Goal: Information Seeking & Learning: Learn about a topic

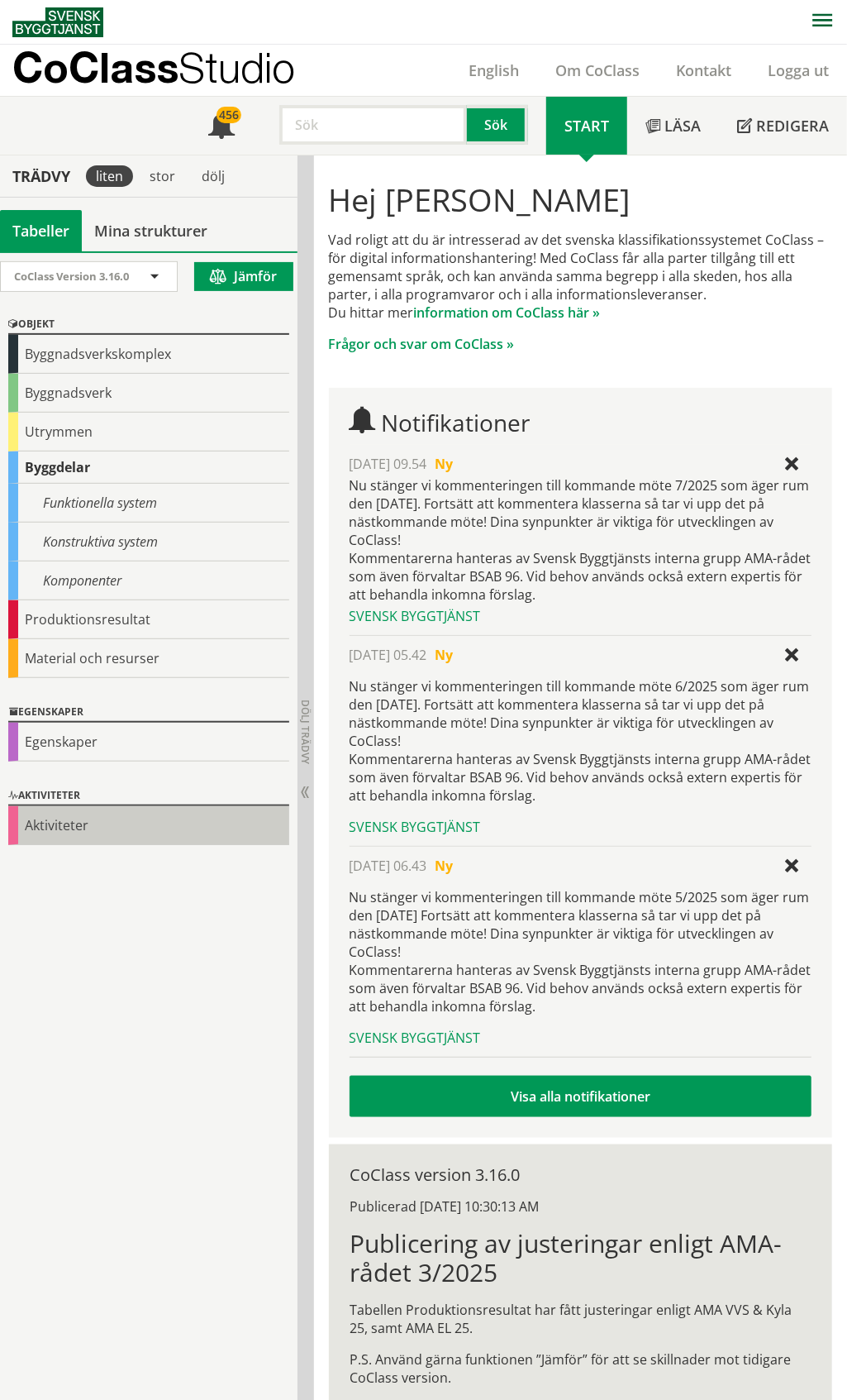
click at [60, 827] on div "Aktiviteter" at bounding box center [148, 825] width 281 height 39
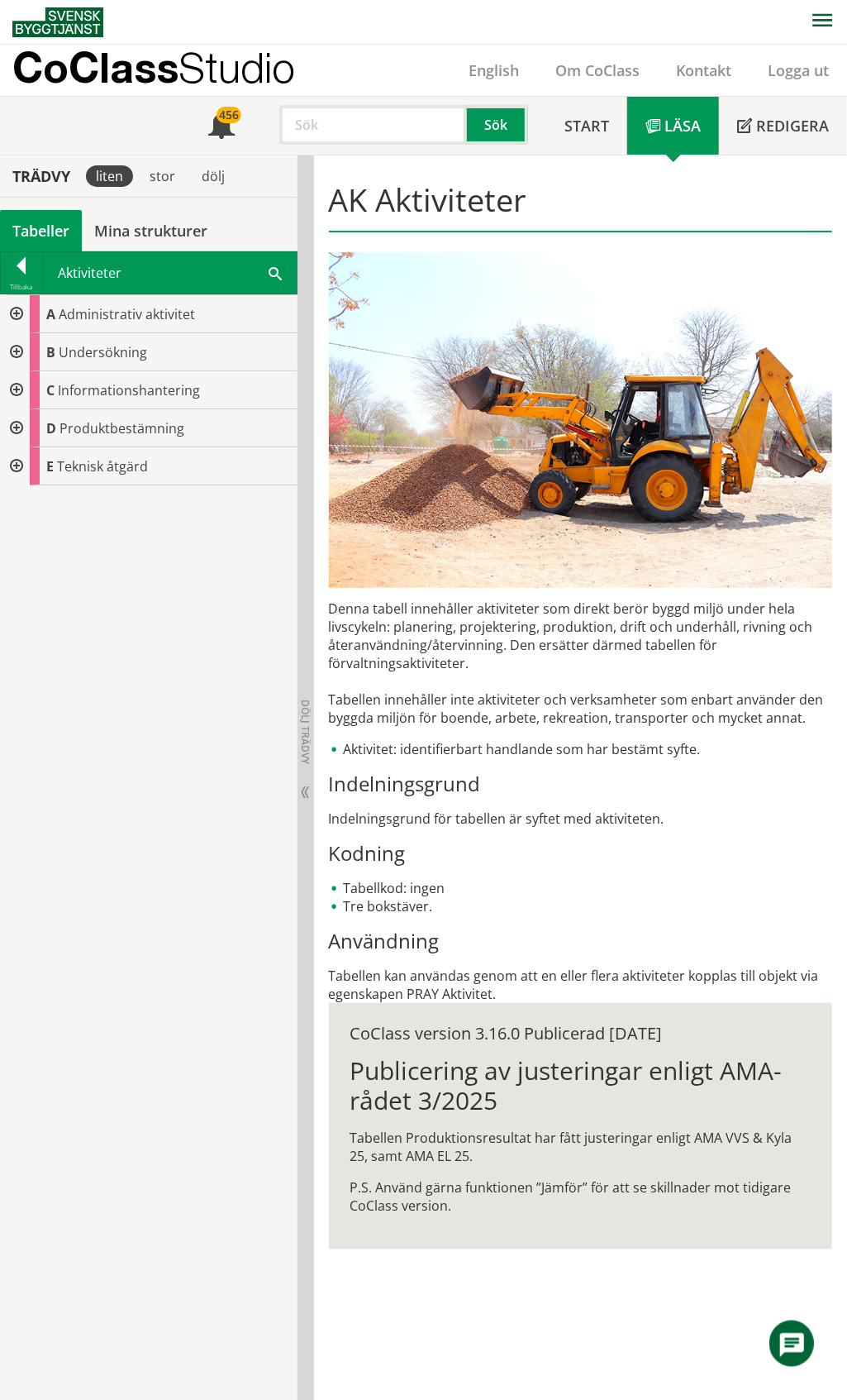
click at [13, 316] on div at bounding box center [15, 313] width 30 height 38
click at [20, 354] on div at bounding box center [15, 352] width 30 height 38
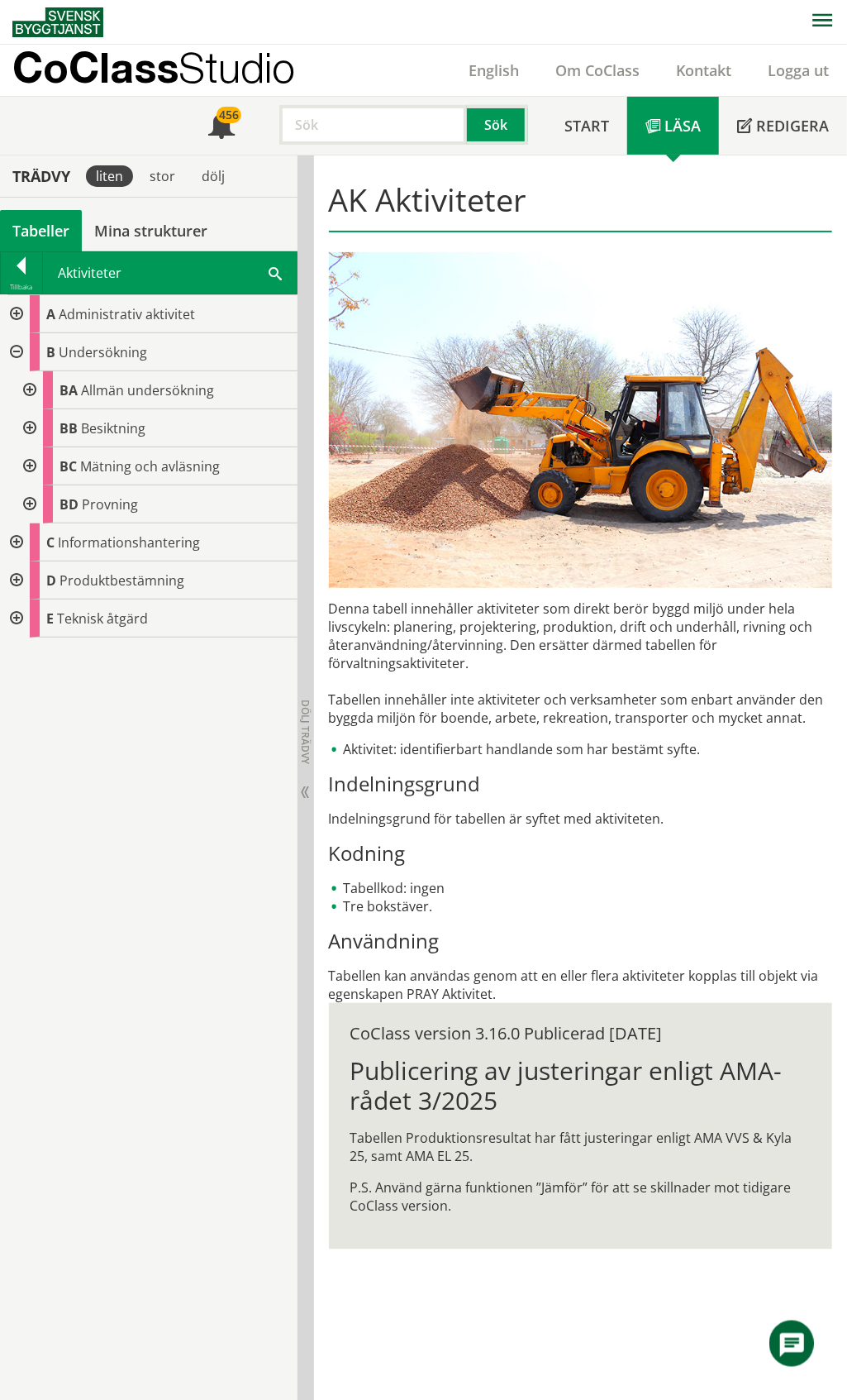
click at [17, 352] on div at bounding box center [15, 352] width 30 height 38
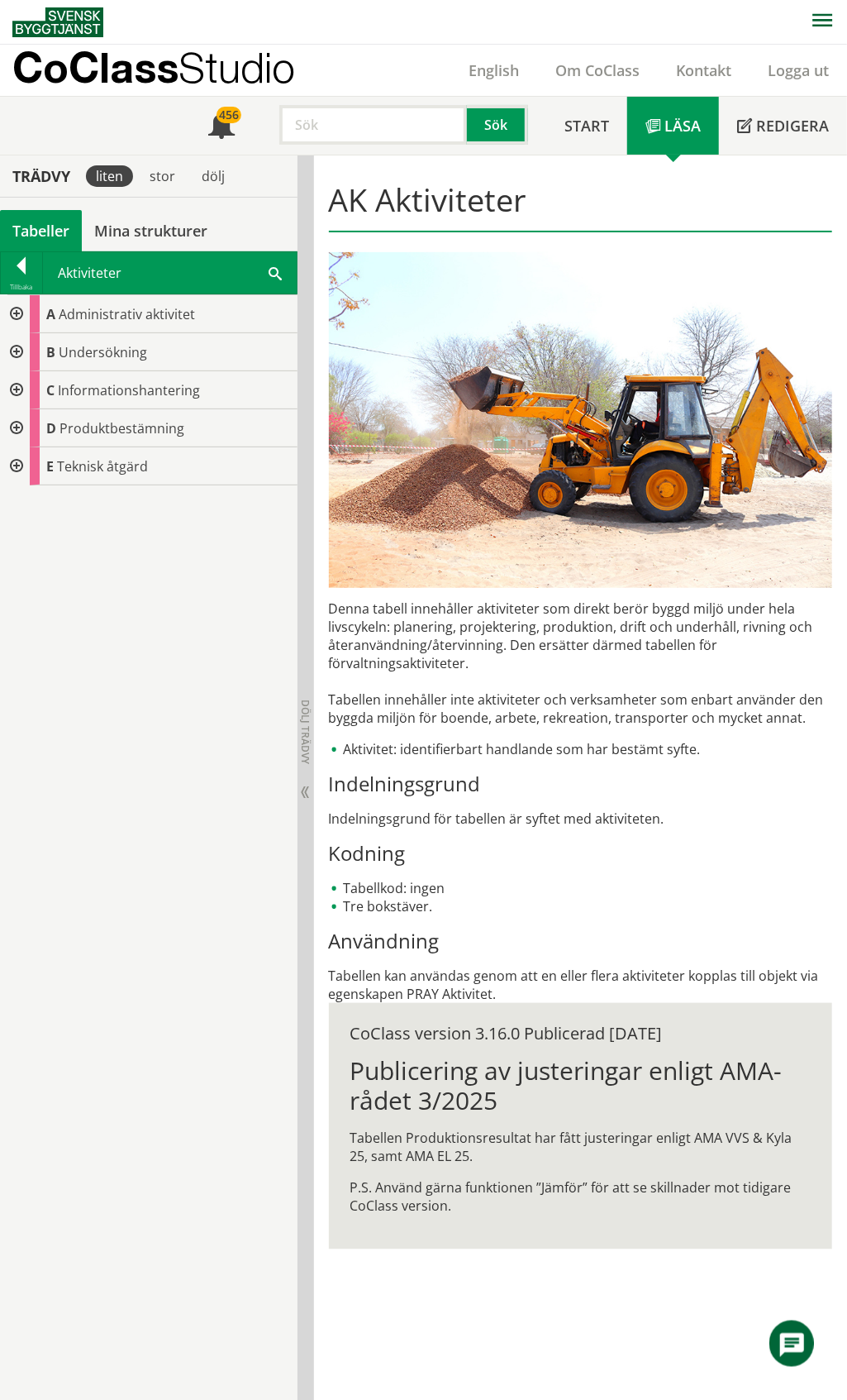
click at [18, 319] on div at bounding box center [15, 313] width 30 height 38
click at [34, 389] on div at bounding box center [28, 390] width 30 height 38
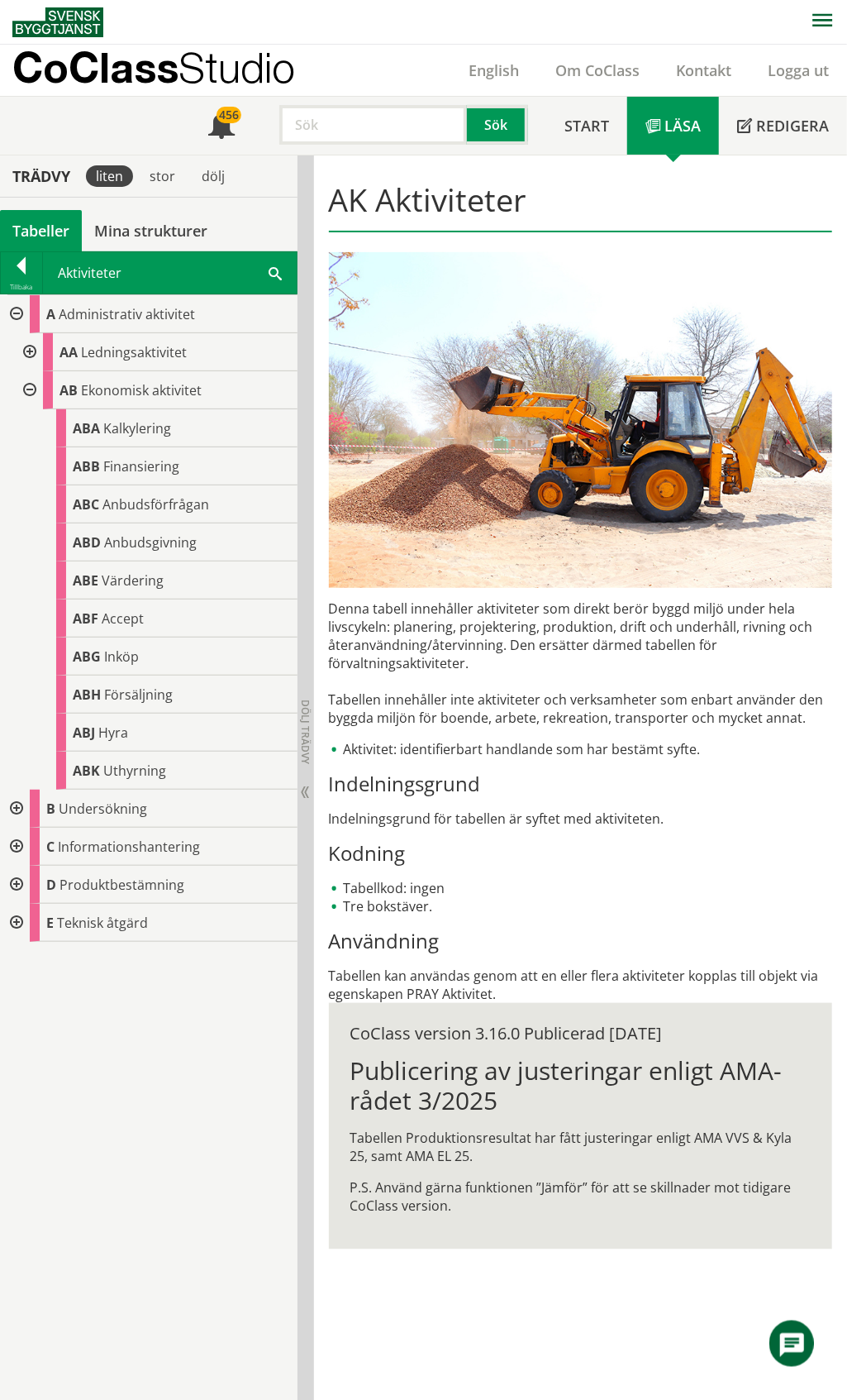
click at [31, 388] on div at bounding box center [28, 390] width 30 height 38
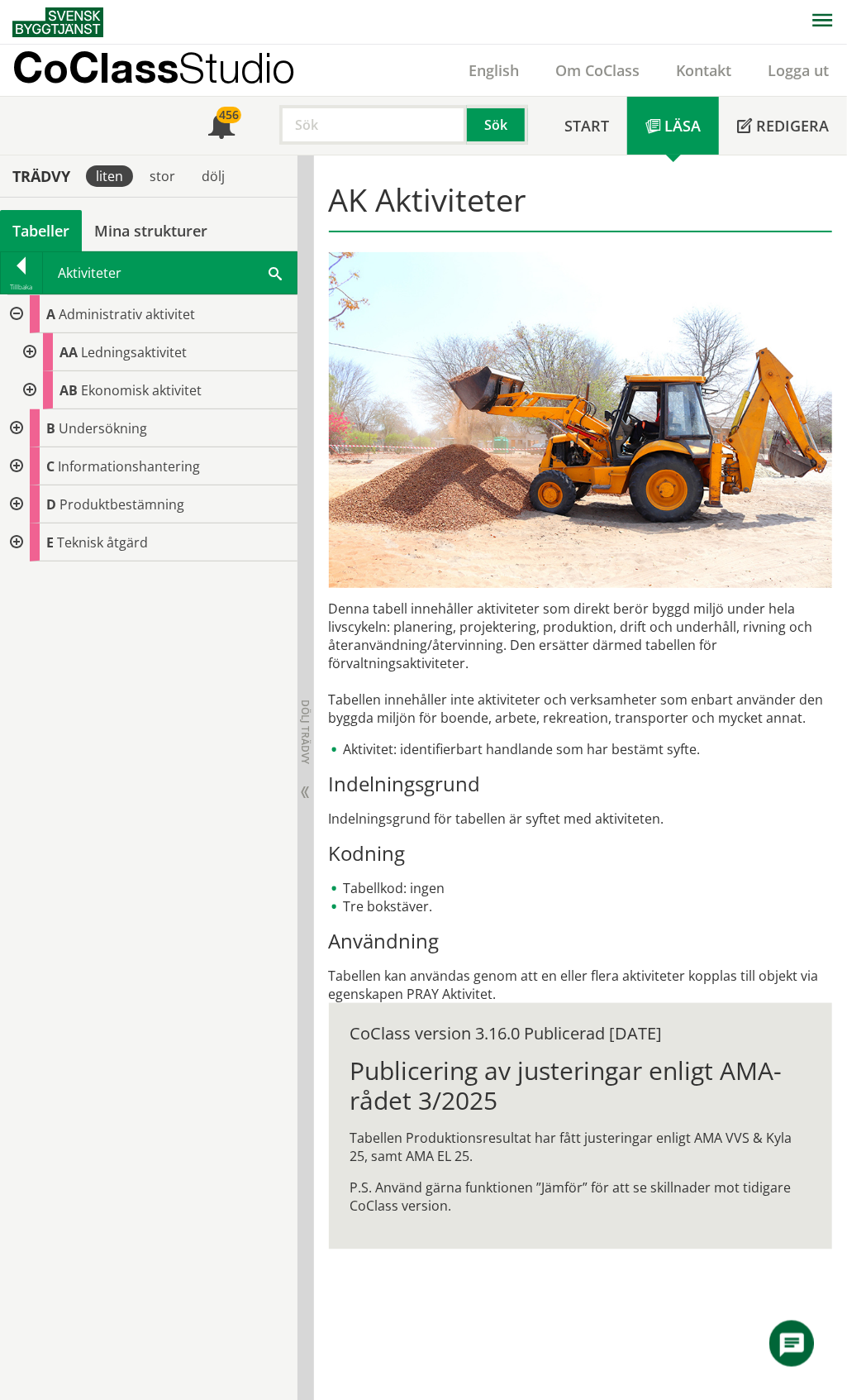
click at [28, 357] on div at bounding box center [28, 352] width 30 height 38
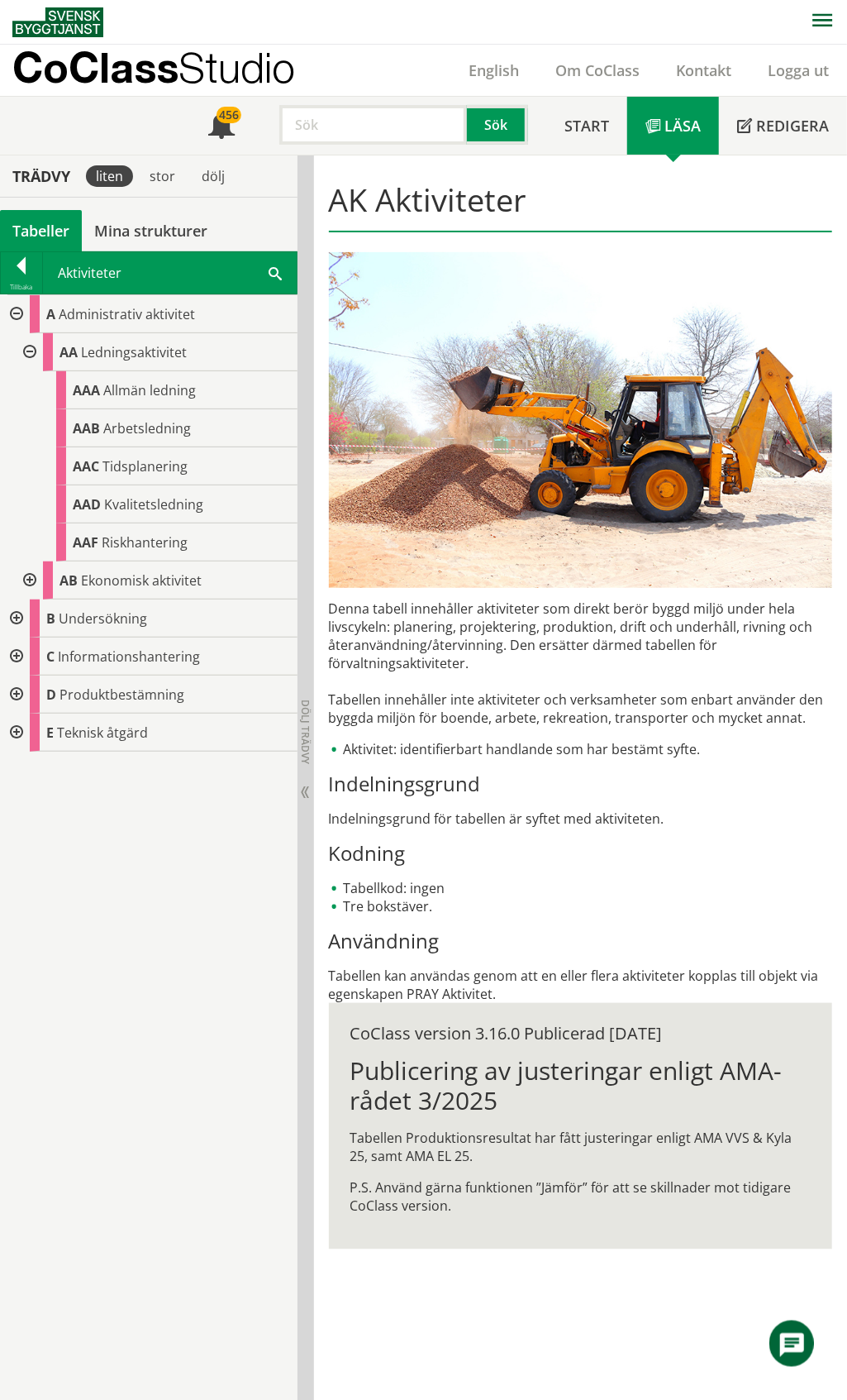
click at [28, 357] on div at bounding box center [28, 352] width 30 height 38
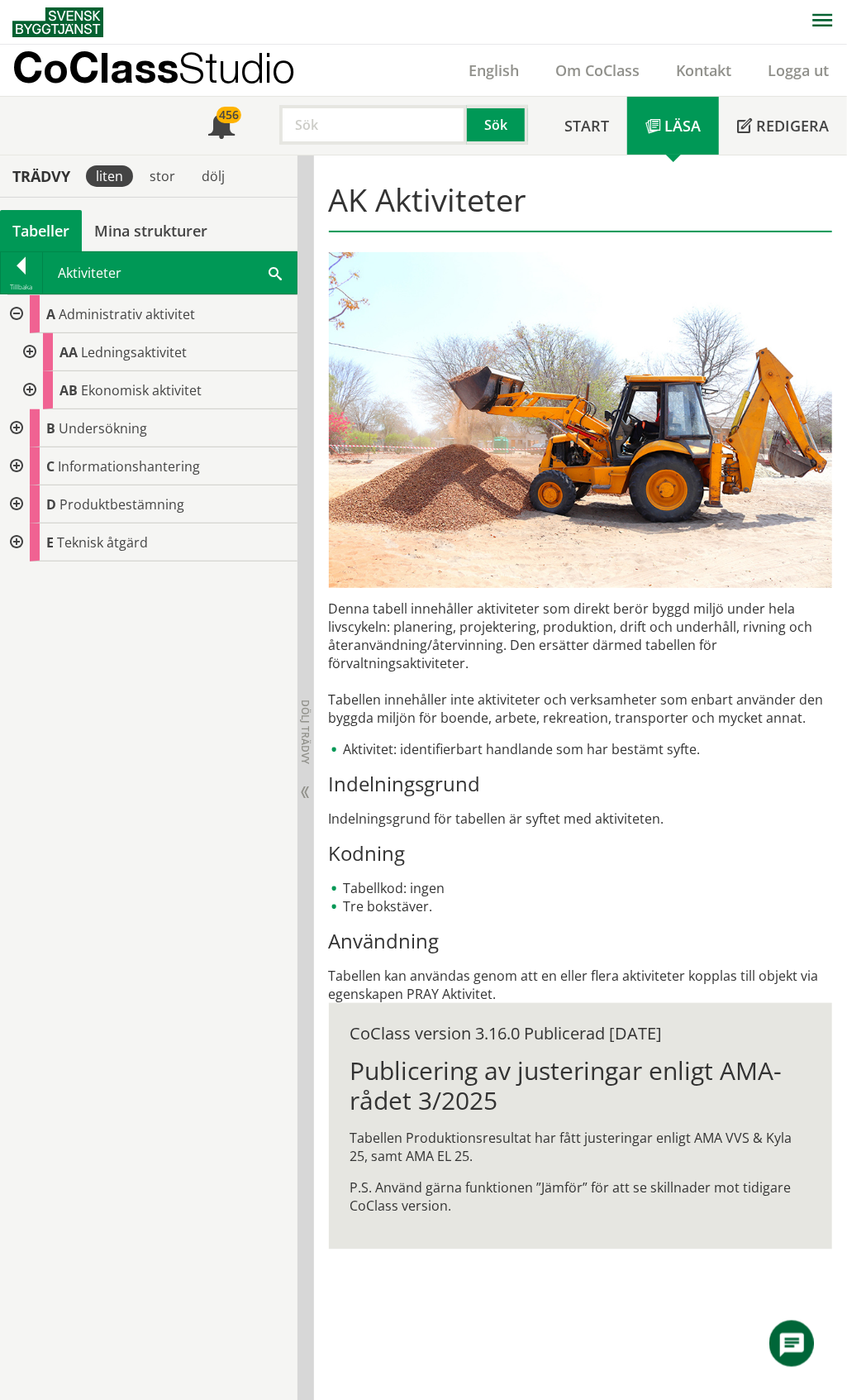
click at [14, 315] on div at bounding box center [15, 313] width 30 height 38
click at [13, 355] on div at bounding box center [15, 352] width 30 height 38
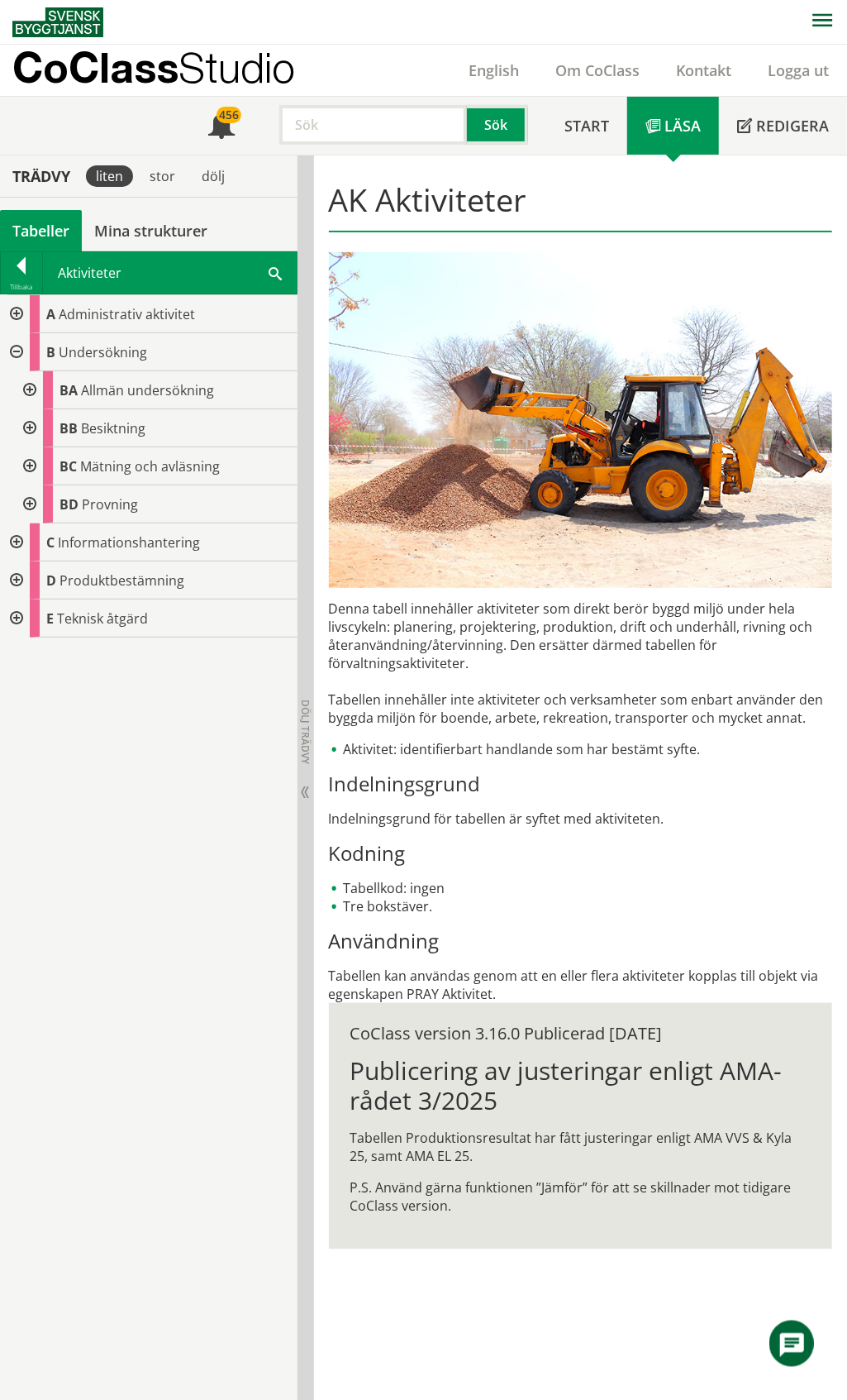
click at [14, 355] on div at bounding box center [15, 352] width 30 height 38
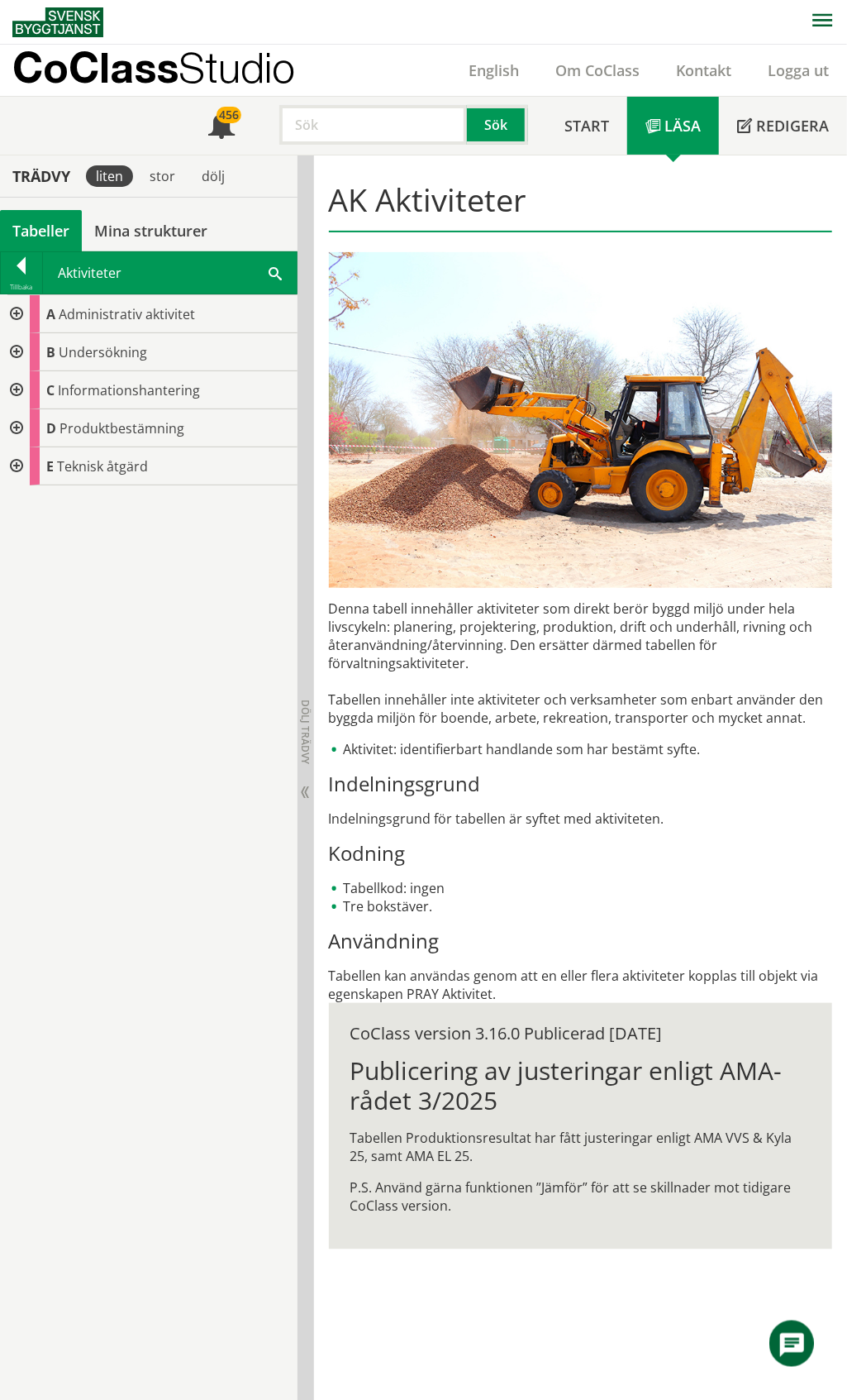
click at [18, 392] on div at bounding box center [15, 390] width 30 height 38
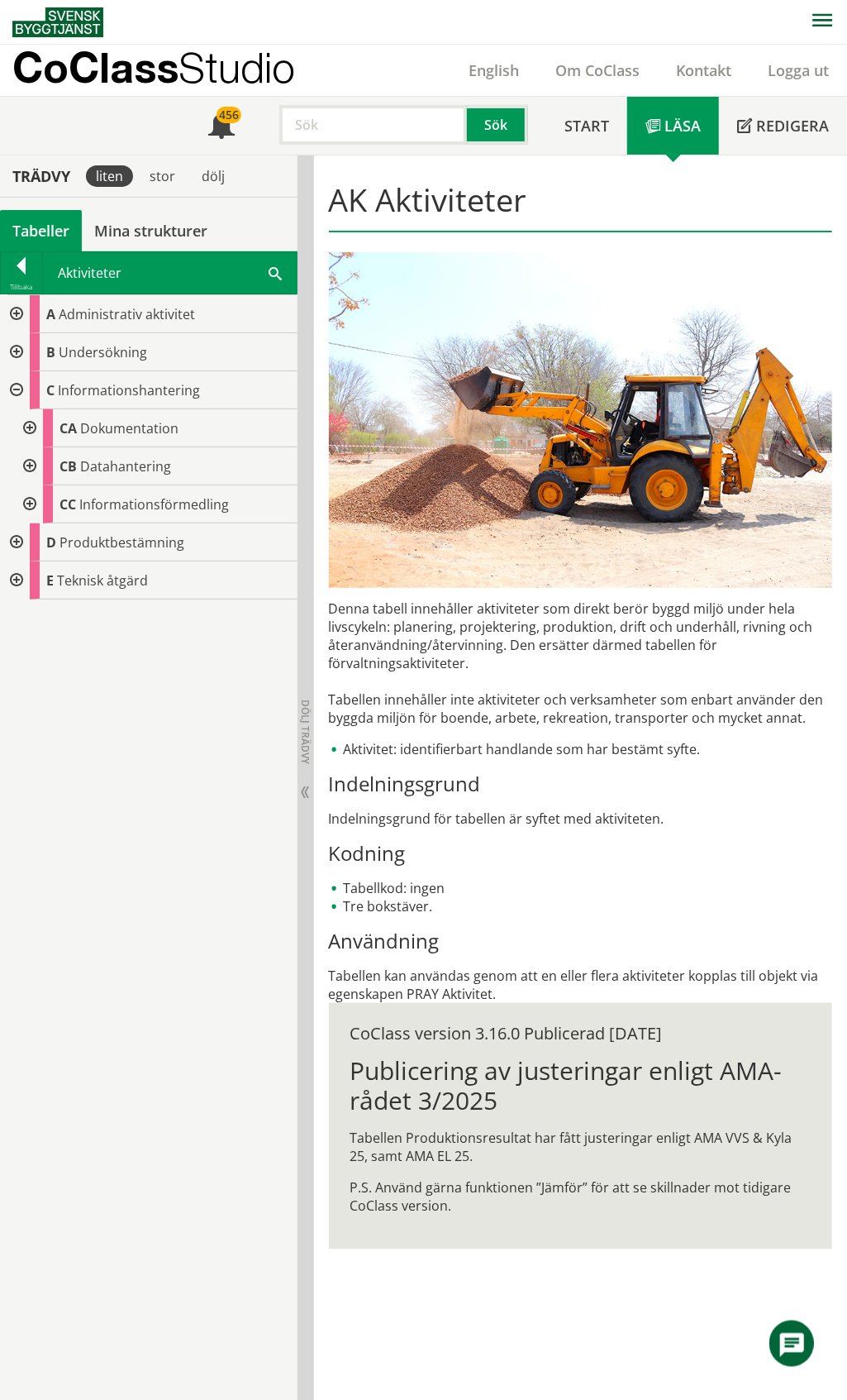
click at [18, 390] on div at bounding box center [15, 390] width 30 height 38
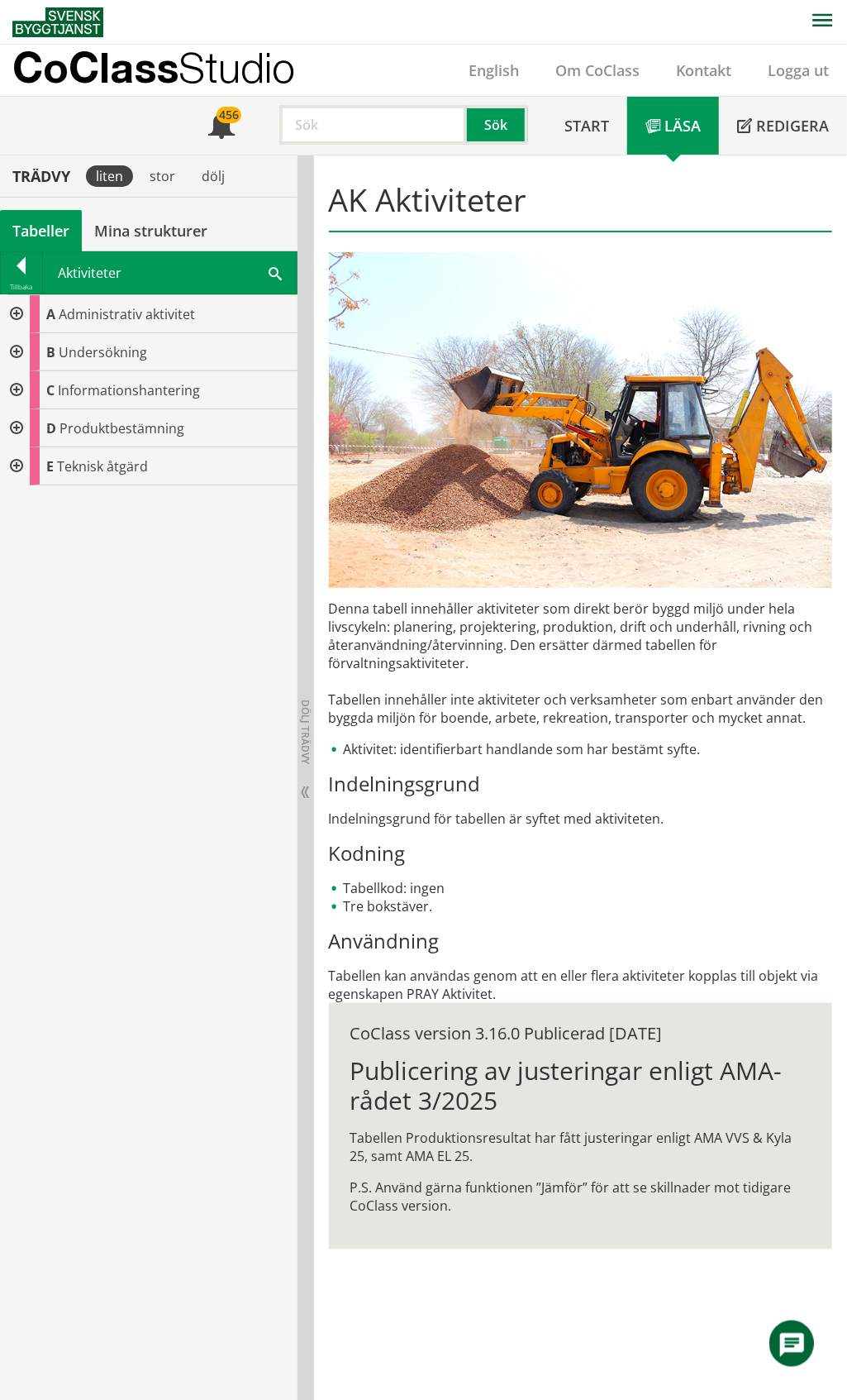
click at [13, 425] on div at bounding box center [15, 428] width 30 height 38
click at [17, 464] on div at bounding box center [15, 465] width 30 height 38
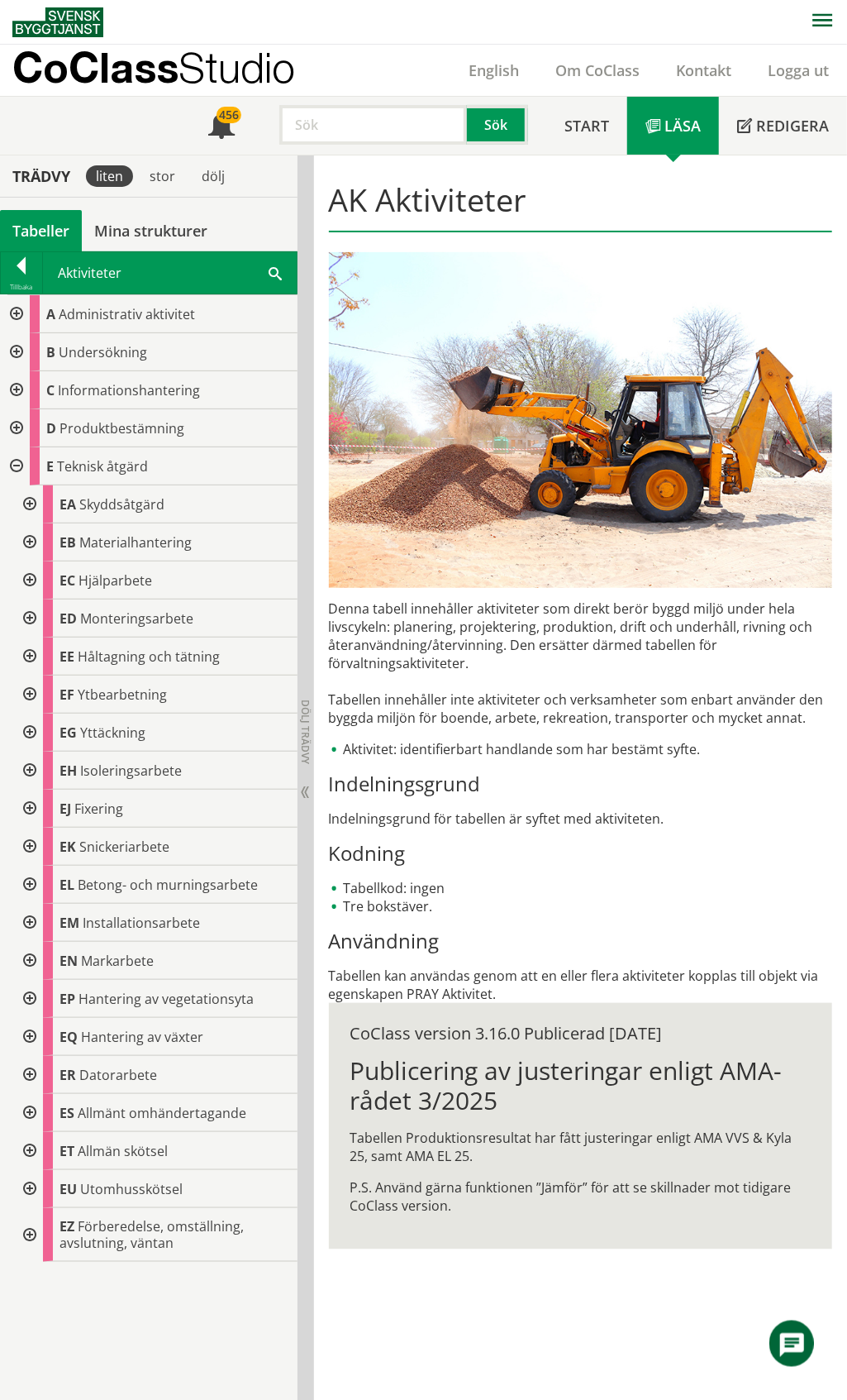
click at [30, 1074] on div at bounding box center [28, 1074] width 30 height 38
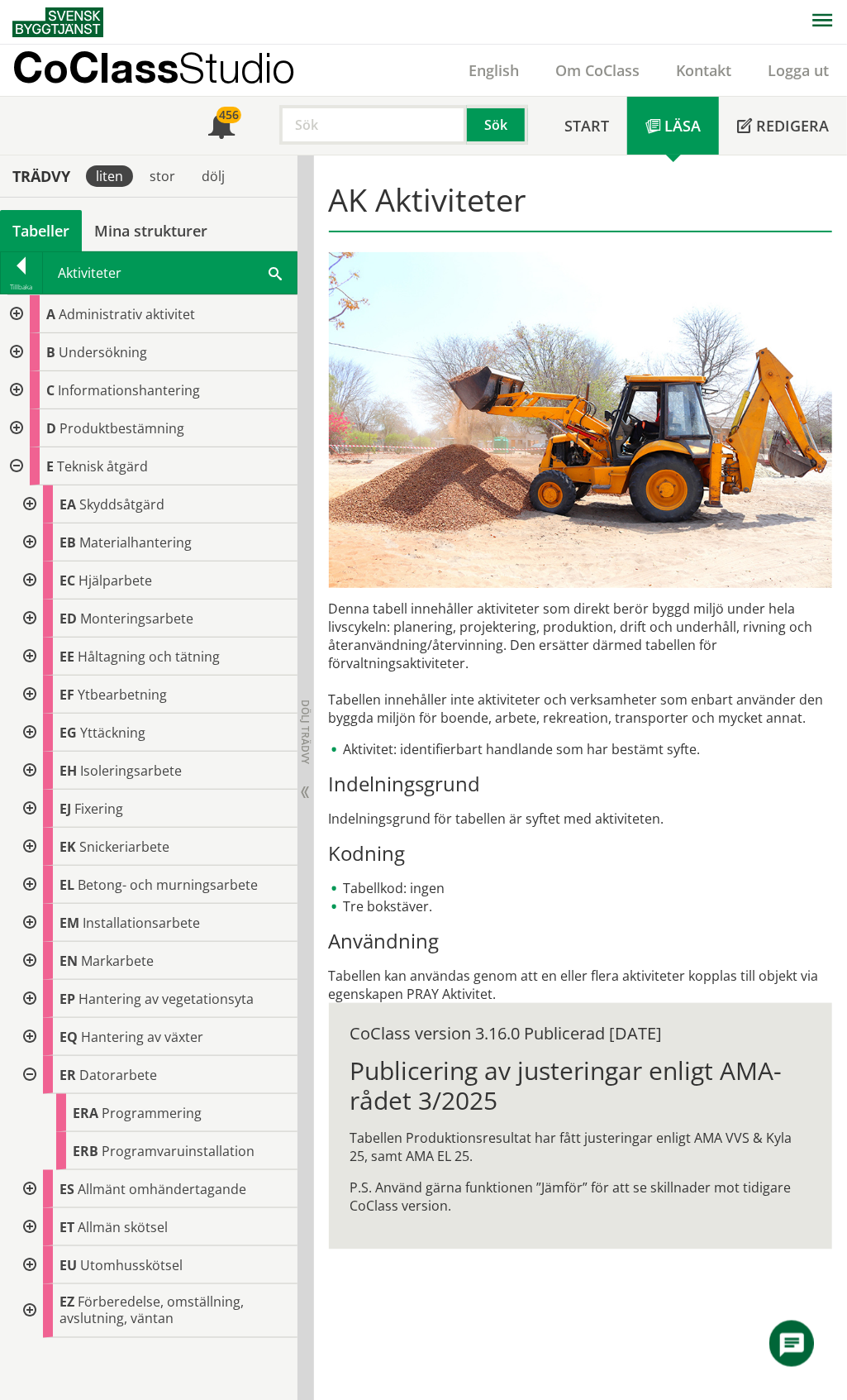
click at [30, 1074] on div at bounding box center [28, 1074] width 30 height 38
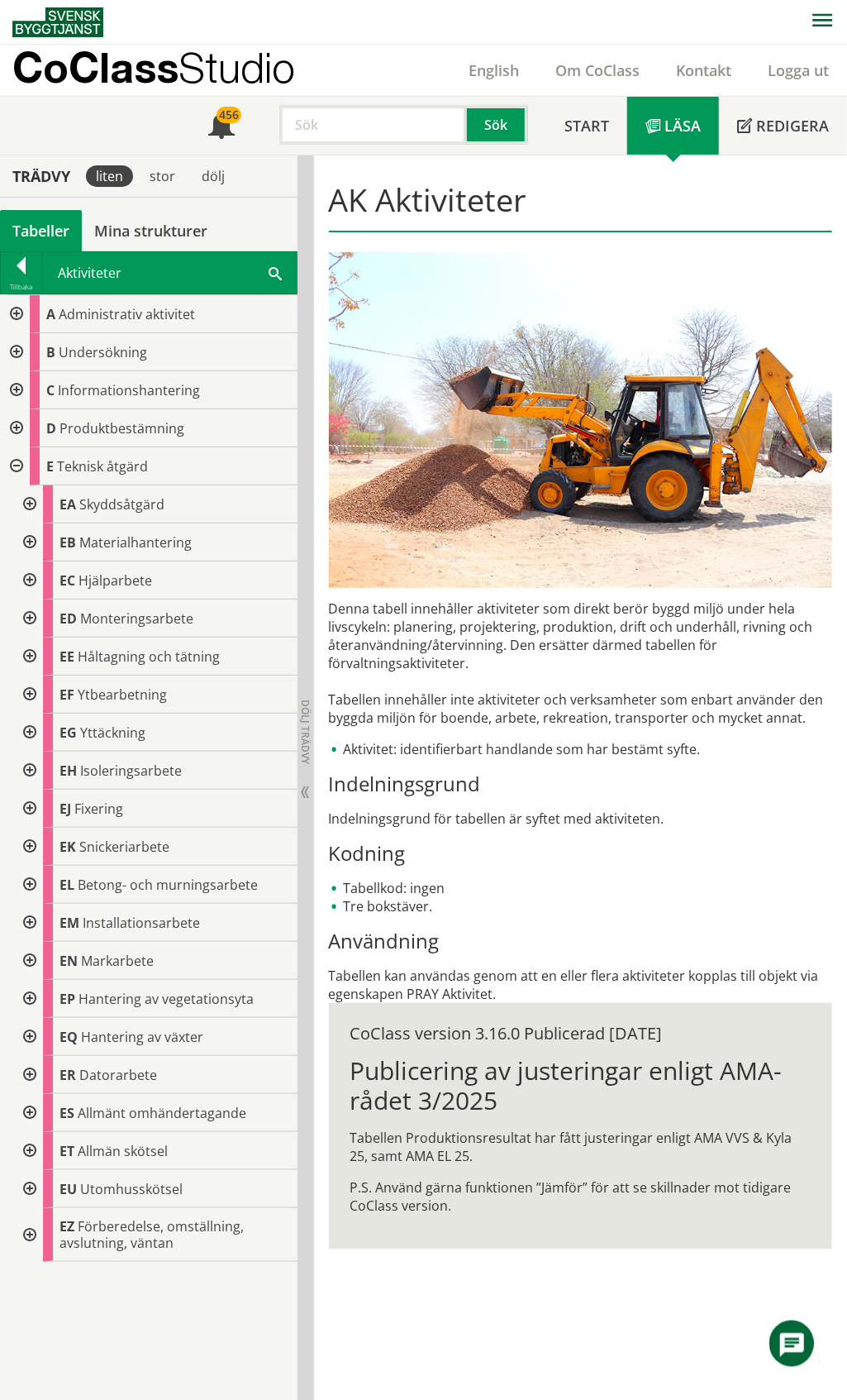
click at [33, 1111] on div at bounding box center [28, 1112] width 30 height 38
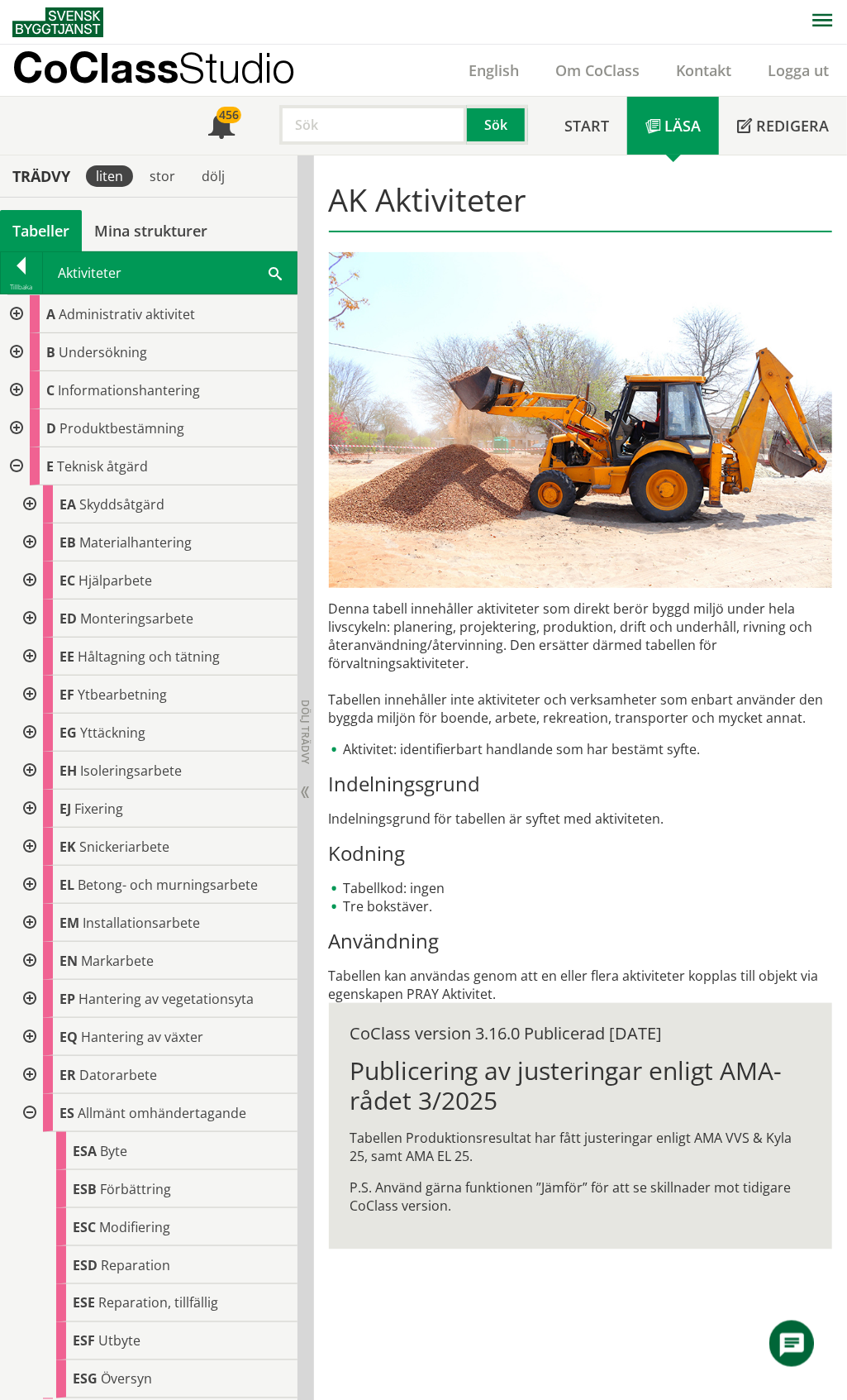
click at [33, 1110] on div at bounding box center [28, 1112] width 30 height 38
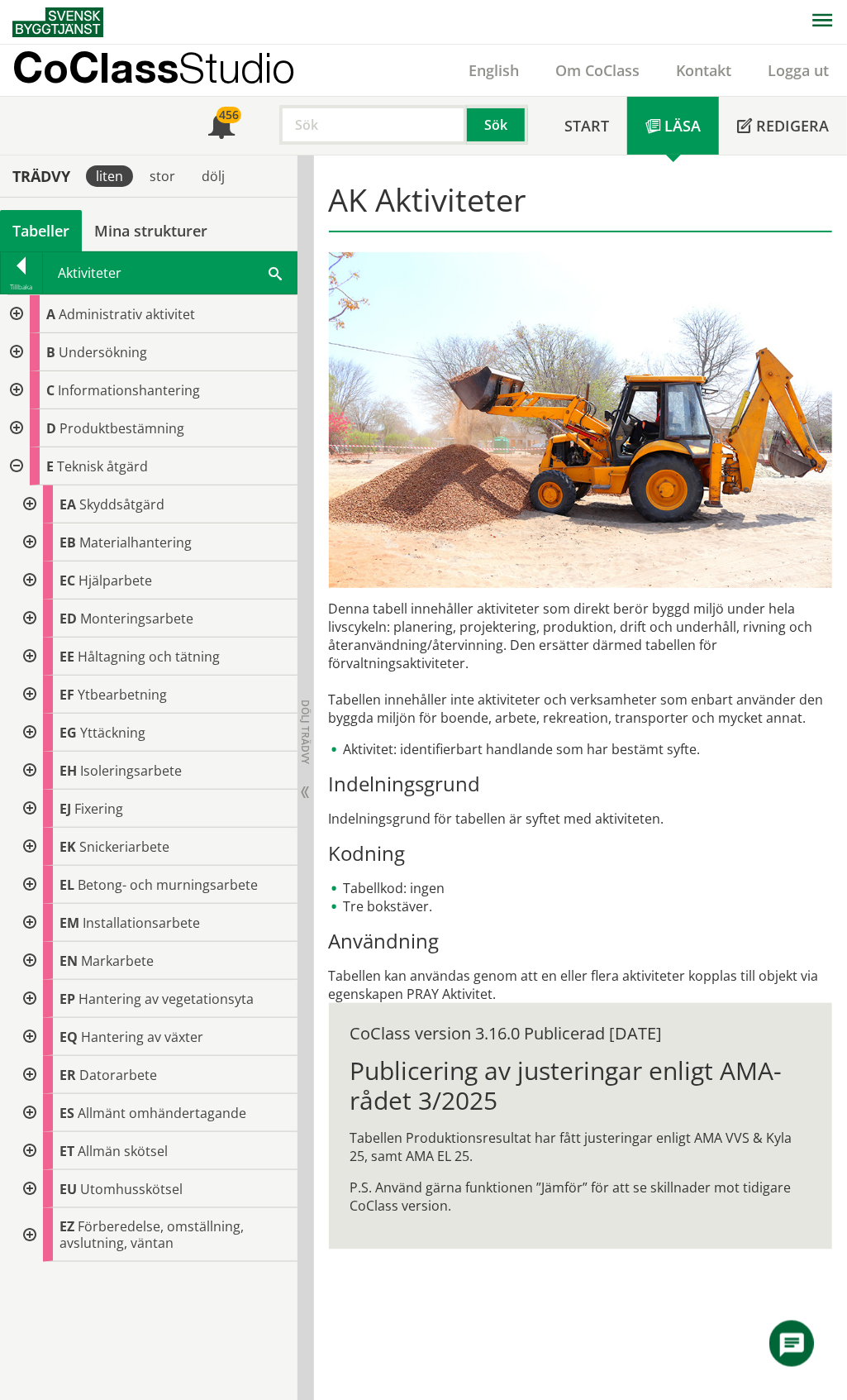
click at [28, 1149] on div at bounding box center [28, 1150] width 30 height 38
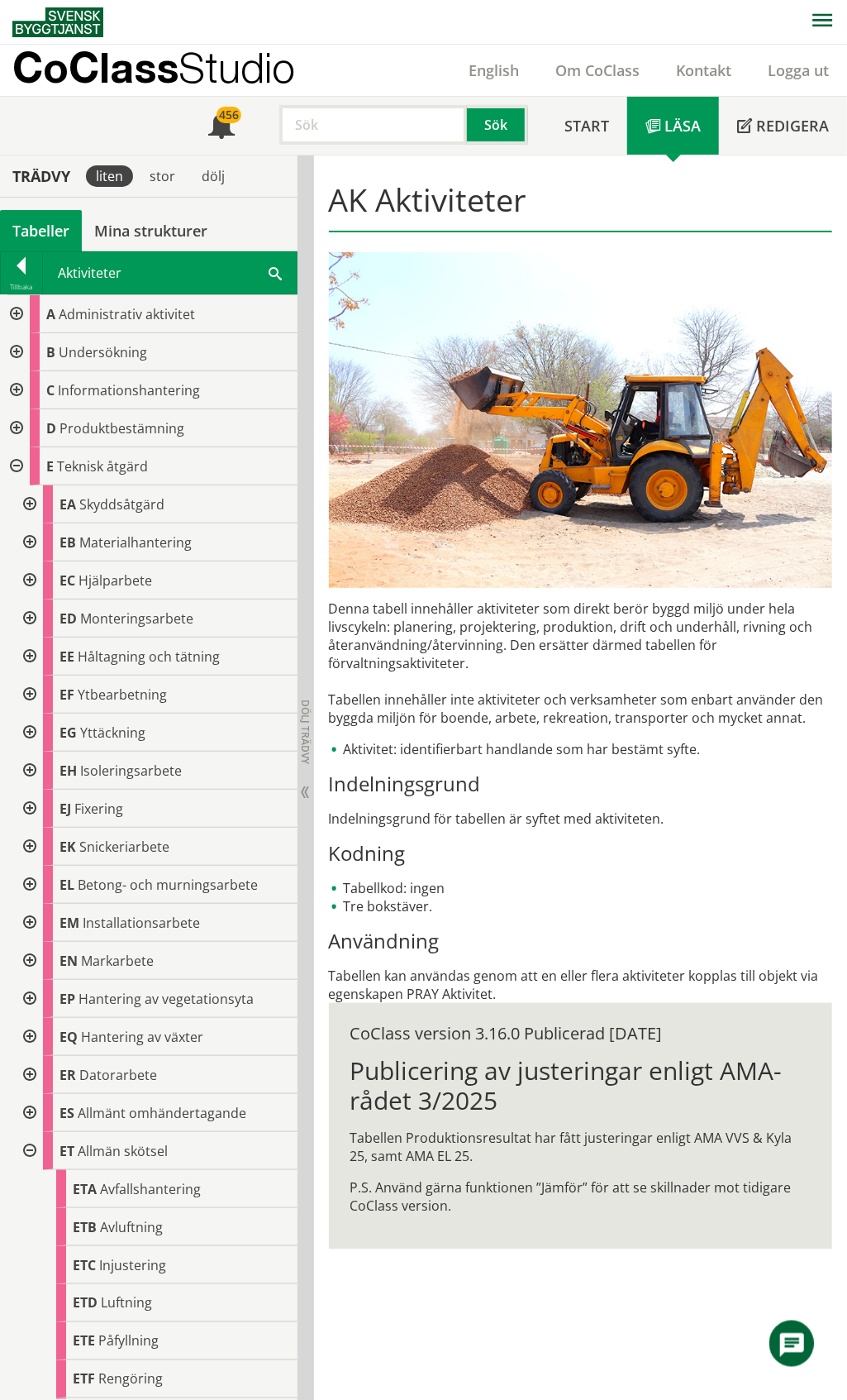
click at [28, 1149] on div at bounding box center [28, 1150] width 30 height 38
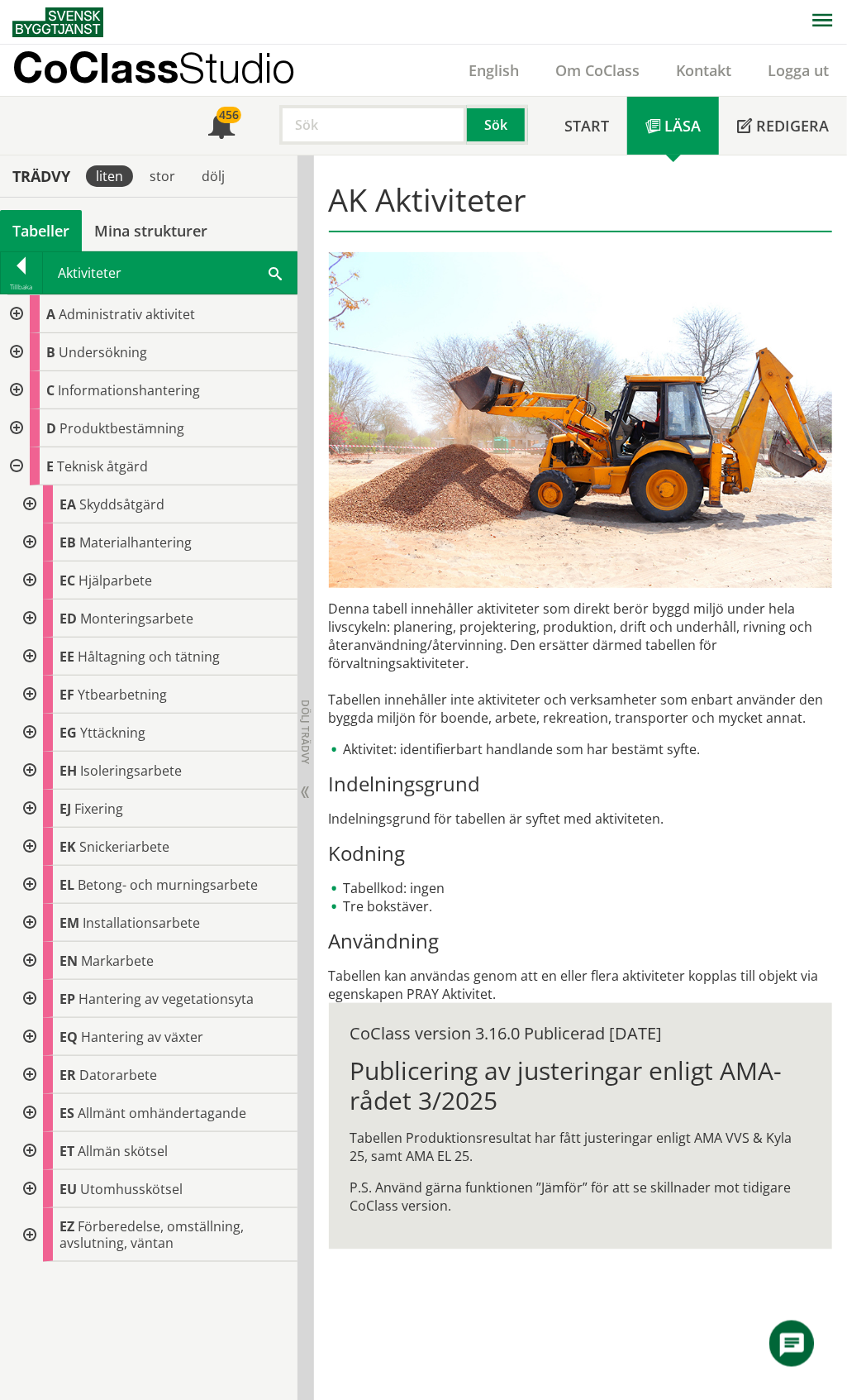
click at [17, 461] on div at bounding box center [15, 465] width 30 height 38
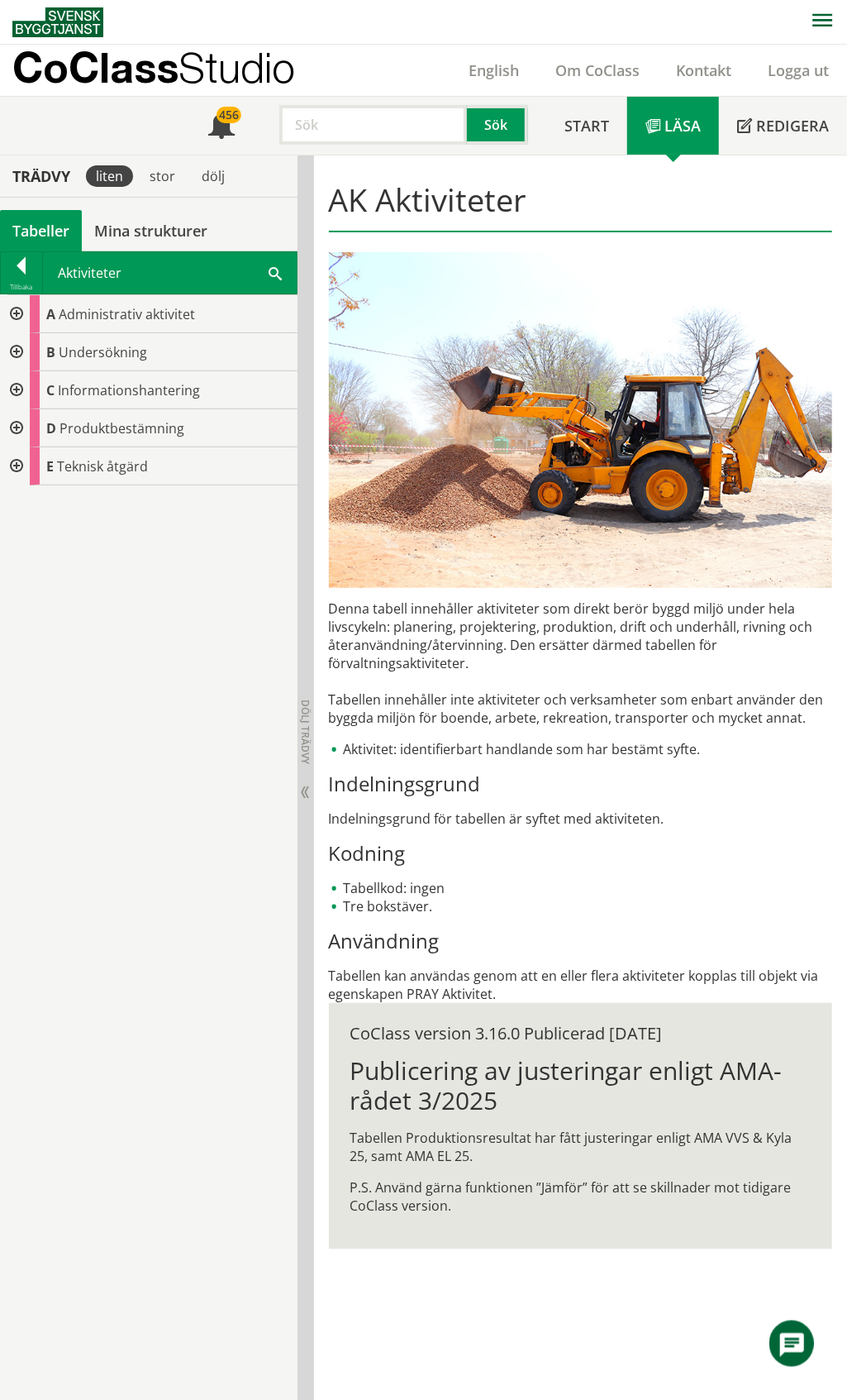
click at [14, 390] on div at bounding box center [15, 390] width 30 height 38
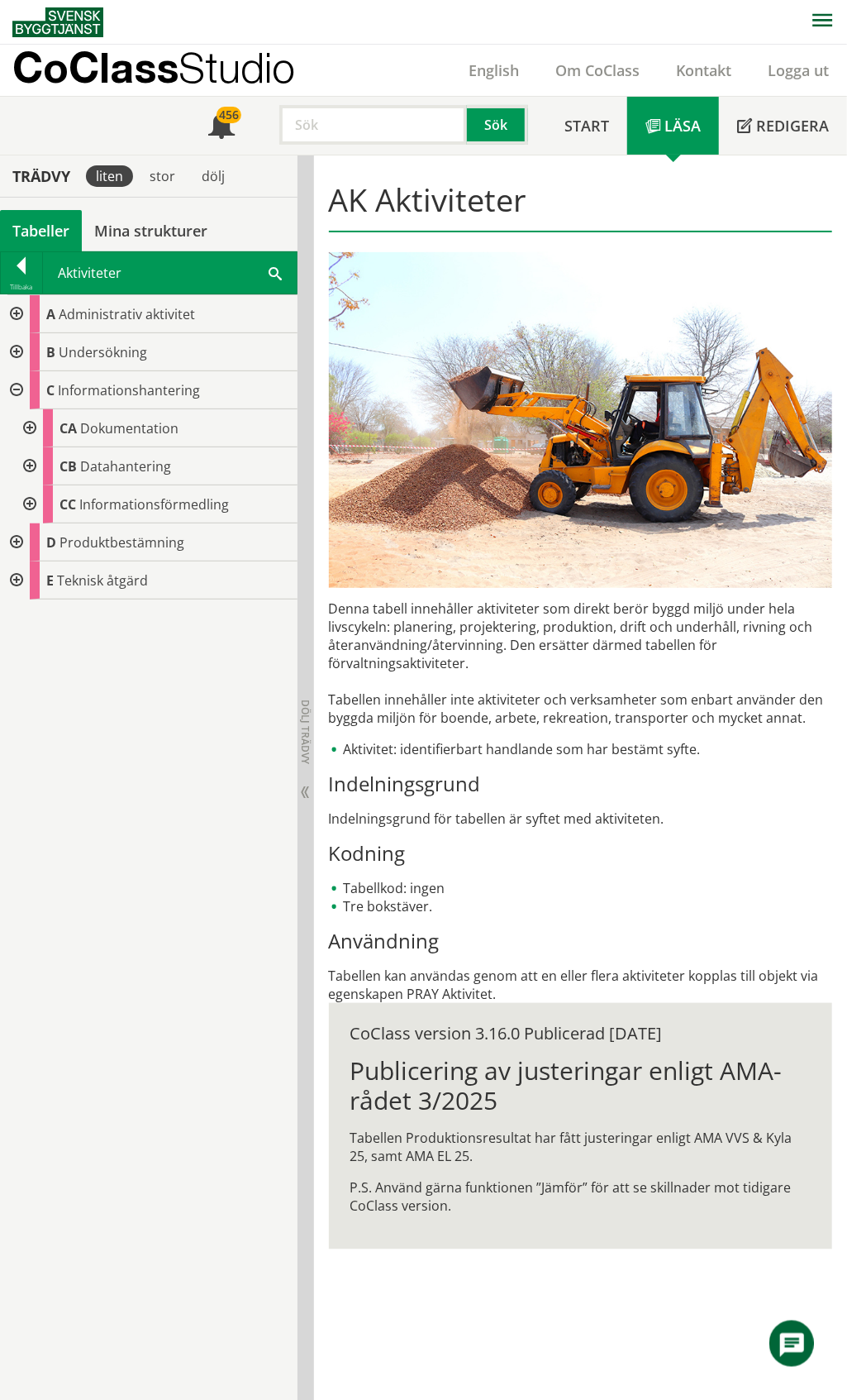
click at [14, 390] on div at bounding box center [15, 390] width 30 height 38
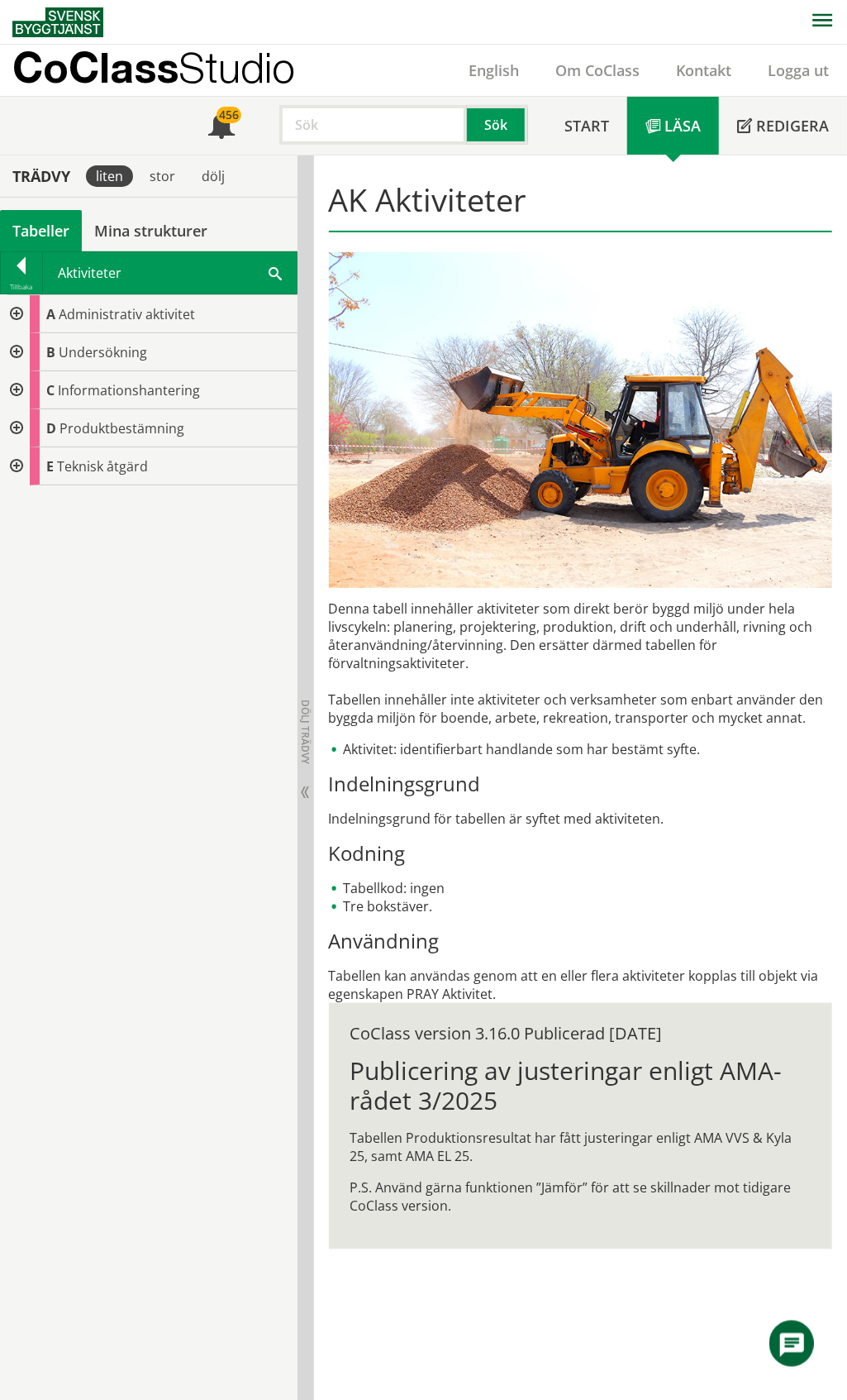
click at [14, 354] on div at bounding box center [15, 352] width 30 height 38
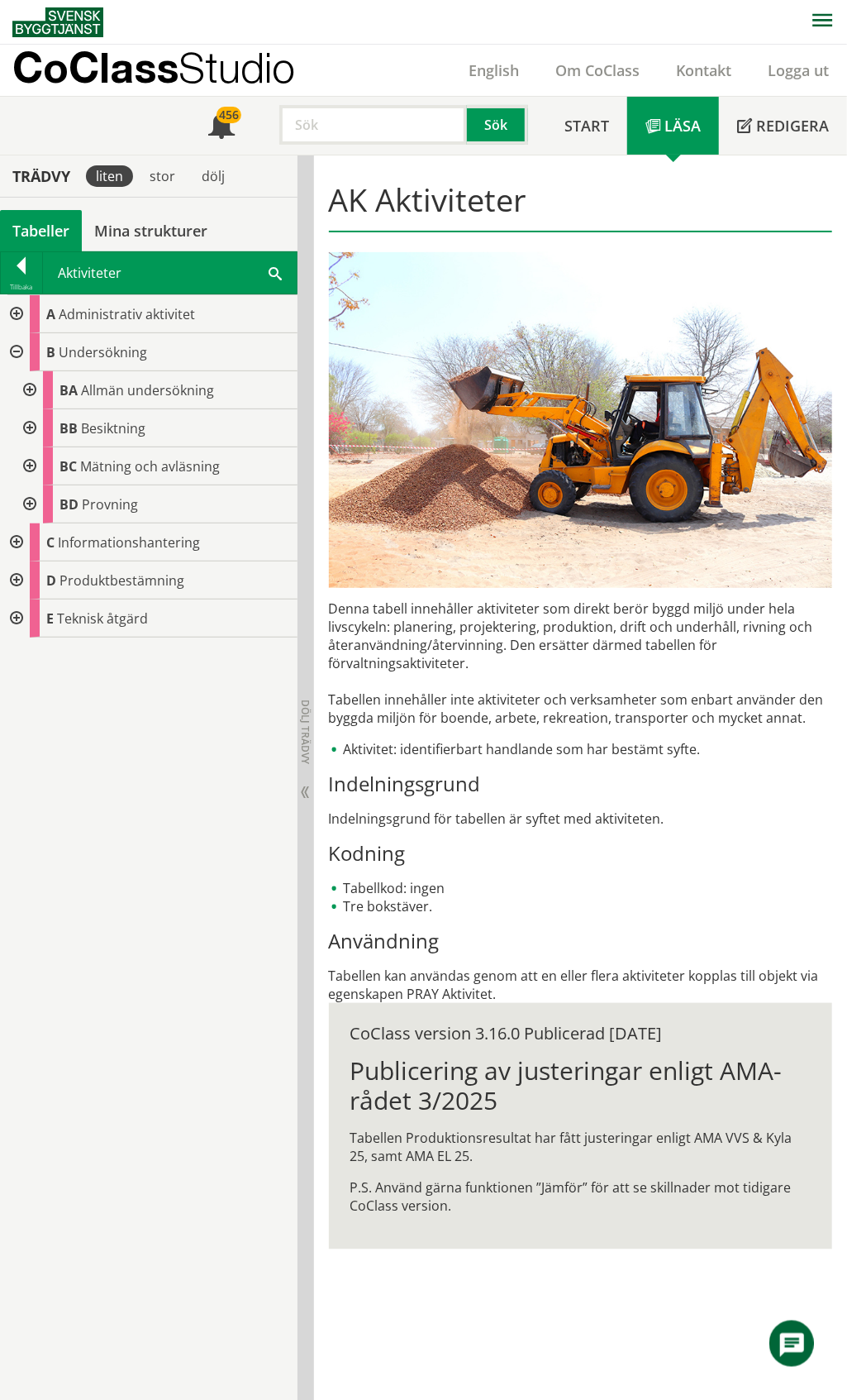
click at [14, 354] on div at bounding box center [15, 352] width 30 height 38
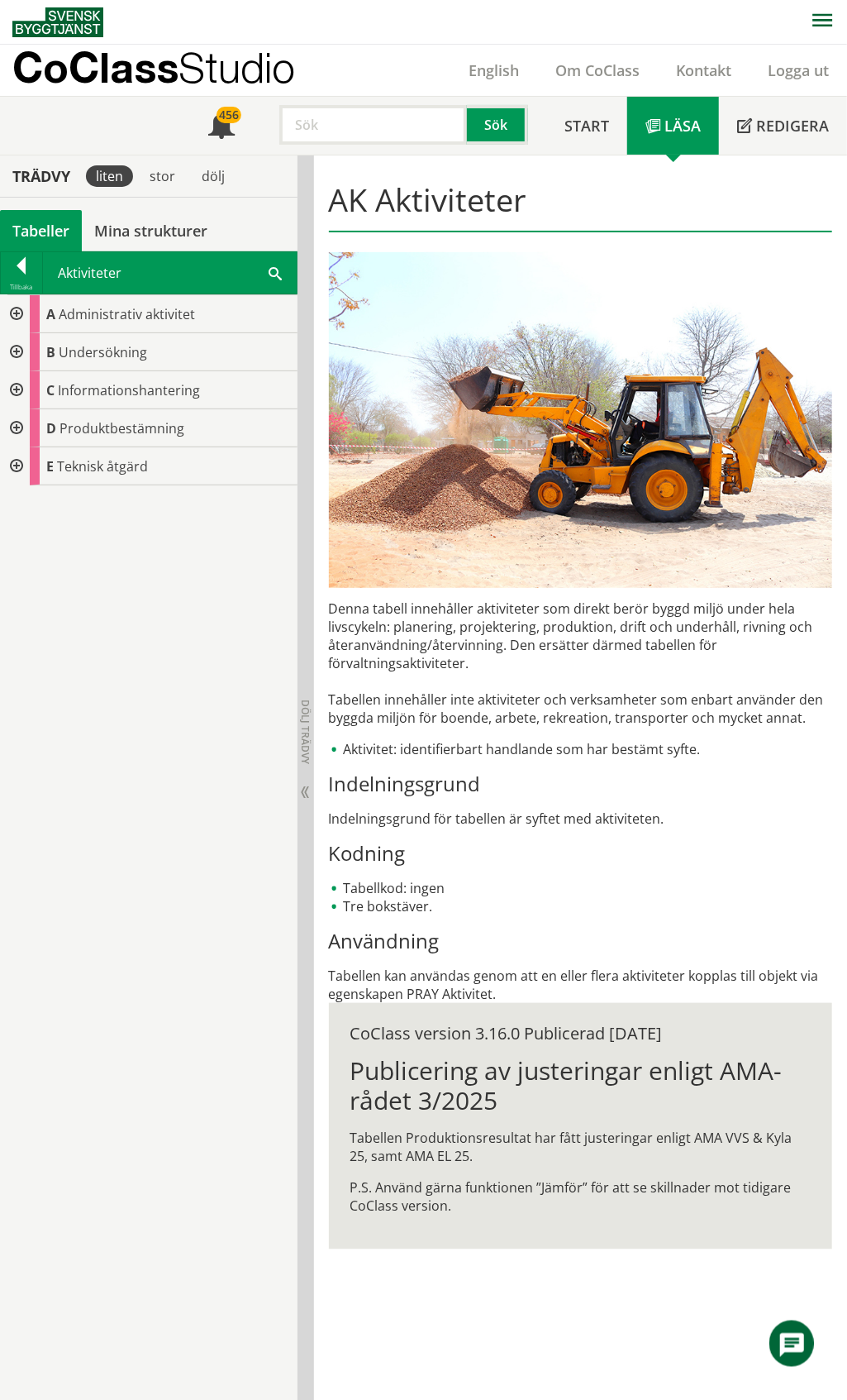
click at [15, 318] on div at bounding box center [15, 313] width 30 height 38
click at [30, 354] on div at bounding box center [28, 352] width 30 height 38
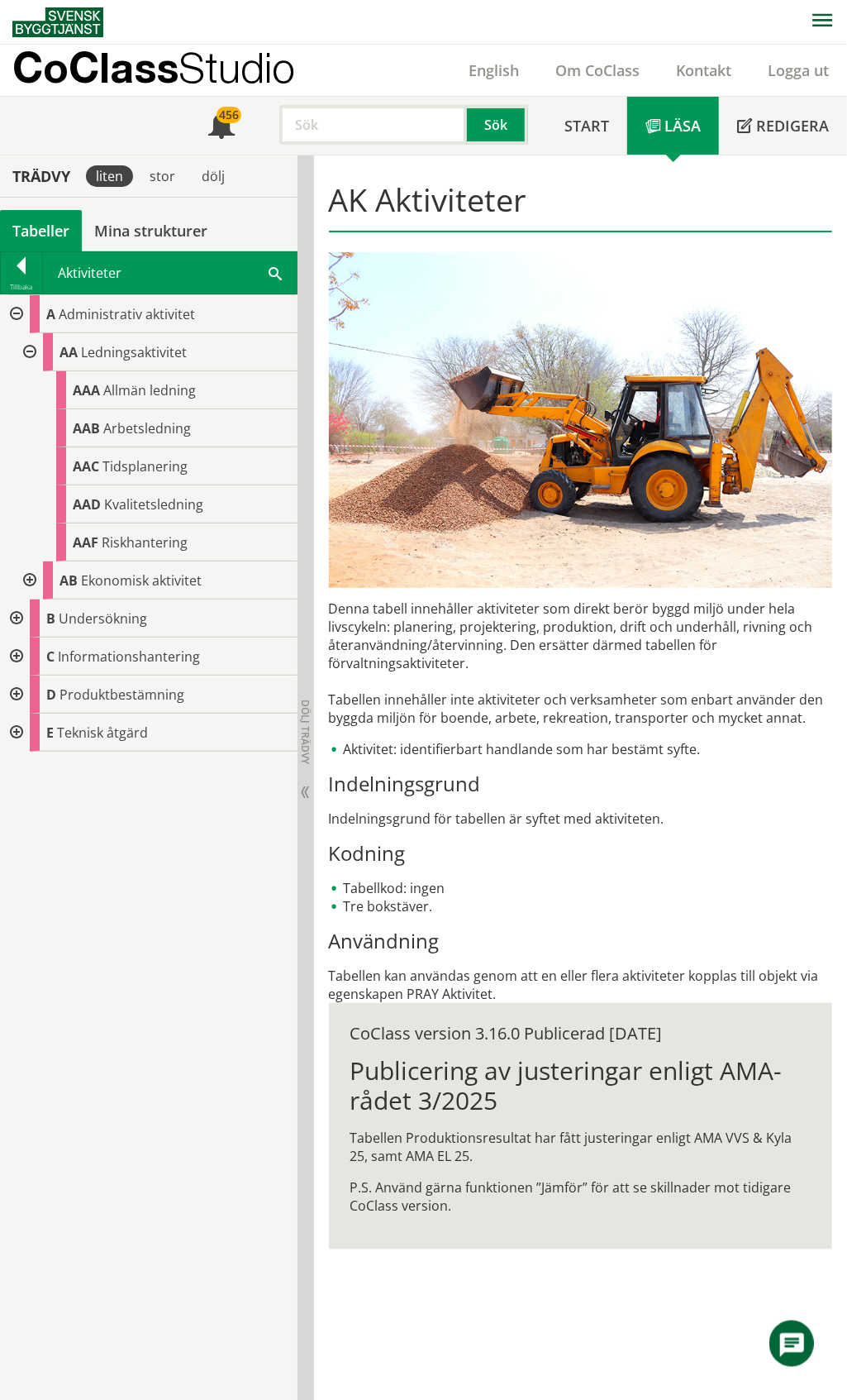
click at [30, 354] on div at bounding box center [28, 352] width 30 height 38
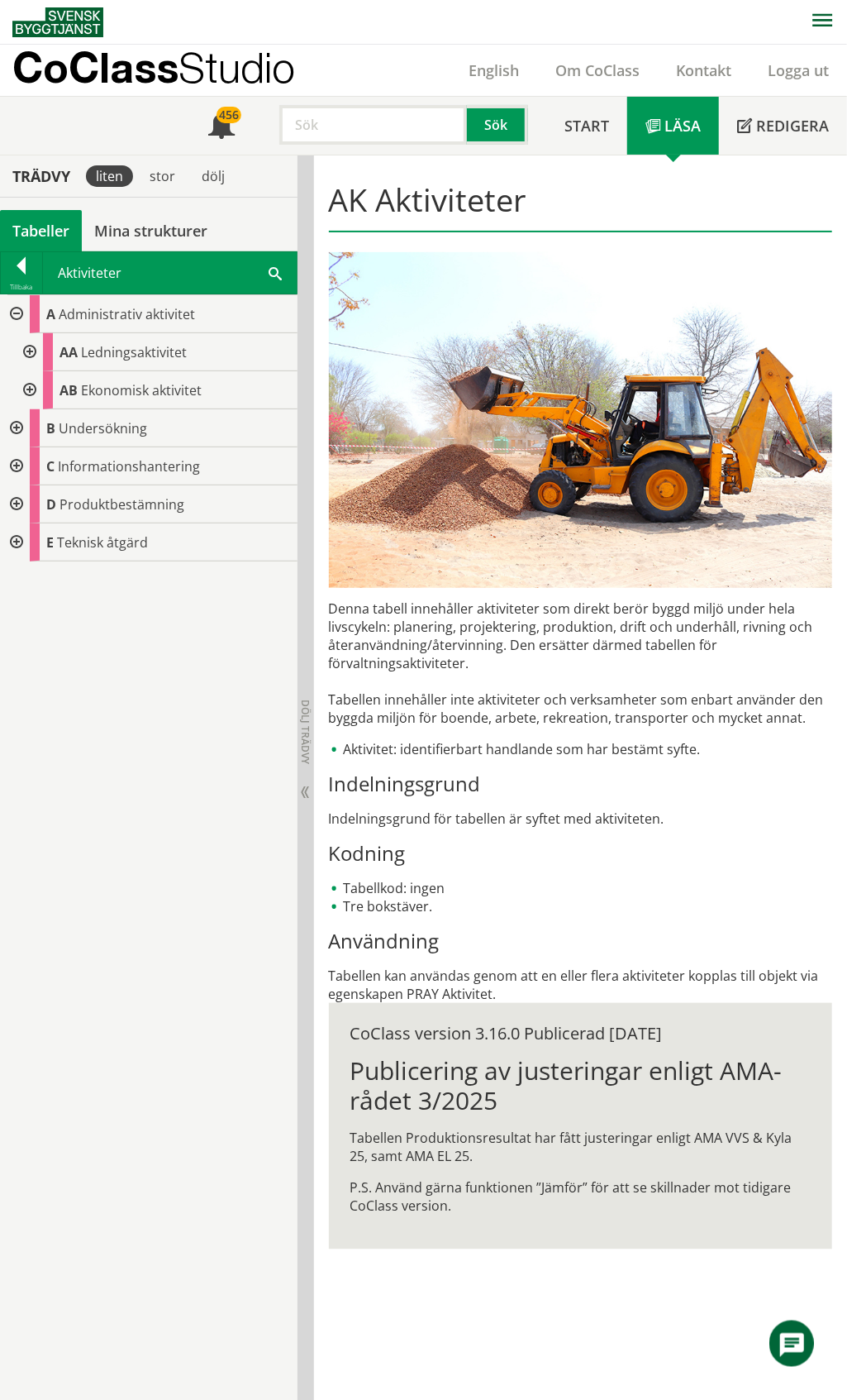
click at [31, 391] on div at bounding box center [28, 390] width 30 height 38
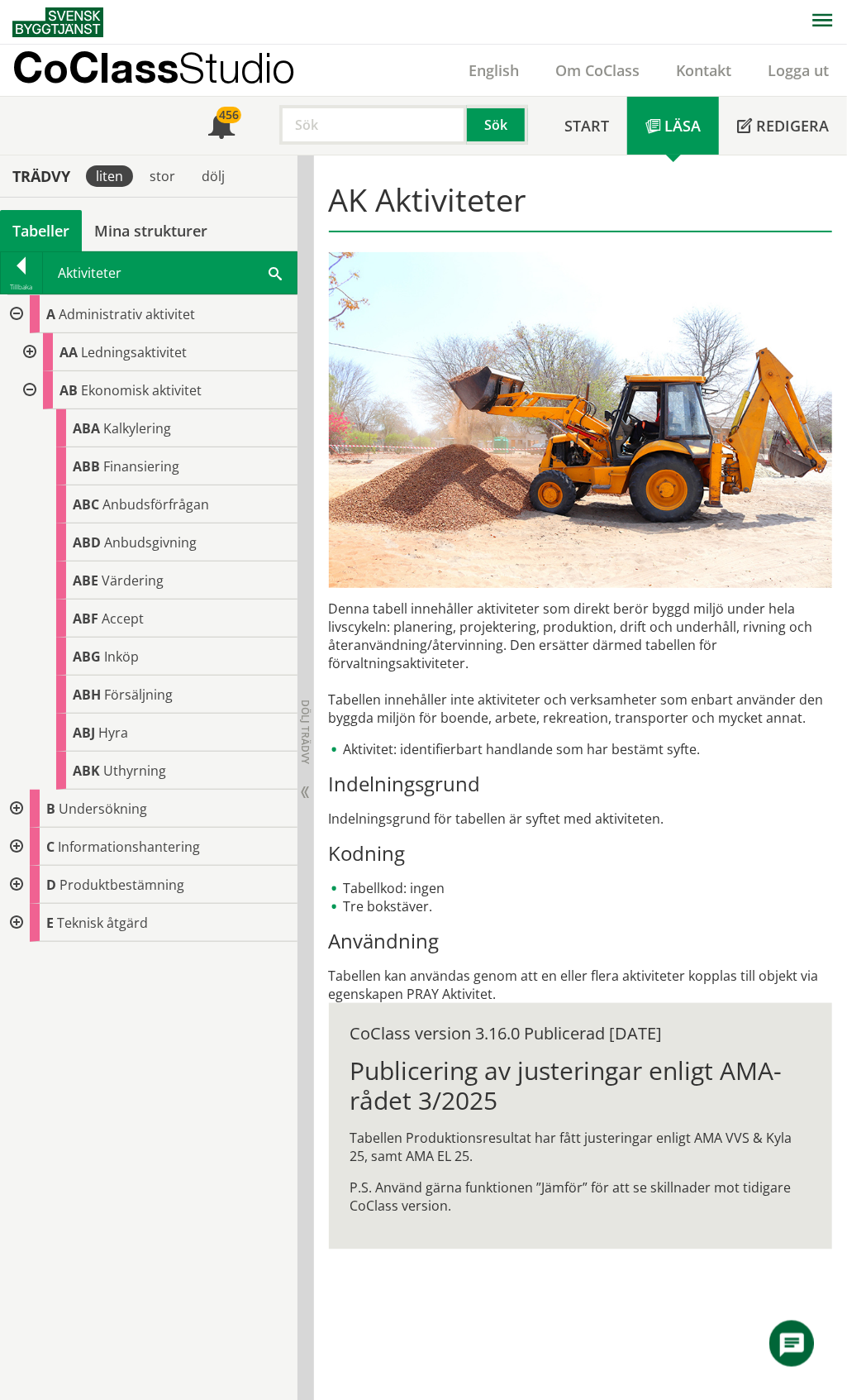
click at [27, 351] on div at bounding box center [28, 352] width 30 height 38
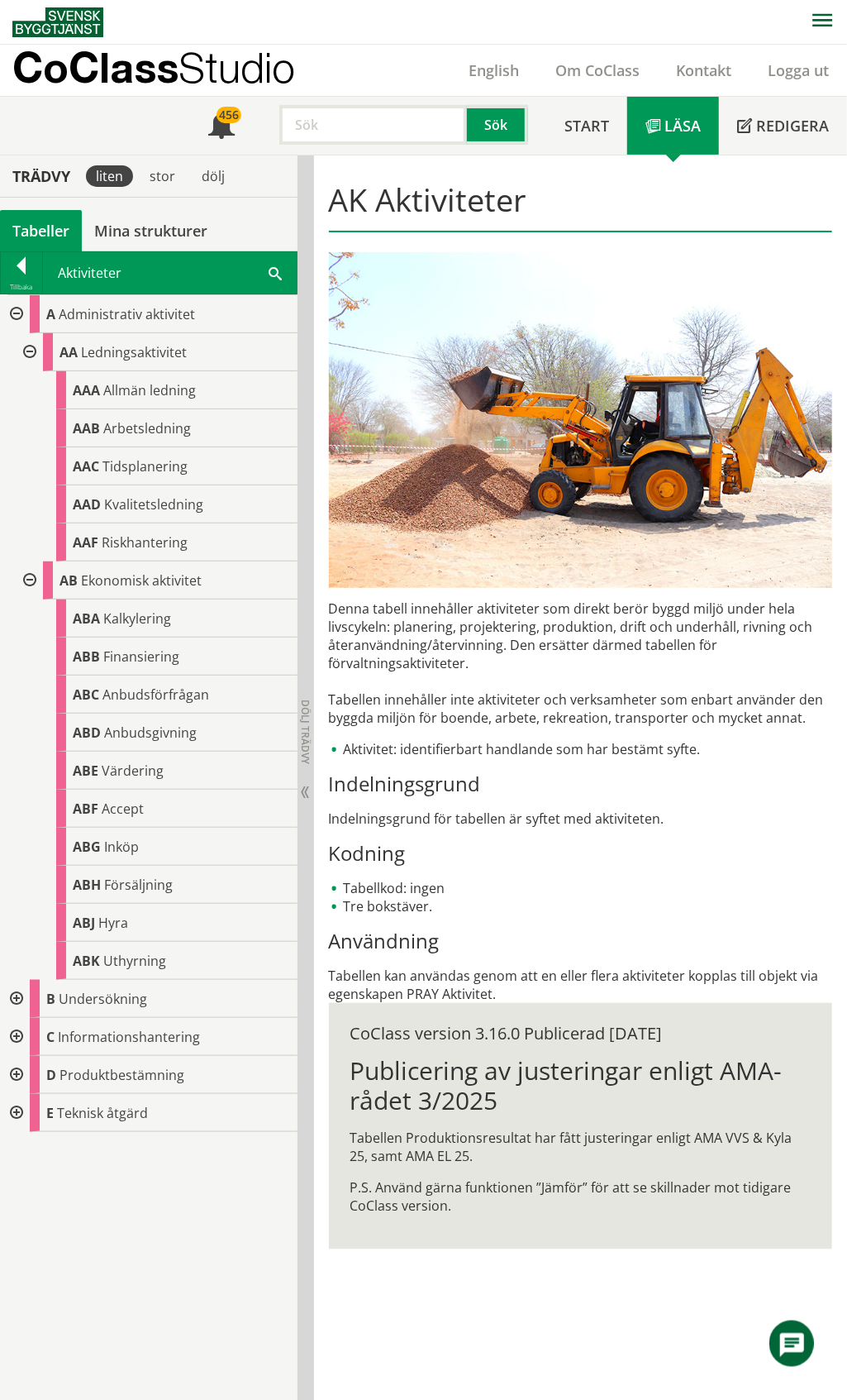
click at [17, 1112] on div at bounding box center [15, 1112] width 30 height 38
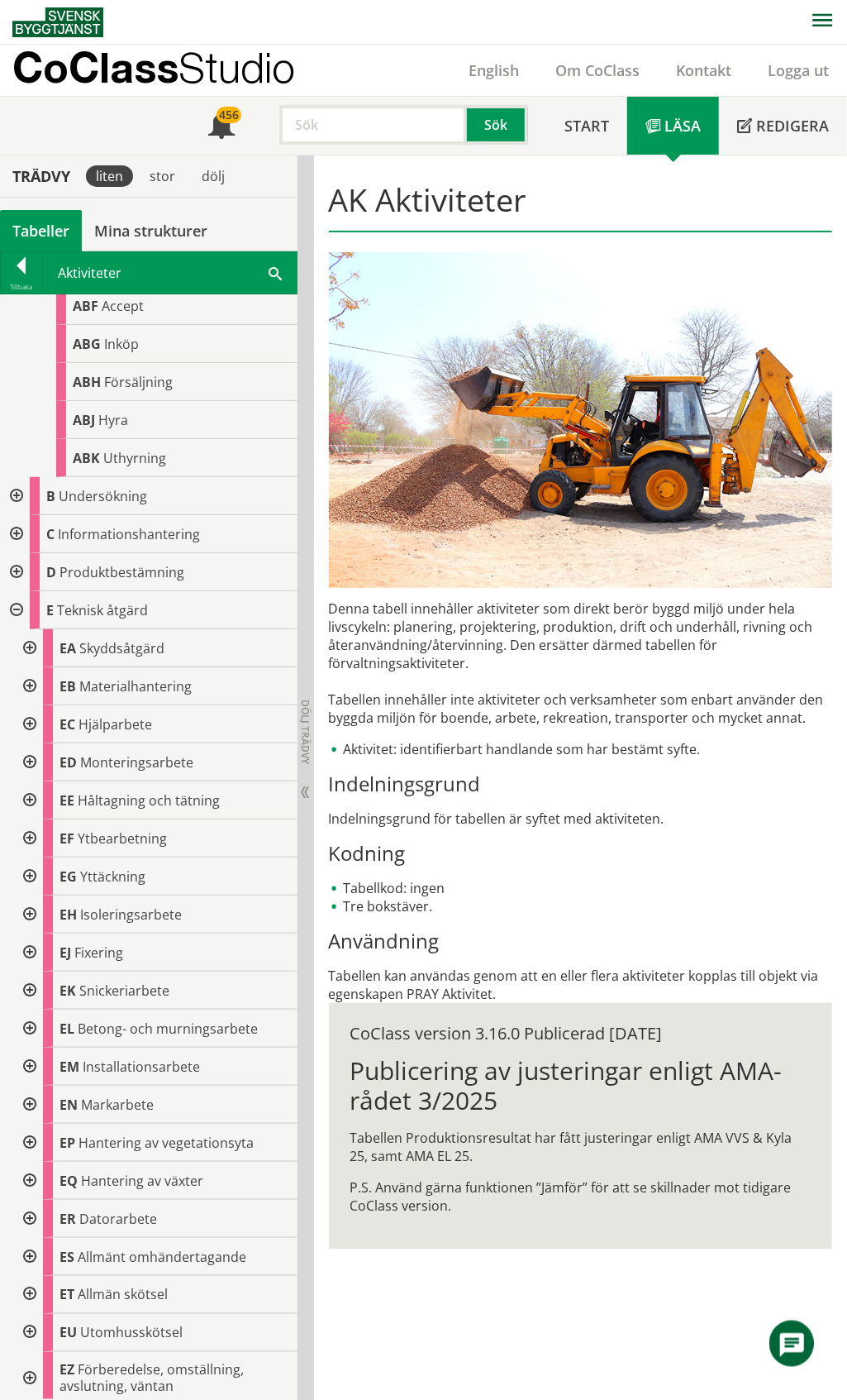
scroll to position [509, 0]
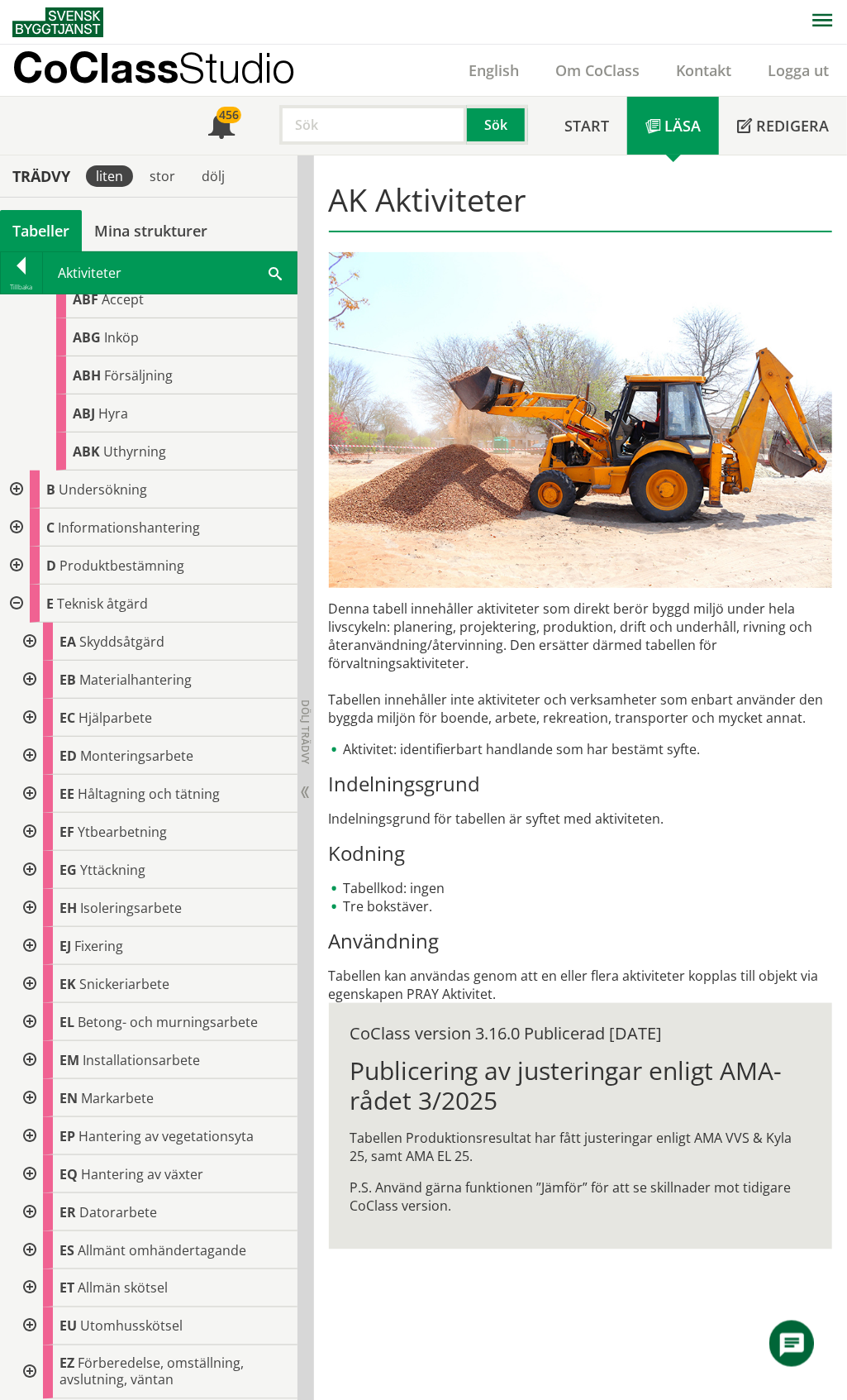
click at [26, 718] on div at bounding box center [28, 717] width 30 height 38
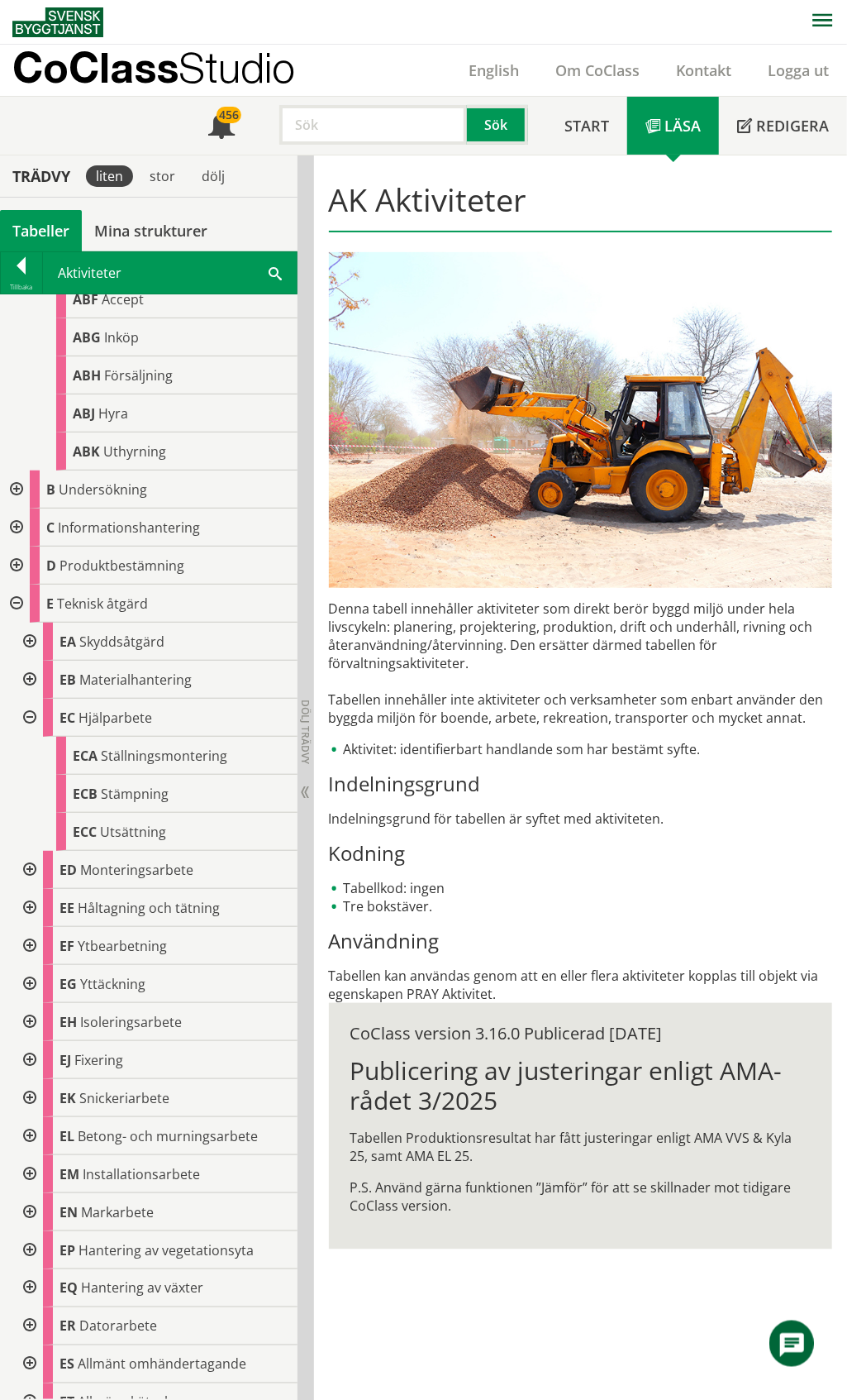
click at [26, 718] on div at bounding box center [28, 717] width 30 height 38
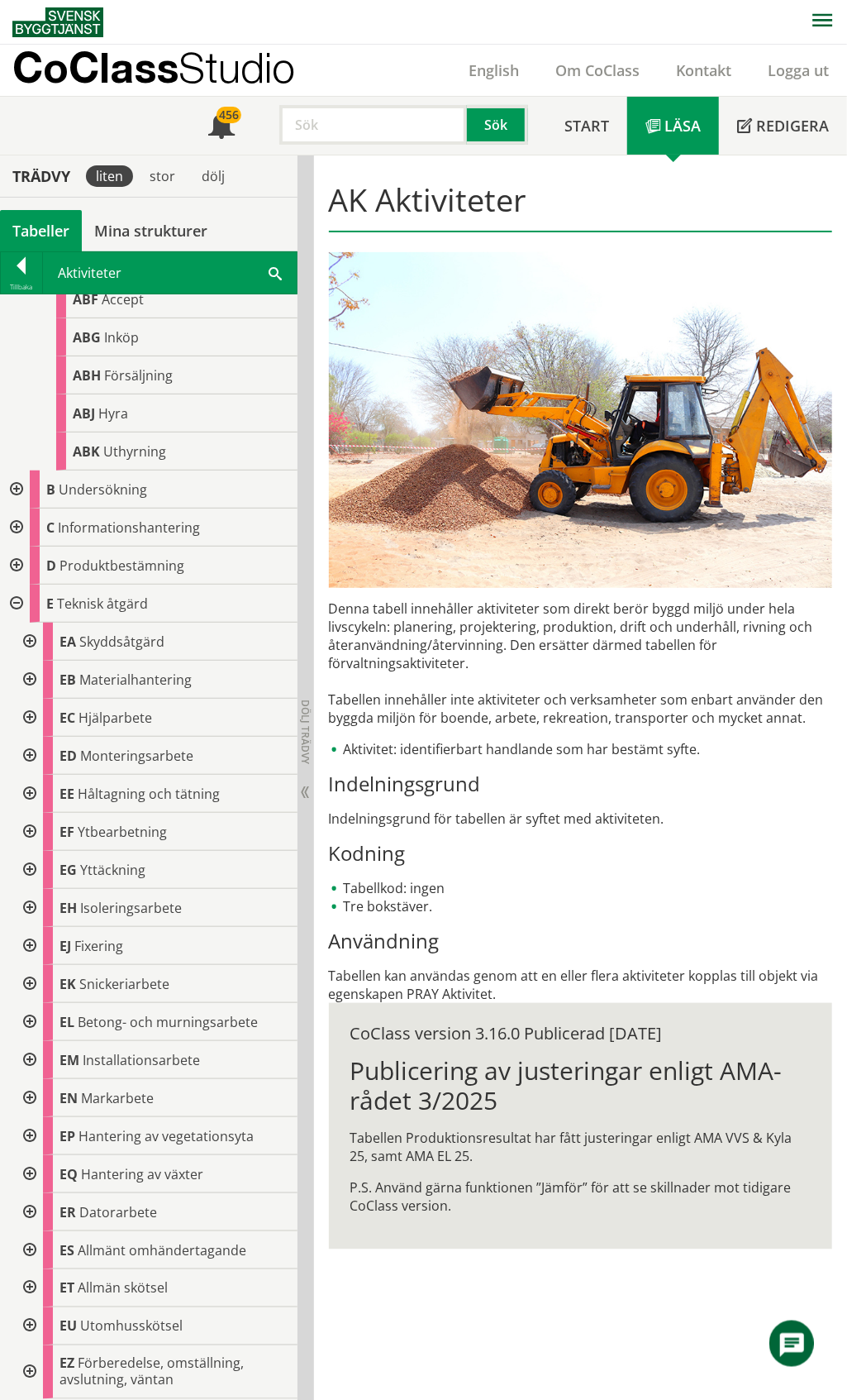
click at [27, 1061] on div at bounding box center [28, 1059] width 30 height 38
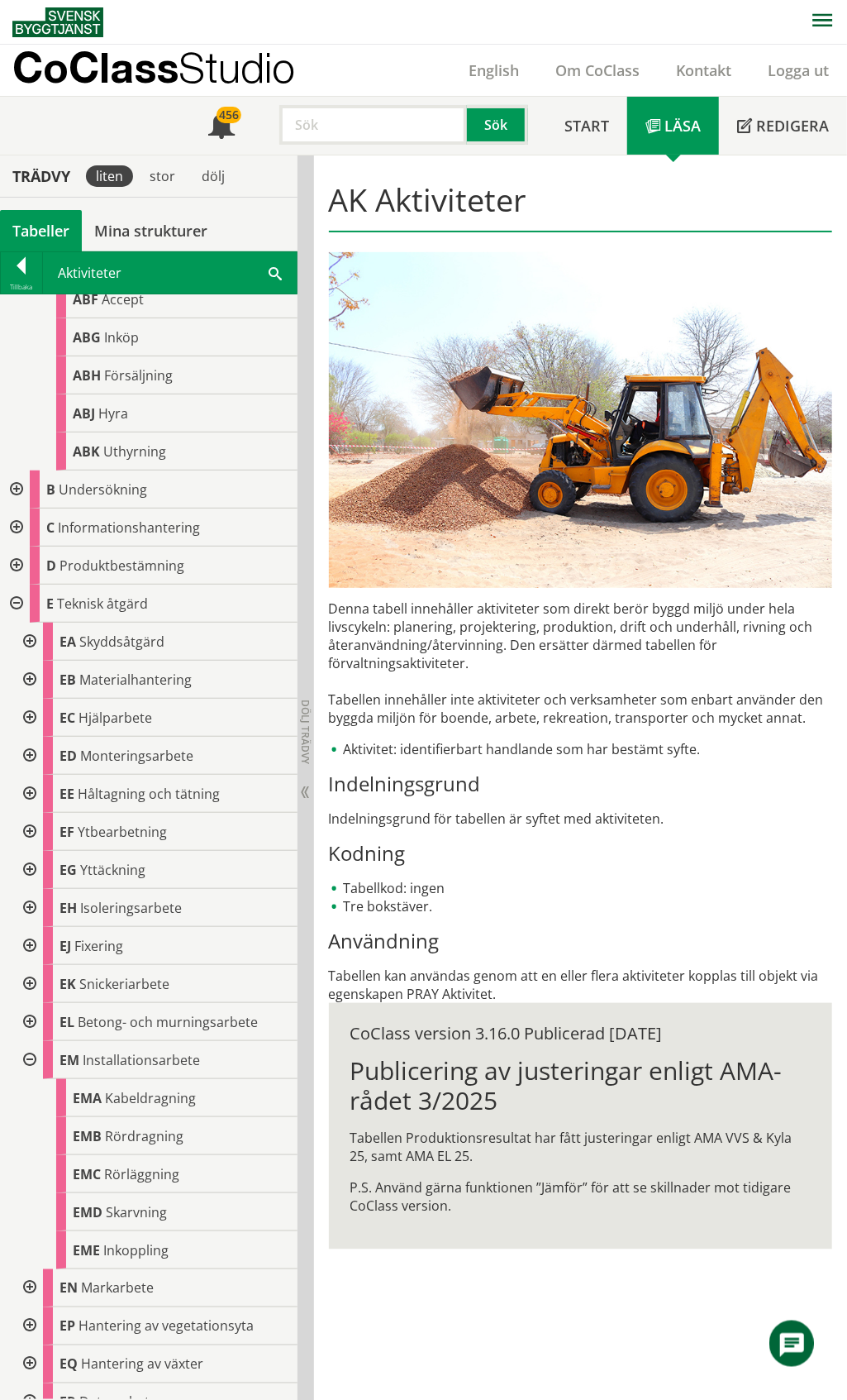
click at [27, 1059] on div at bounding box center [28, 1059] width 30 height 38
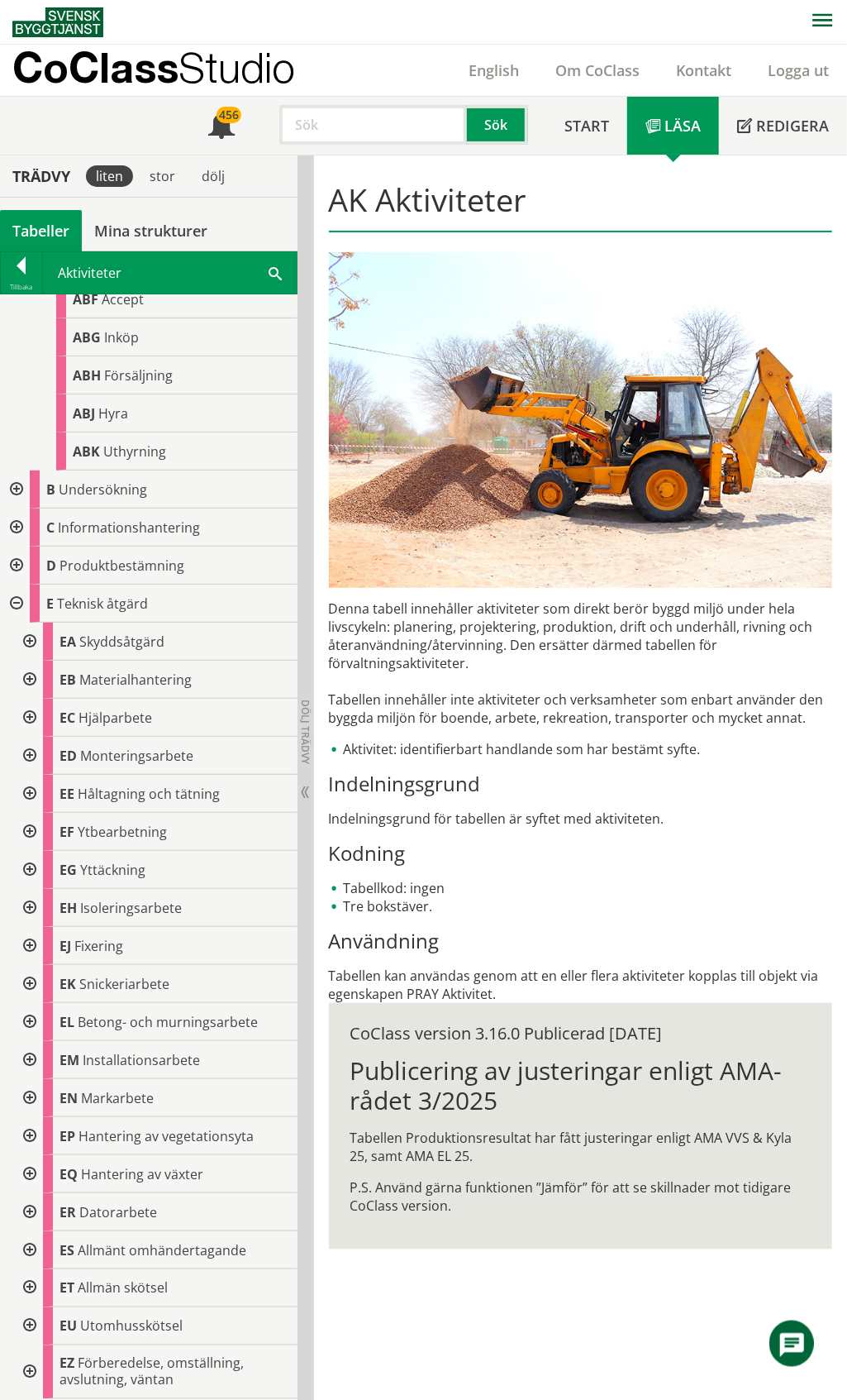
click at [30, 1136] on div at bounding box center [28, 1135] width 30 height 38
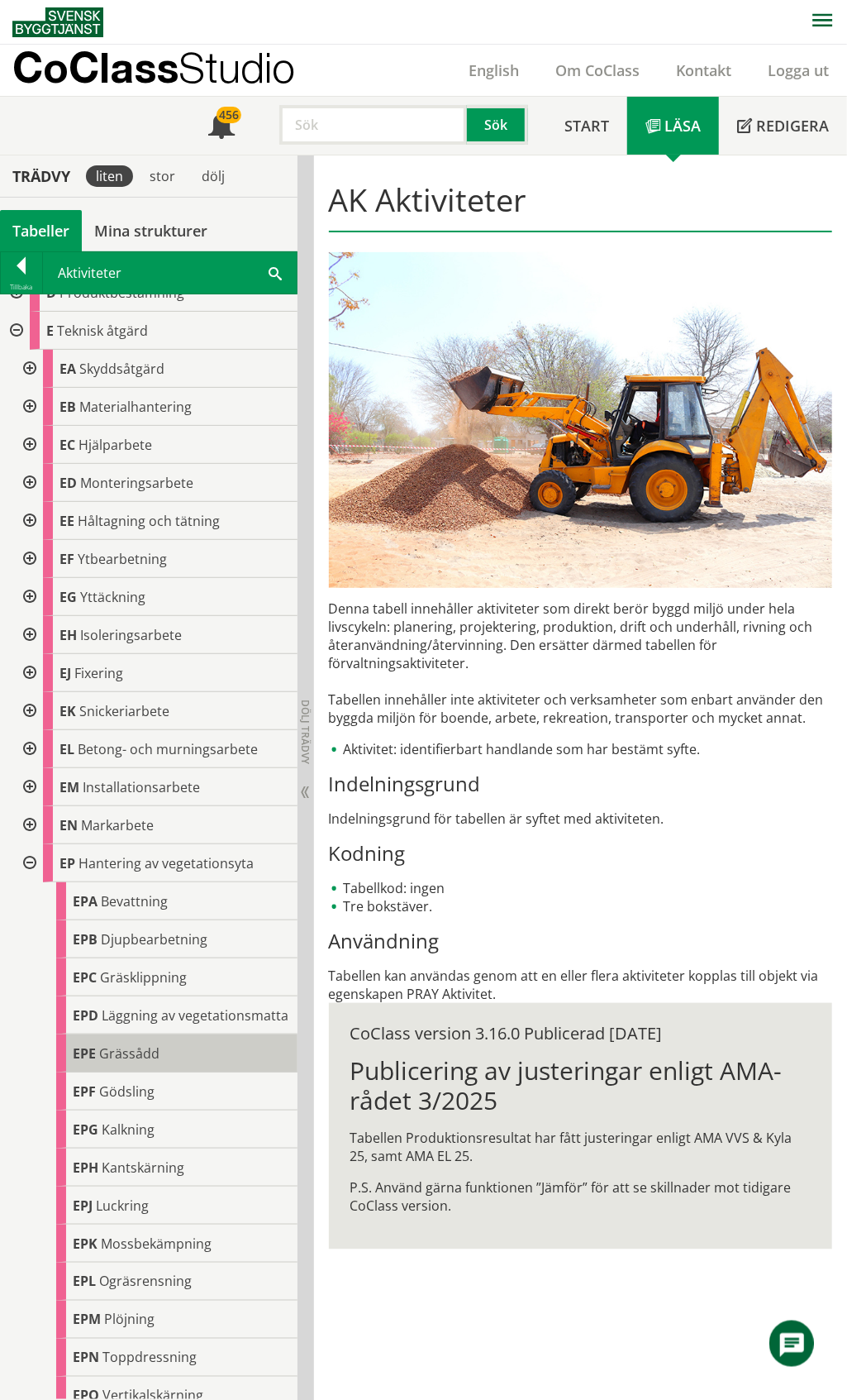
scroll to position [1060, 0]
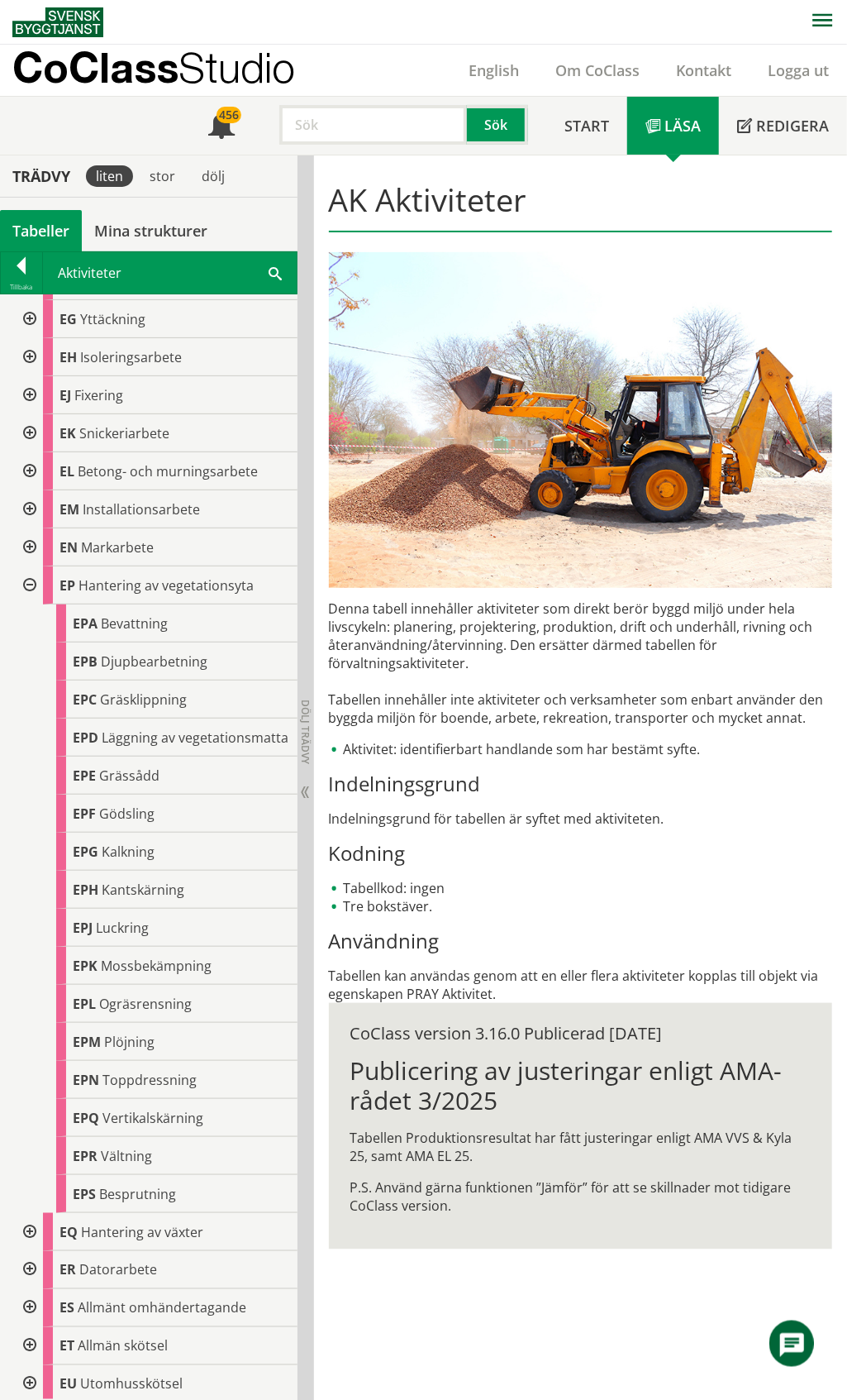
click at [31, 583] on div at bounding box center [28, 585] width 30 height 38
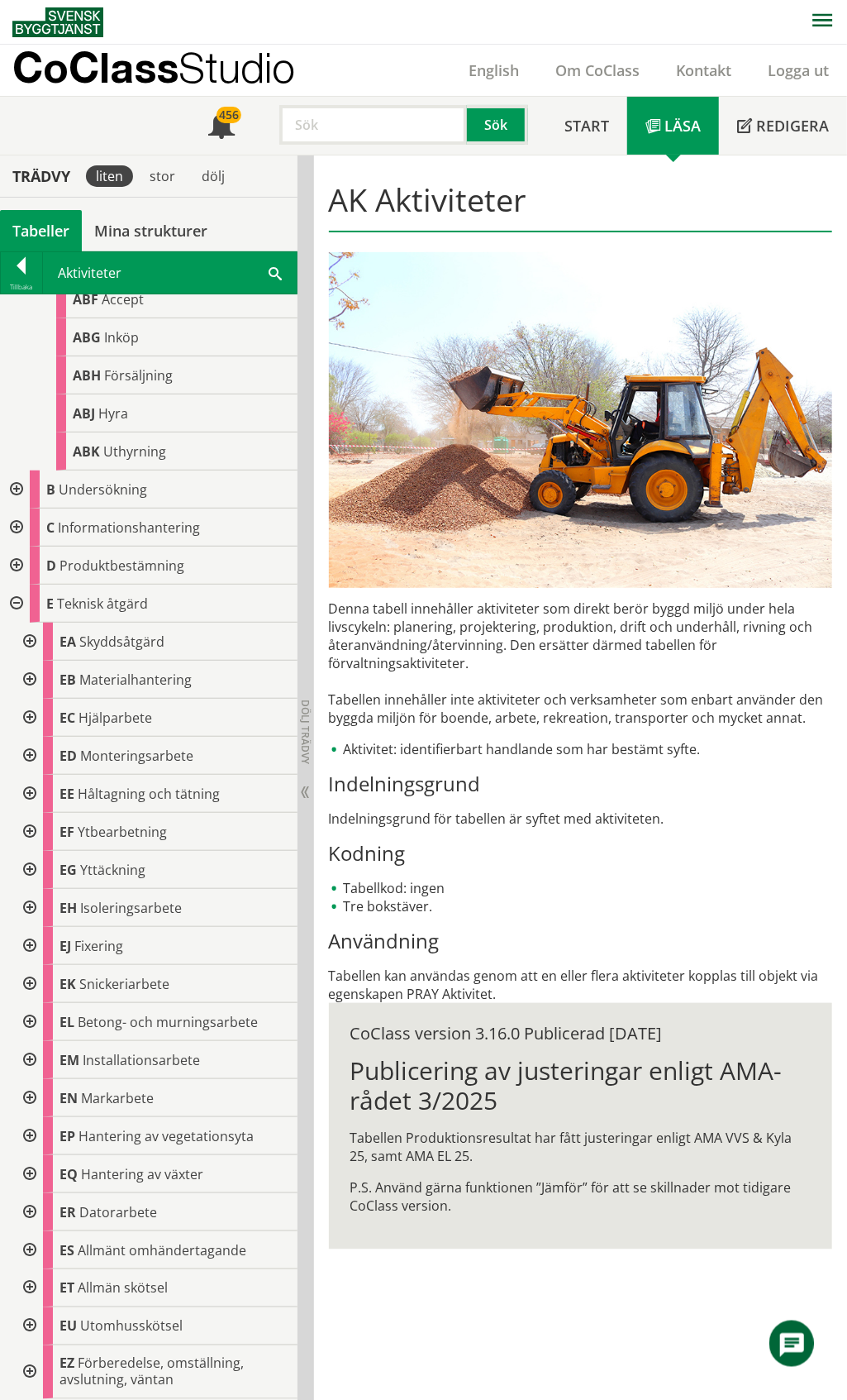
click at [26, 1244] on div at bounding box center [28, 1250] width 30 height 38
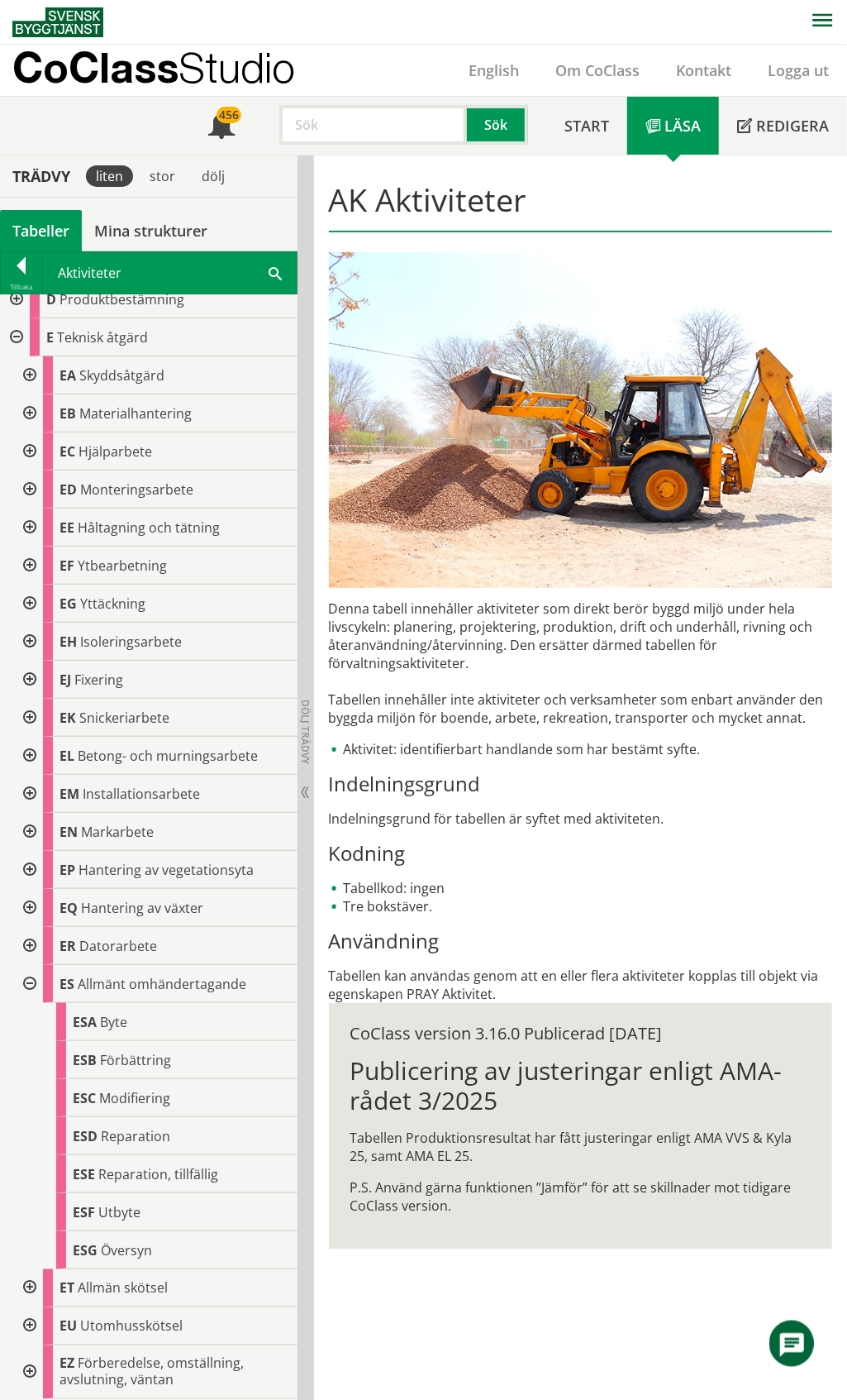
click at [27, 1287] on div at bounding box center [28, 1287] width 30 height 38
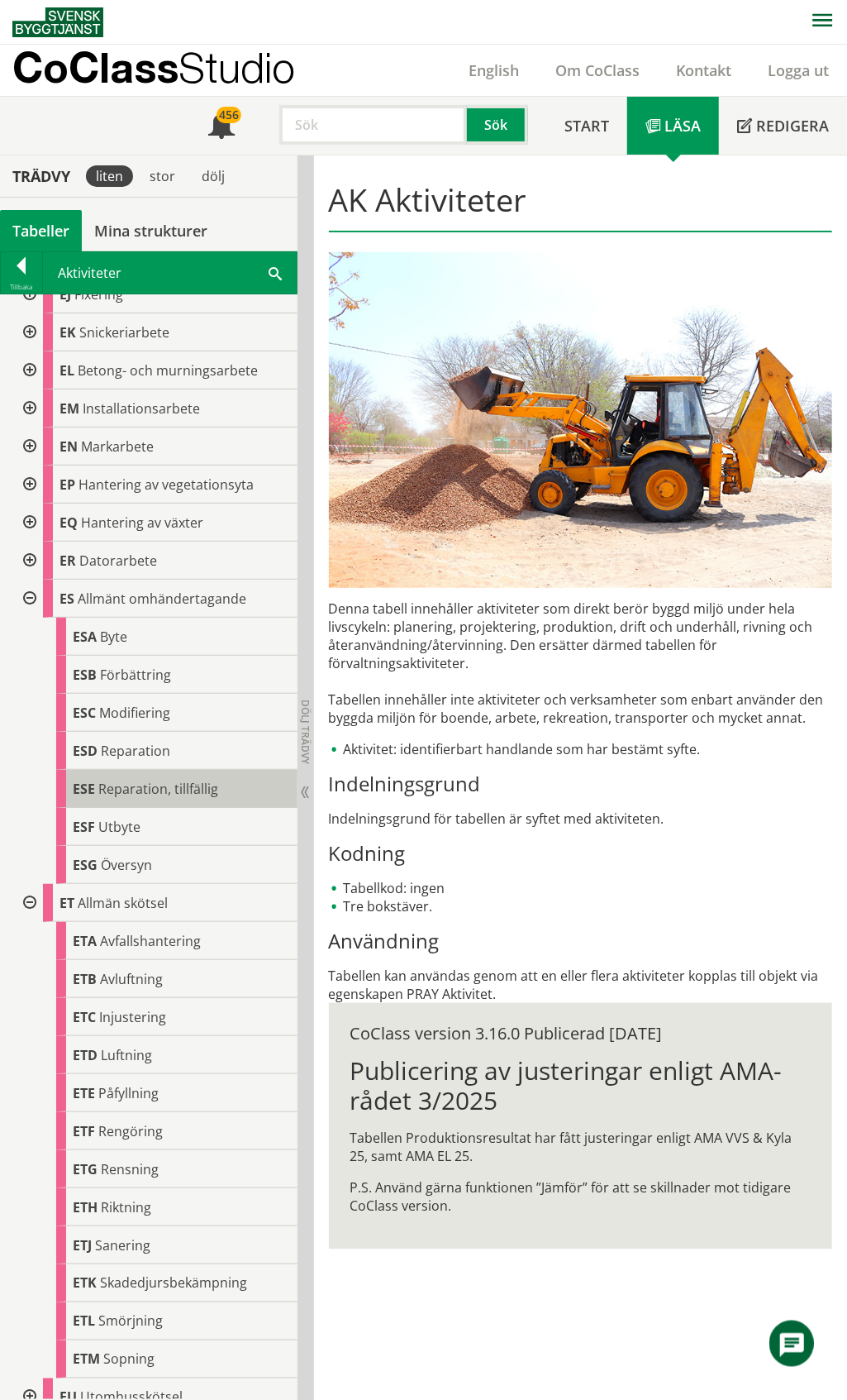
scroll to position [1232, 0]
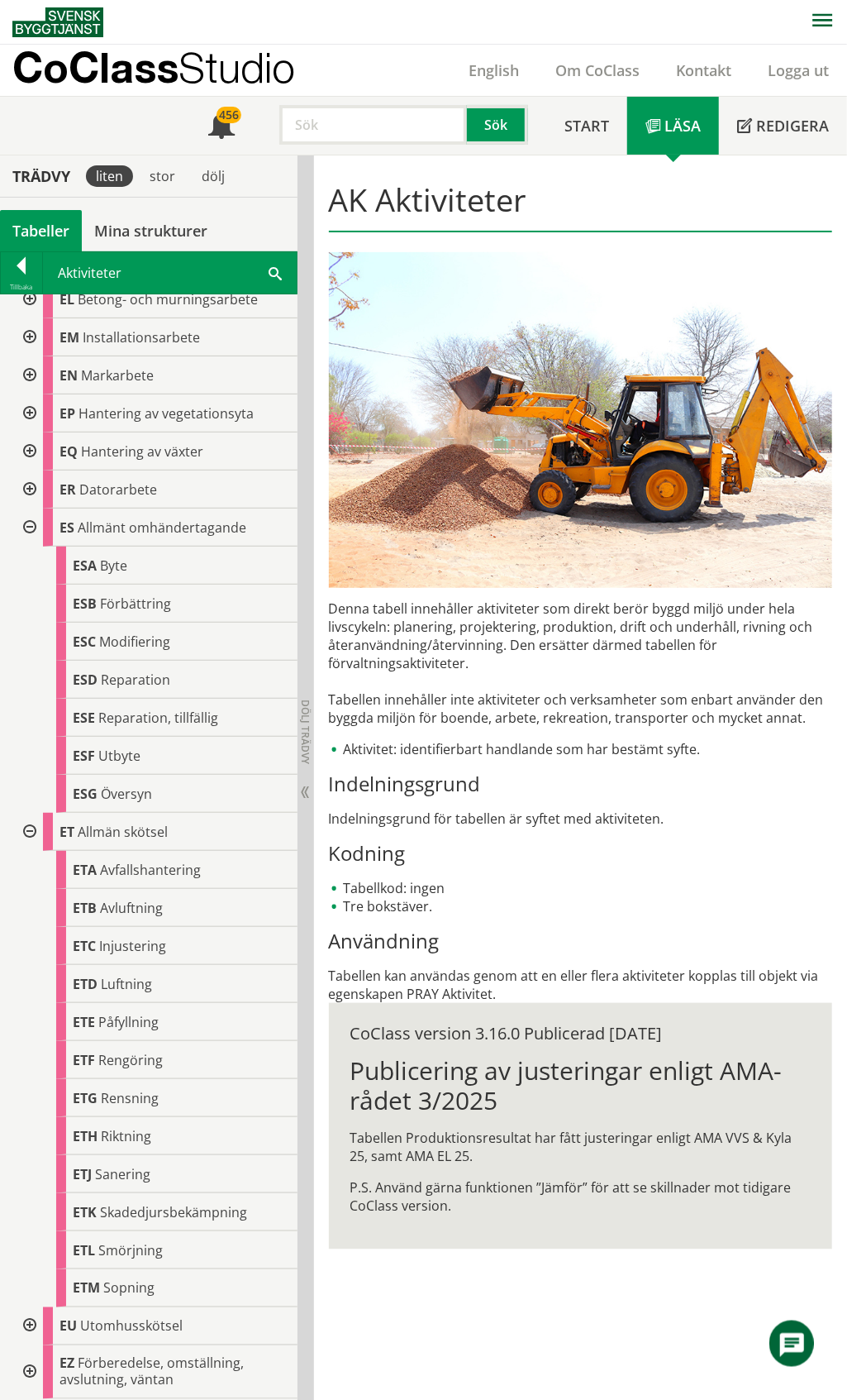
click at [27, 1373] on div at bounding box center [28, 1372] width 30 height 54
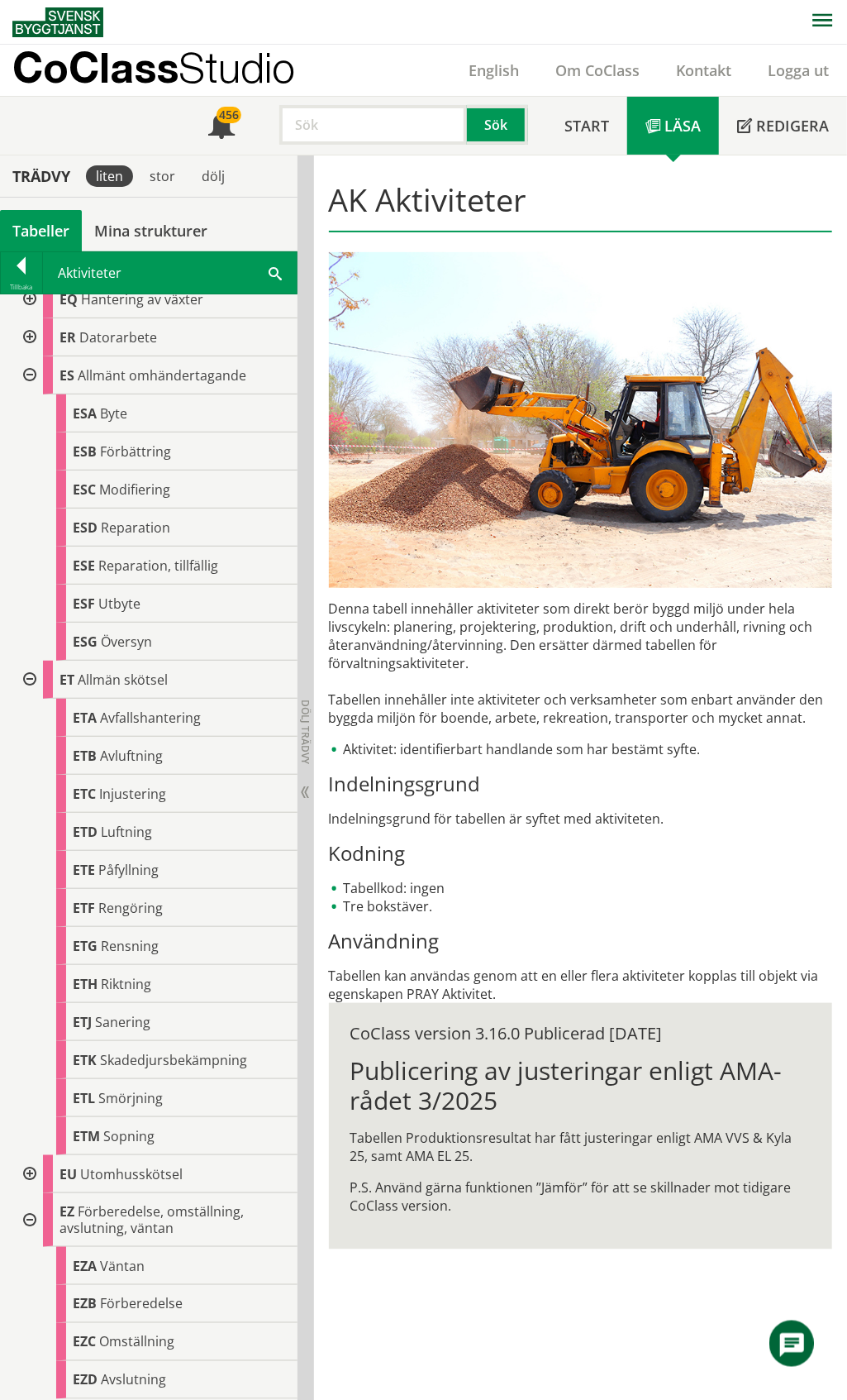
click at [28, 1174] on div at bounding box center [28, 1174] width 30 height 38
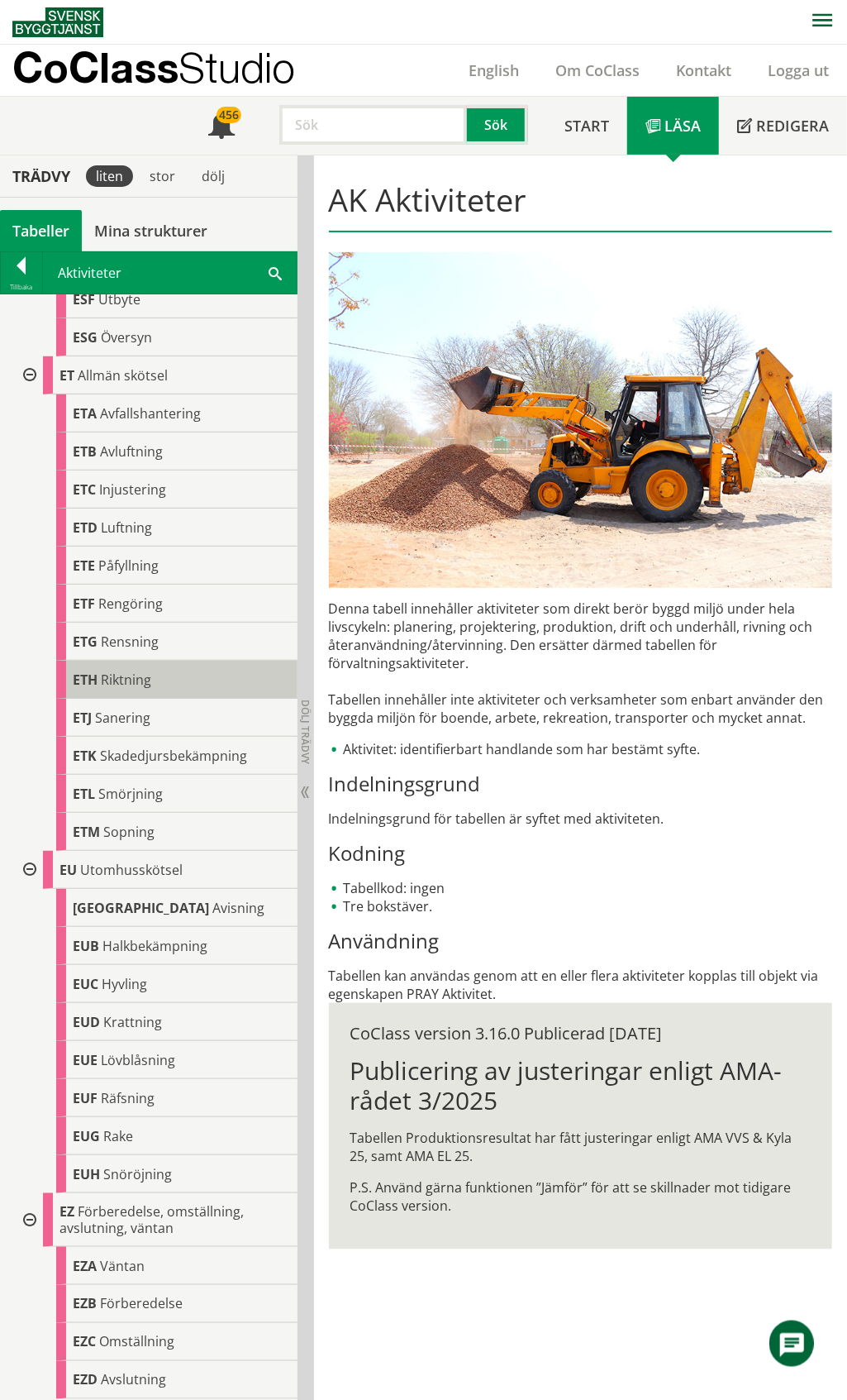
scroll to position [1248, 0]
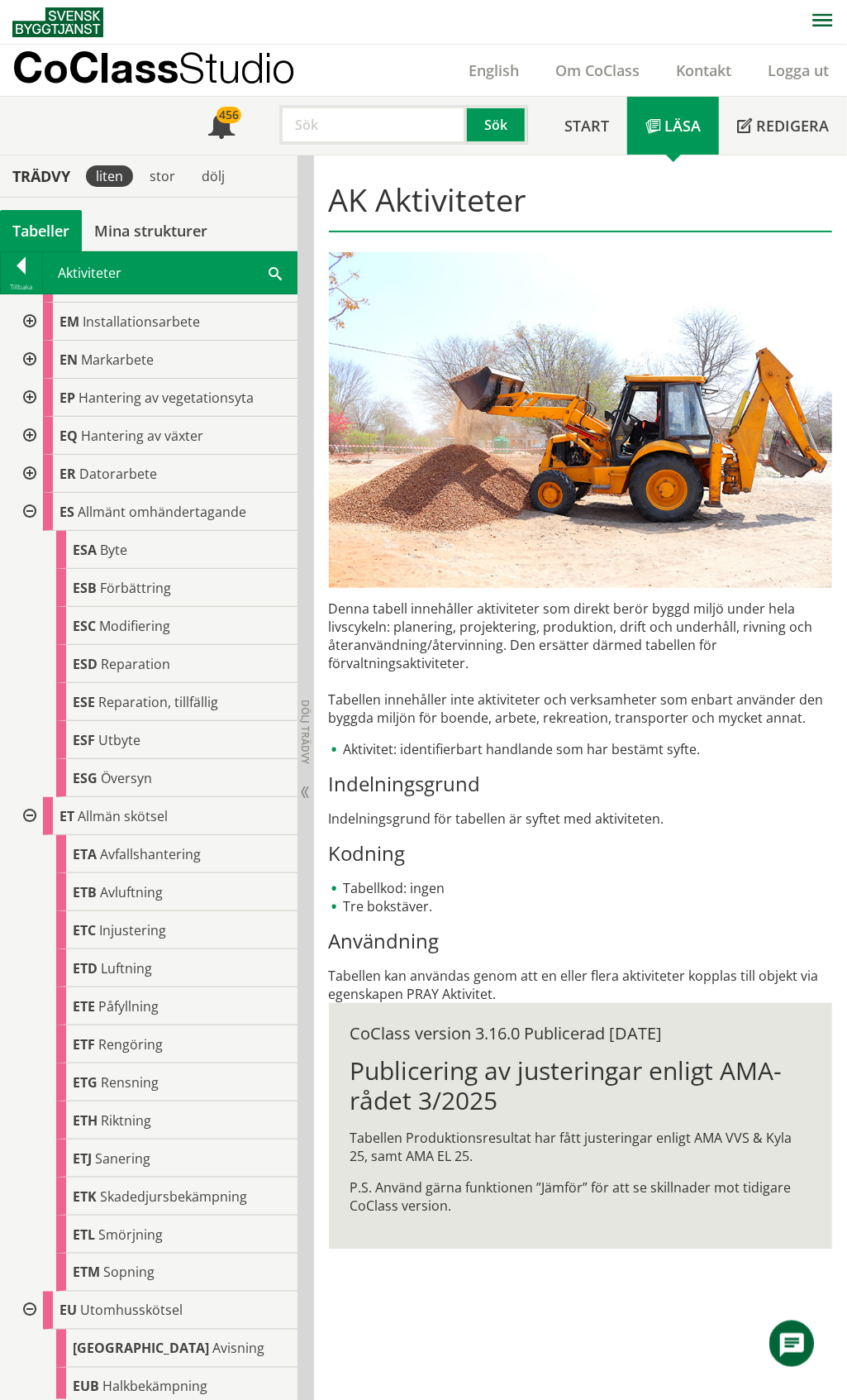
click at [28, 1307] on div at bounding box center [28, 1310] width 30 height 38
click at [31, 1358] on div at bounding box center [28, 1356] width 30 height 54
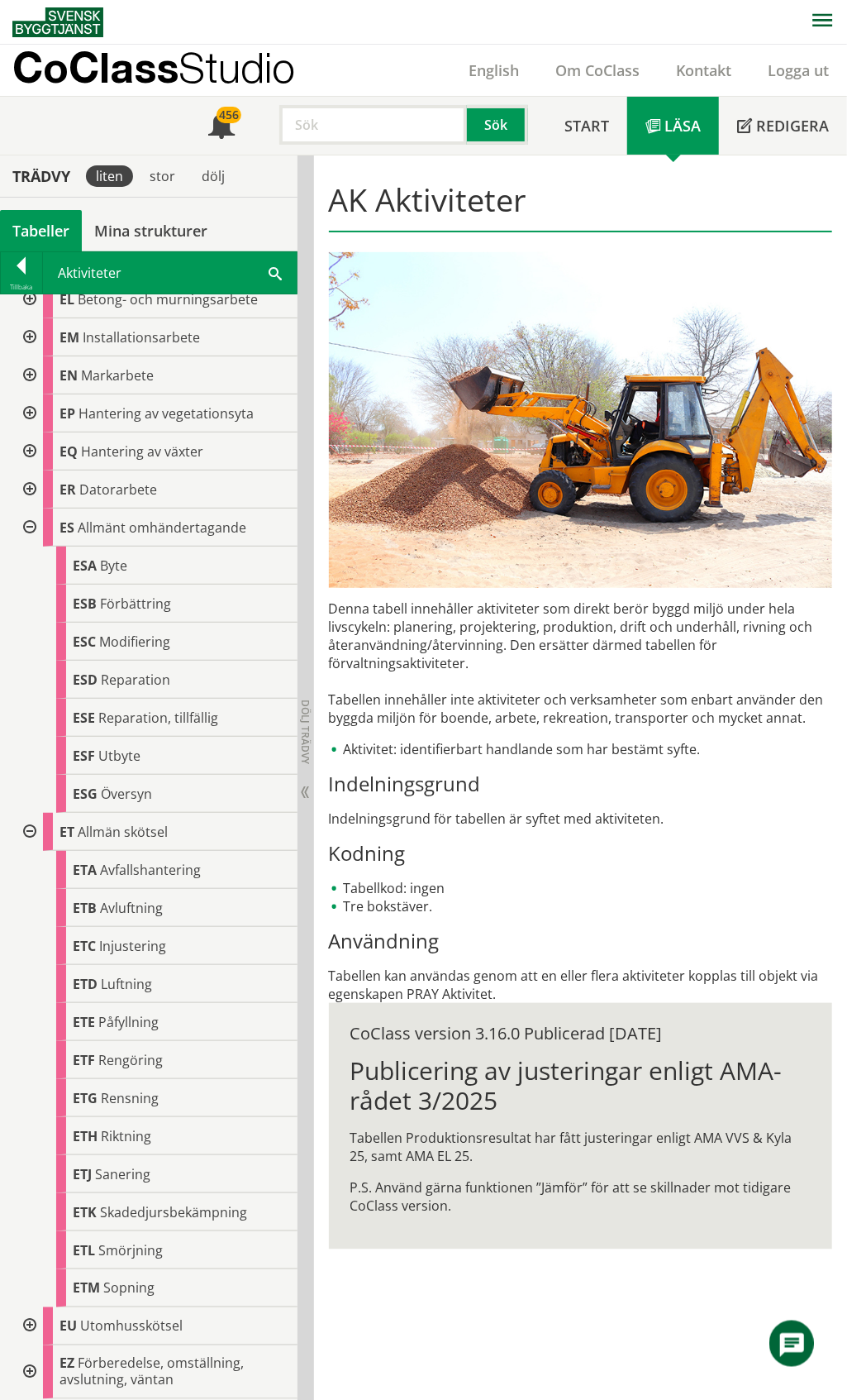
scroll to position [1232, 0]
click at [31, 828] on div at bounding box center [28, 832] width 30 height 38
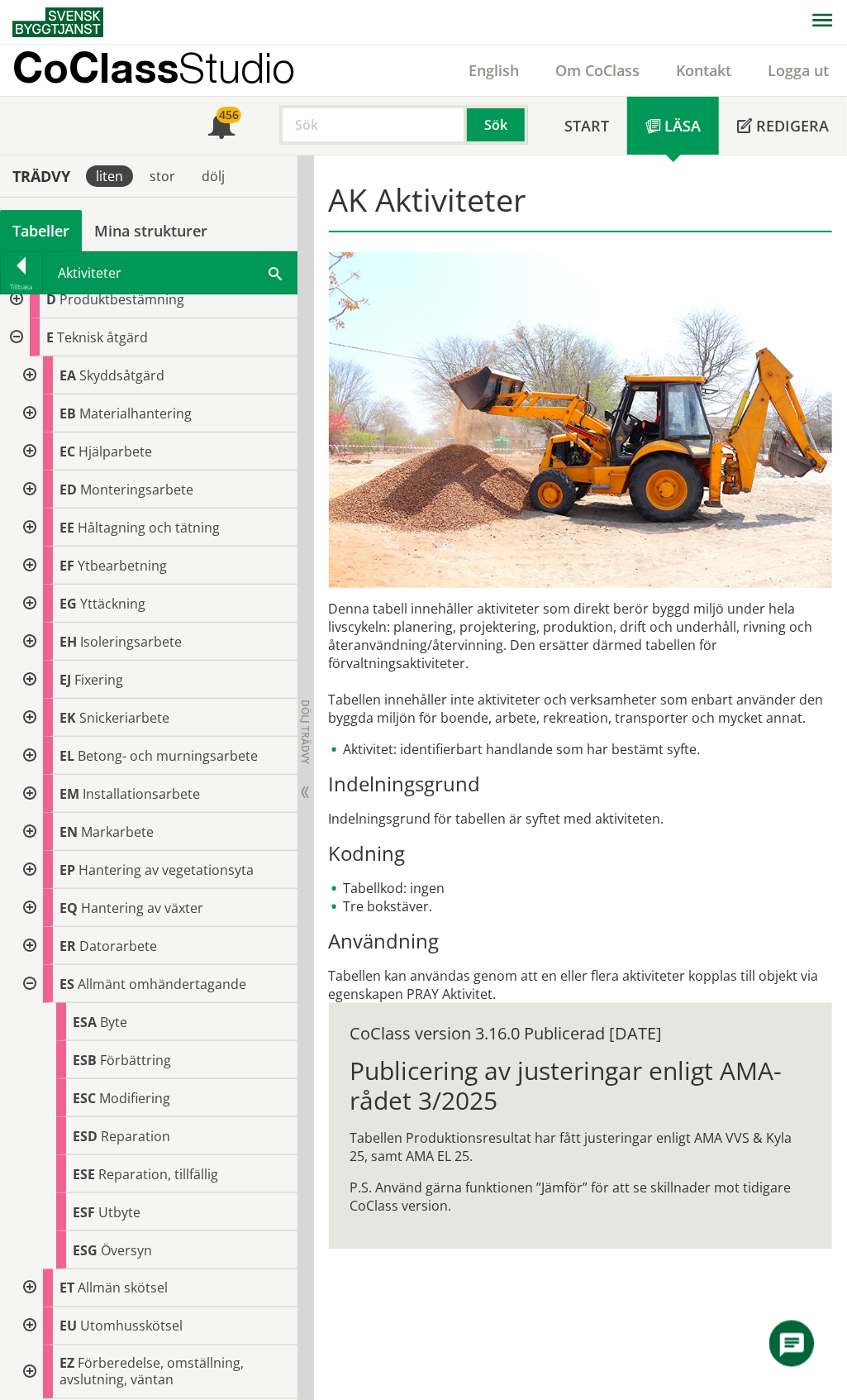
click at [26, 984] on div at bounding box center [28, 983] width 30 height 38
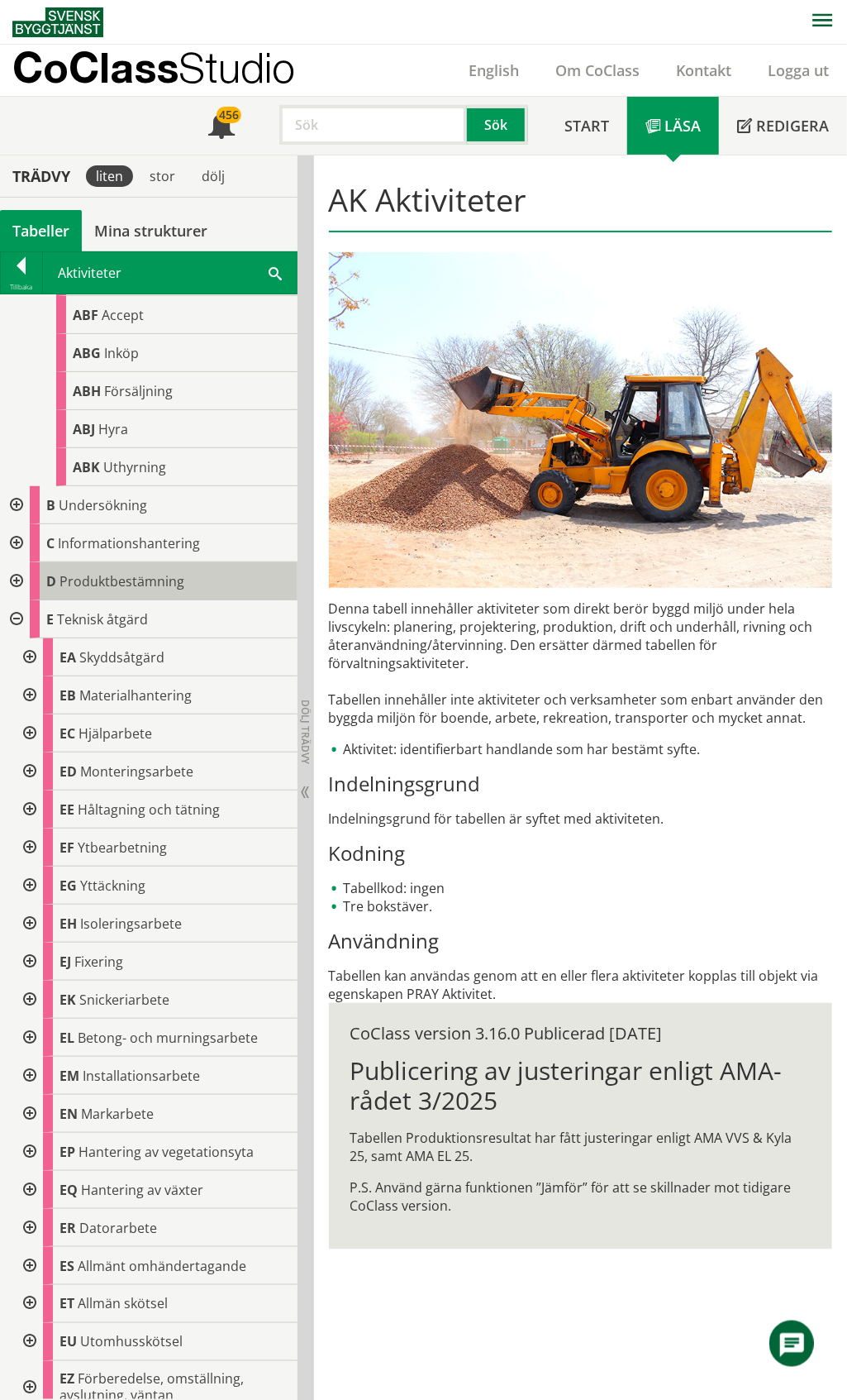
scroll to position [509, 0]
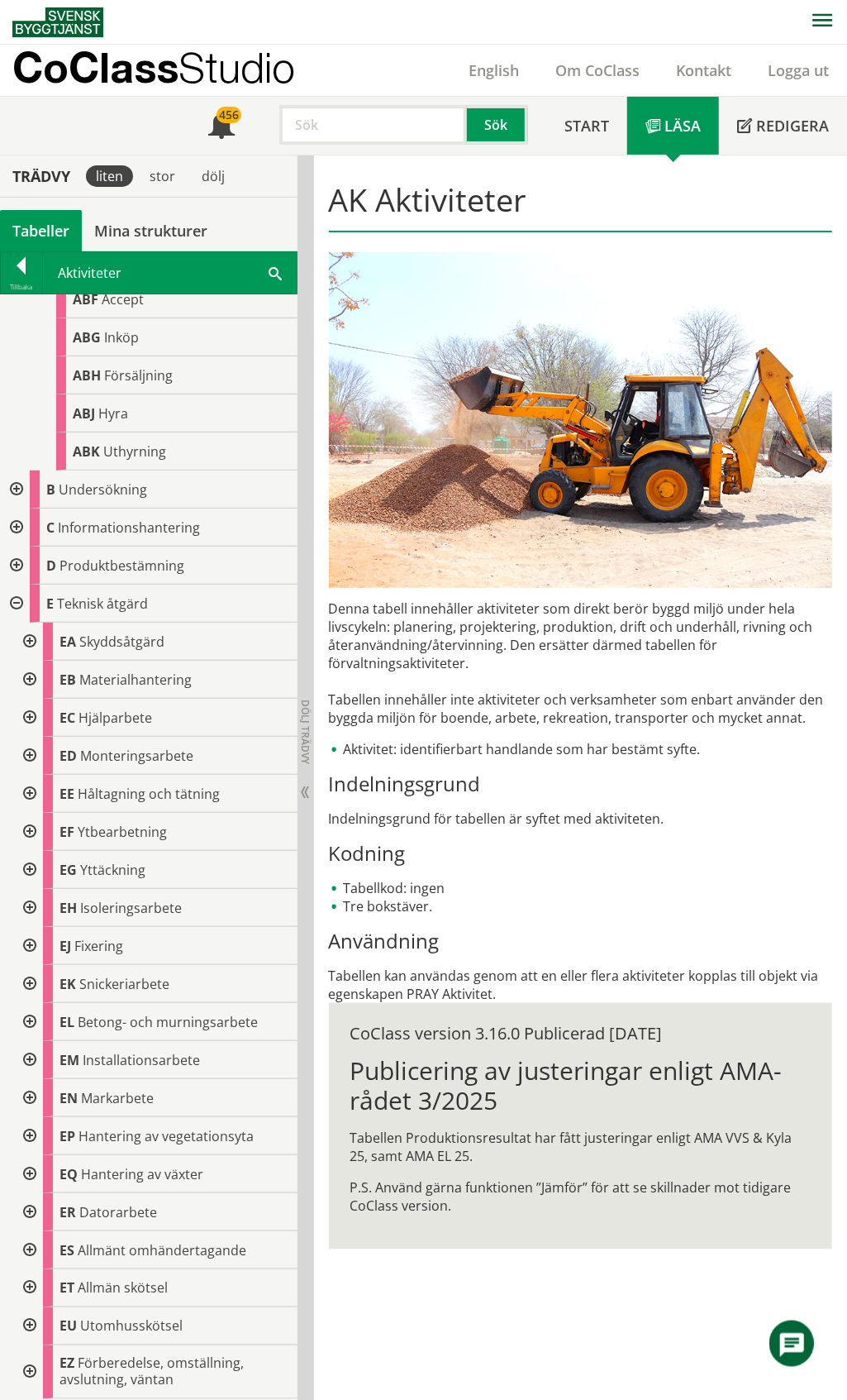
click at [11, 487] on div at bounding box center [15, 489] width 30 height 38
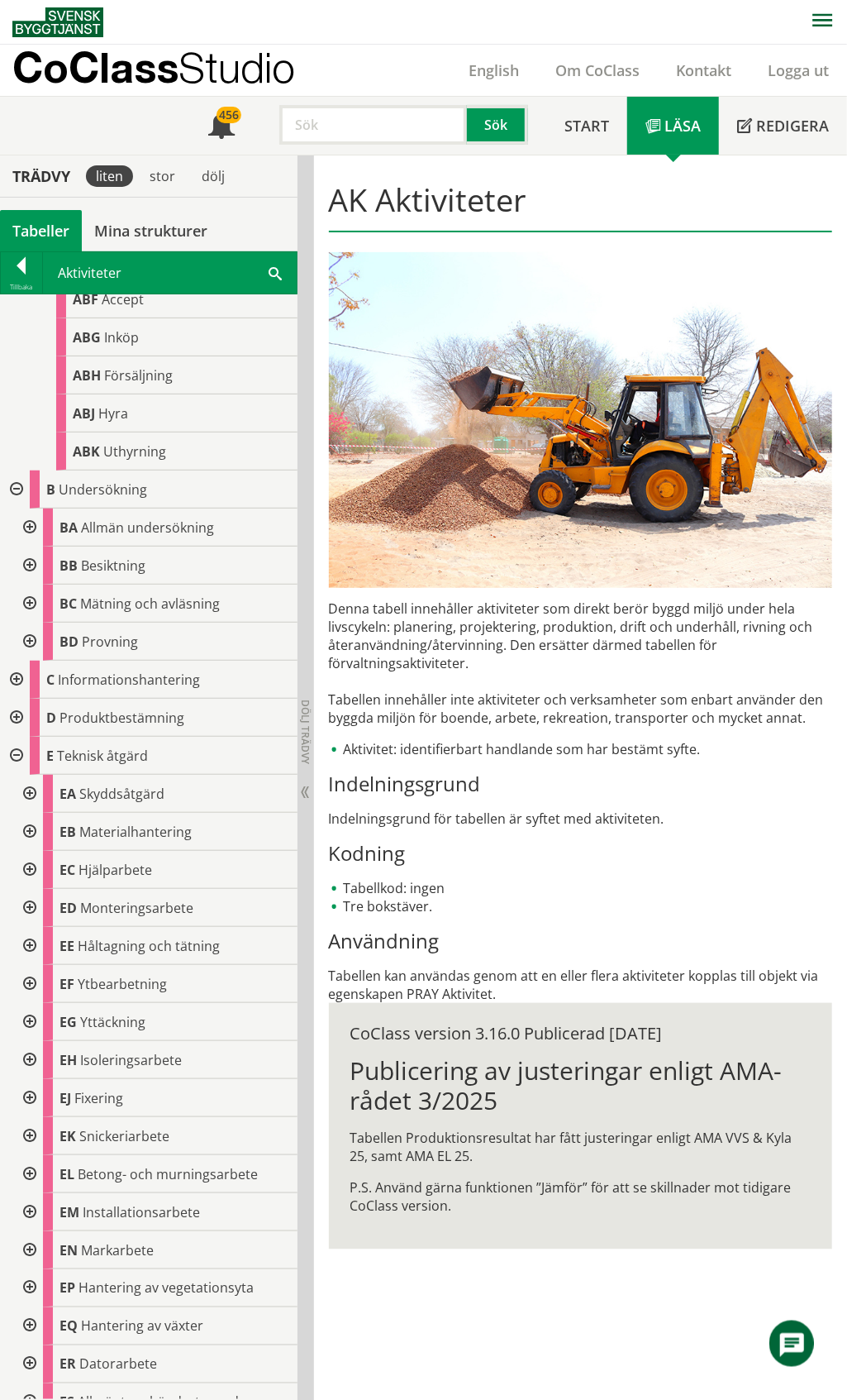
click at [11, 487] on div at bounding box center [15, 489] width 30 height 38
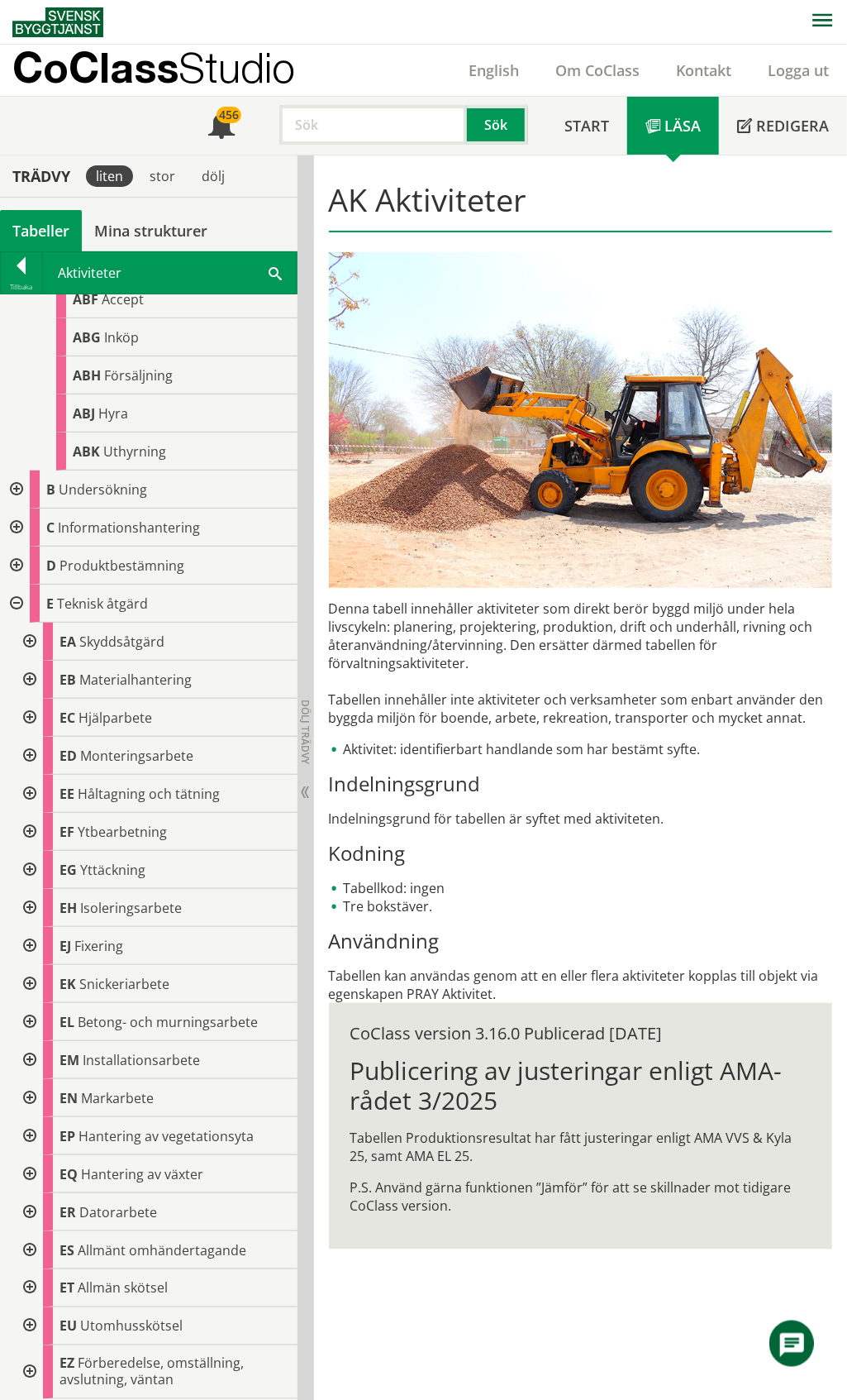
click at [14, 524] on div at bounding box center [15, 527] width 30 height 38
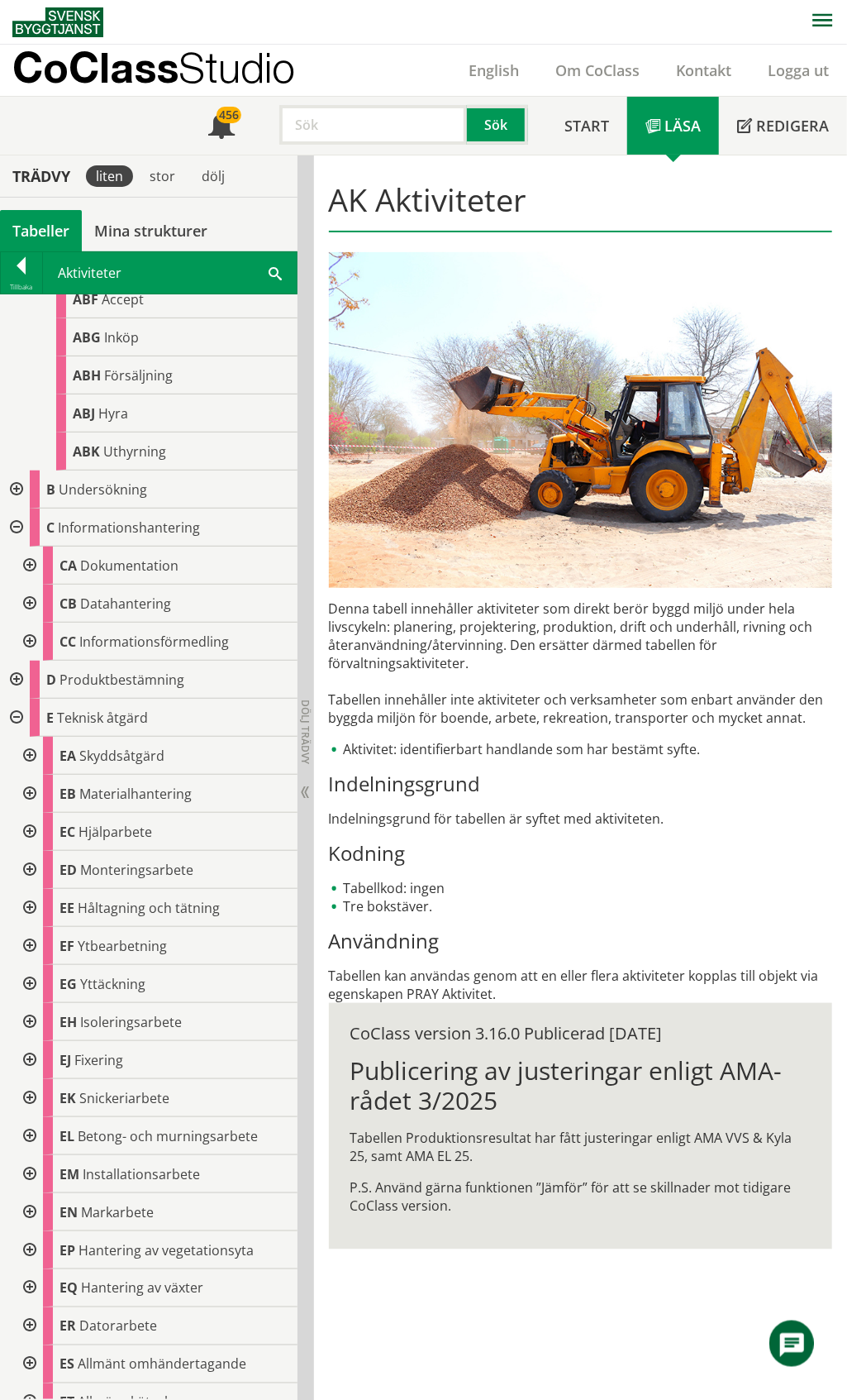
click at [31, 566] on div at bounding box center [28, 565] width 30 height 38
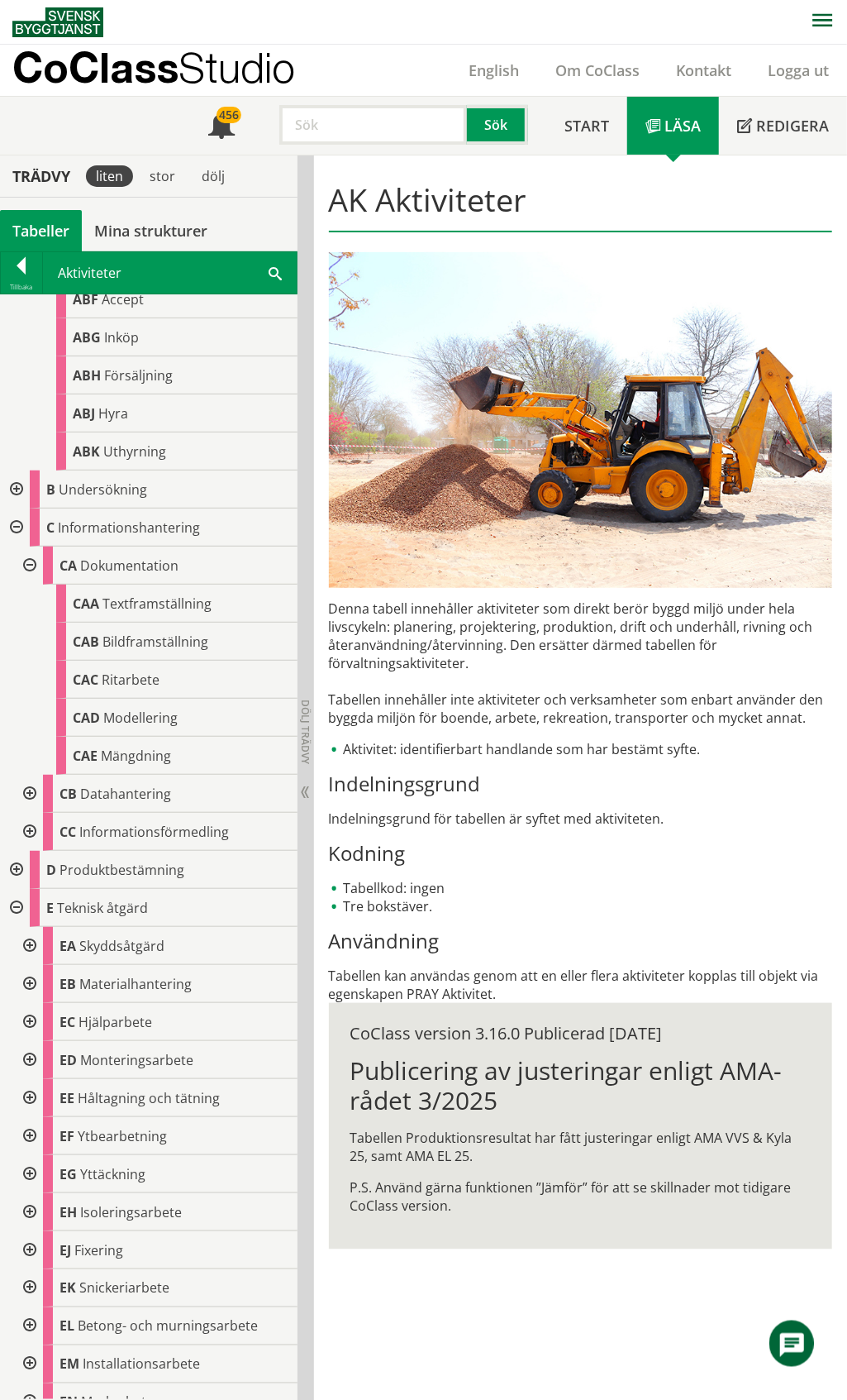
click at [31, 566] on div at bounding box center [28, 565] width 30 height 38
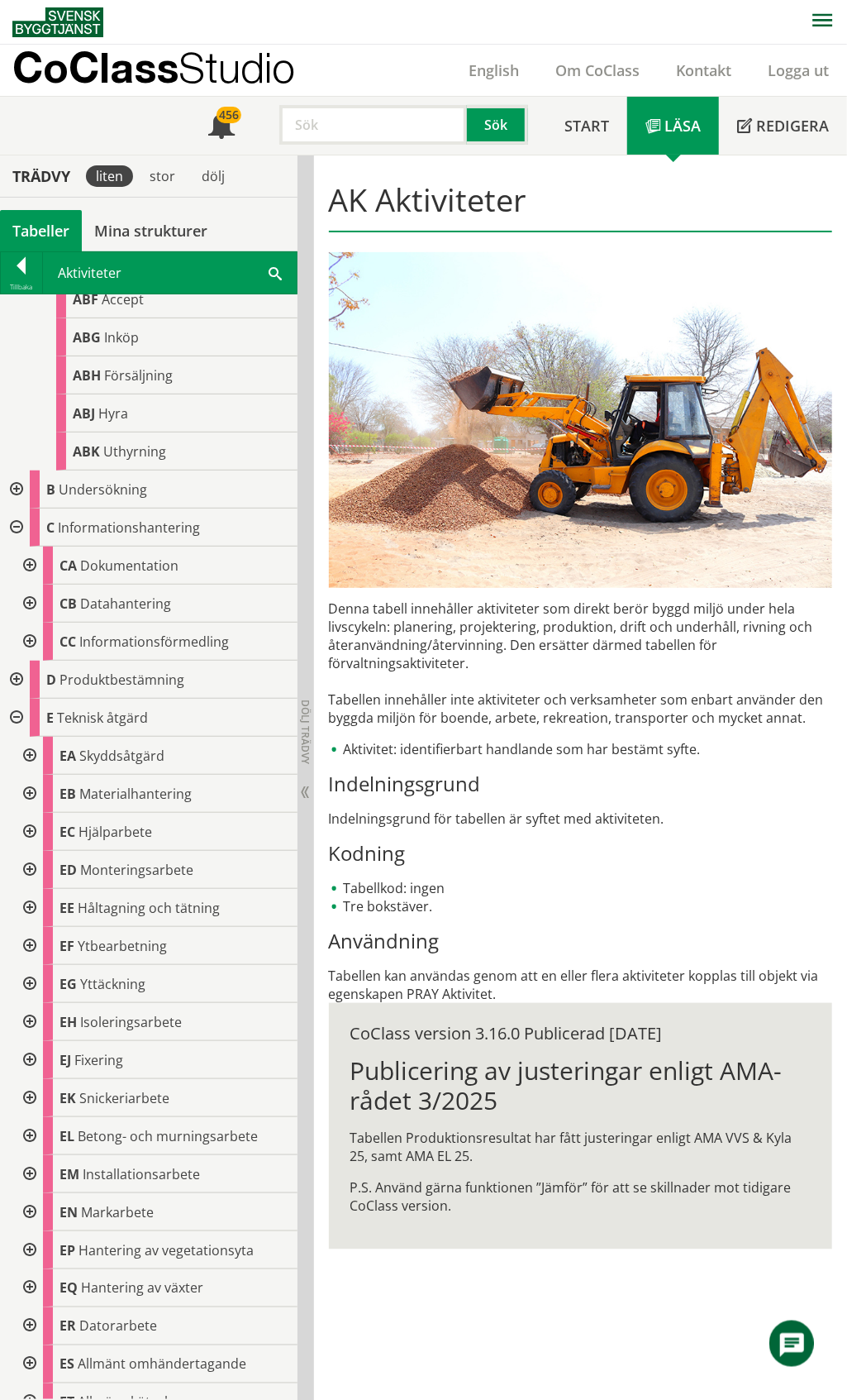
click at [30, 604] on div at bounding box center [28, 603] width 30 height 38
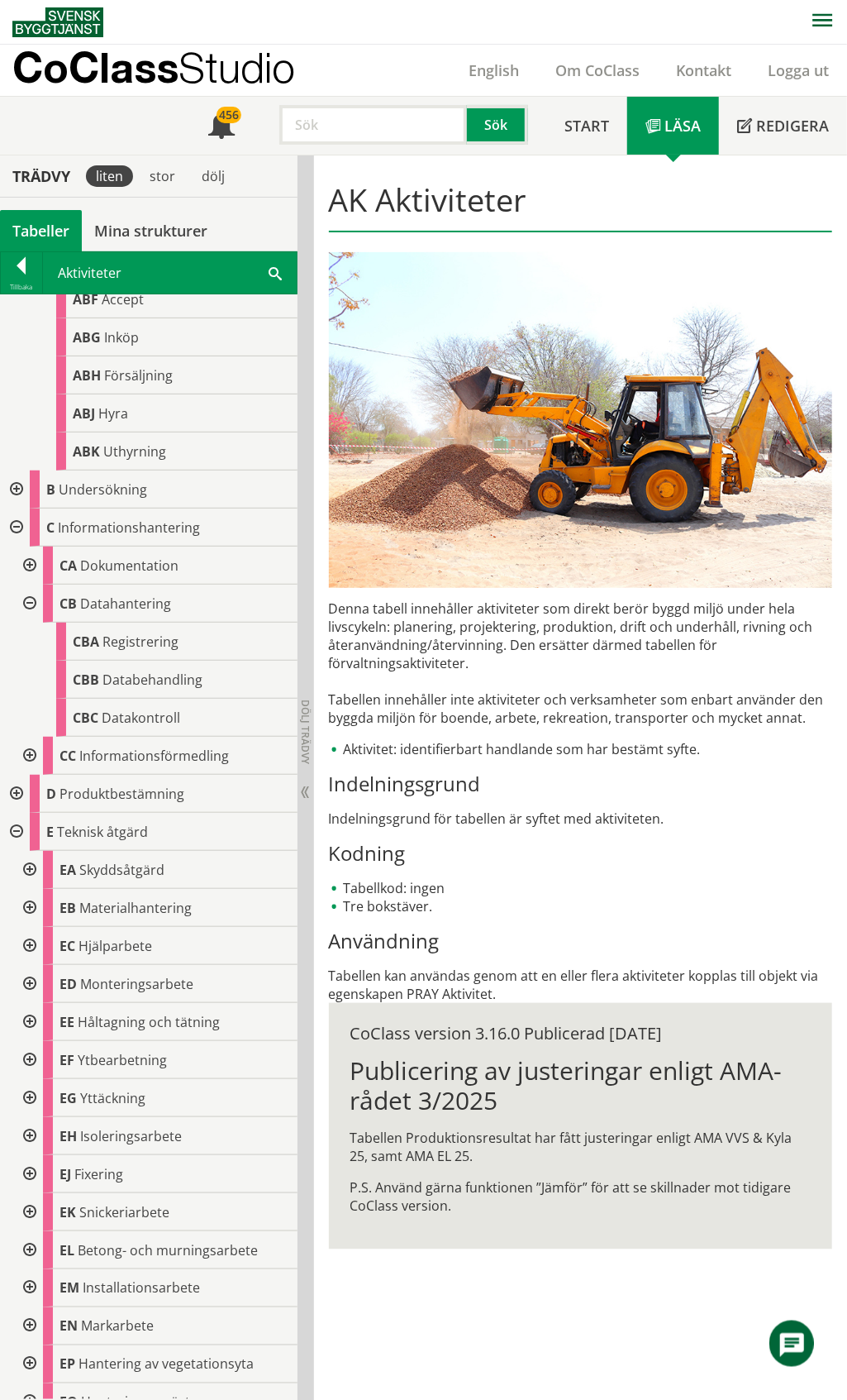
click at [30, 604] on div at bounding box center [28, 603] width 30 height 38
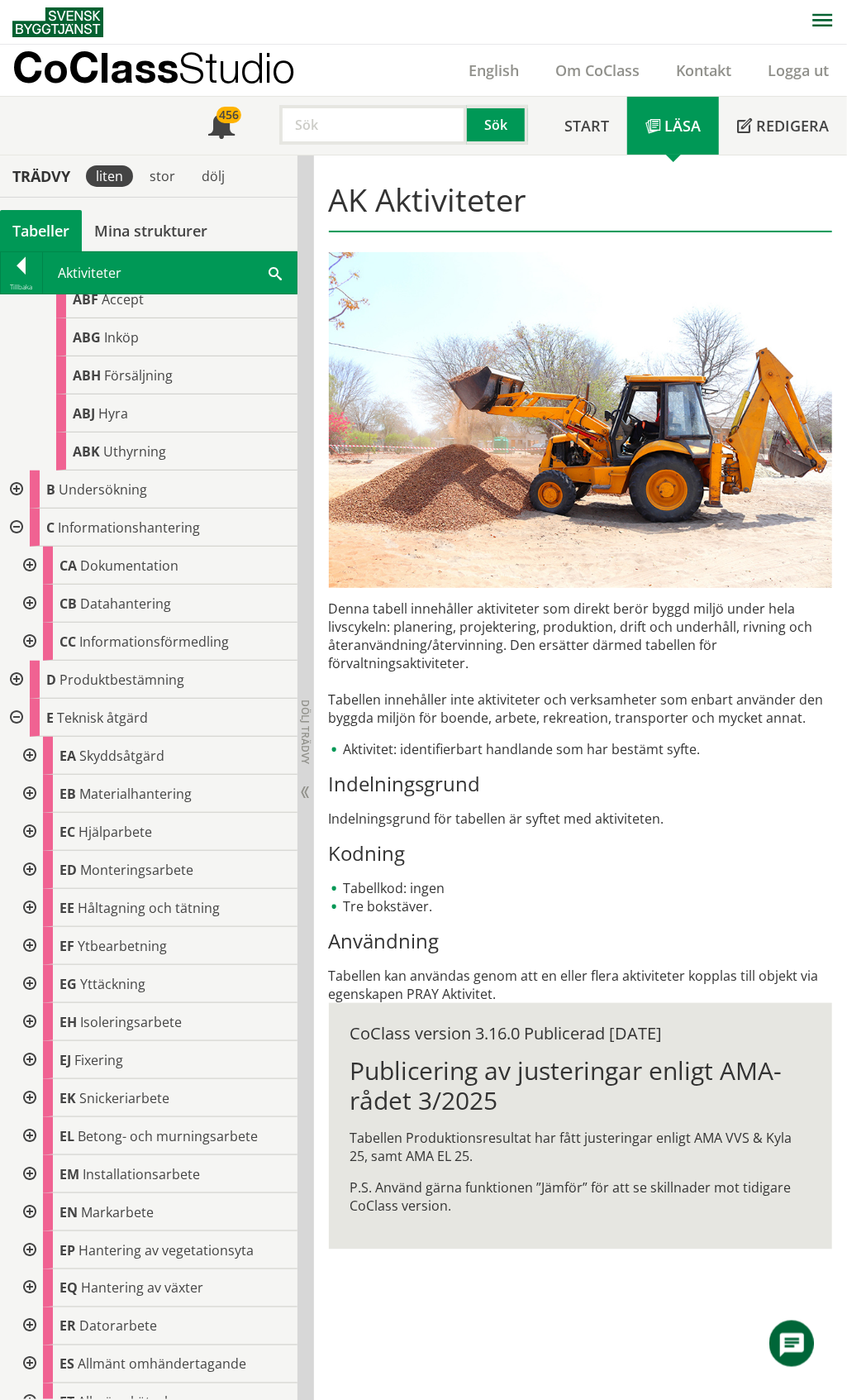
click at [32, 640] on div at bounding box center [28, 641] width 30 height 38
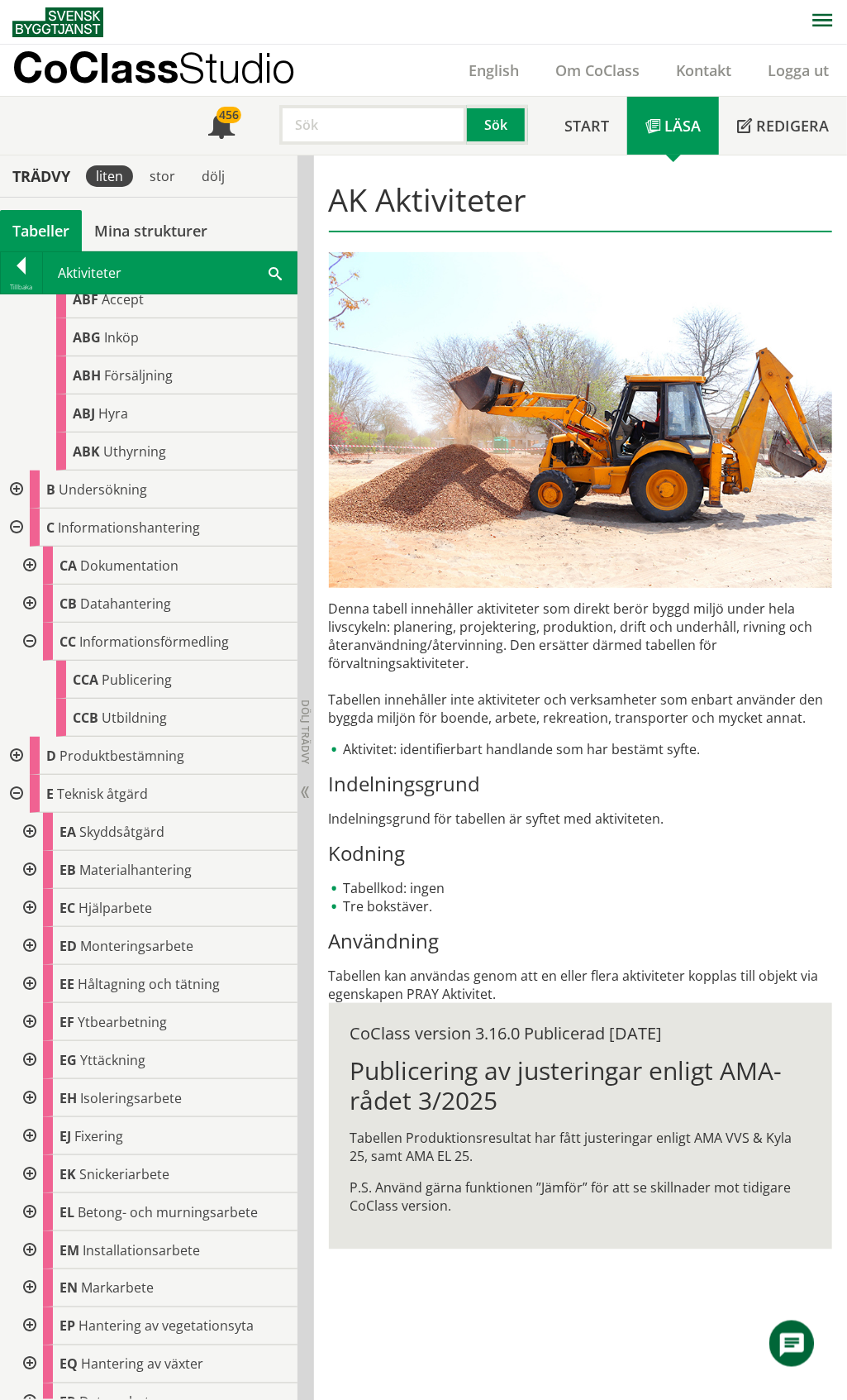
click at [32, 640] on div at bounding box center [28, 641] width 30 height 38
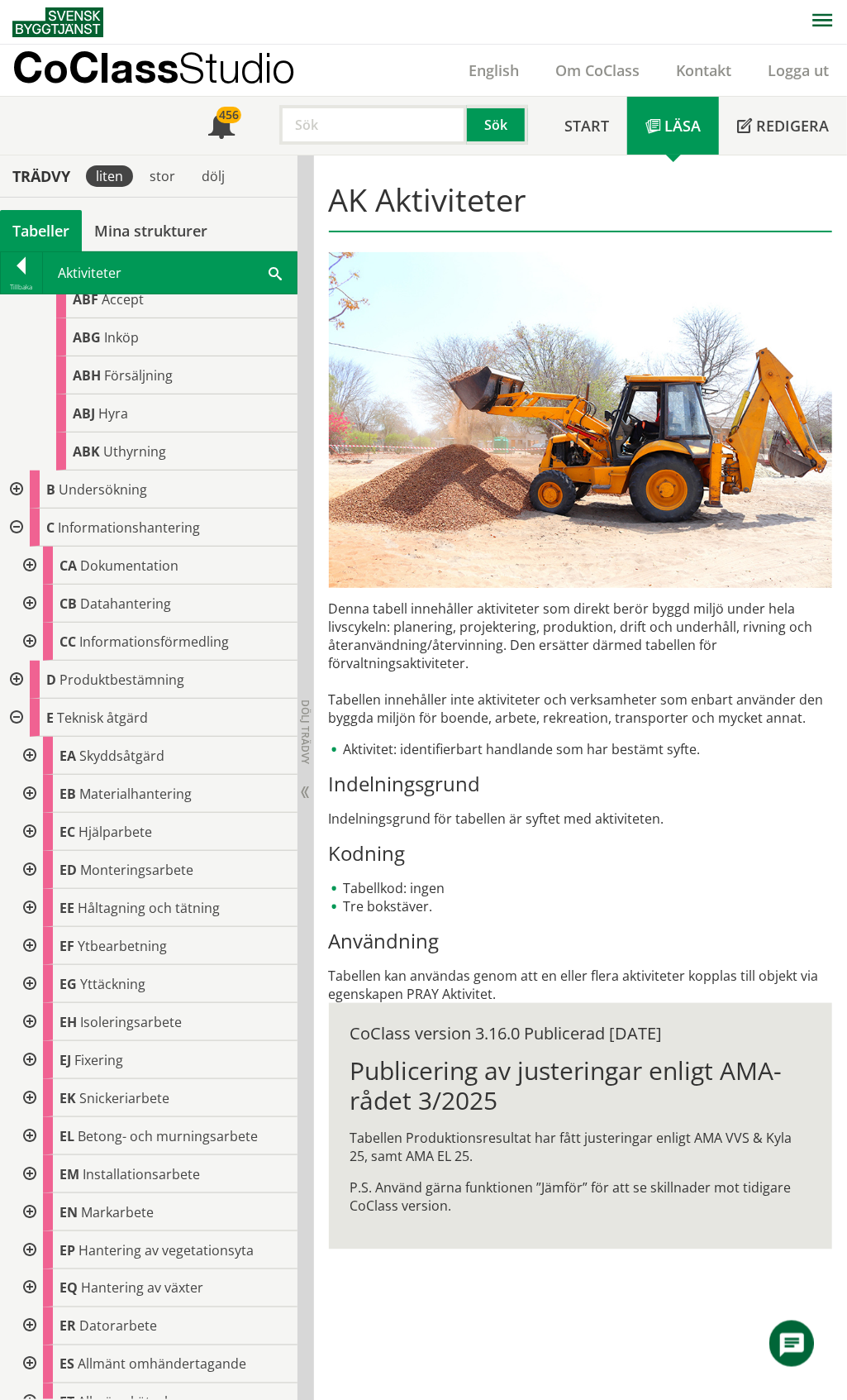
click at [18, 676] on div at bounding box center [15, 679] width 30 height 38
click at [32, 794] on div at bounding box center [28, 793] width 30 height 38
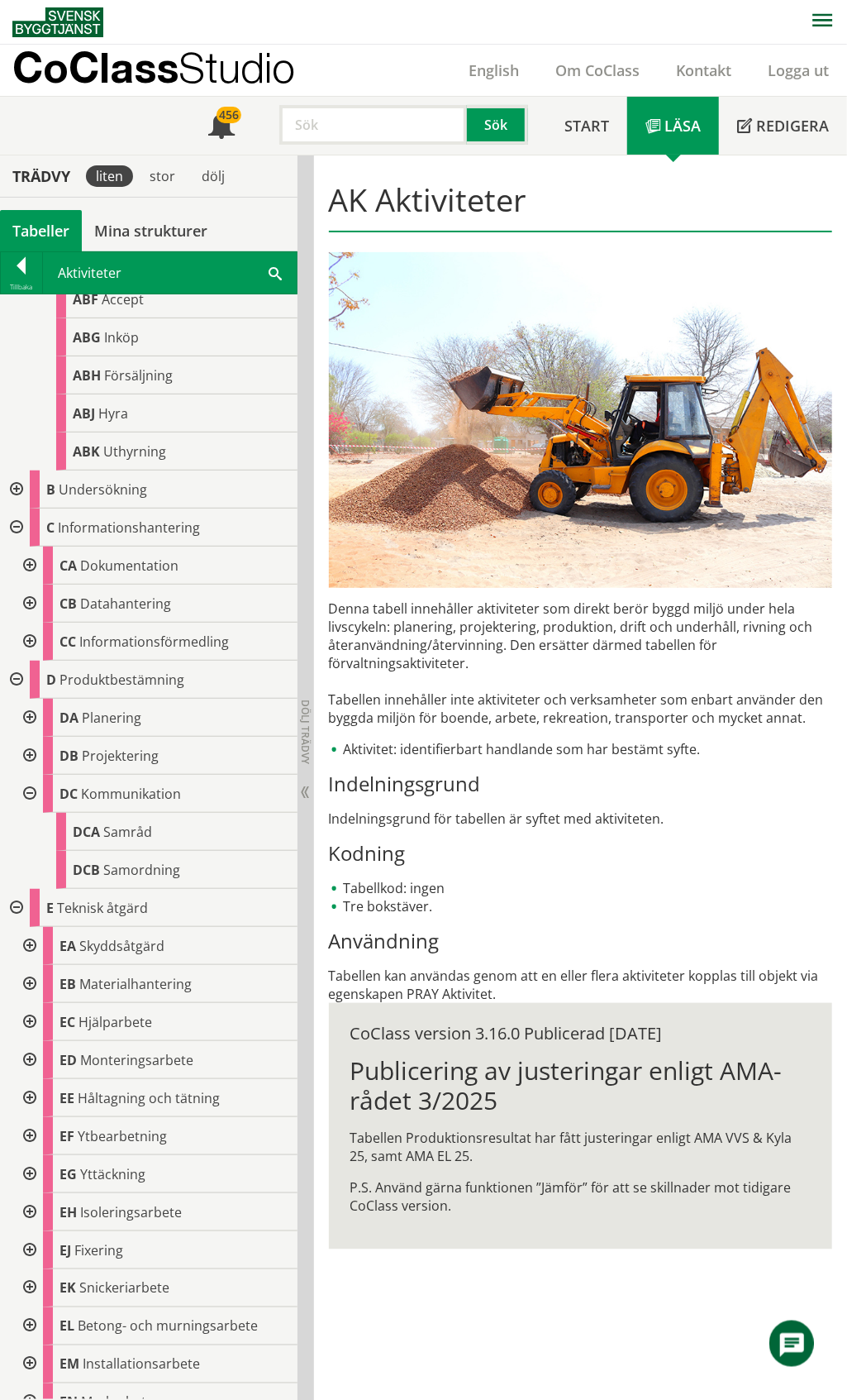
click at [32, 791] on div at bounding box center [28, 793] width 30 height 38
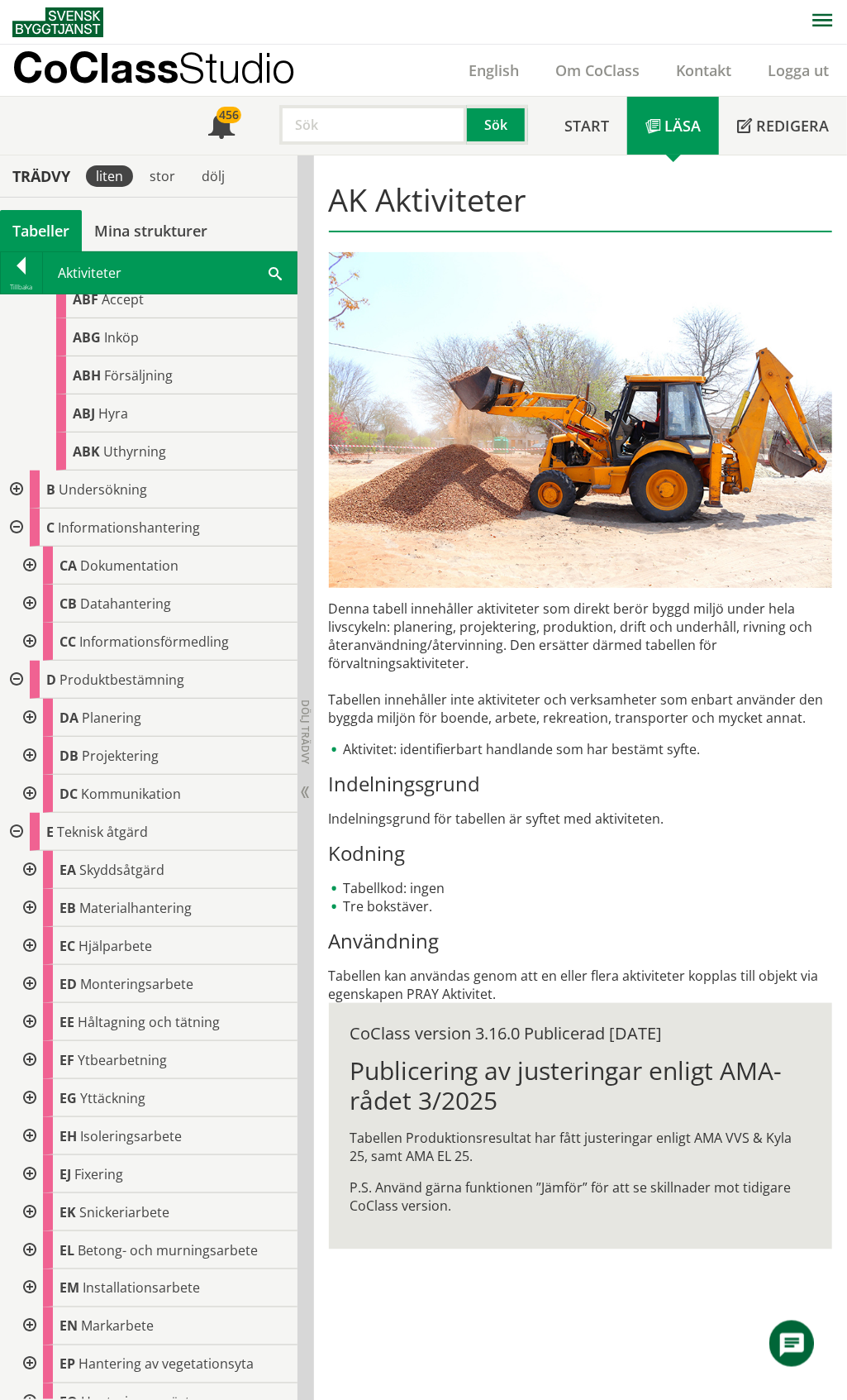
click at [28, 761] on div at bounding box center [28, 755] width 30 height 38
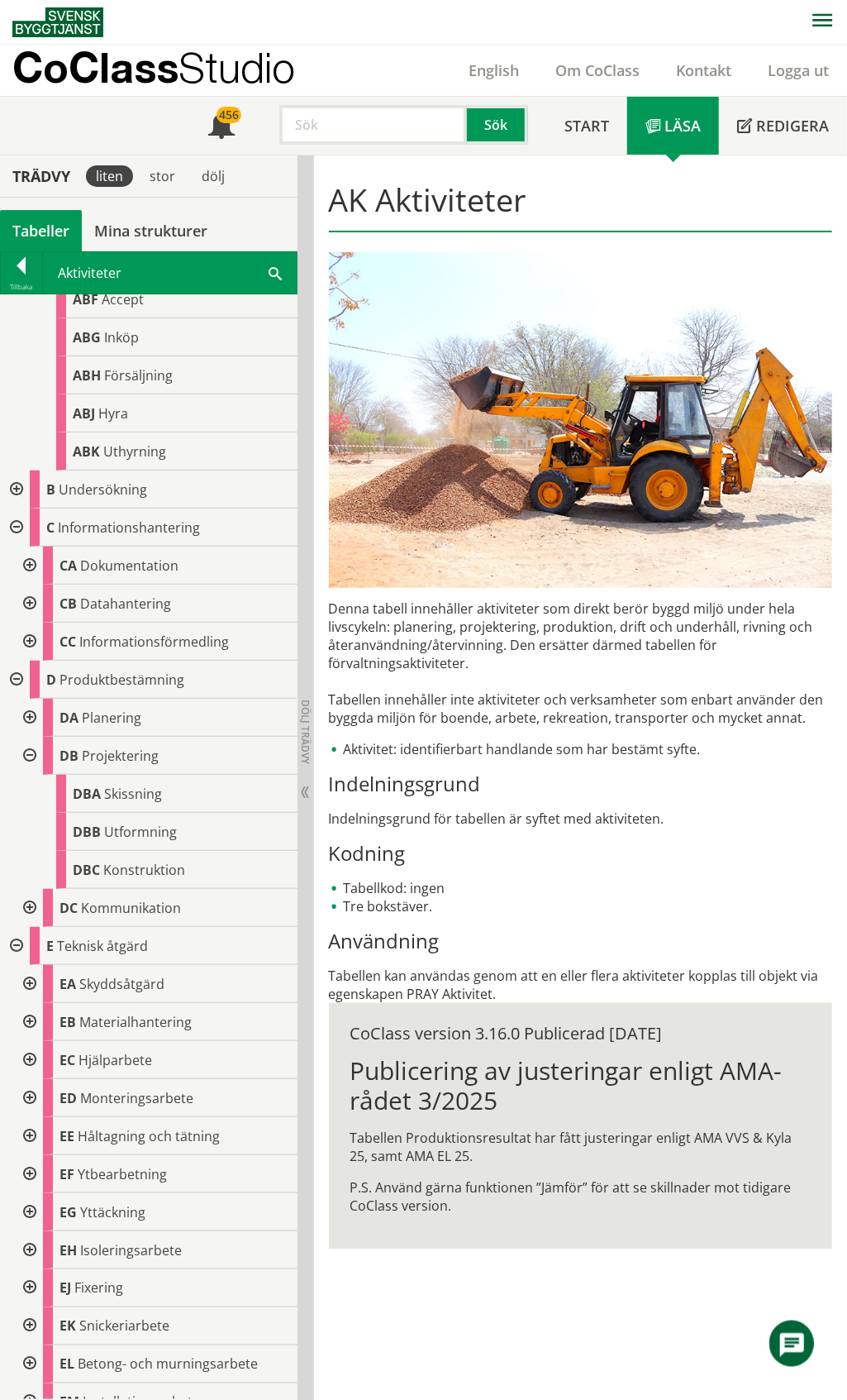
click at [28, 761] on div at bounding box center [28, 755] width 30 height 38
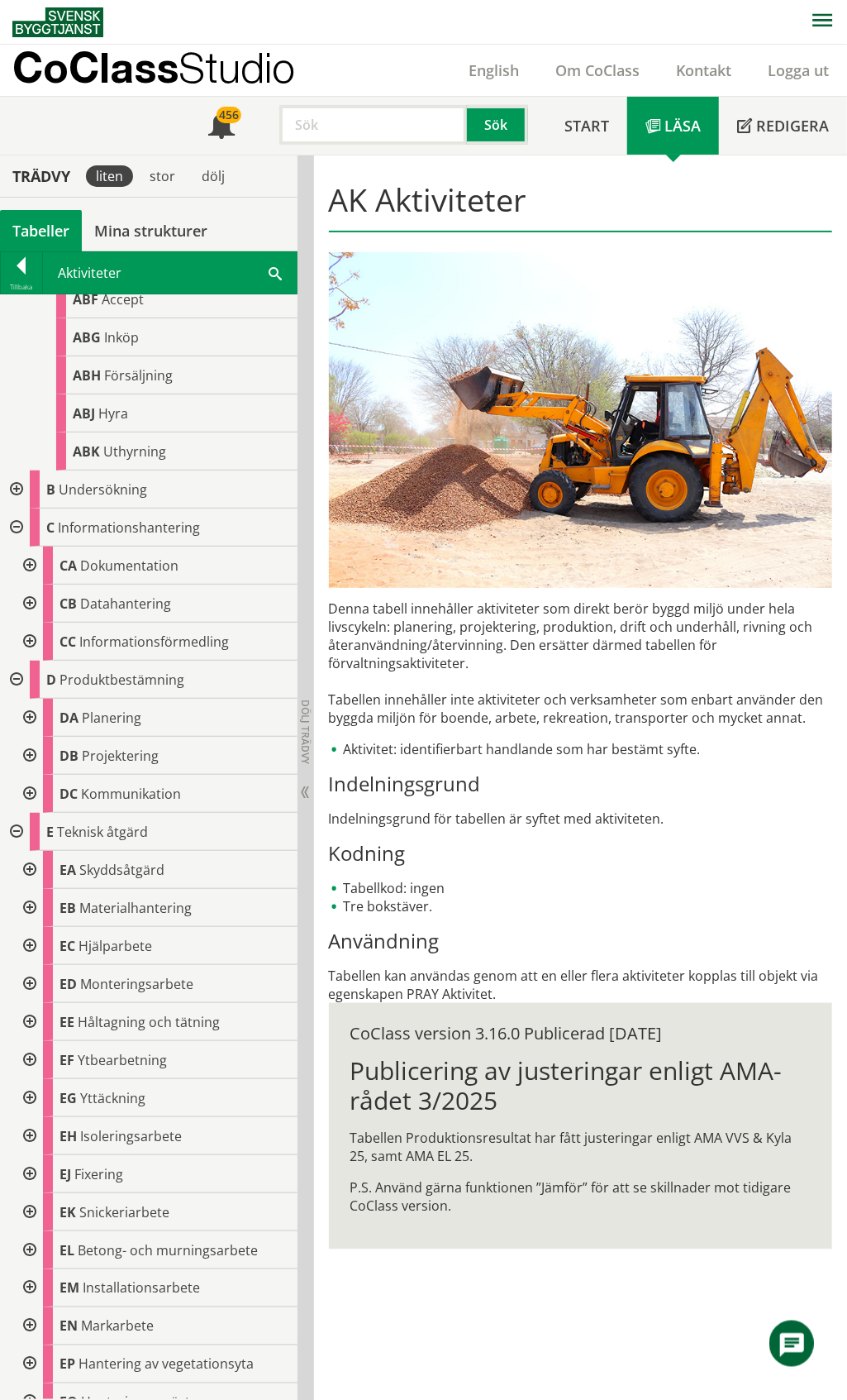
click at [30, 719] on div at bounding box center [28, 717] width 30 height 38
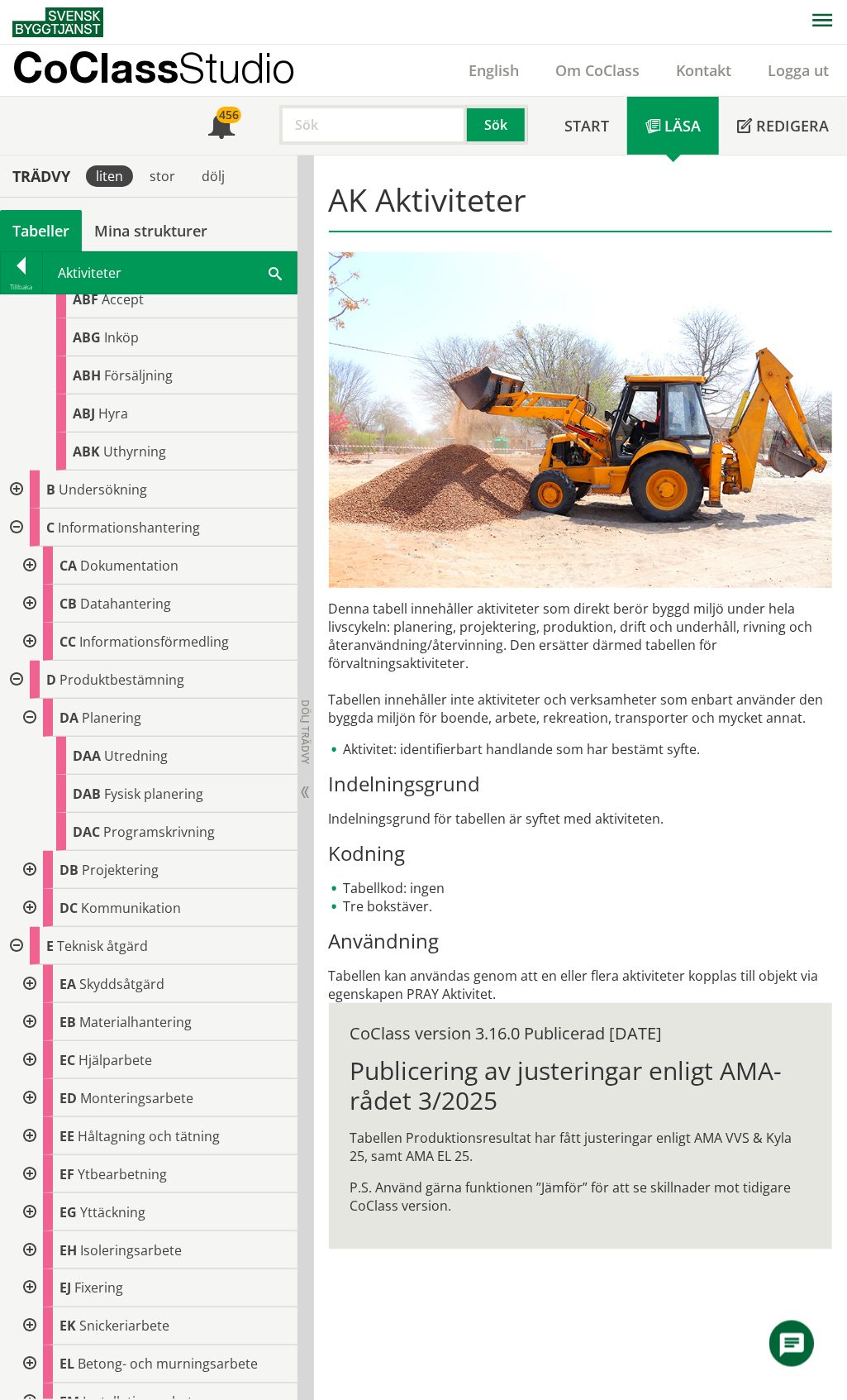
click at [30, 719] on div at bounding box center [28, 717] width 30 height 38
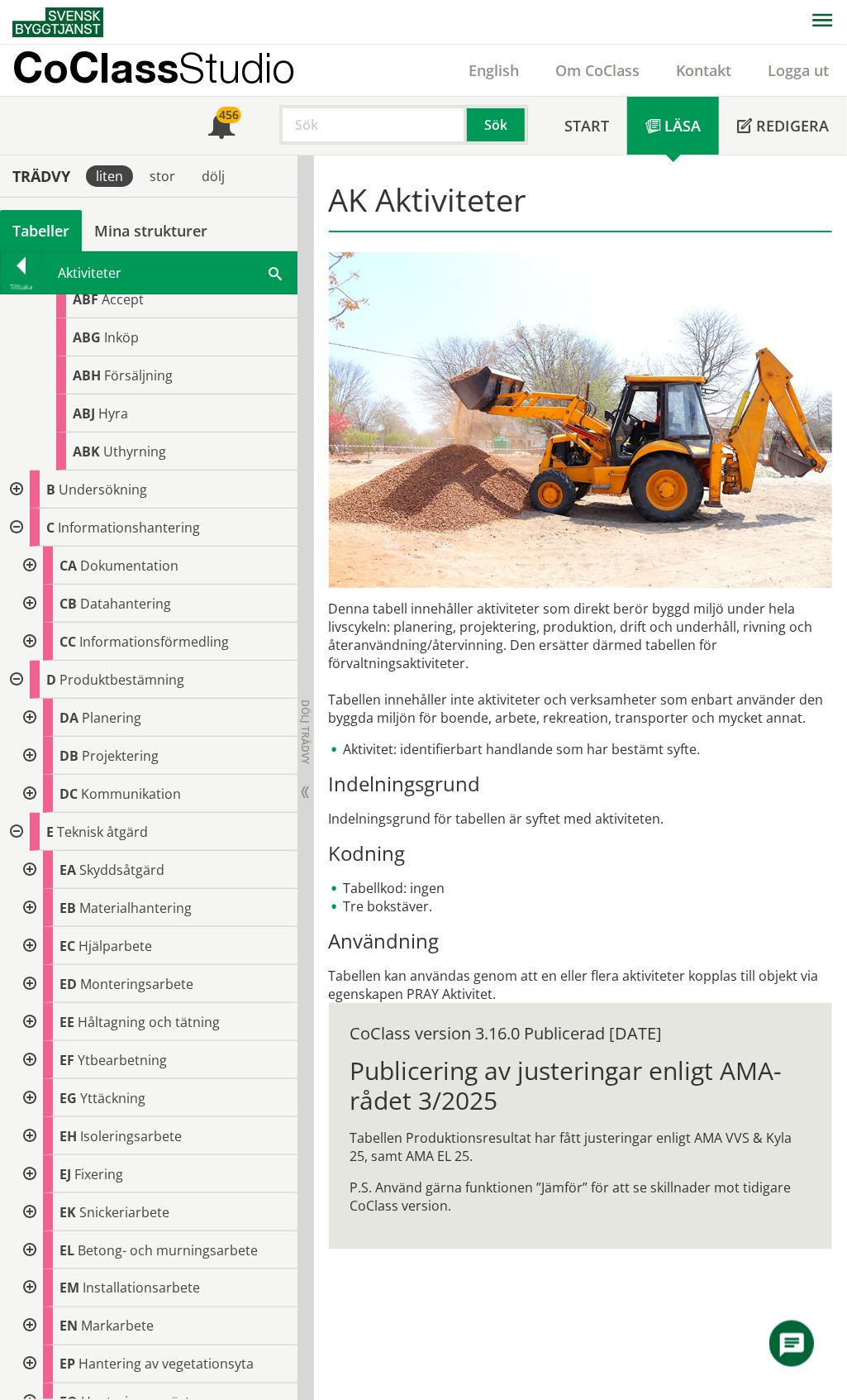
click at [17, 673] on div at bounding box center [15, 679] width 30 height 38
click at [18, 719] on div at bounding box center [15, 717] width 30 height 38
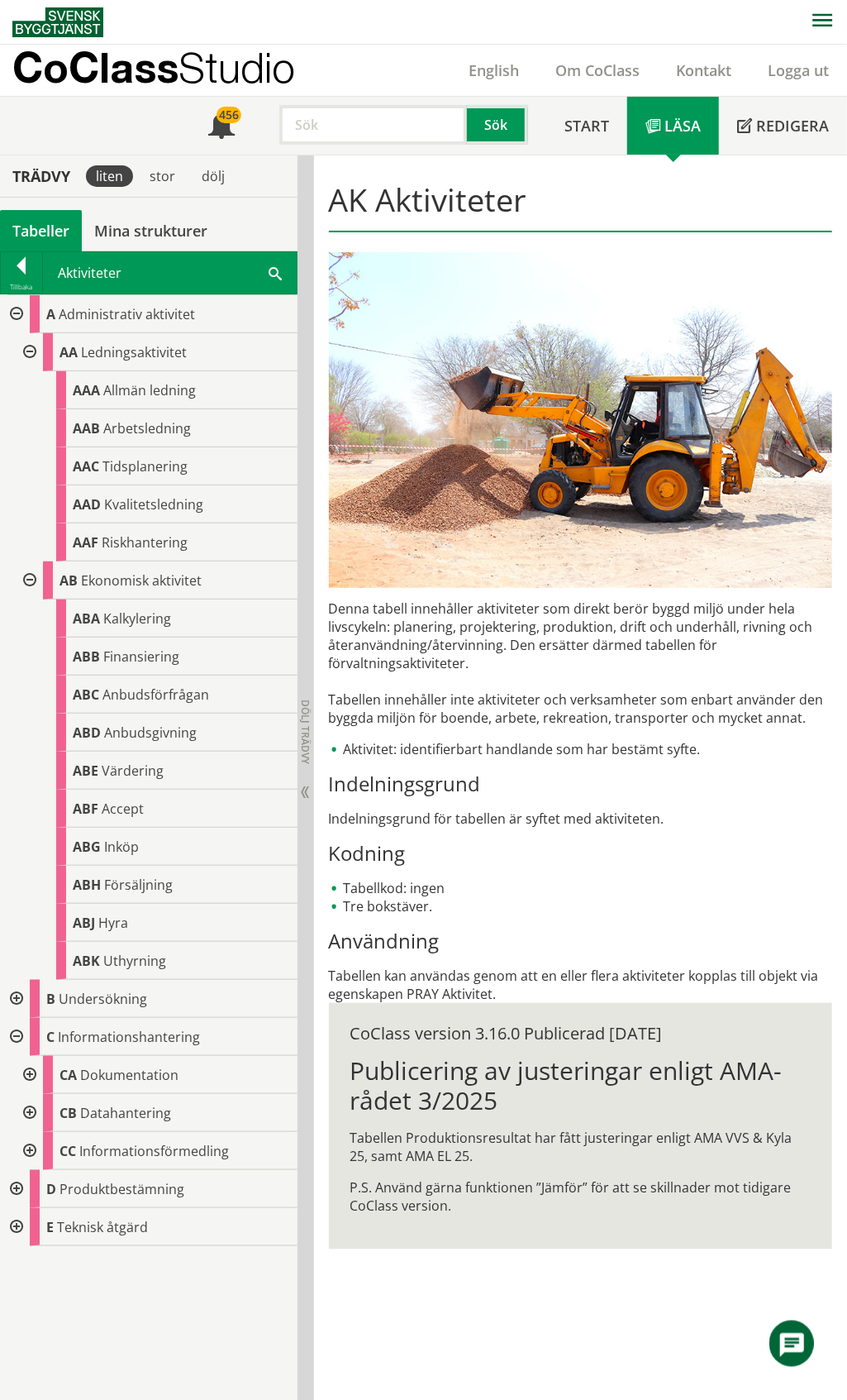
click at [28, 581] on div at bounding box center [28, 580] width 30 height 38
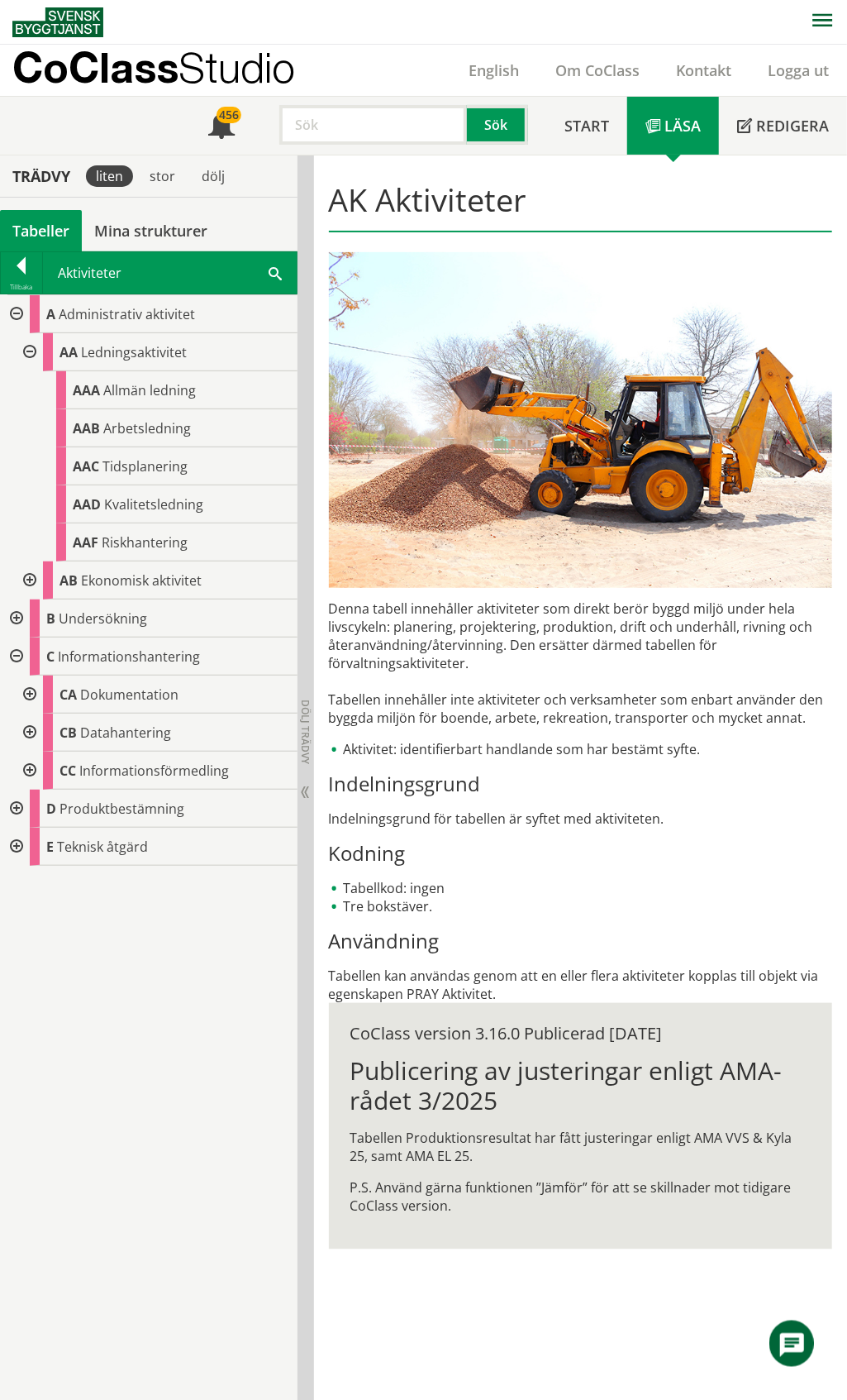
click at [28, 354] on div at bounding box center [28, 352] width 30 height 38
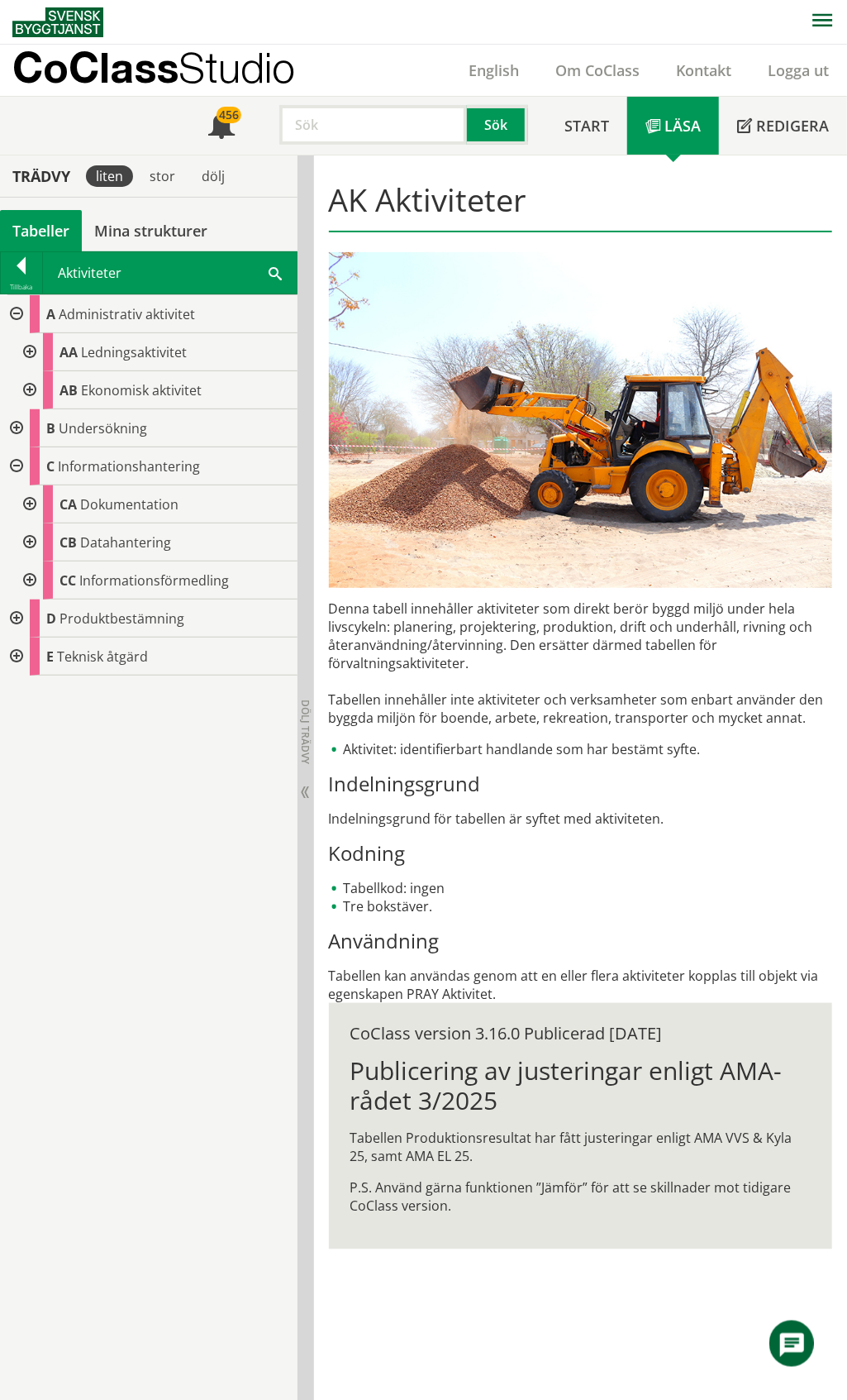
click at [13, 468] on div at bounding box center [15, 465] width 30 height 38
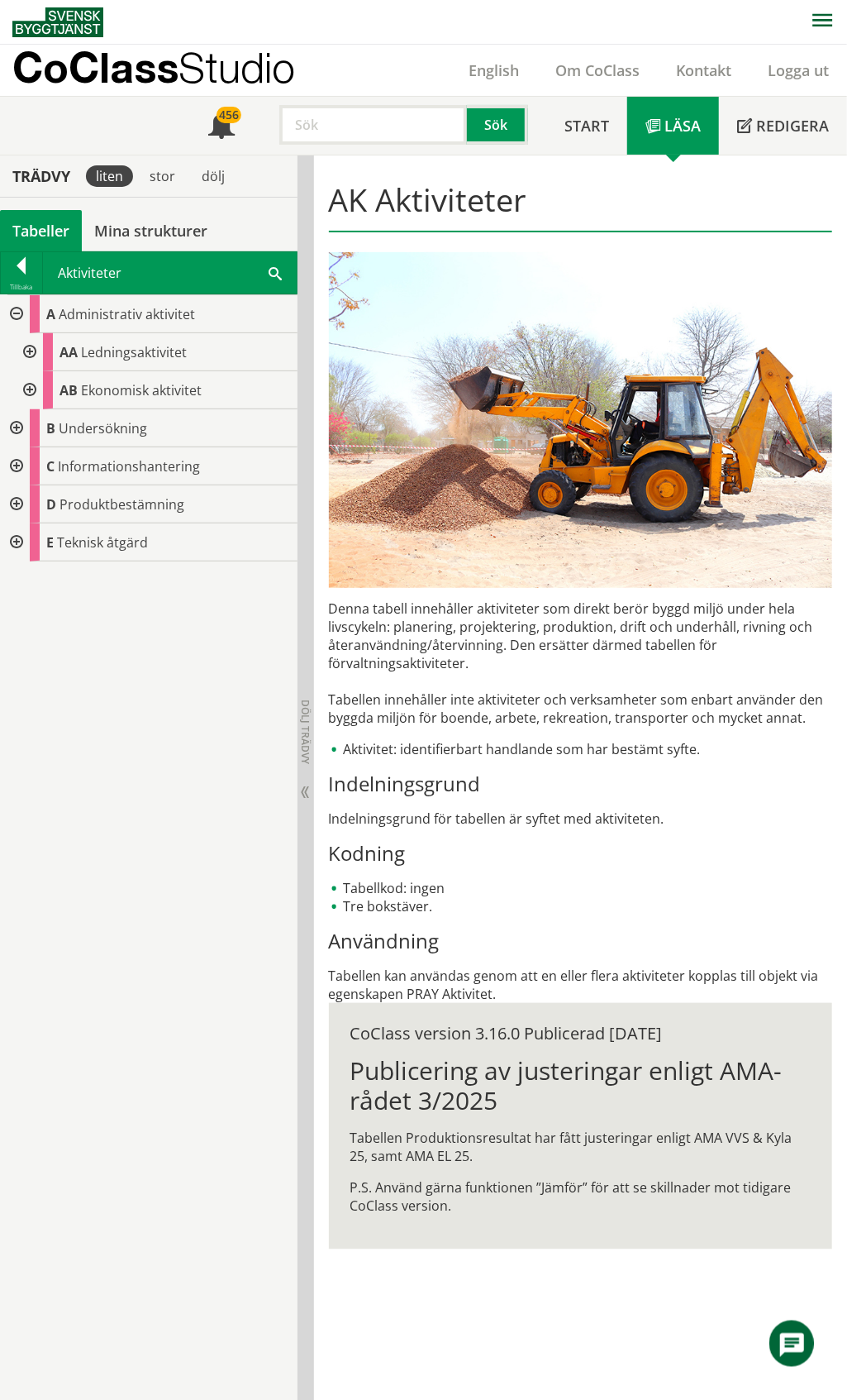
click at [17, 308] on div at bounding box center [15, 313] width 30 height 38
click at [20, 352] on div at bounding box center [15, 352] width 30 height 38
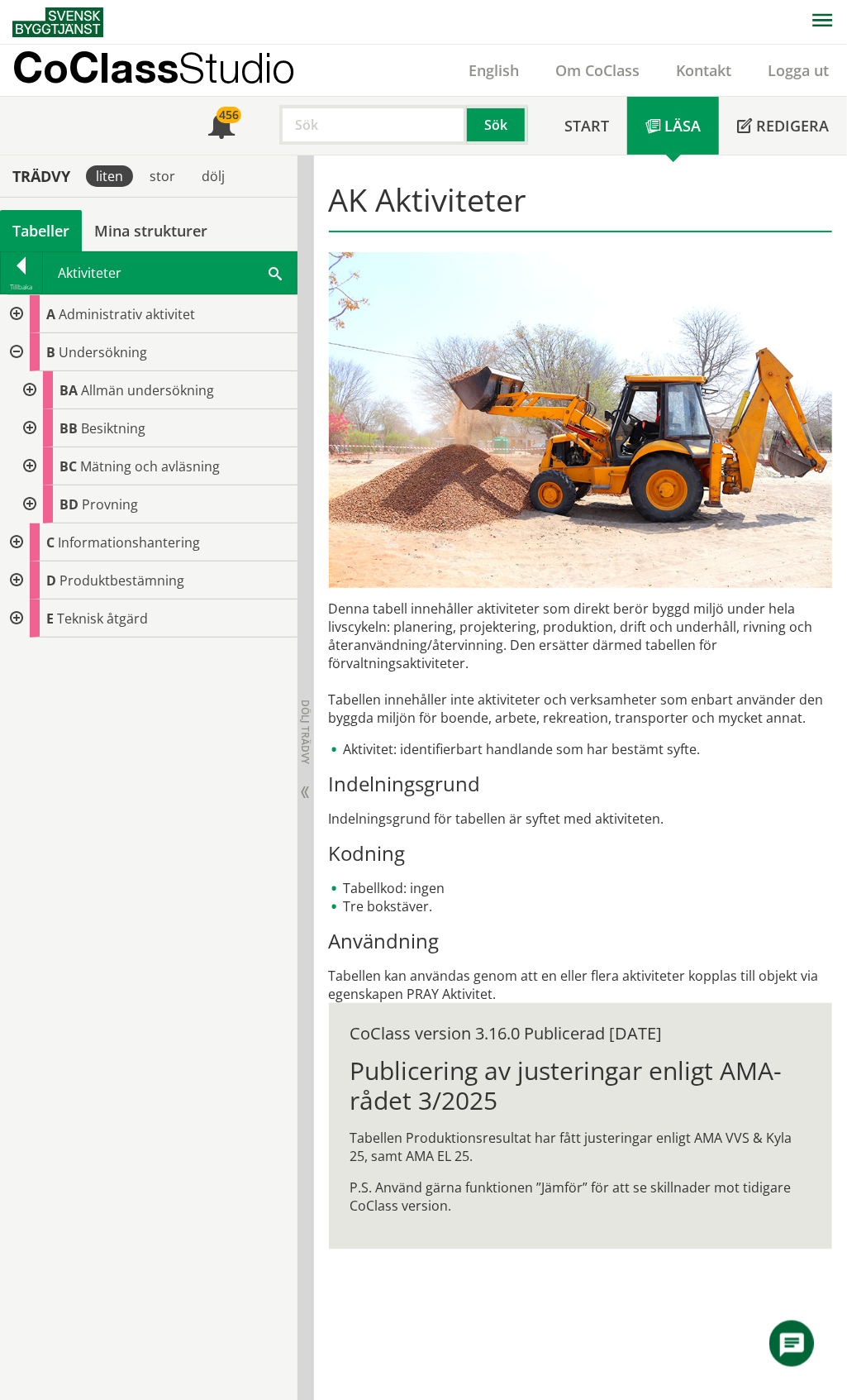
click at [17, 345] on div at bounding box center [15, 352] width 30 height 38
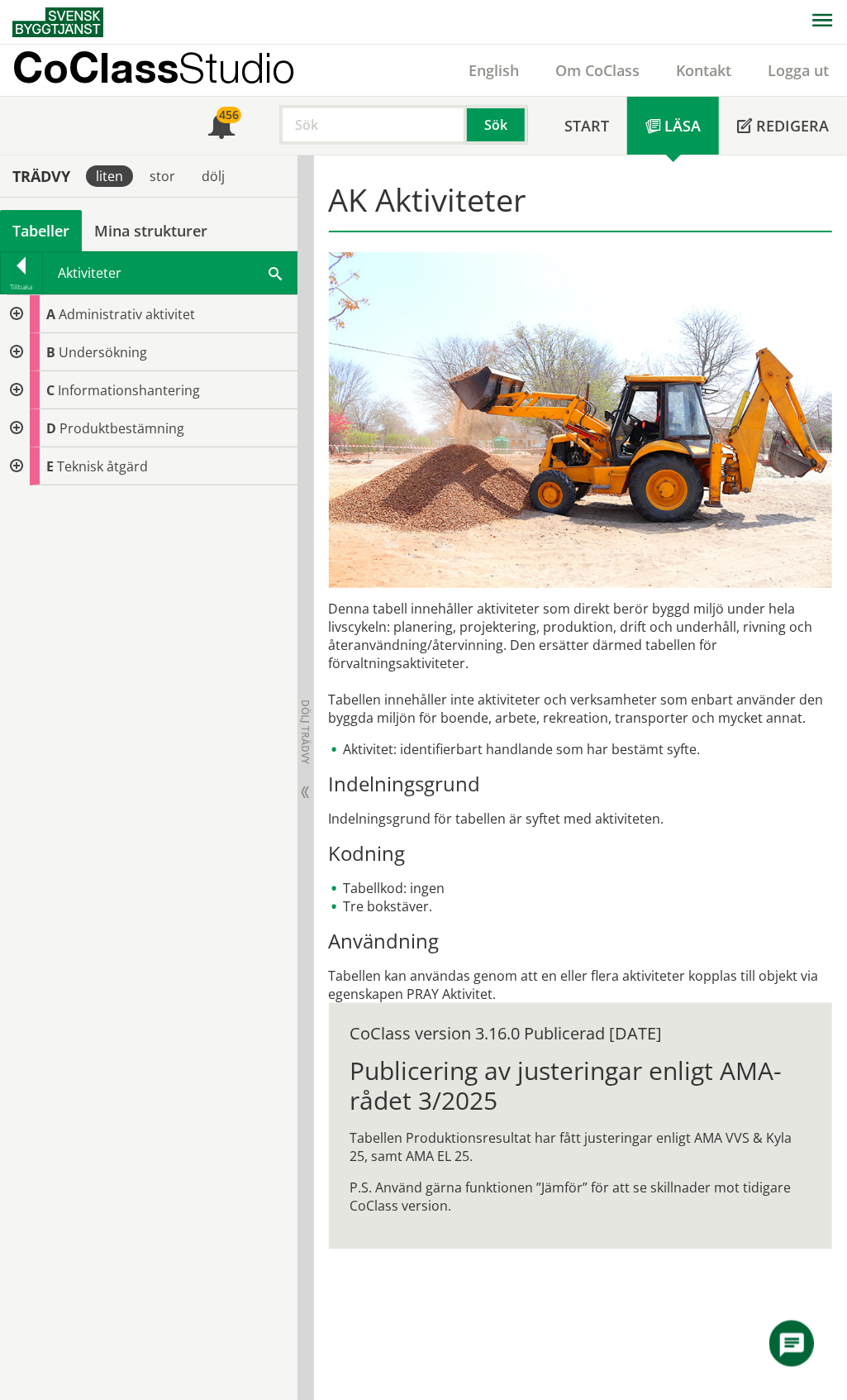
click at [18, 315] on div at bounding box center [15, 313] width 30 height 38
click at [31, 354] on div at bounding box center [28, 352] width 30 height 38
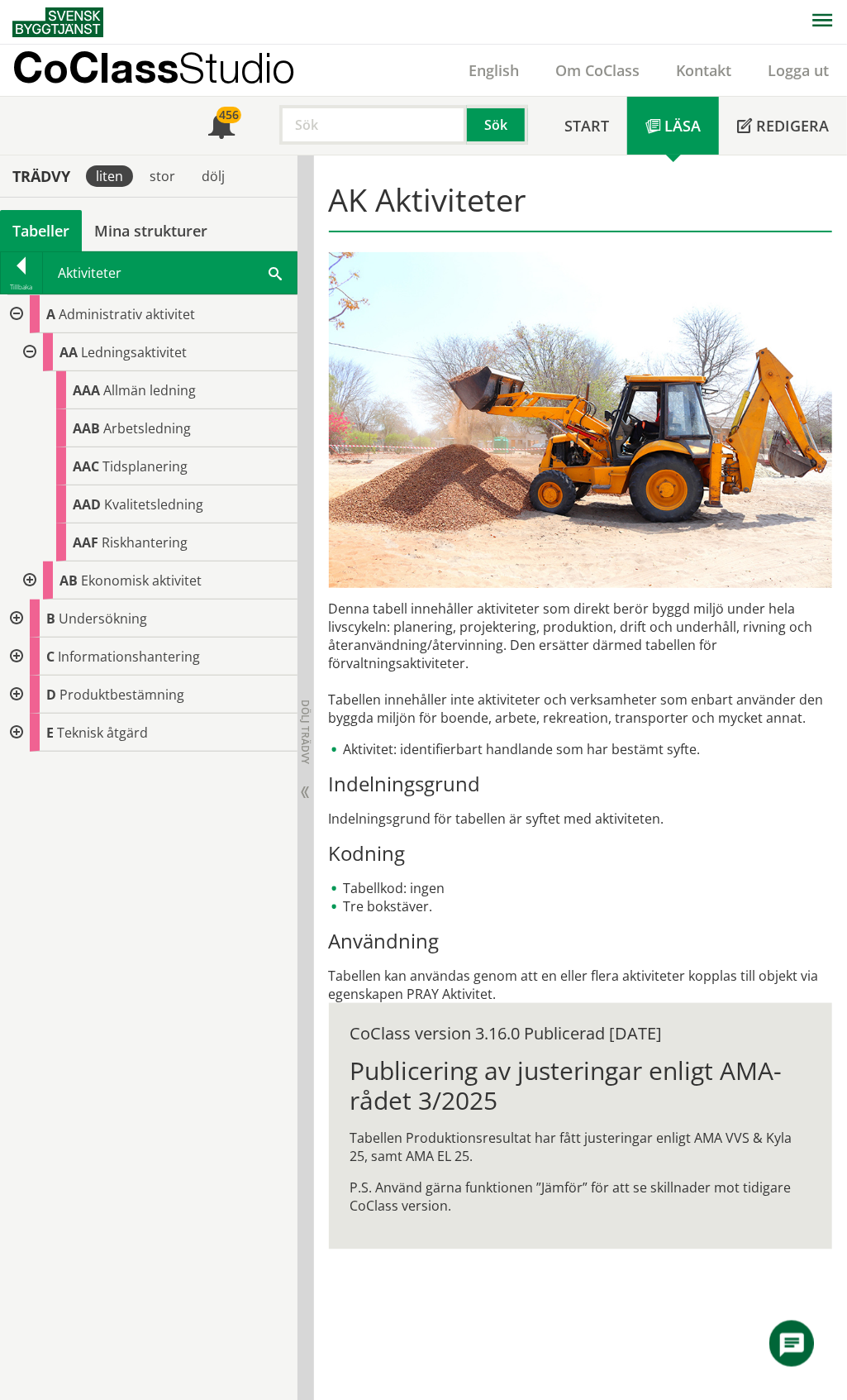
click at [31, 354] on div at bounding box center [28, 352] width 30 height 38
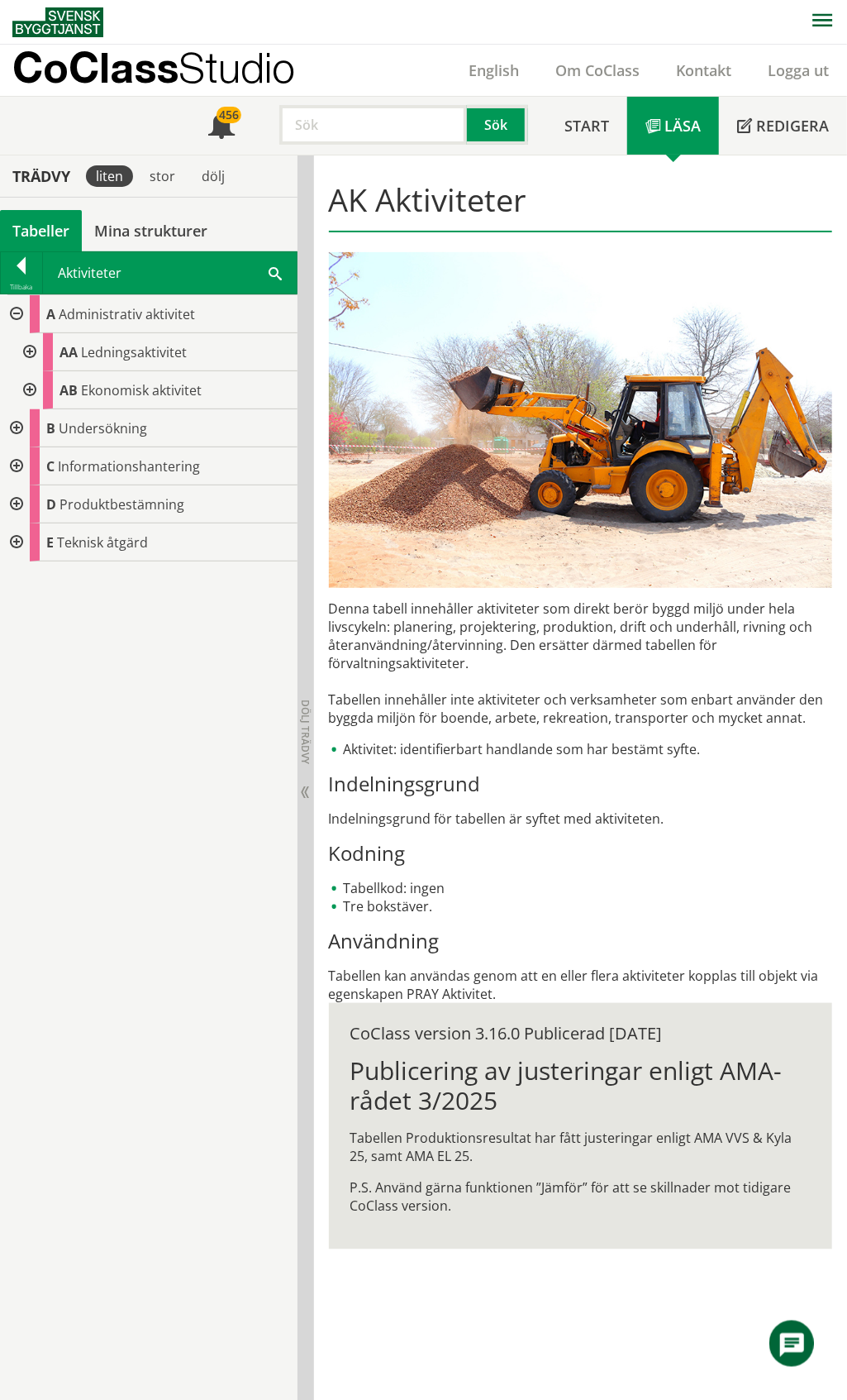
click at [27, 229] on div "Tabeller" at bounding box center [40, 231] width 82 height 41
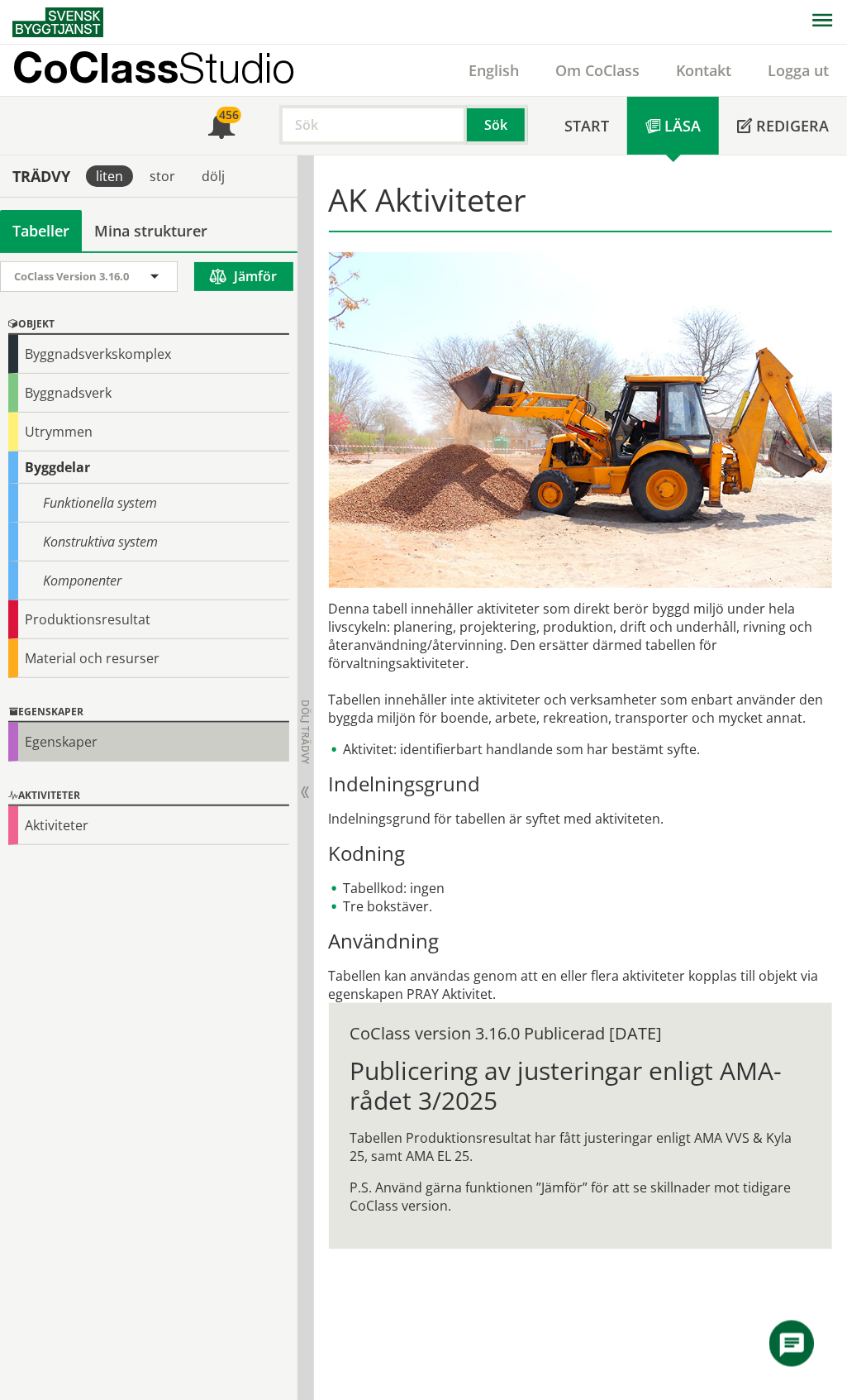
click at [81, 744] on div "Egenskaper" at bounding box center [148, 742] width 281 height 39
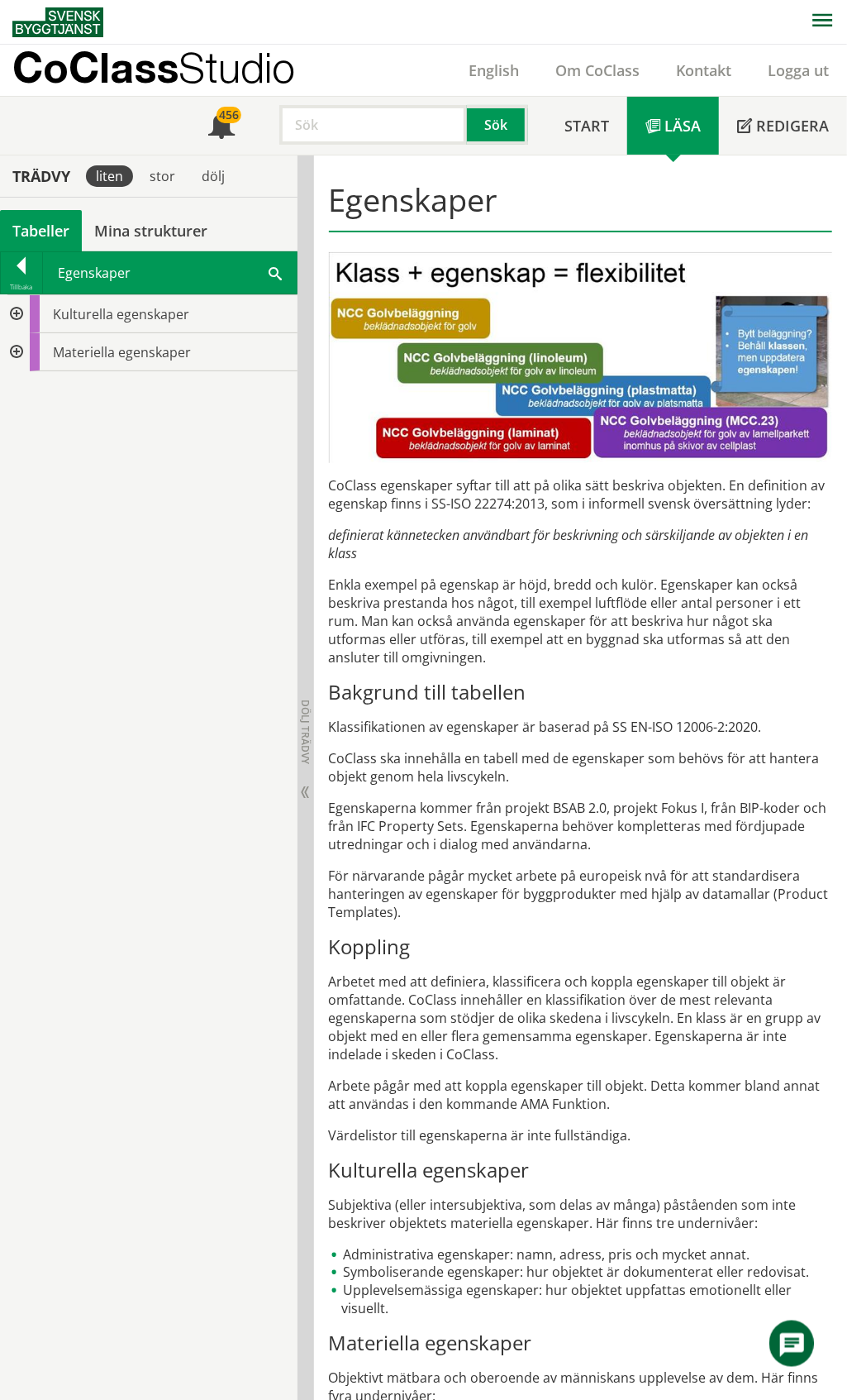
click at [13, 312] on div at bounding box center [15, 313] width 30 height 38
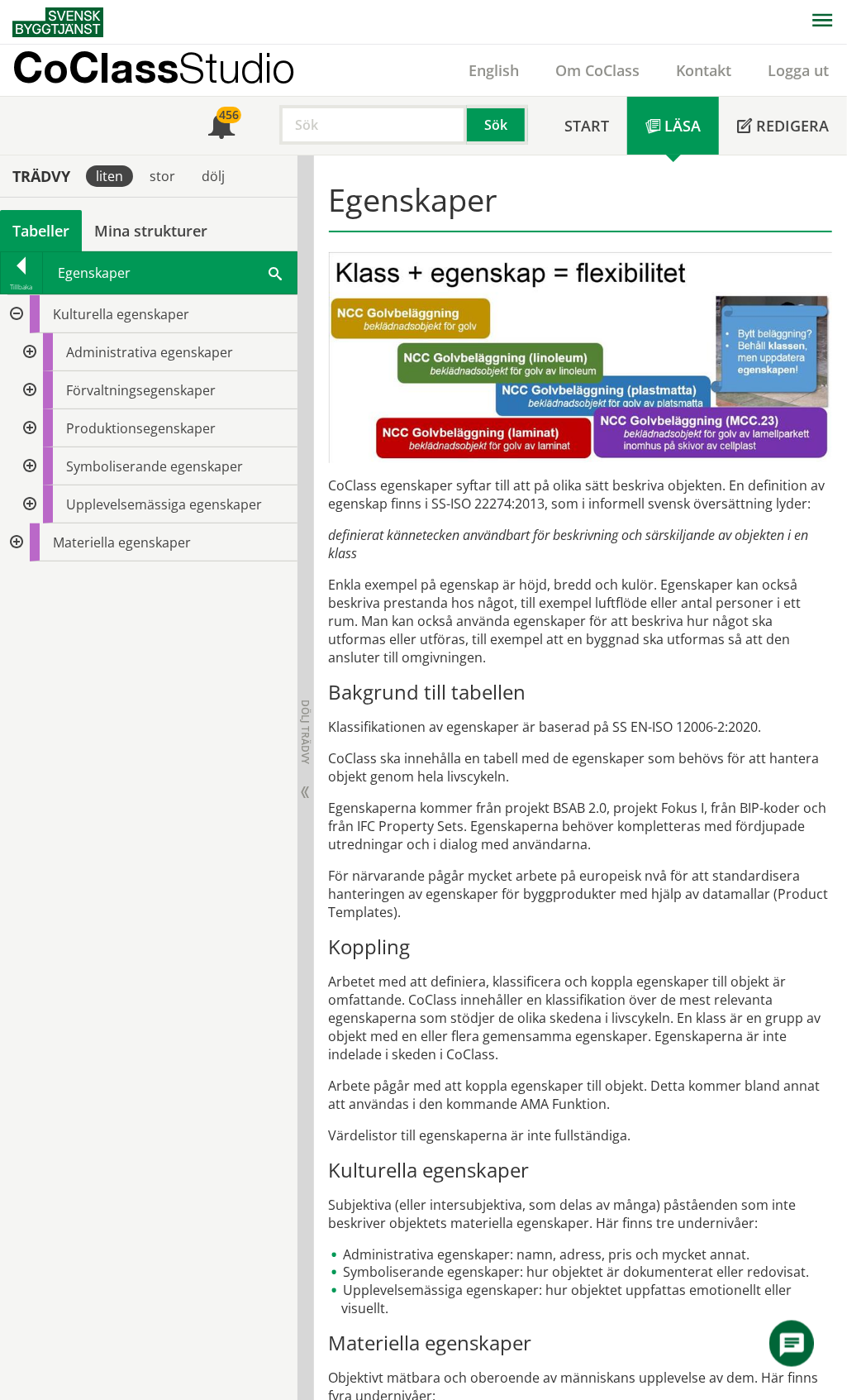
click at [31, 348] on div at bounding box center [28, 352] width 30 height 38
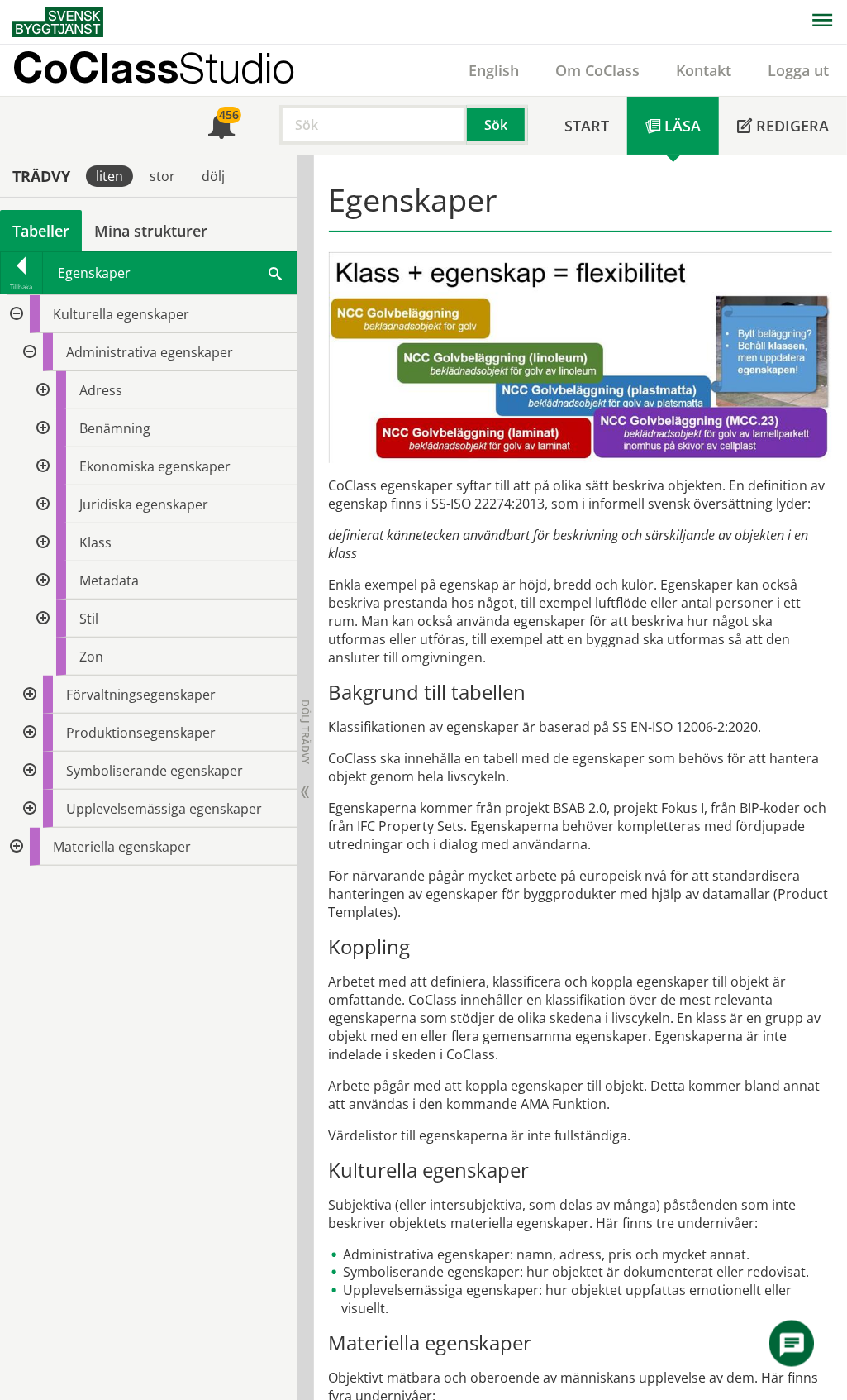
click at [20, 312] on div at bounding box center [15, 313] width 30 height 38
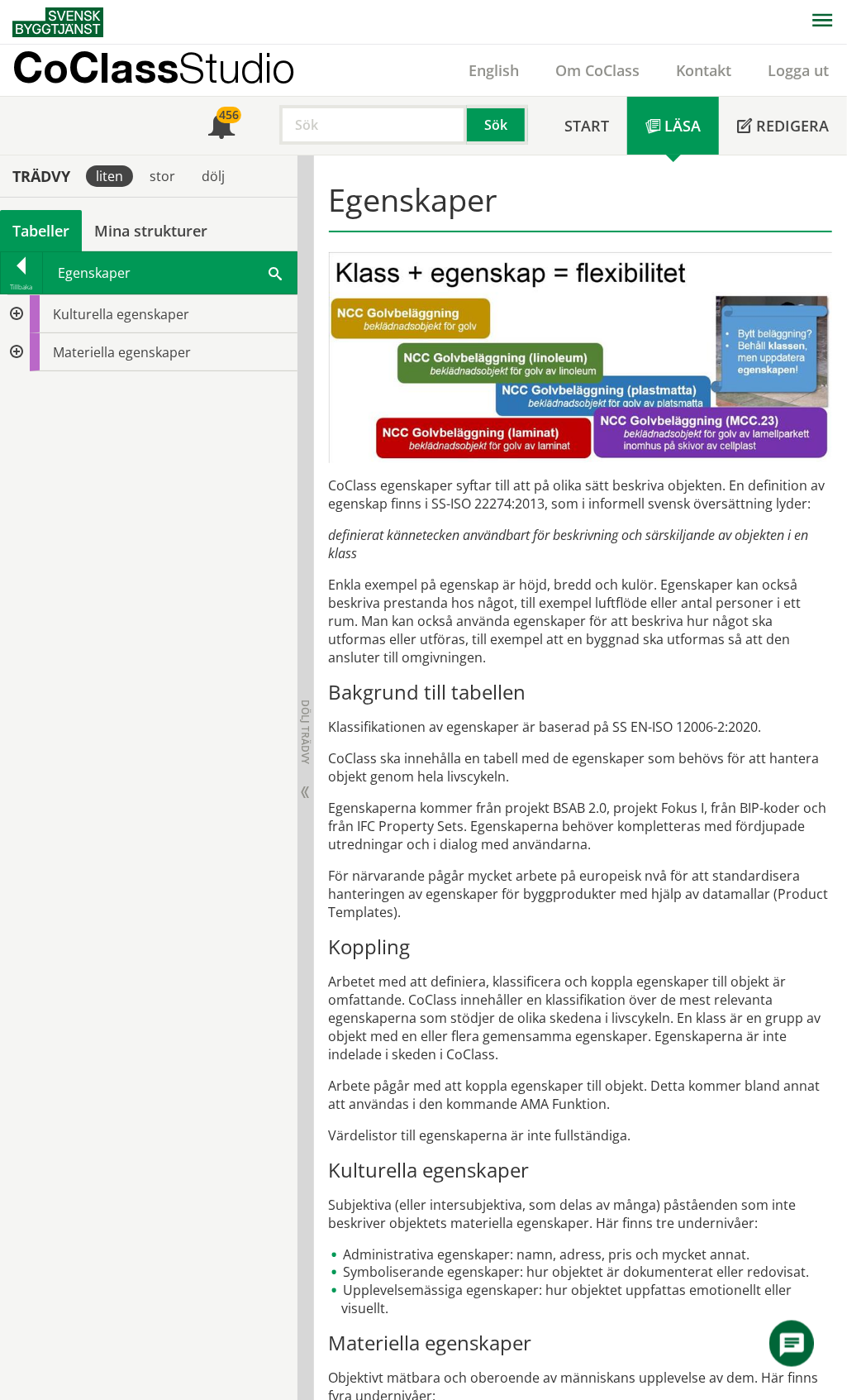
click at [20, 312] on div at bounding box center [15, 313] width 30 height 38
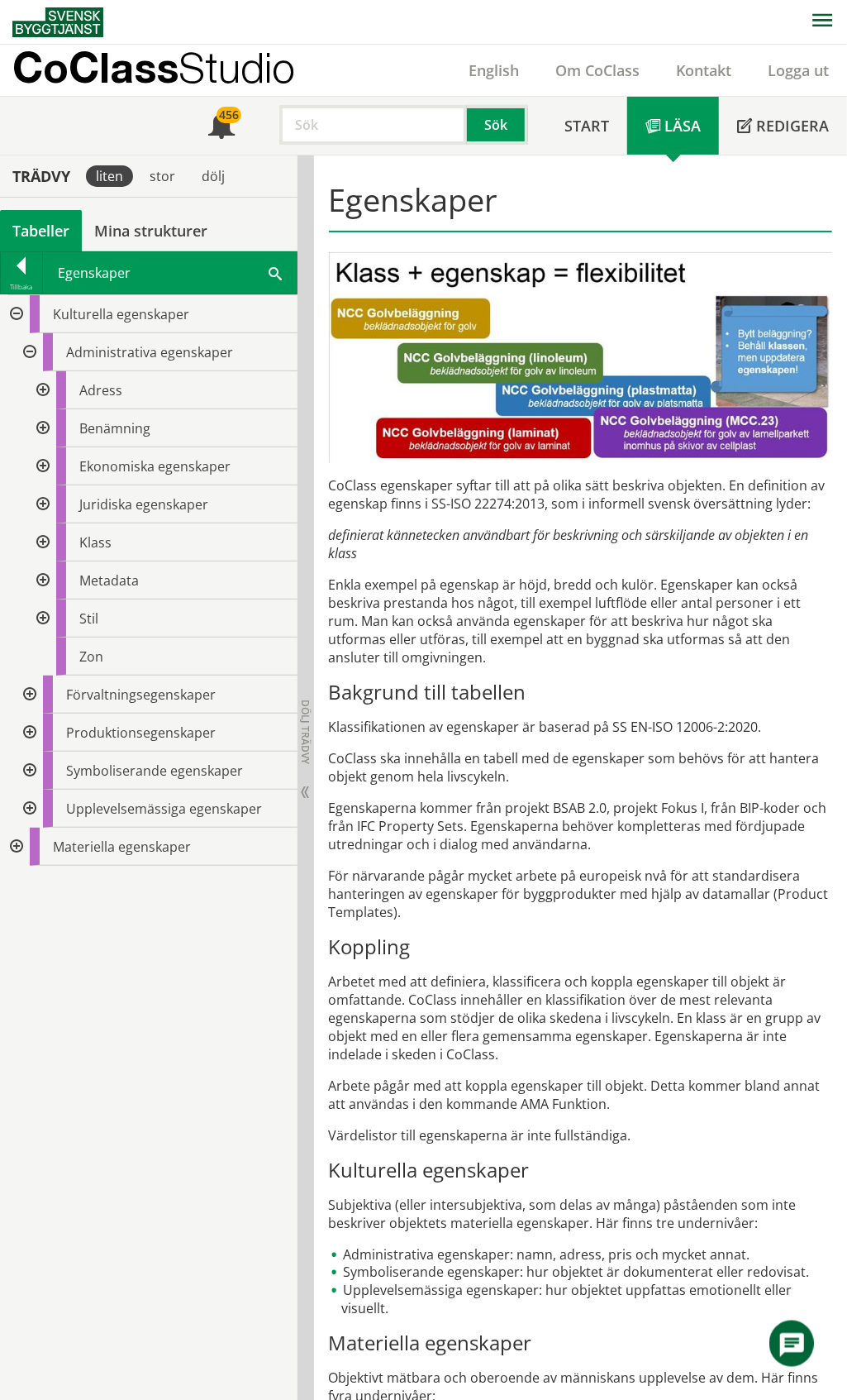
click at [33, 355] on div at bounding box center [28, 352] width 30 height 38
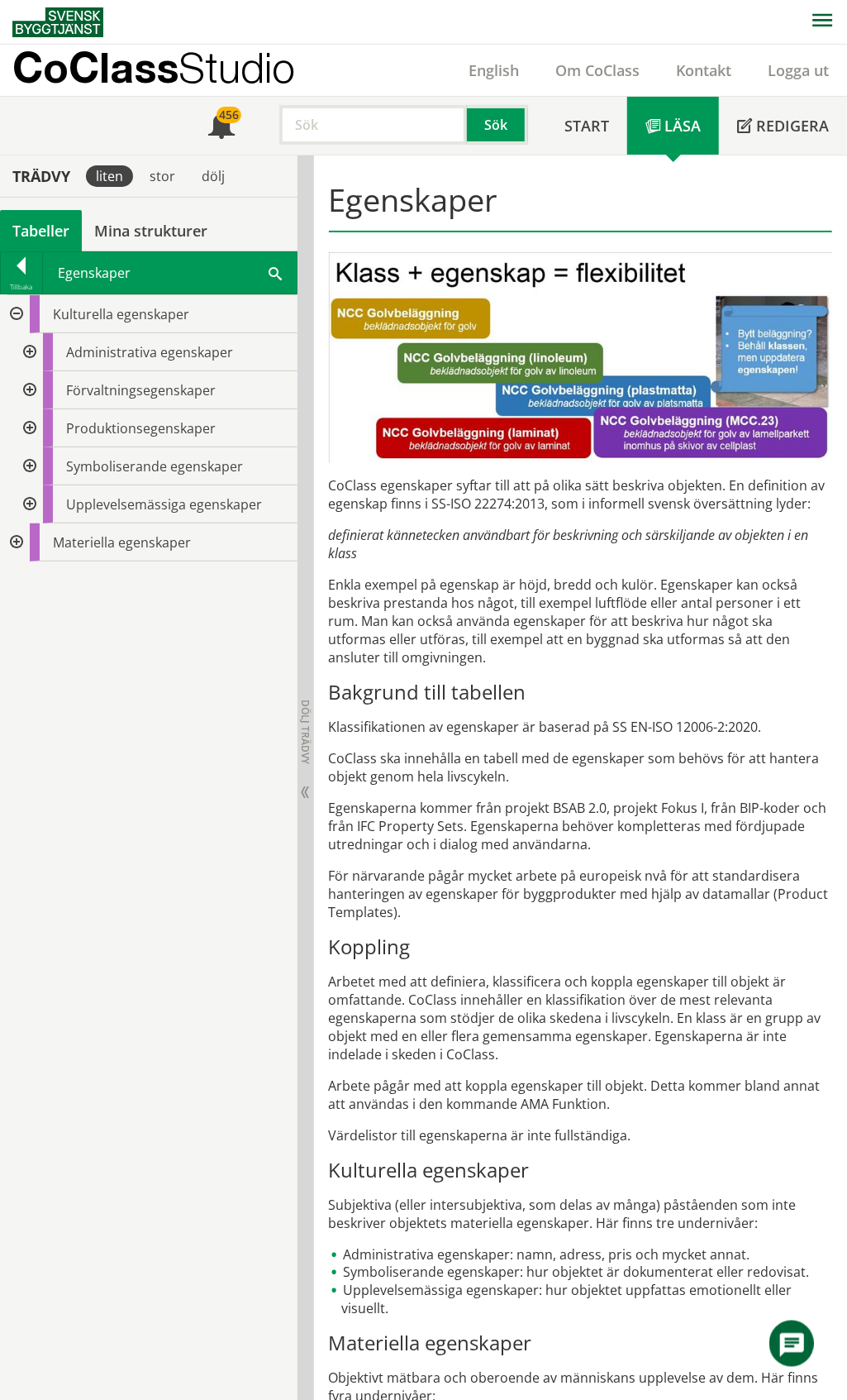
click at [26, 393] on div at bounding box center [28, 390] width 30 height 38
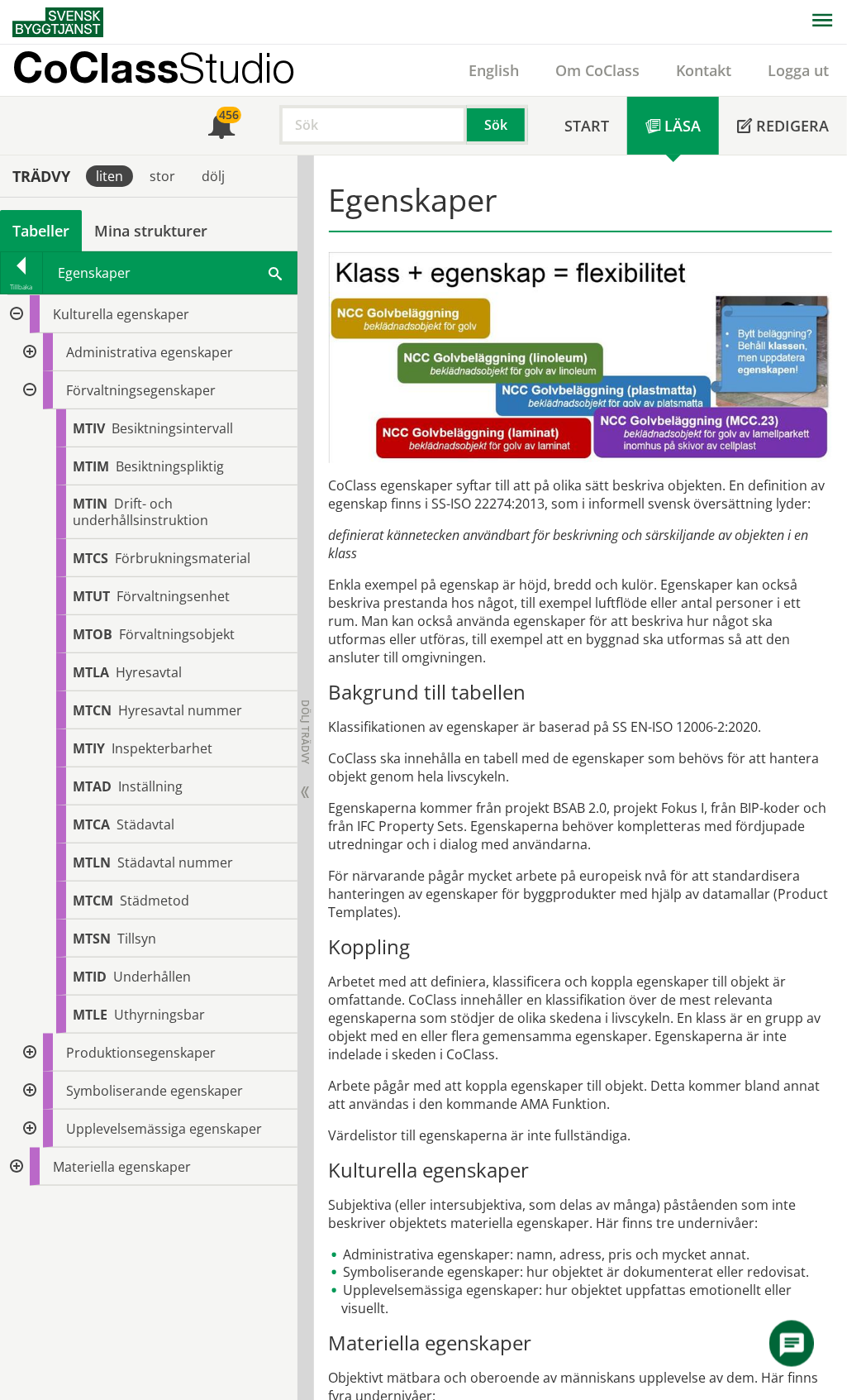
click at [27, 388] on div at bounding box center [28, 390] width 30 height 38
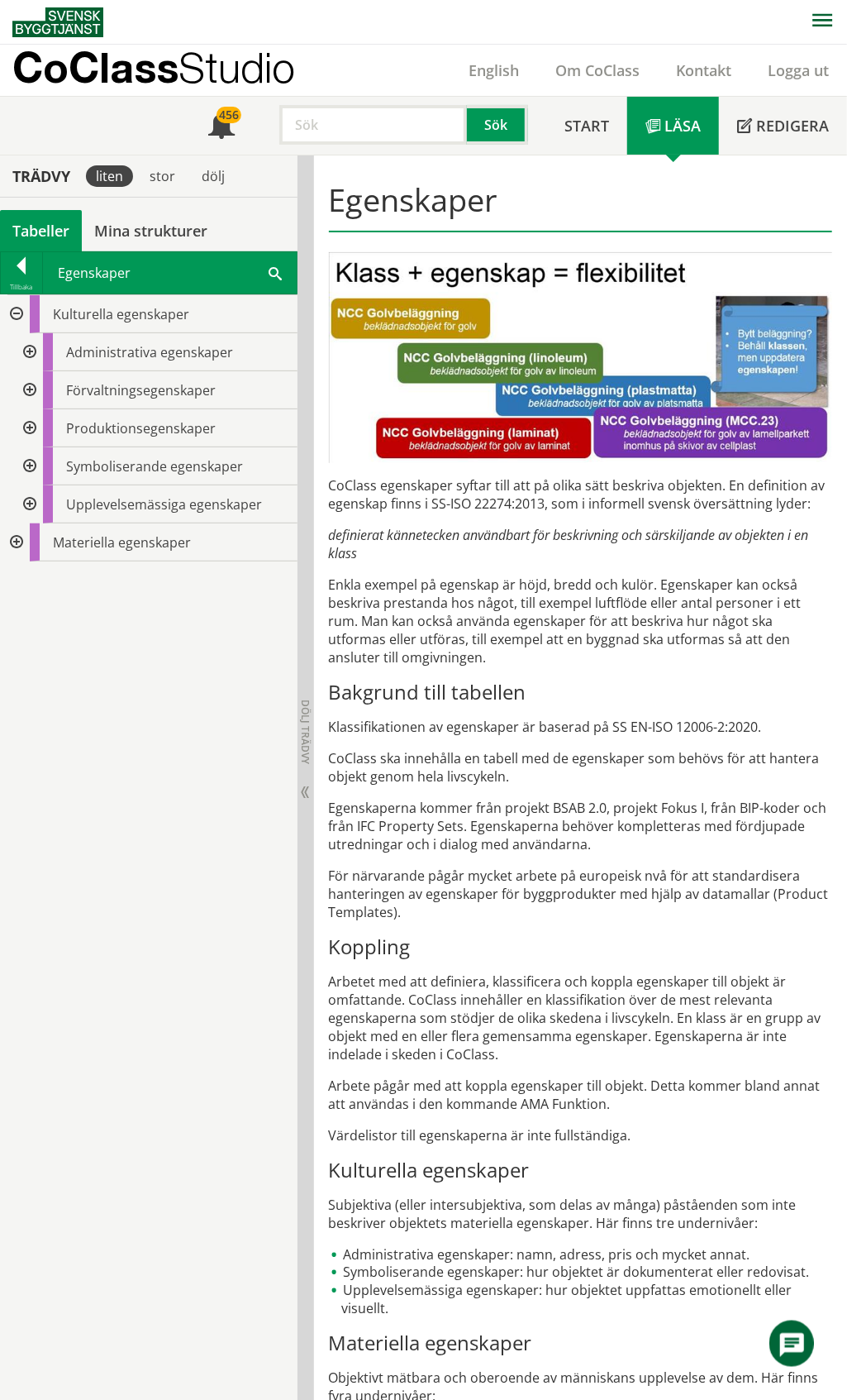
click at [17, 546] on div at bounding box center [15, 542] width 30 height 38
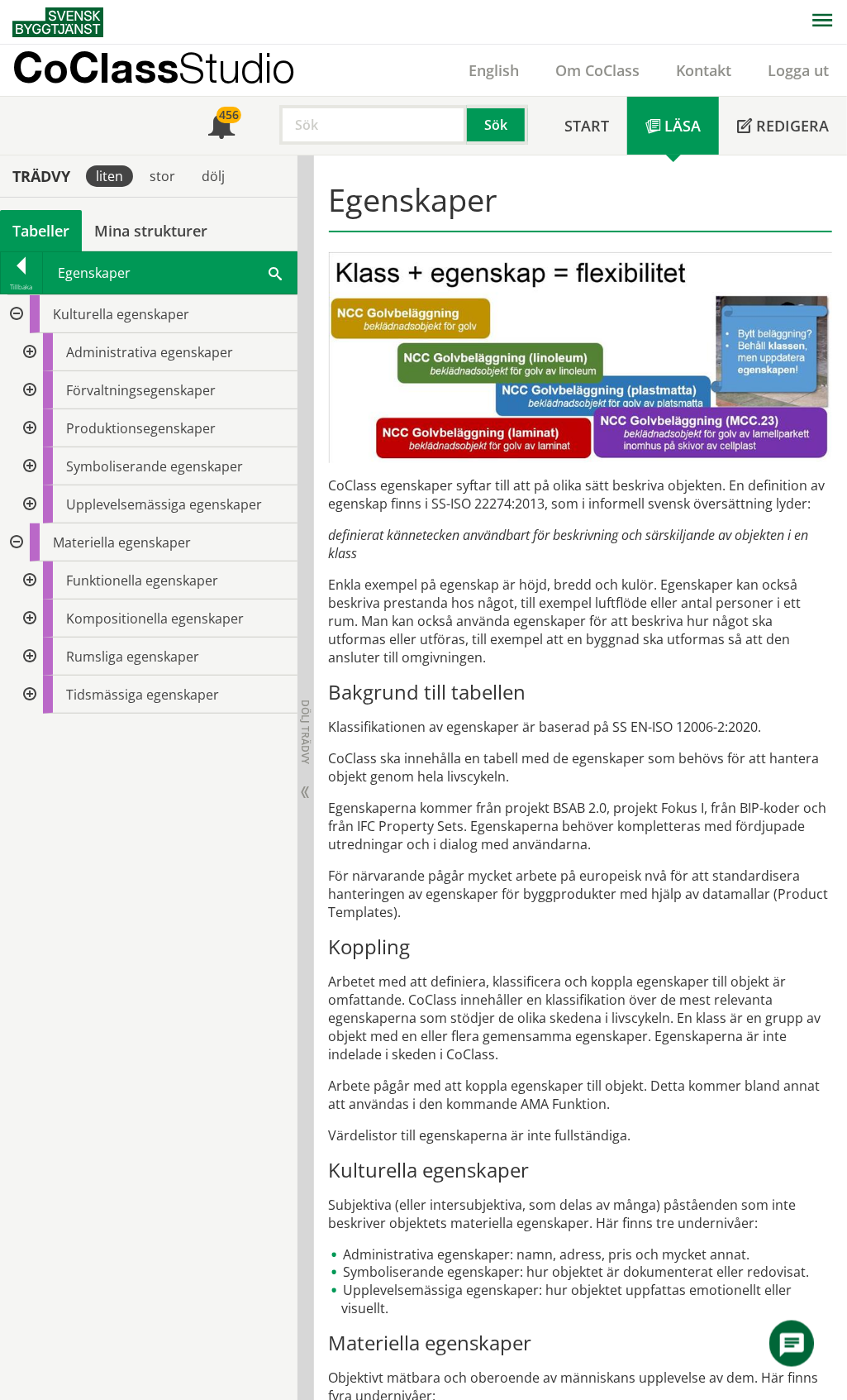
click at [31, 622] on div at bounding box center [28, 618] width 30 height 38
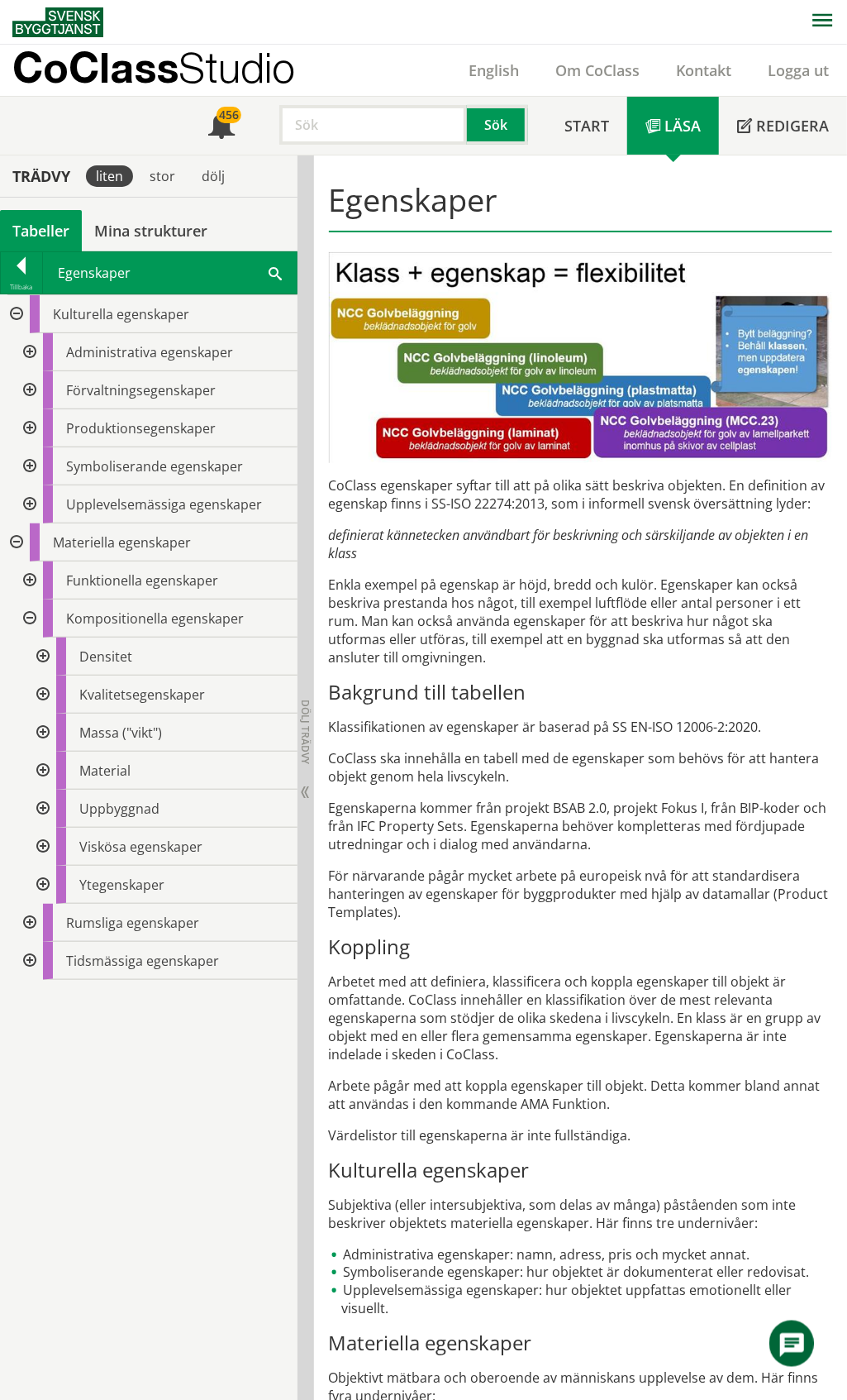
click at [30, 615] on div at bounding box center [28, 618] width 30 height 38
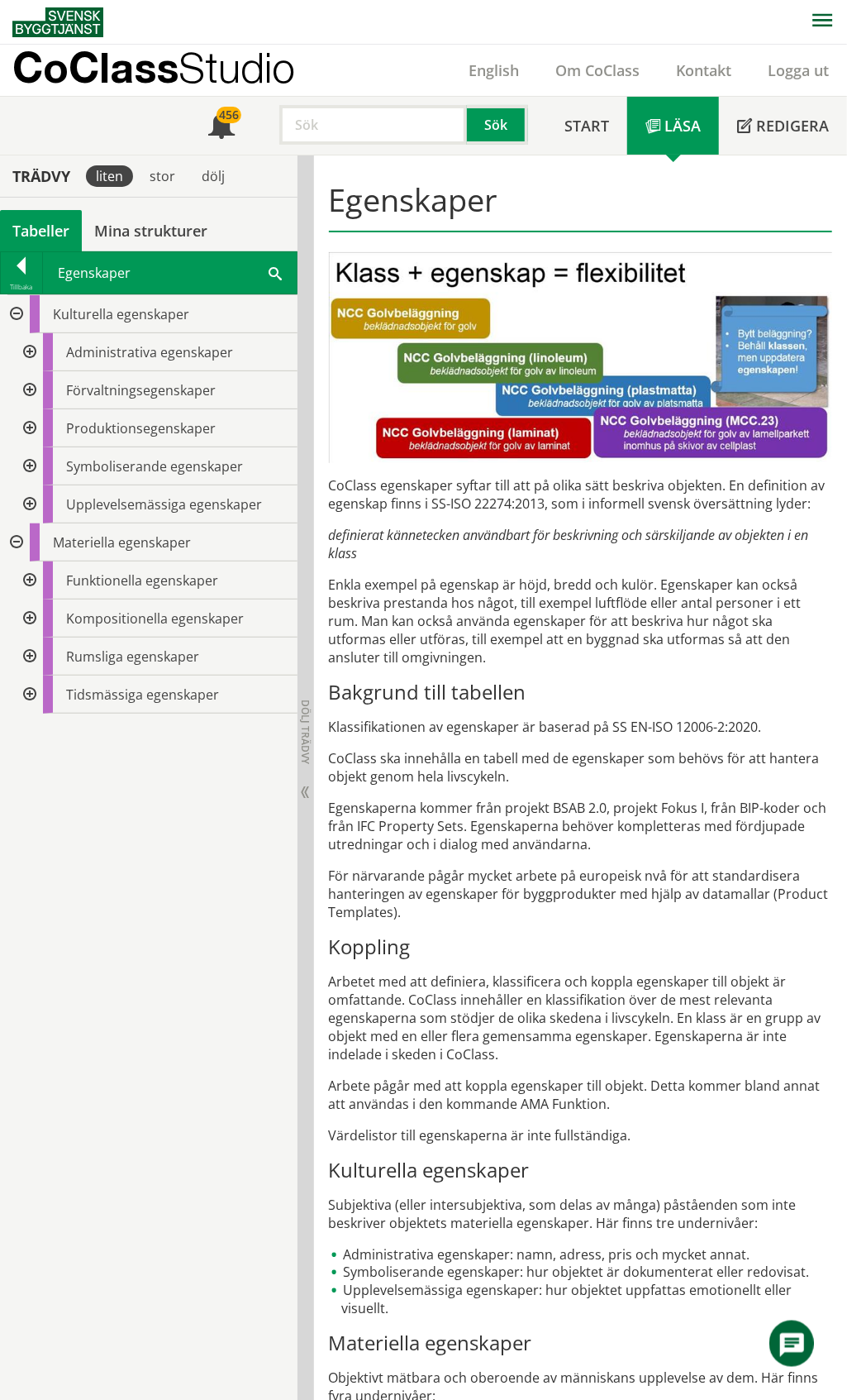
click at [30, 575] on div at bounding box center [28, 580] width 30 height 38
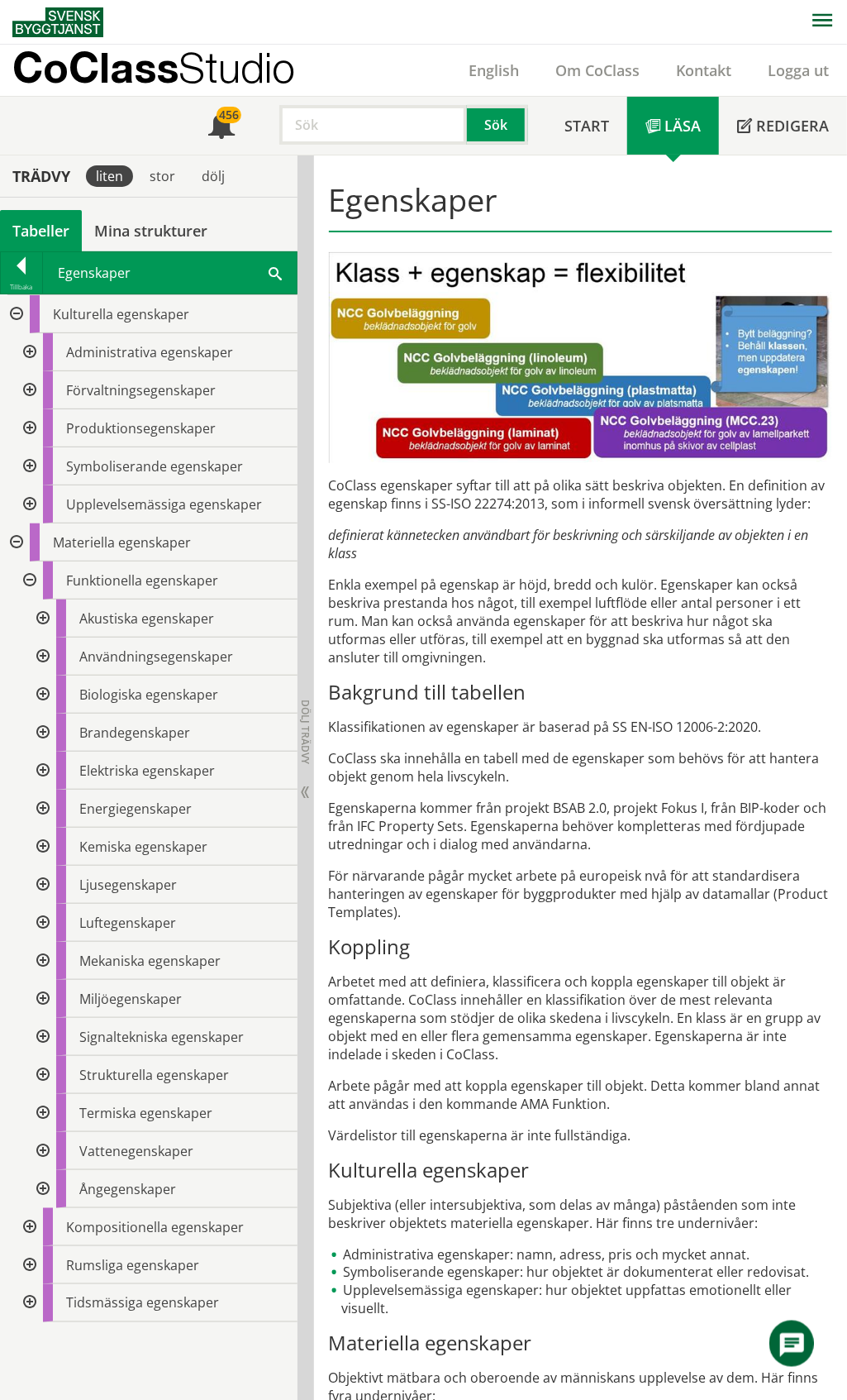
click at [30, 575] on div at bounding box center [28, 580] width 30 height 38
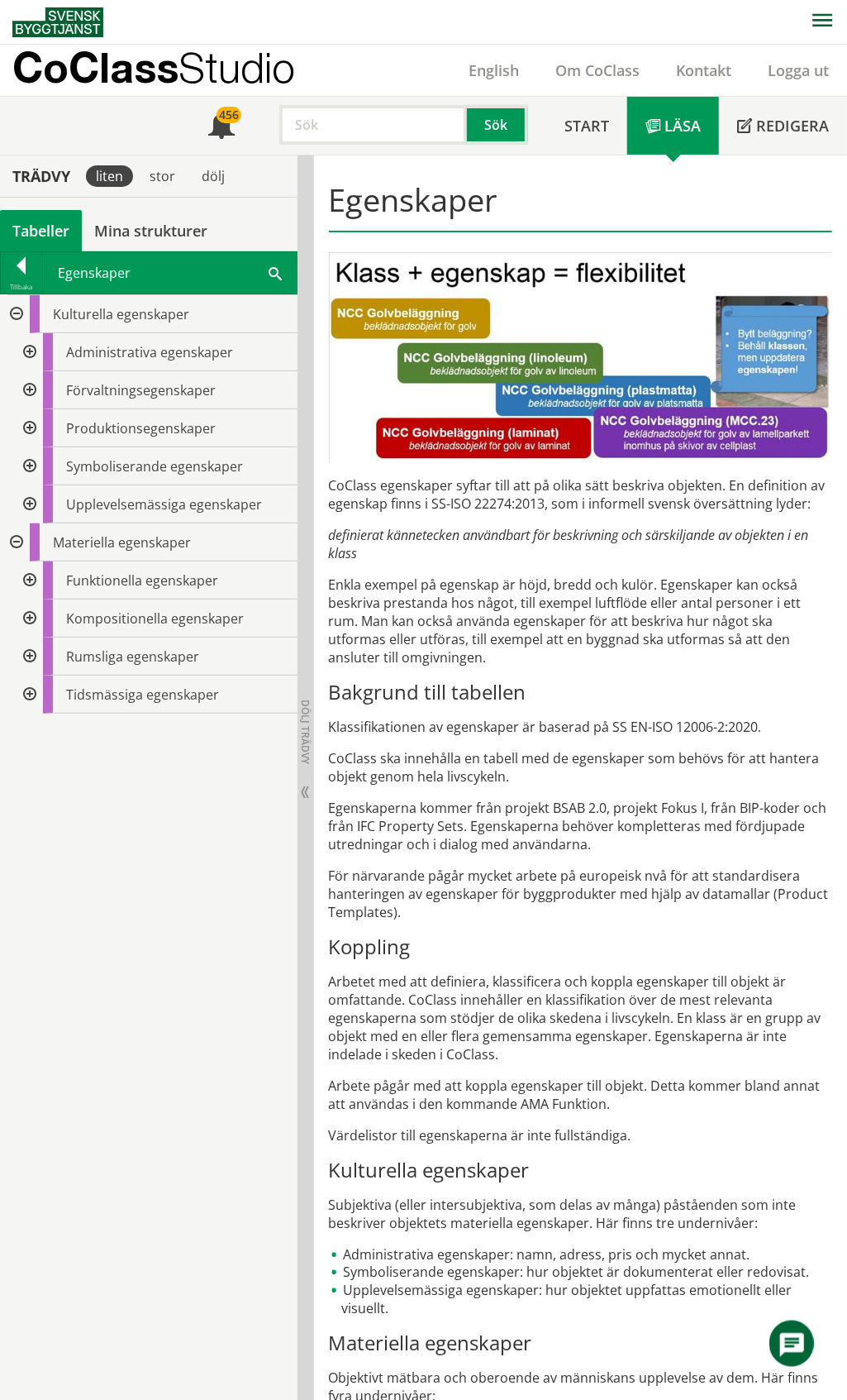
click at [28, 619] on div at bounding box center [28, 618] width 30 height 38
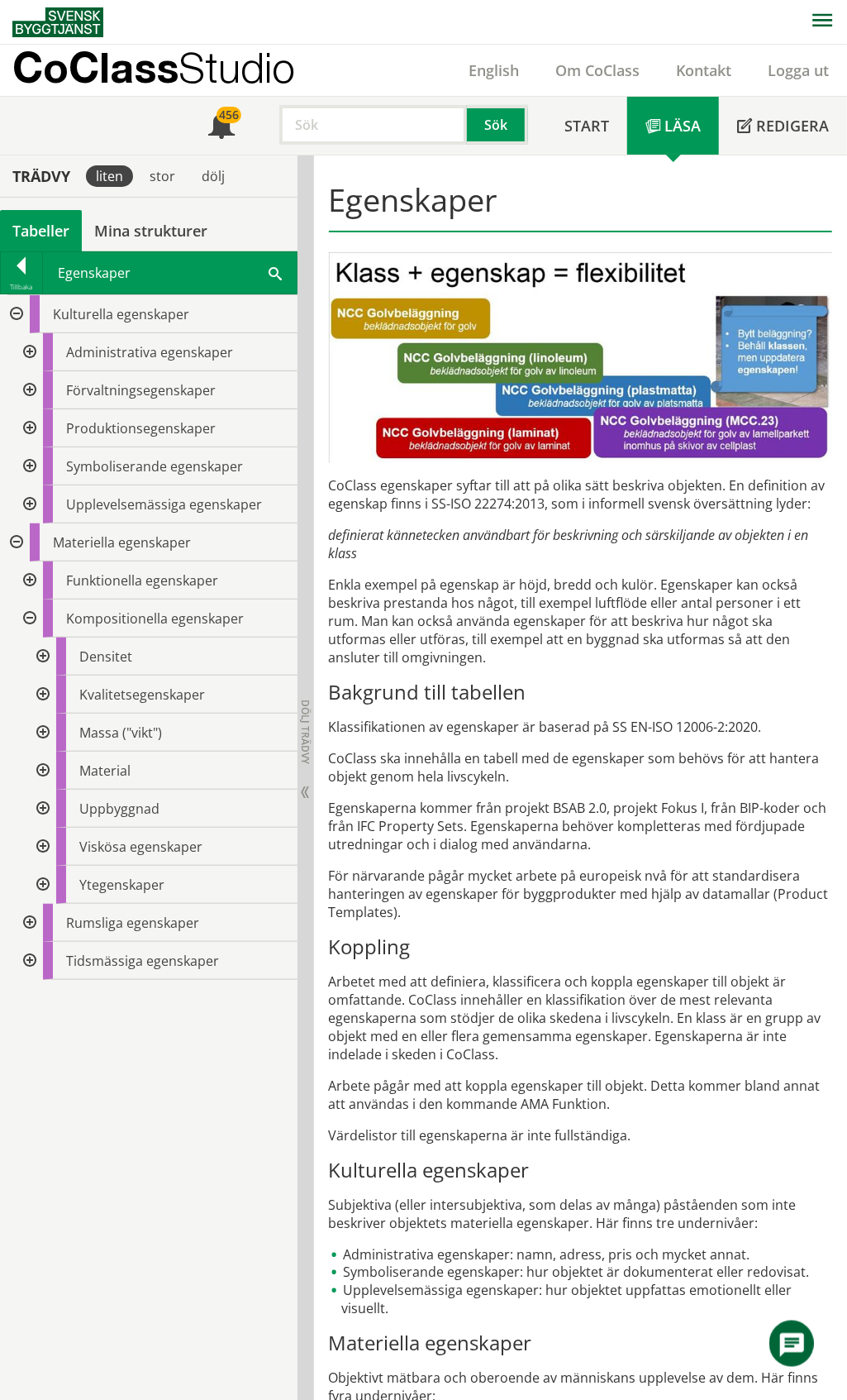
click at [45, 693] on div at bounding box center [41, 694] width 30 height 38
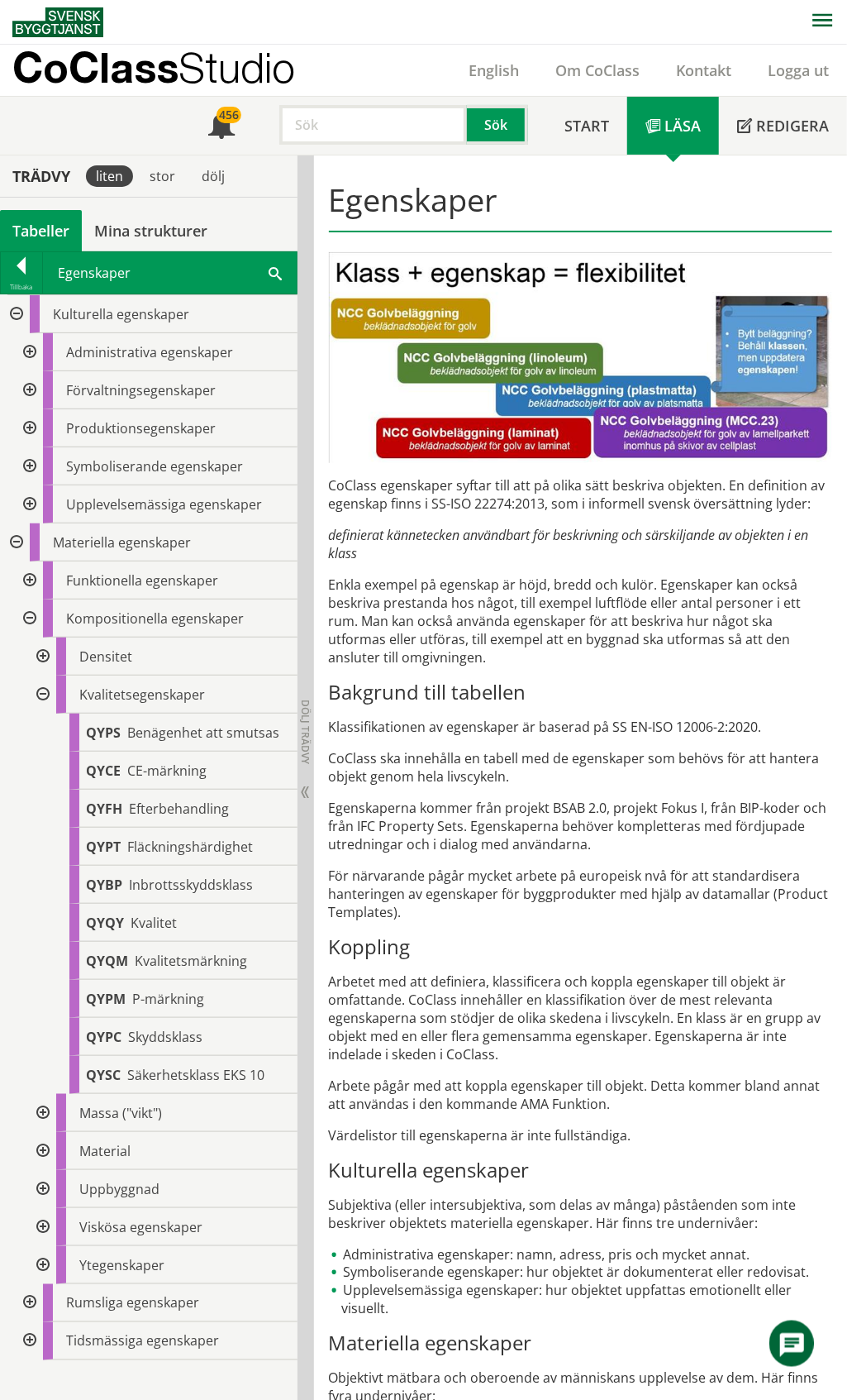
click at [47, 693] on div at bounding box center [41, 694] width 30 height 38
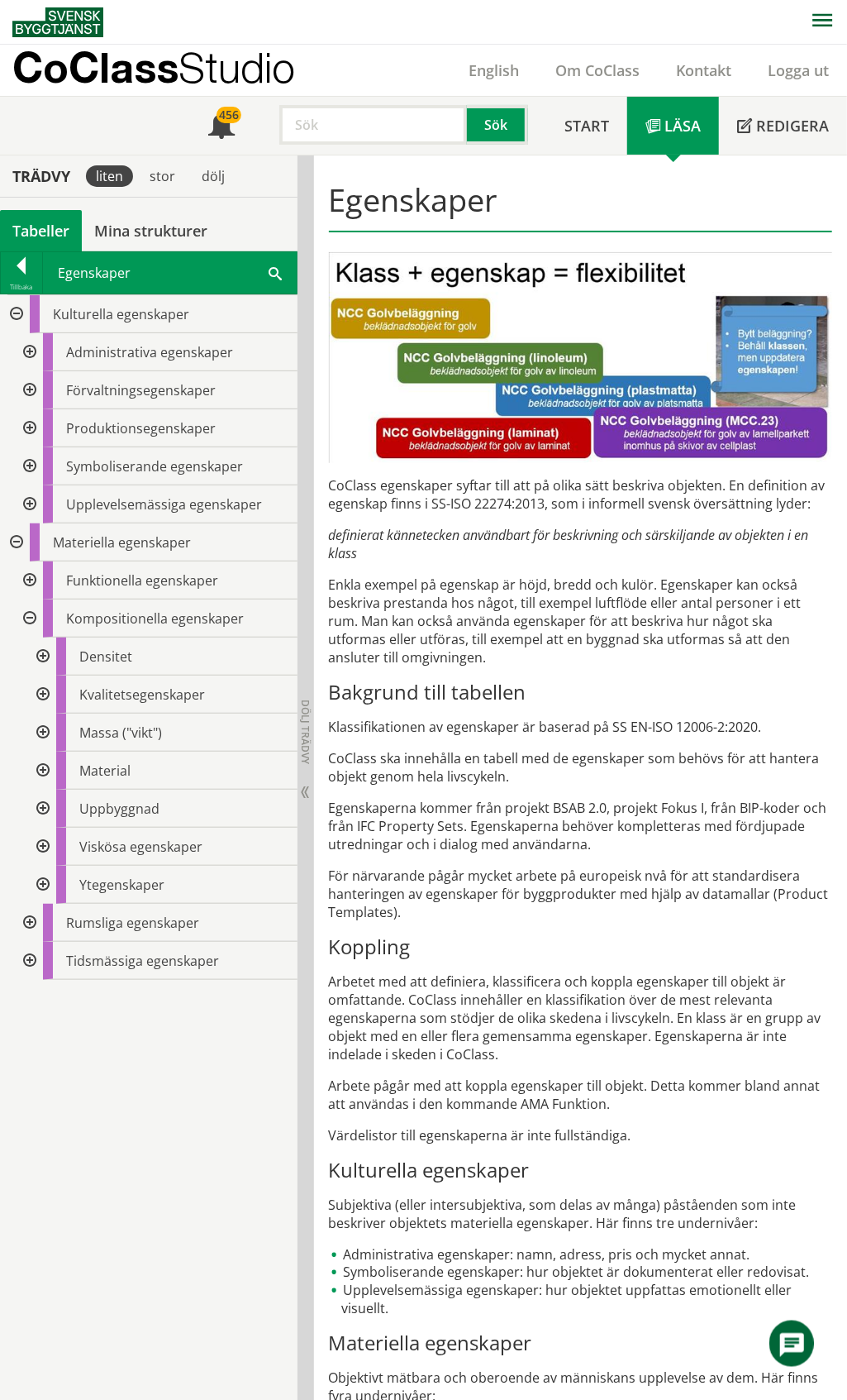
click at [40, 656] on div at bounding box center [41, 656] width 30 height 38
click at [47, 774] on div at bounding box center [41, 770] width 30 height 38
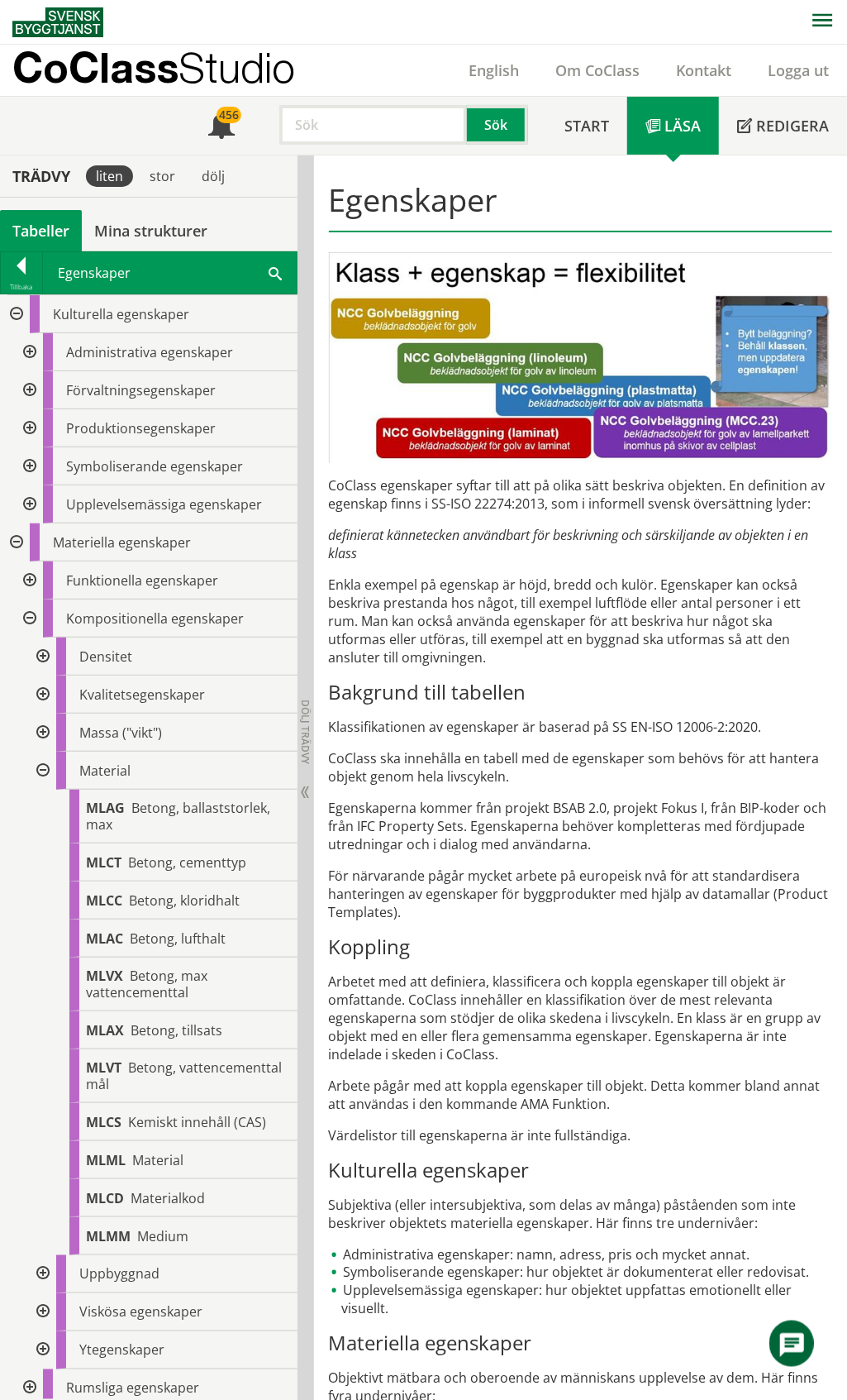
click at [47, 774] on div at bounding box center [41, 770] width 30 height 38
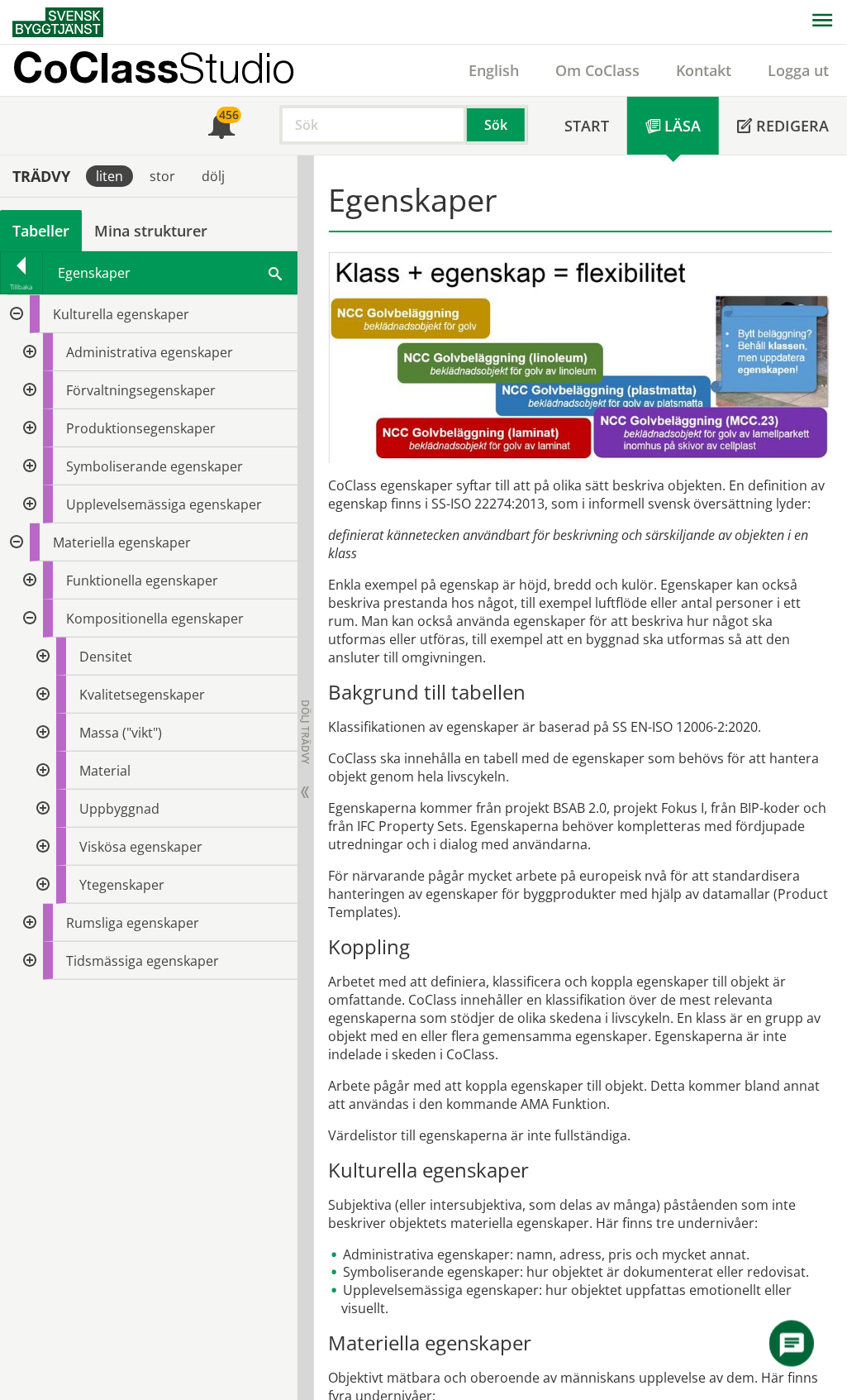
click at [40, 880] on div at bounding box center [41, 884] width 30 height 38
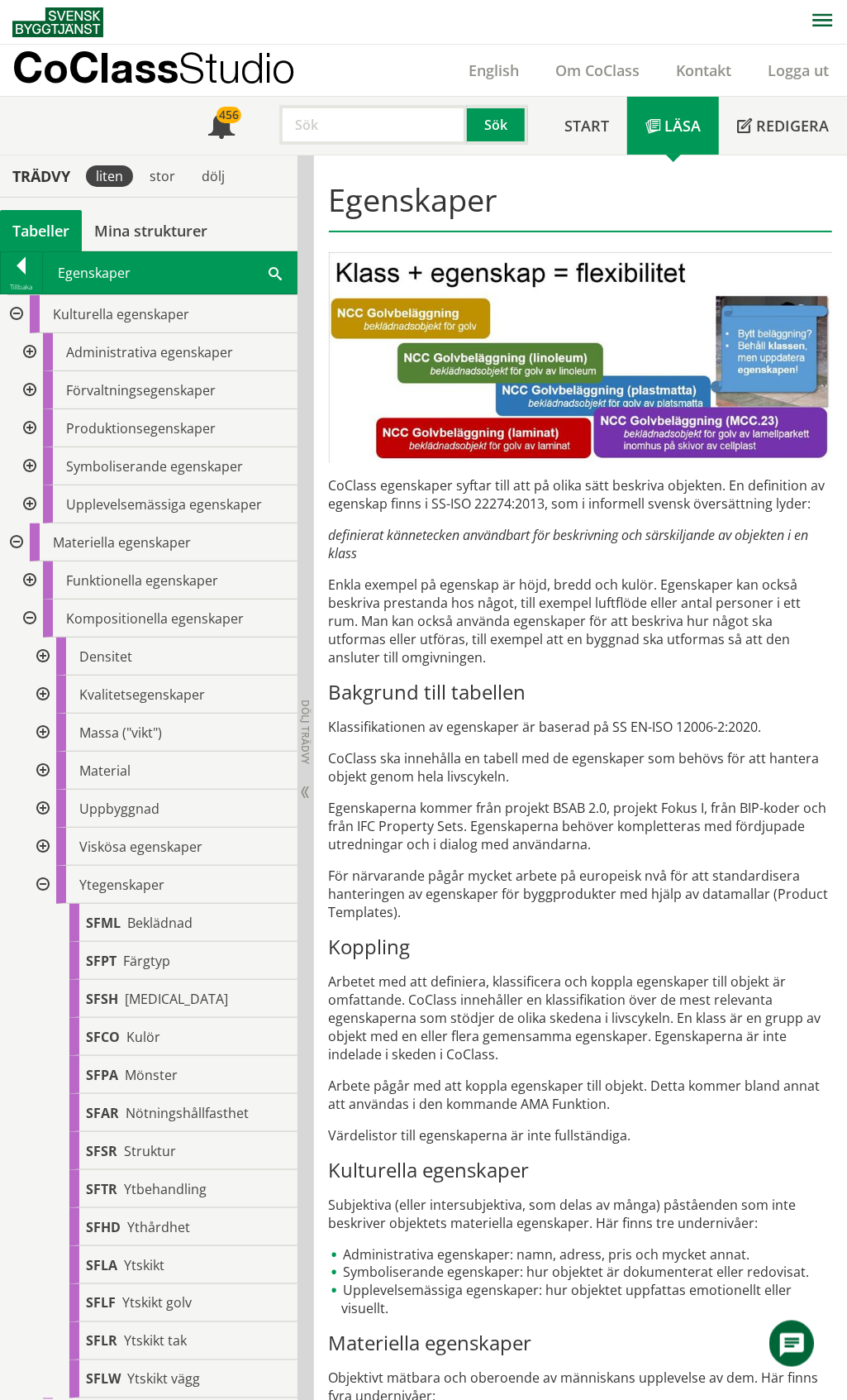
click at [40, 880] on div at bounding box center [41, 884] width 30 height 38
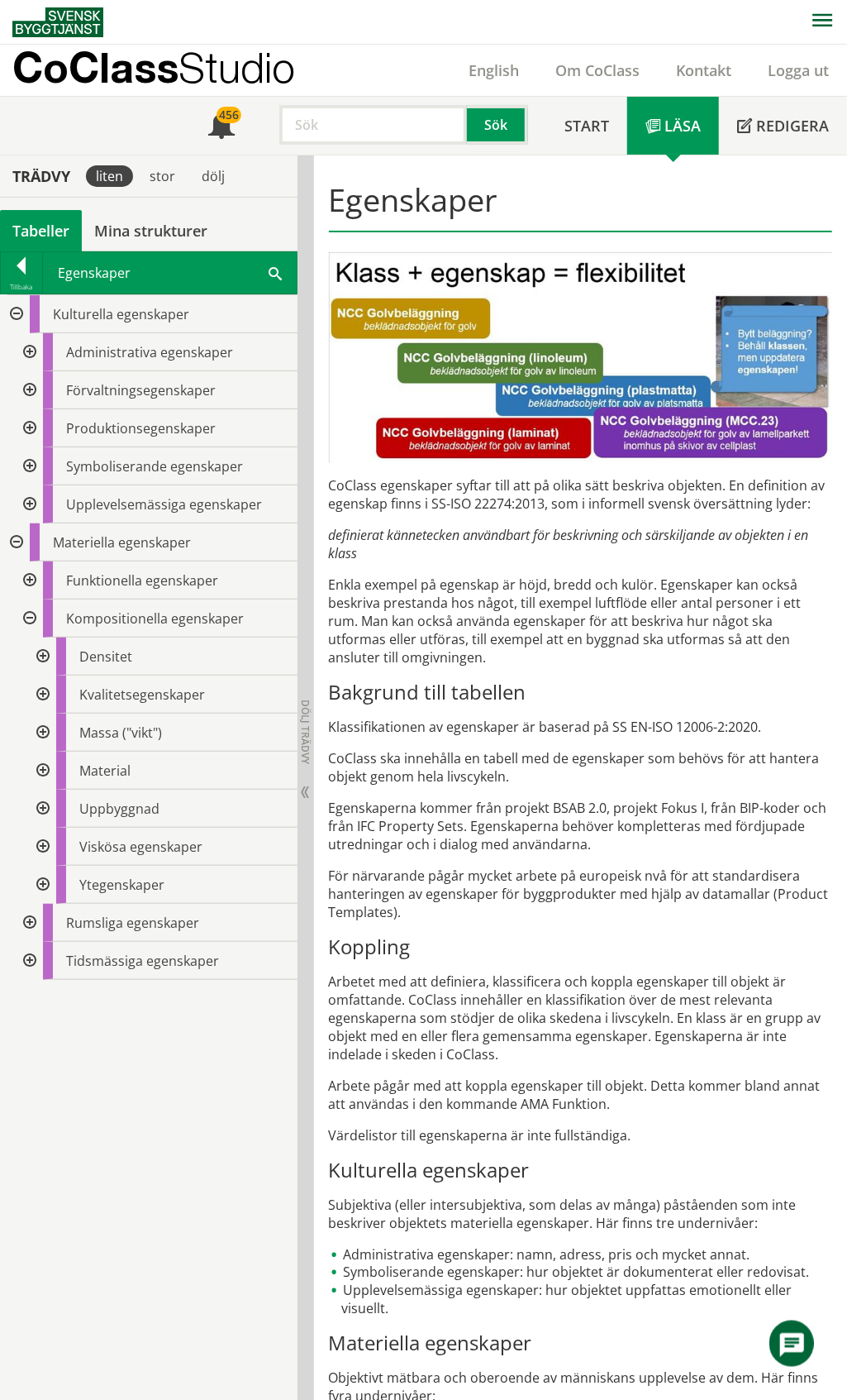
click at [53, 231] on div "Tabeller" at bounding box center [40, 231] width 82 height 41
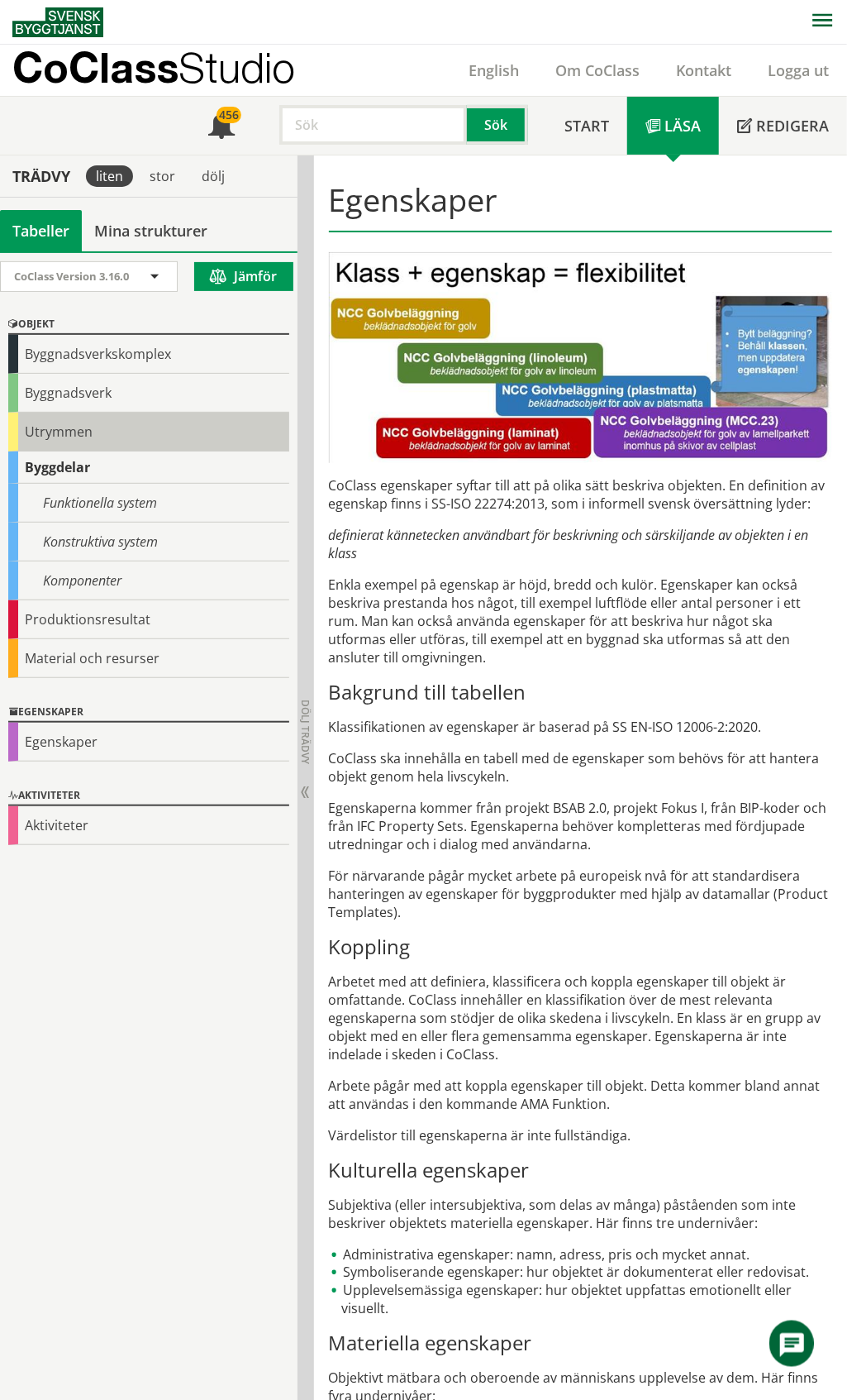
click at [55, 440] on div "Utrymmen" at bounding box center [148, 432] width 281 height 39
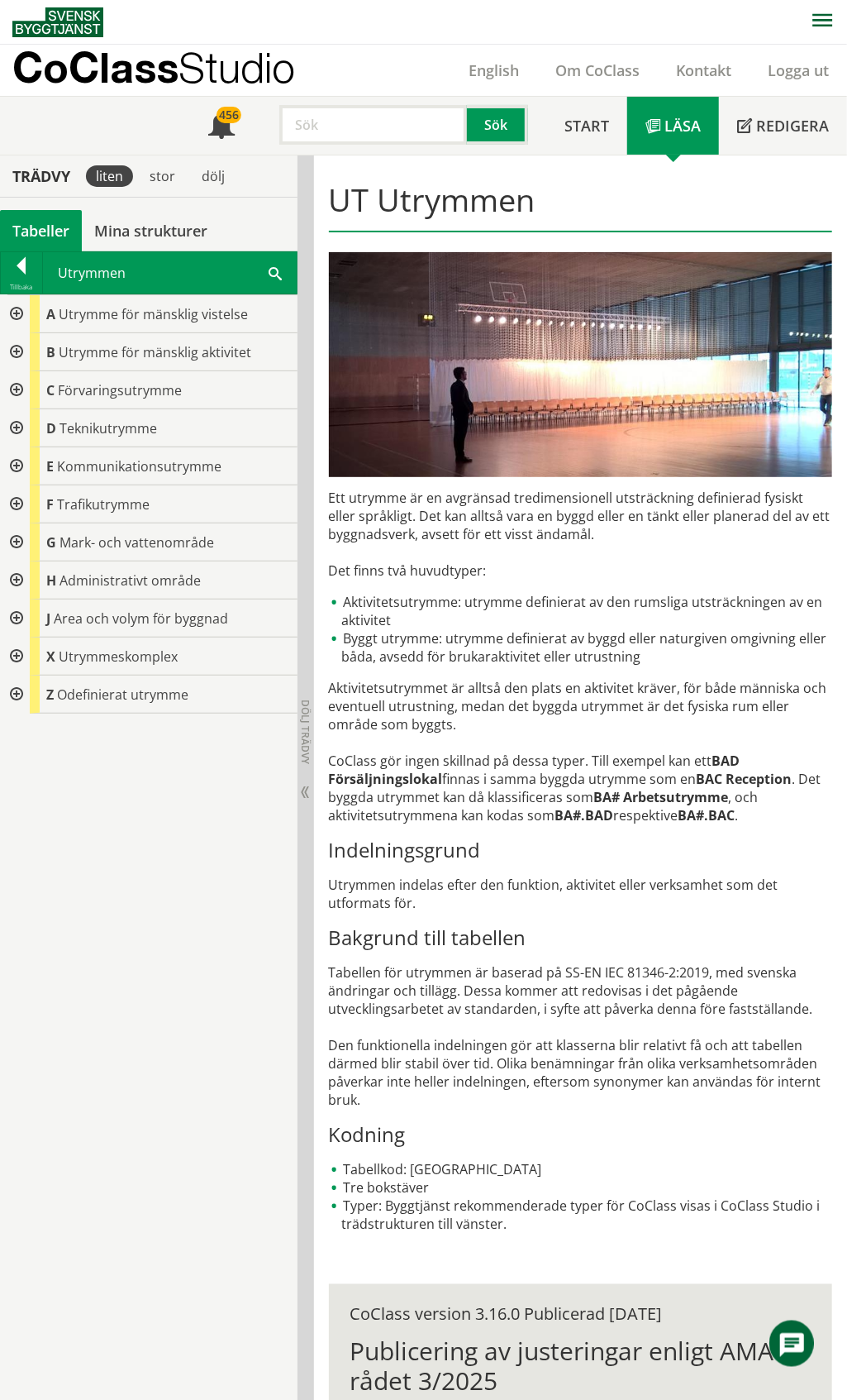
click at [13, 352] on div at bounding box center [15, 352] width 30 height 38
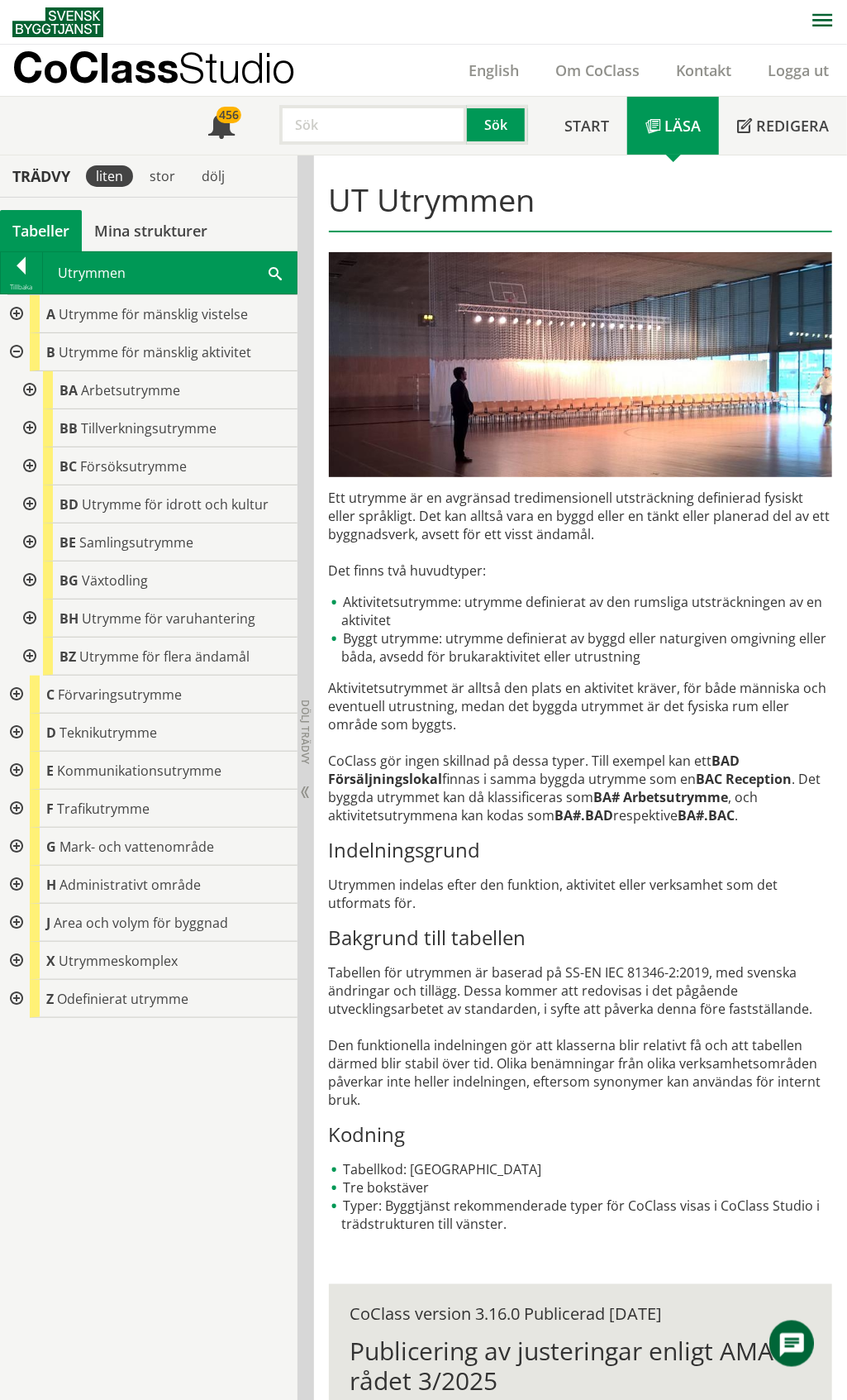
click at [14, 355] on div at bounding box center [15, 352] width 30 height 38
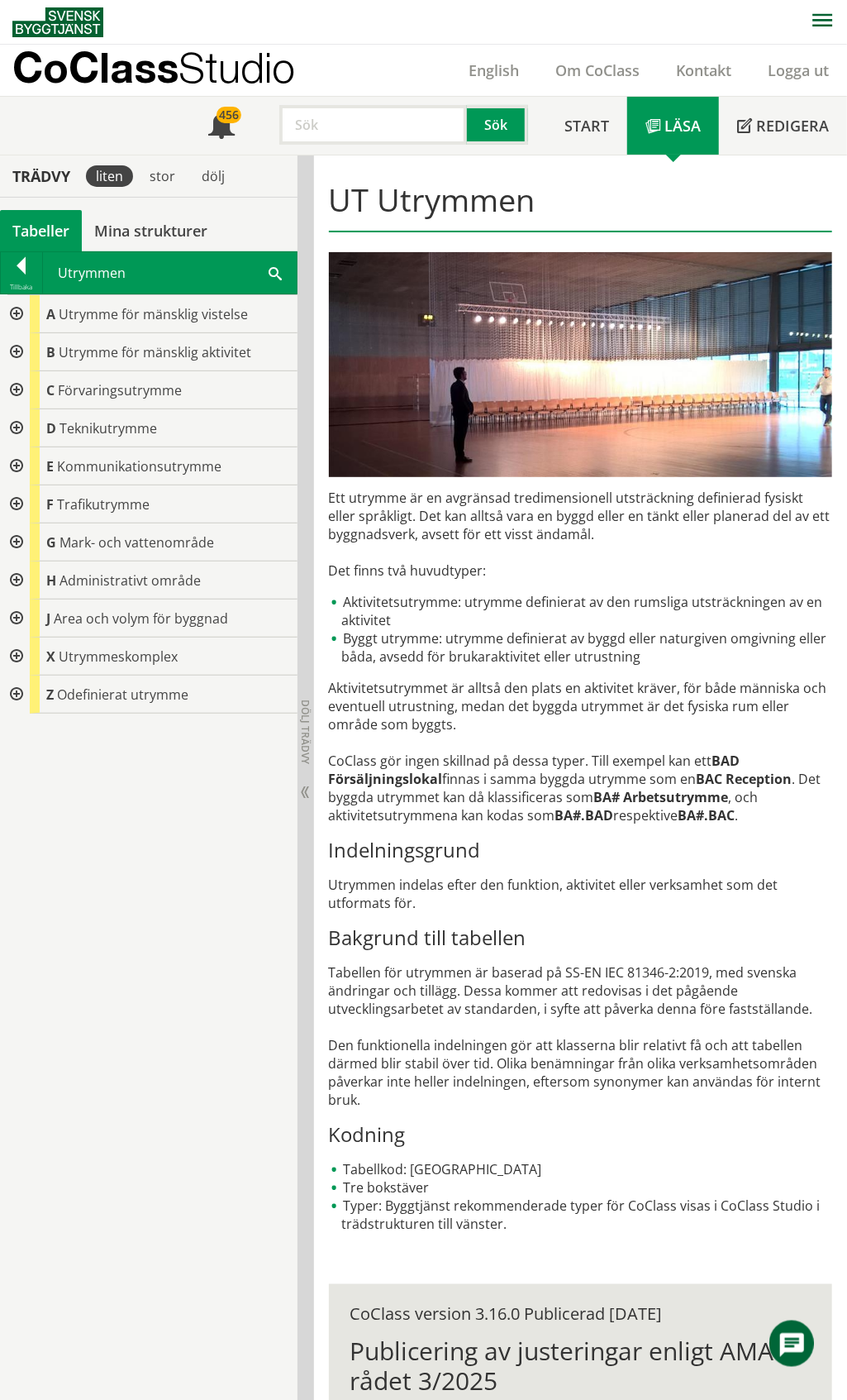
click at [15, 314] on div at bounding box center [15, 313] width 30 height 38
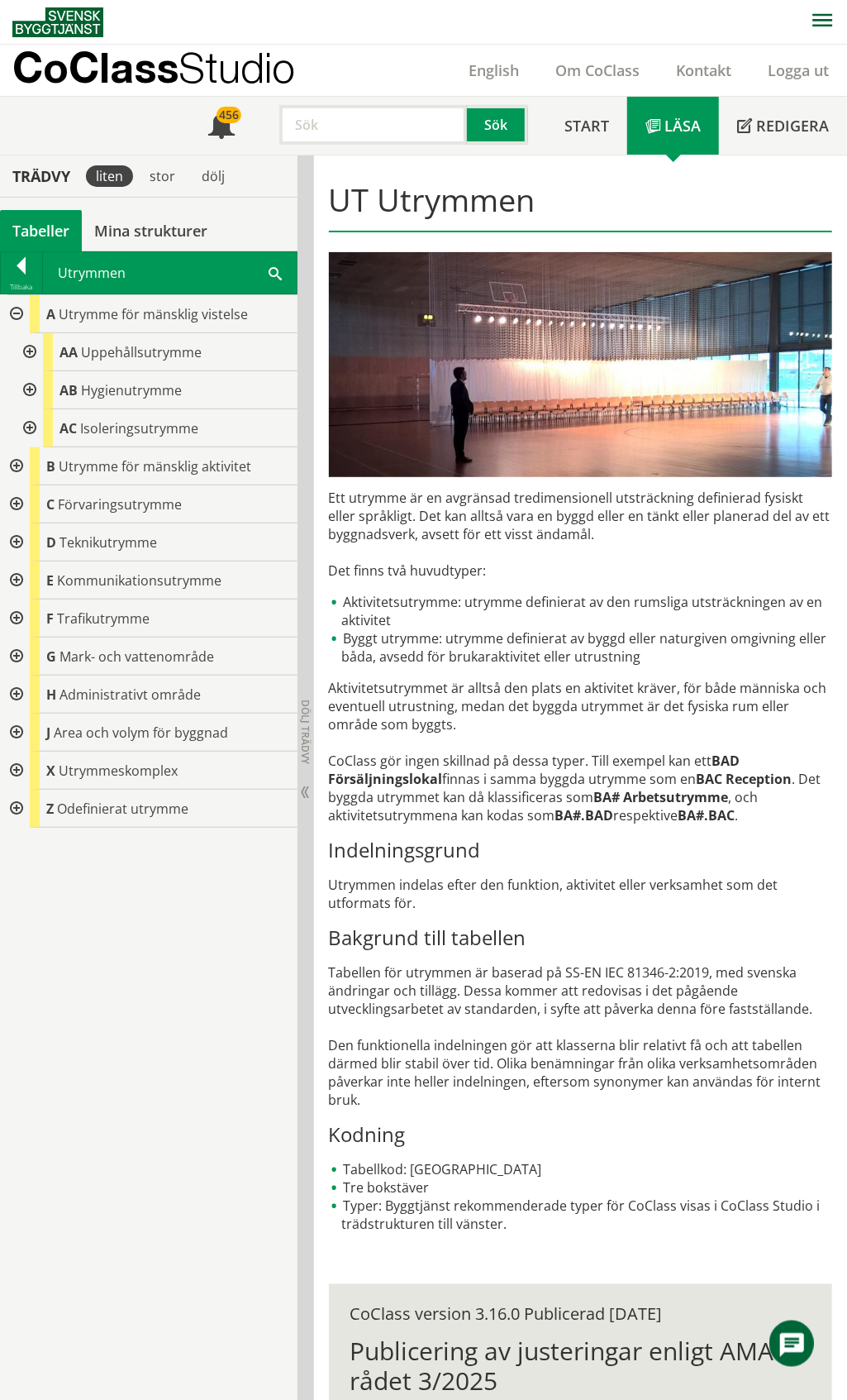
click at [15, 314] on div at bounding box center [15, 313] width 30 height 38
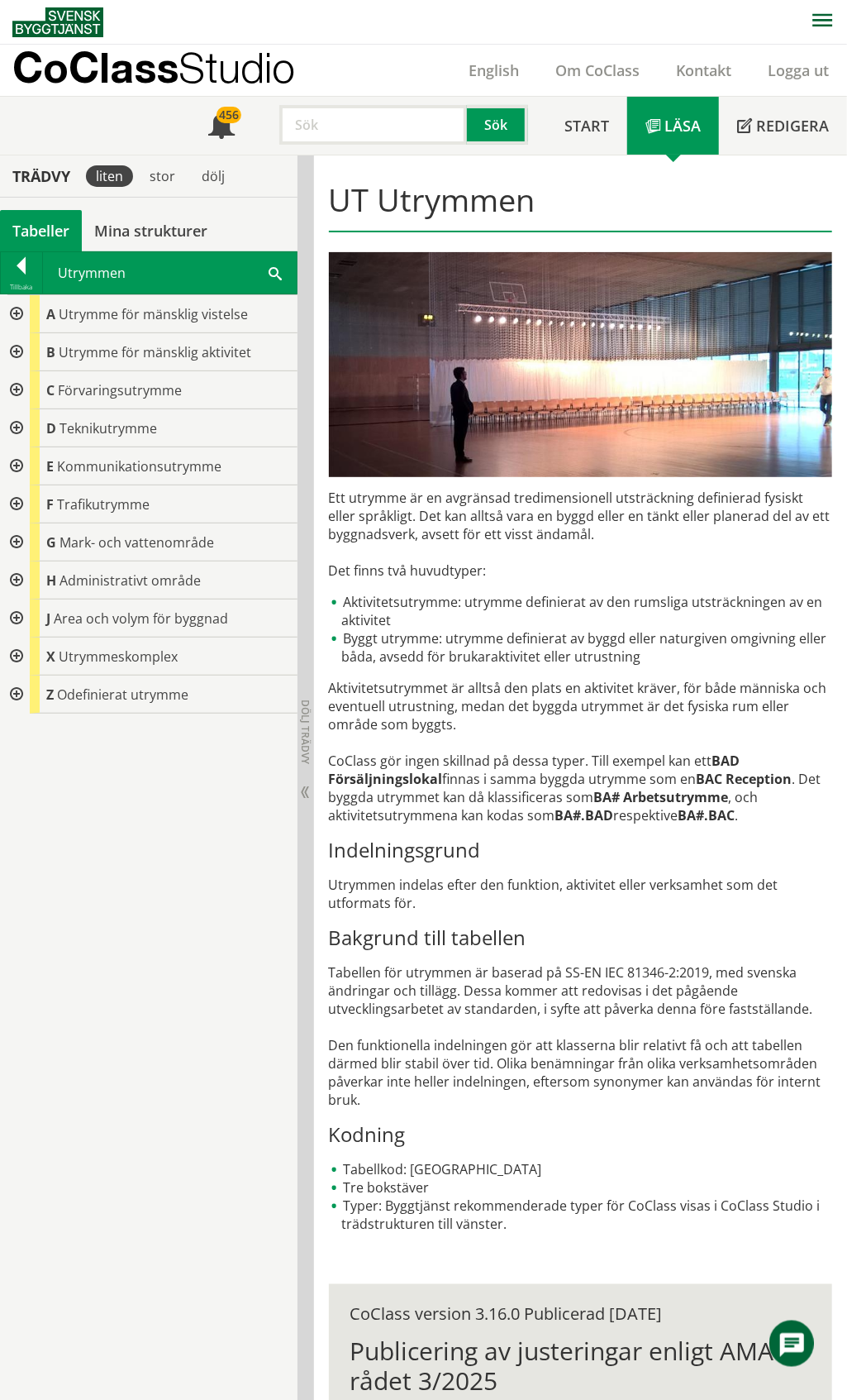
click at [13, 619] on div at bounding box center [15, 618] width 30 height 38
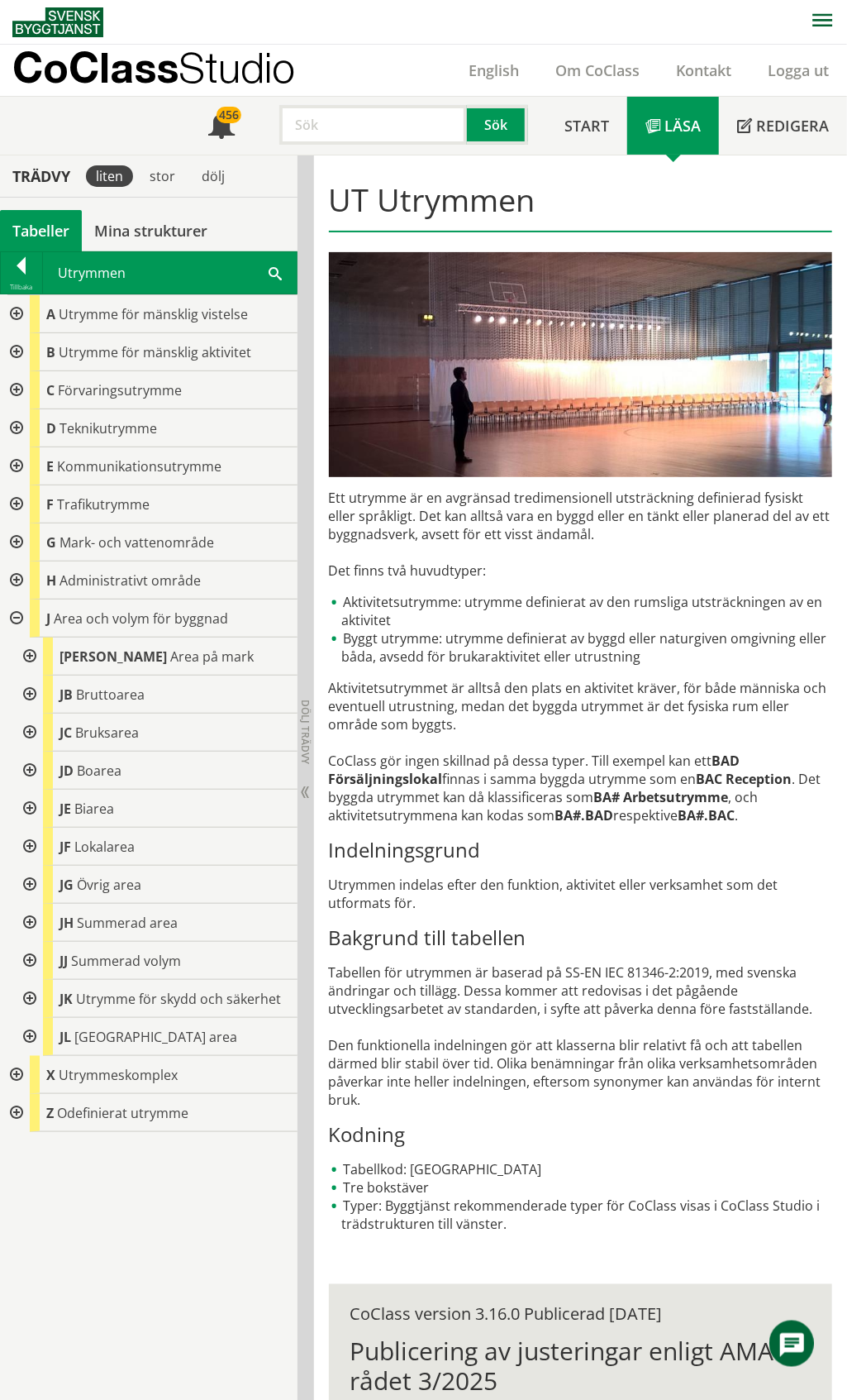
click at [28, 656] on div at bounding box center [28, 656] width 30 height 38
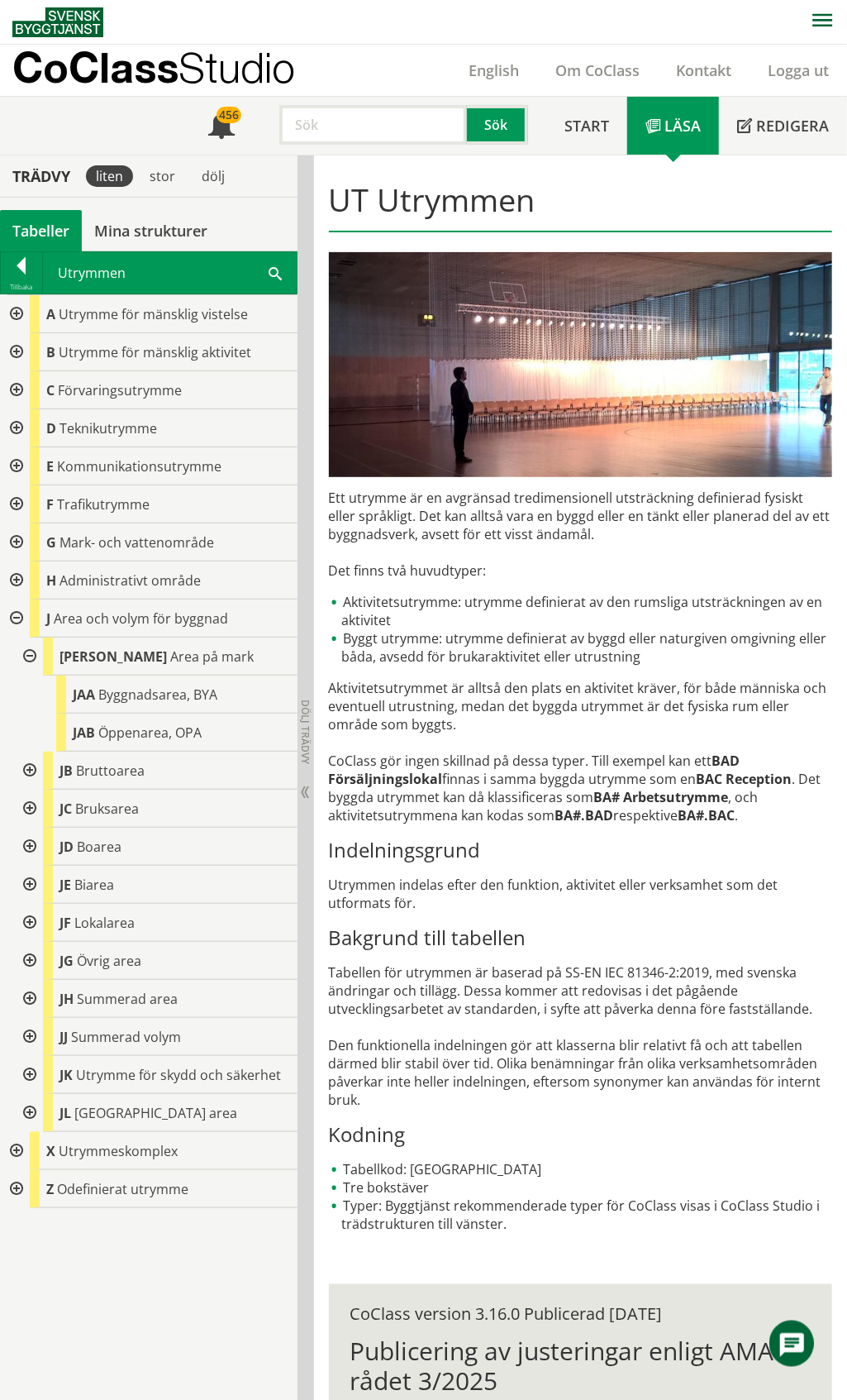
click at [28, 656] on div at bounding box center [28, 656] width 30 height 38
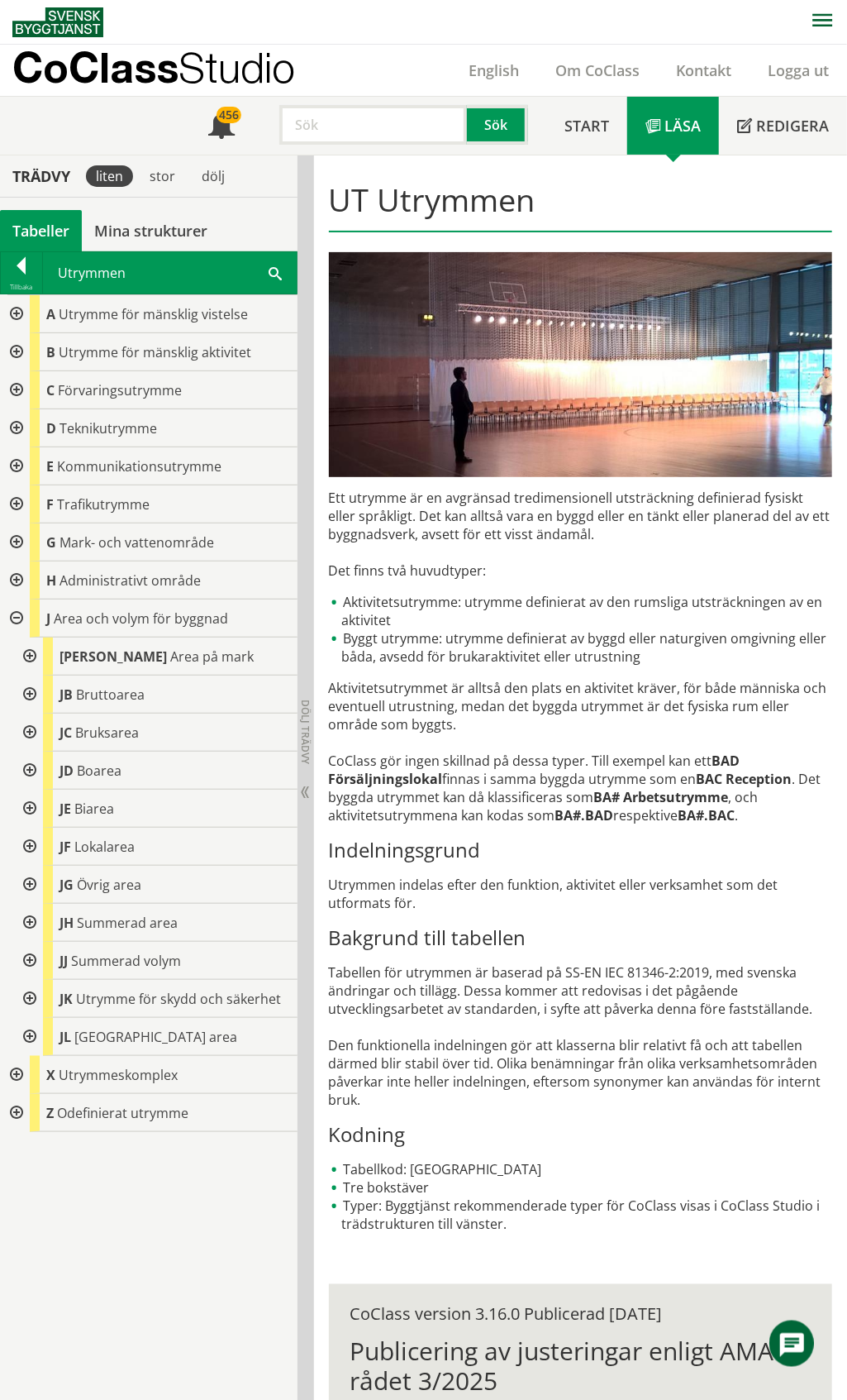
click at [31, 960] on div at bounding box center [28, 960] width 30 height 38
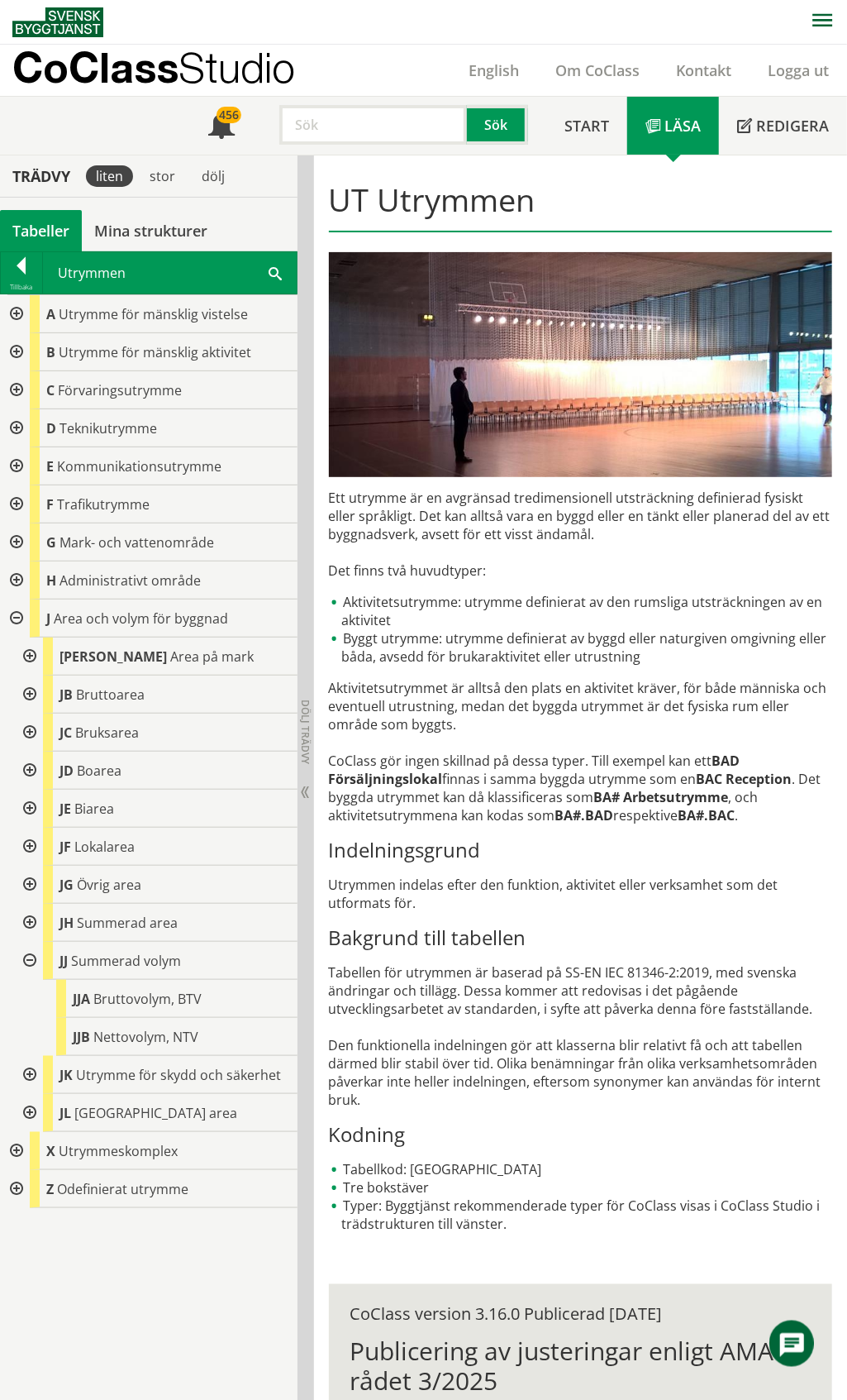
click at [31, 960] on div at bounding box center [28, 960] width 30 height 38
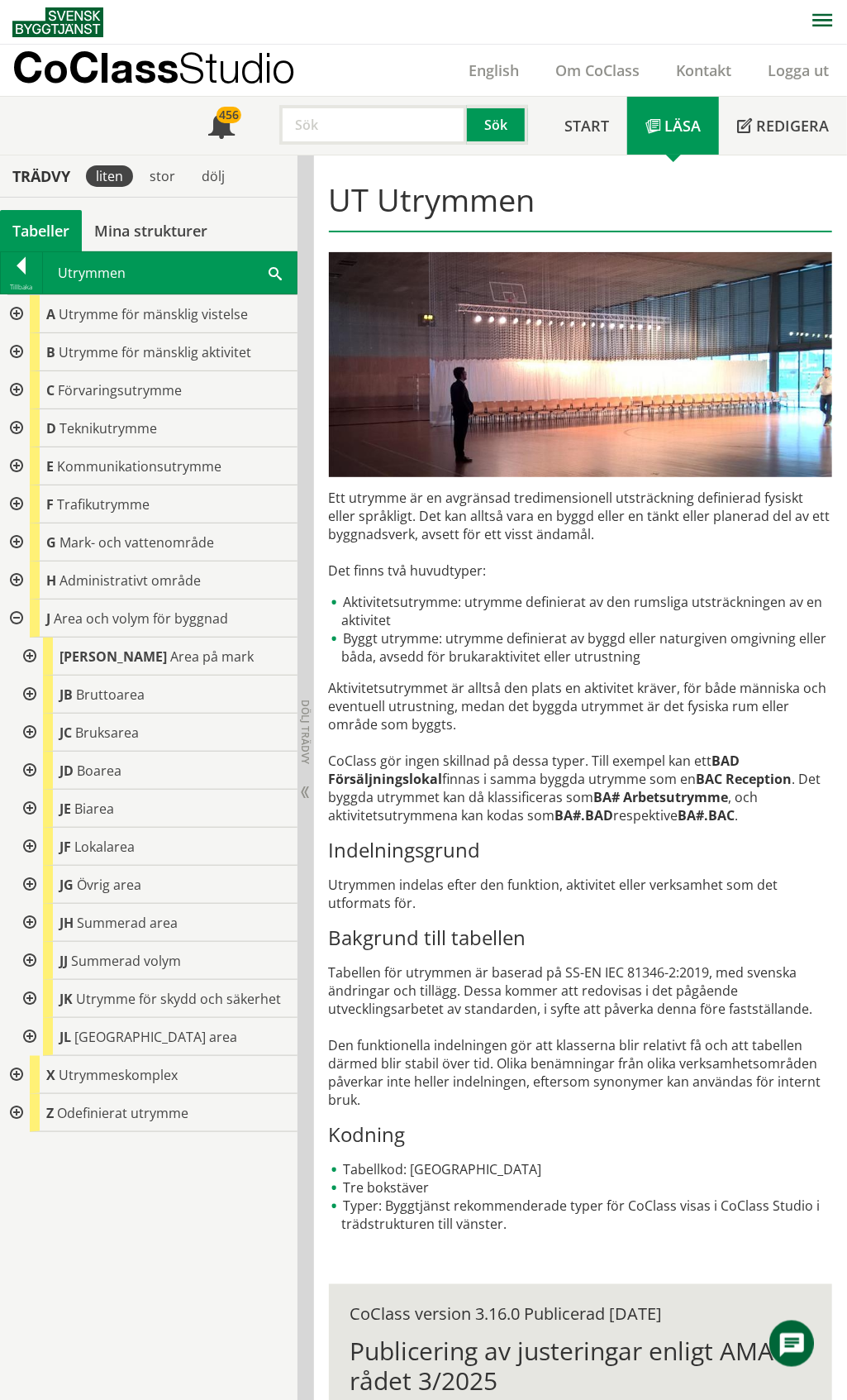
click at [31, 1002] on div at bounding box center [28, 998] width 30 height 38
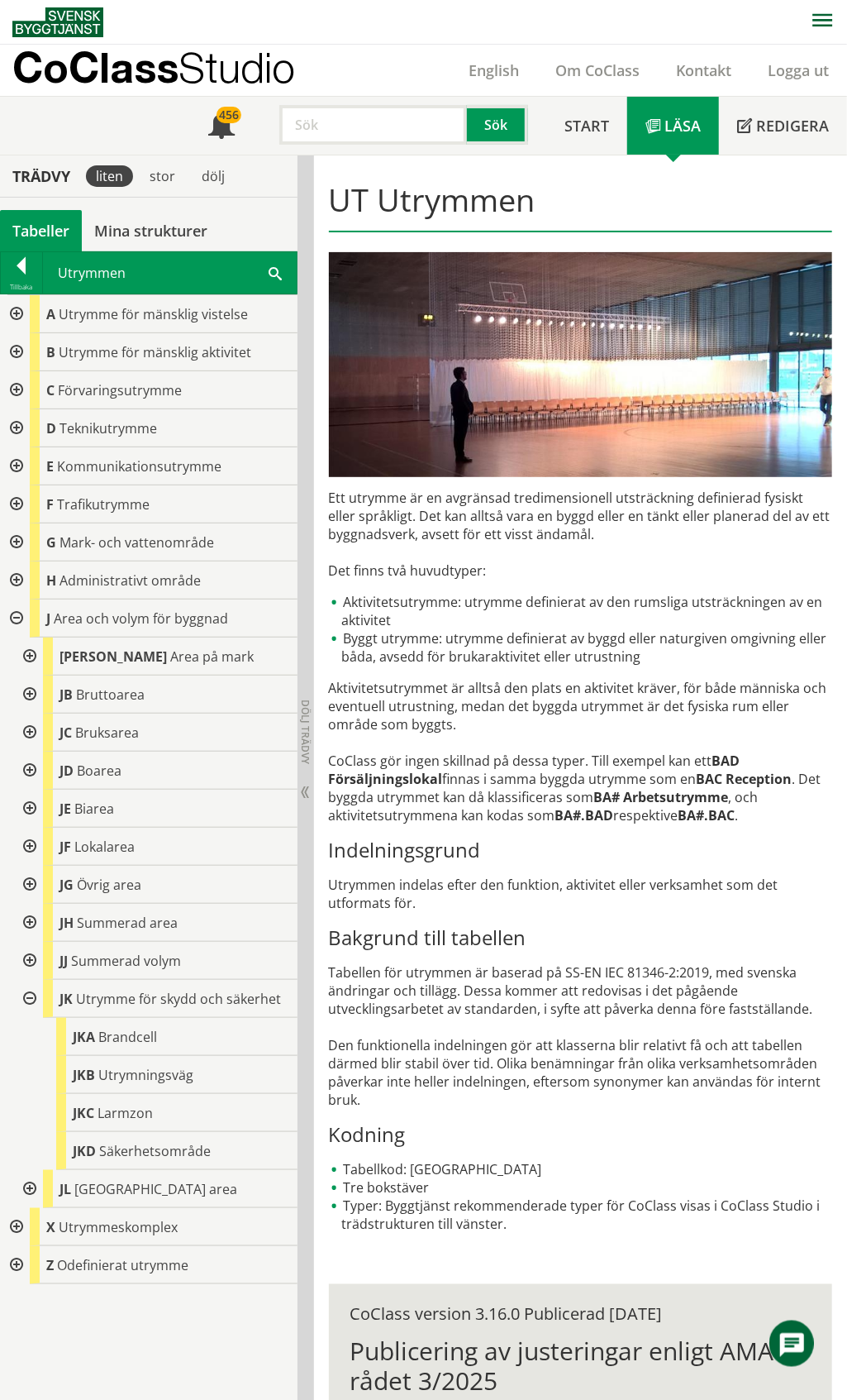
click at [31, 1002] on div at bounding box center [28, 998] width 30 height 38
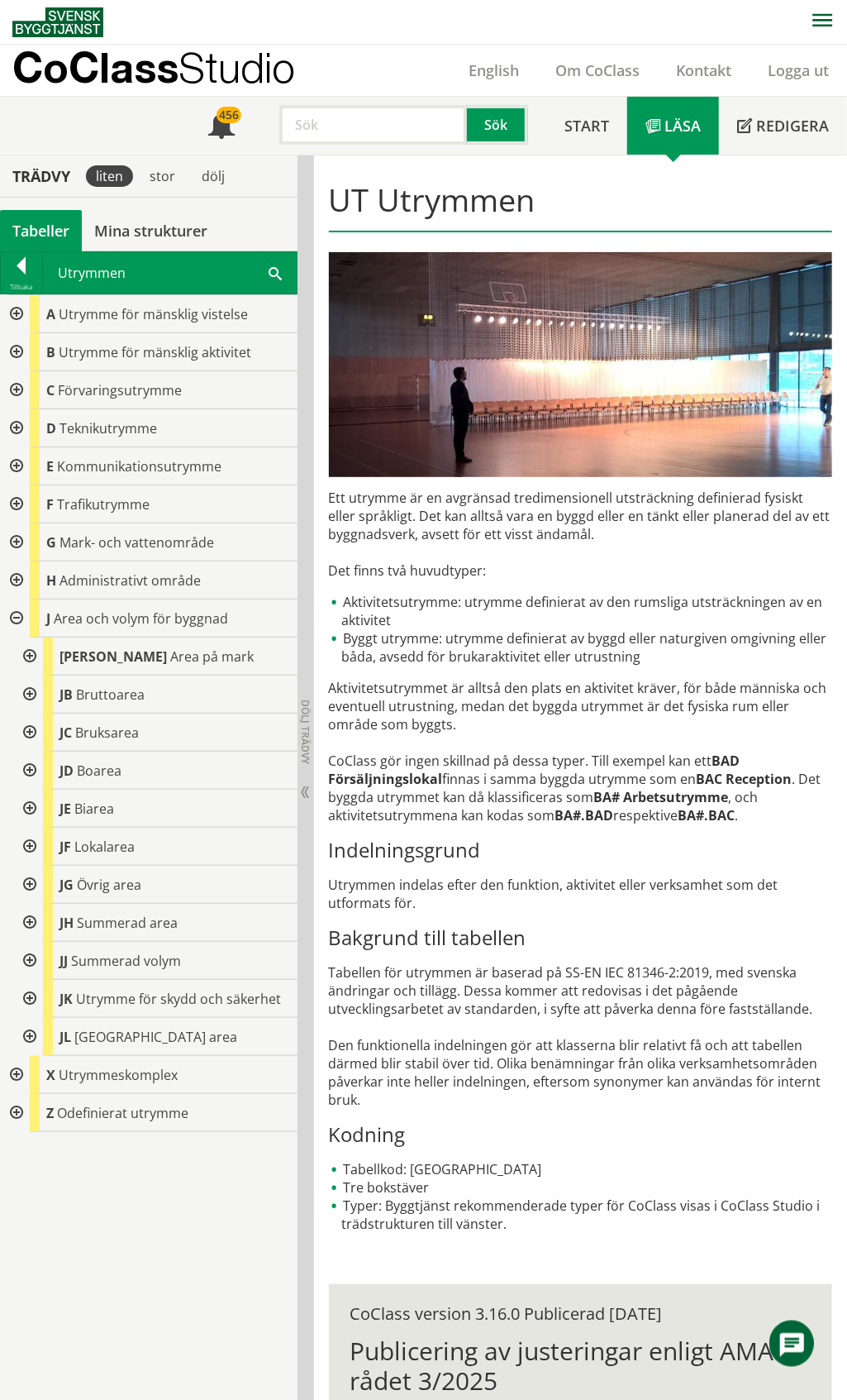
click at [14, 620] on div at bounding box center [15, 618] width 30 height 38
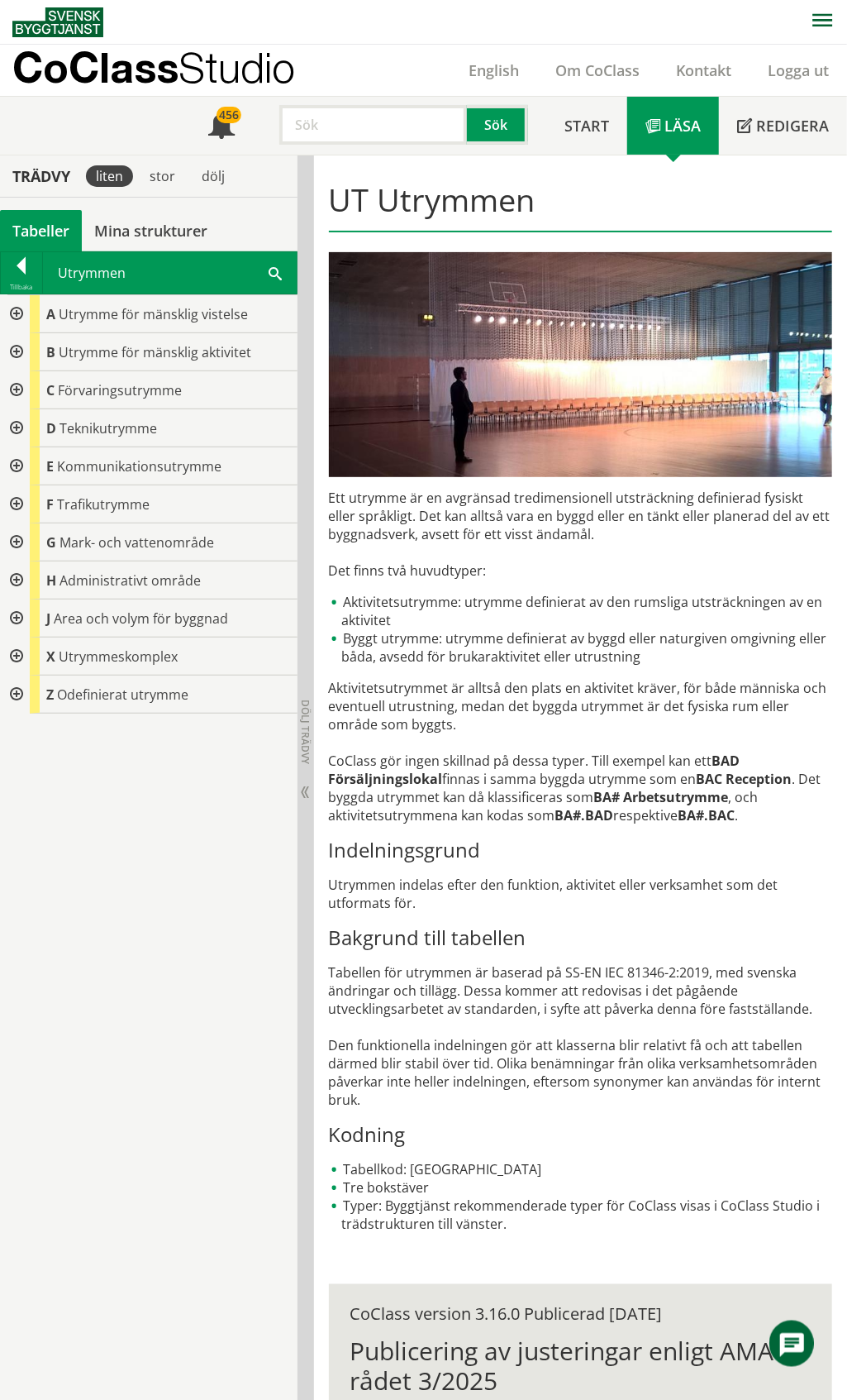
click at [13, 696] on div at bounding box center [15, 694] width 30 height 38
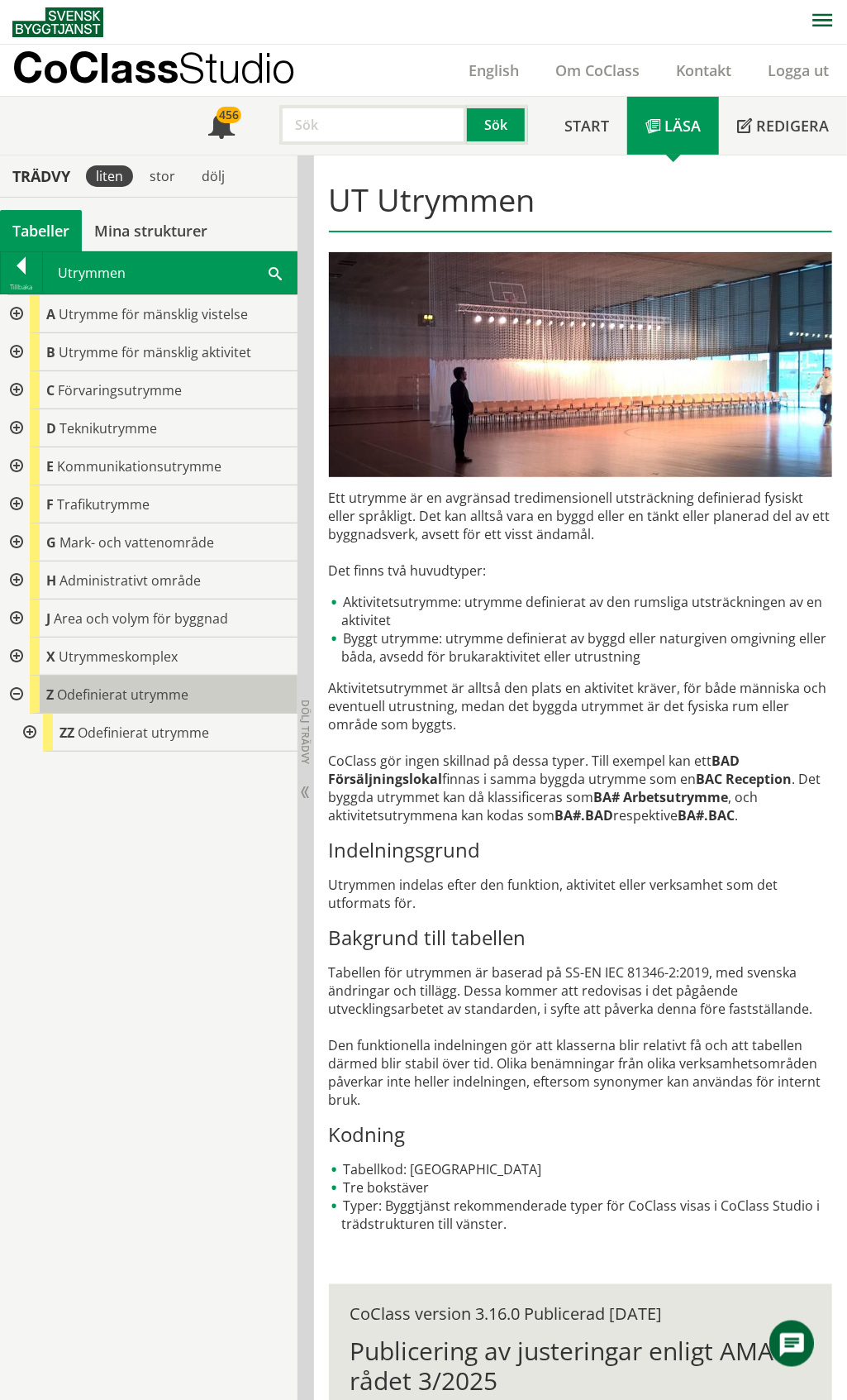
click at [84, 693] on span "Odefinierat utrymme" at bounding box center [122, 694] width 131 height 18
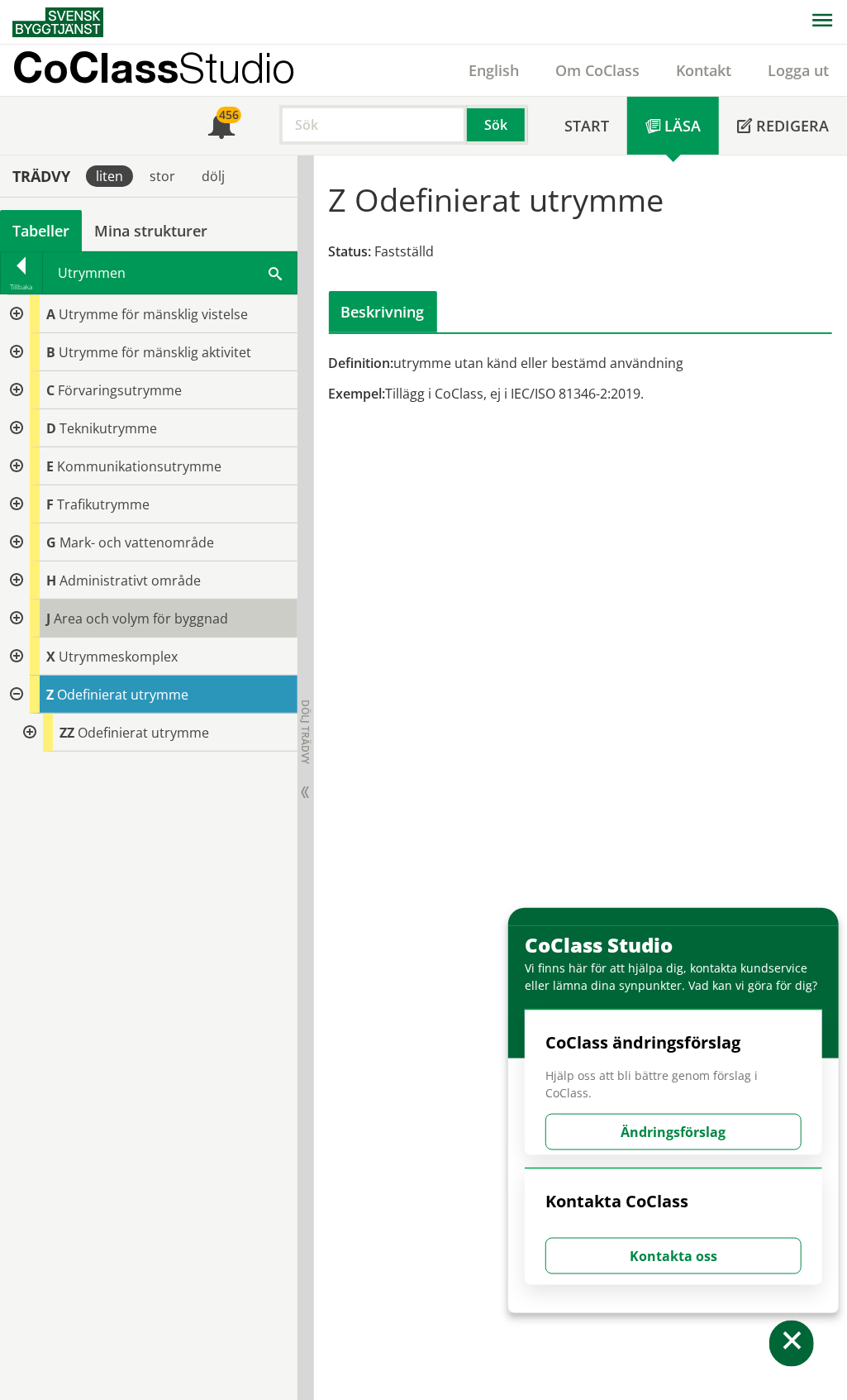
click at [106, 612] on span "Area och volym för byggnad" at bounding box center [141, 618] width 174 height 18
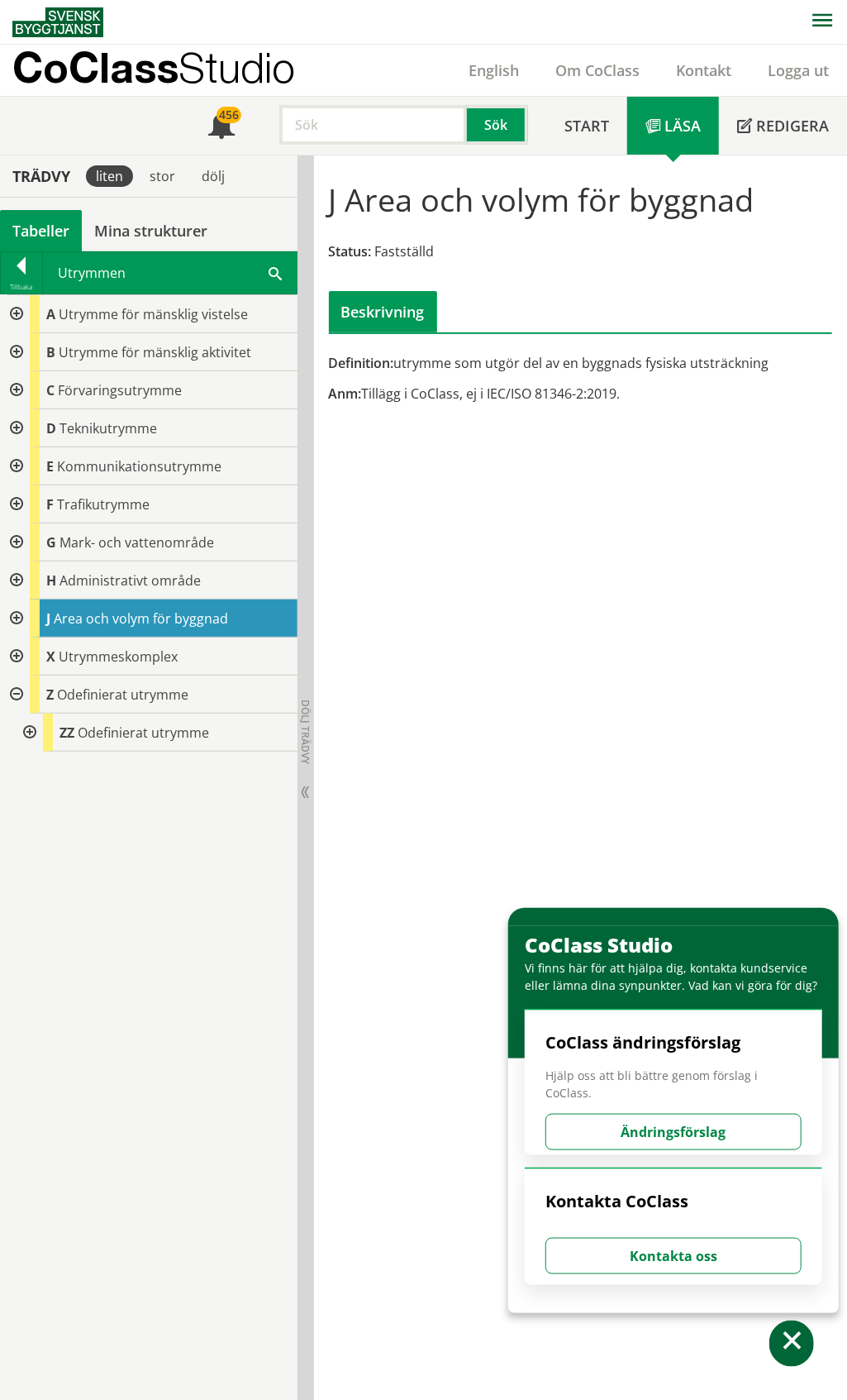
click at [18, 659] on div at bounding box center [15, 656] width 30 height 38
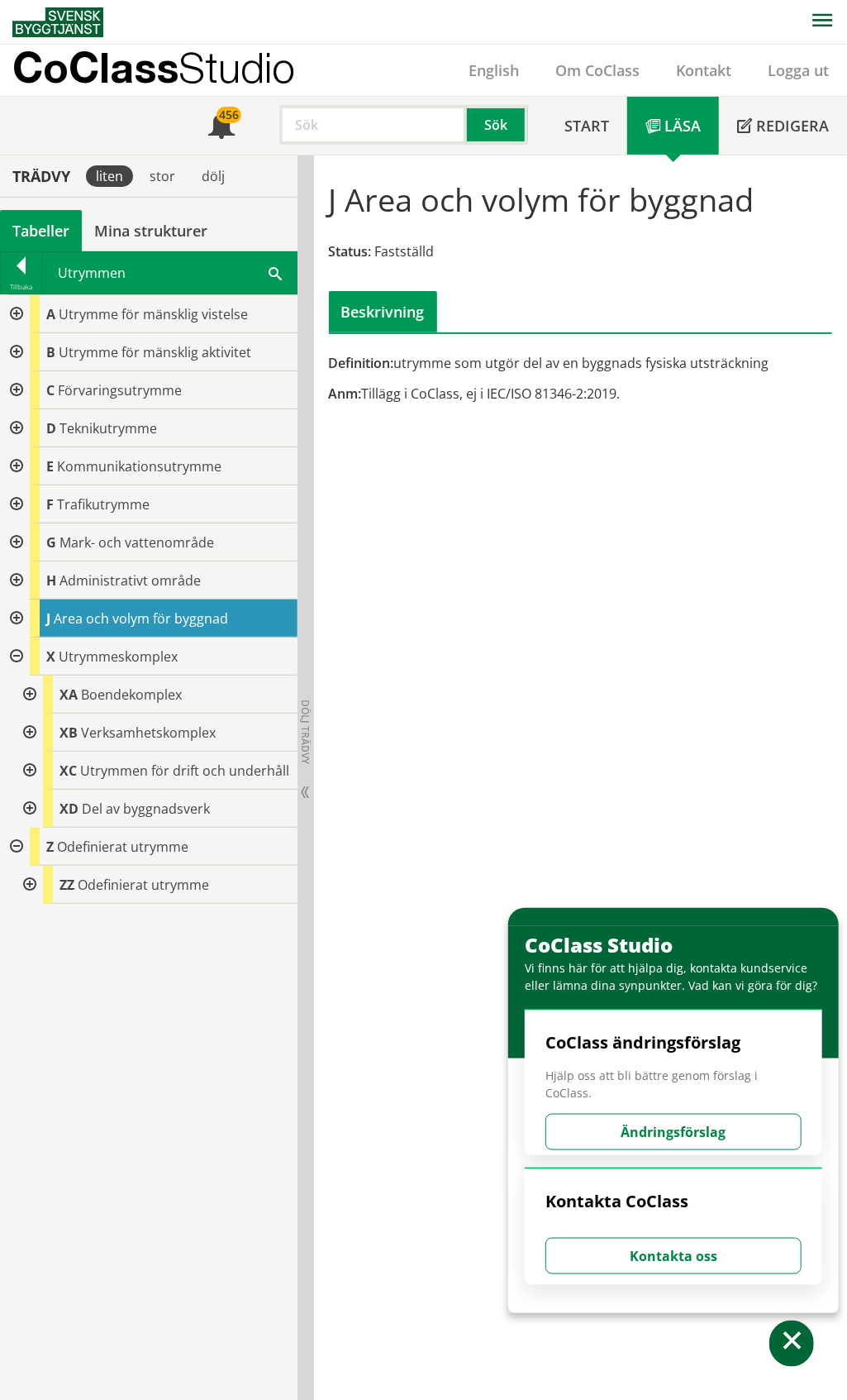
click at [25, 808] on div at bounding box center [28, 808] width 30 height 38
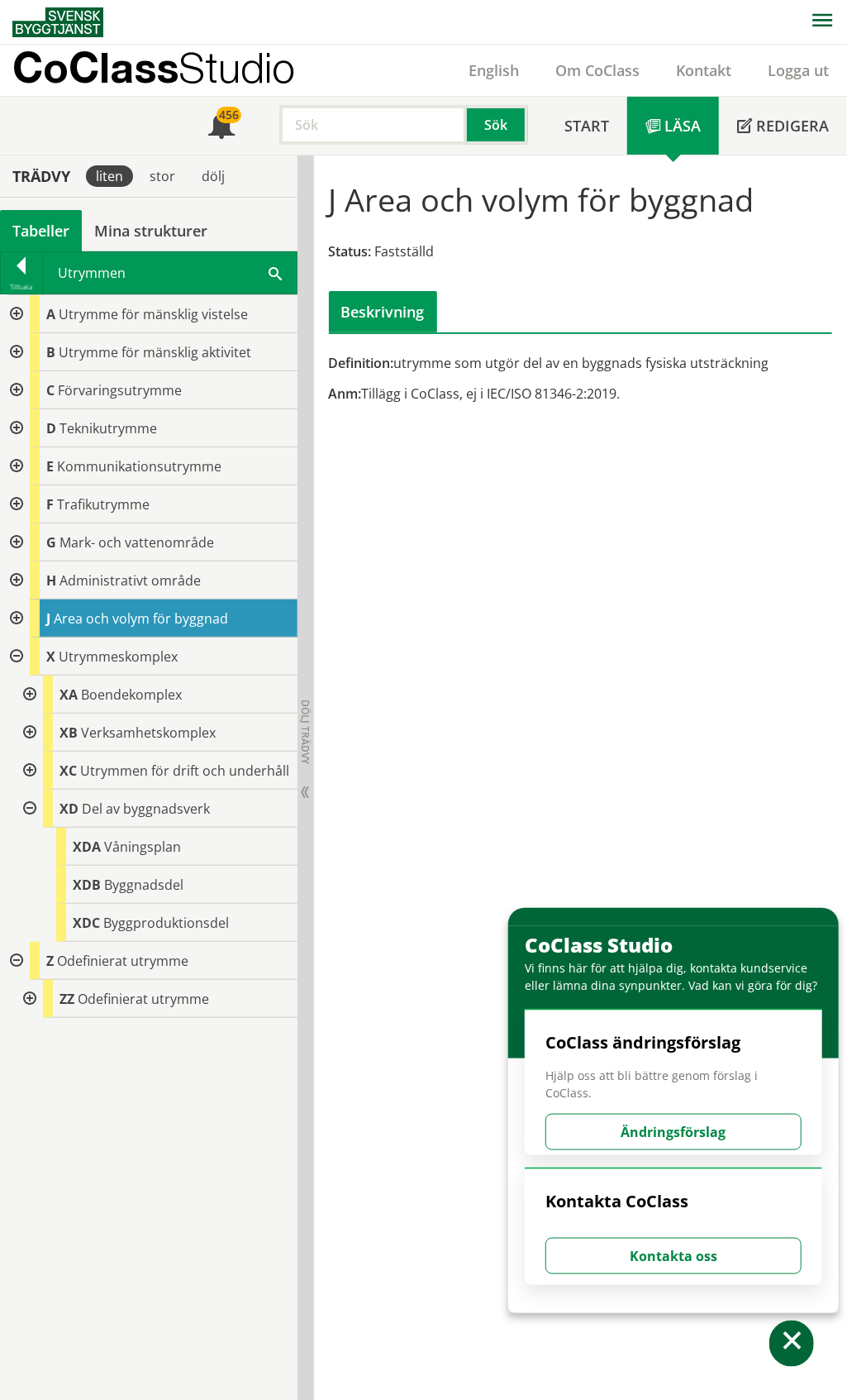
click at [25, 808] on div at bounding box center [28, 808] width 30 height 38
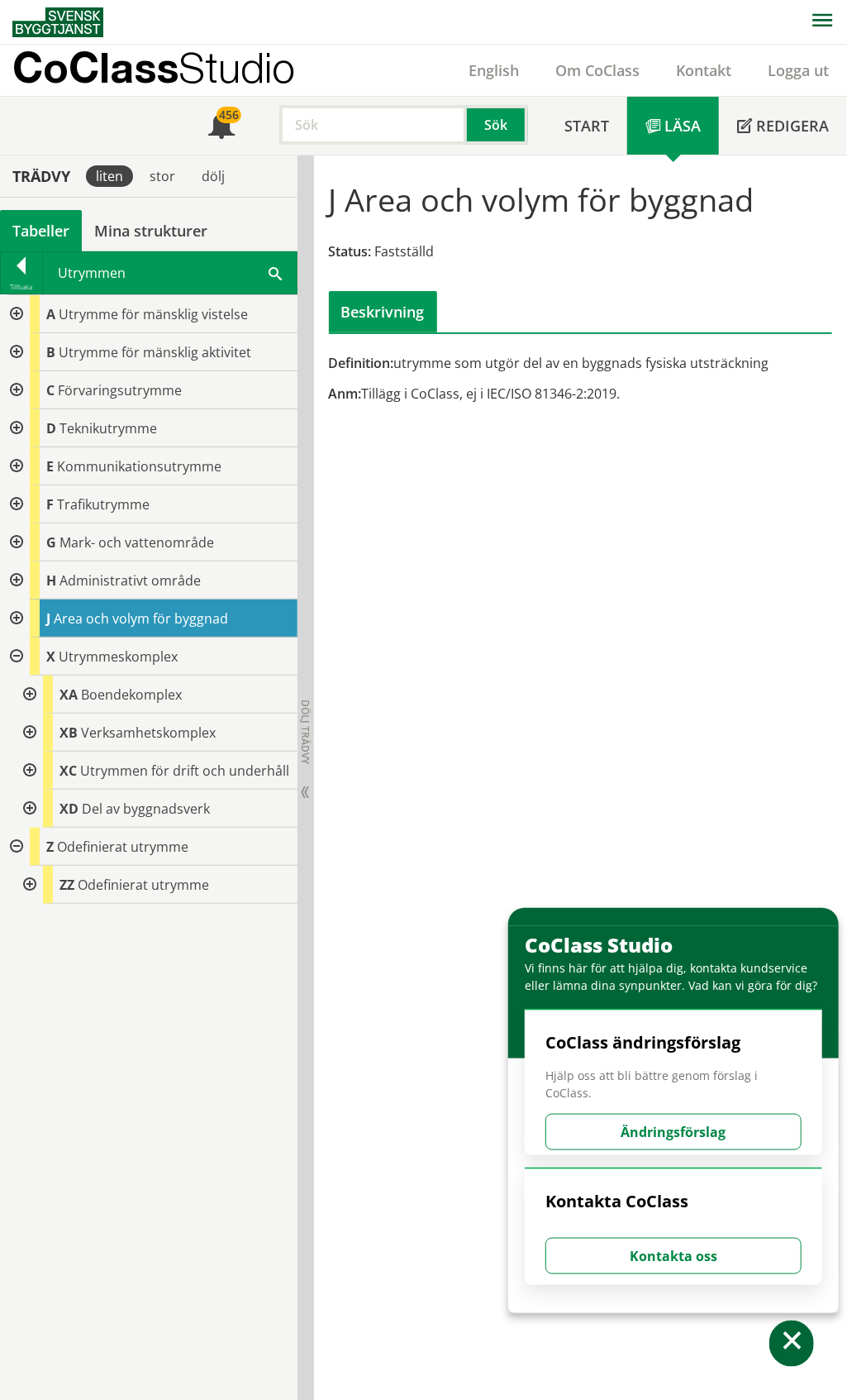
click at [28, 698] on div at bounding box center [28, 694] width 30 height 38
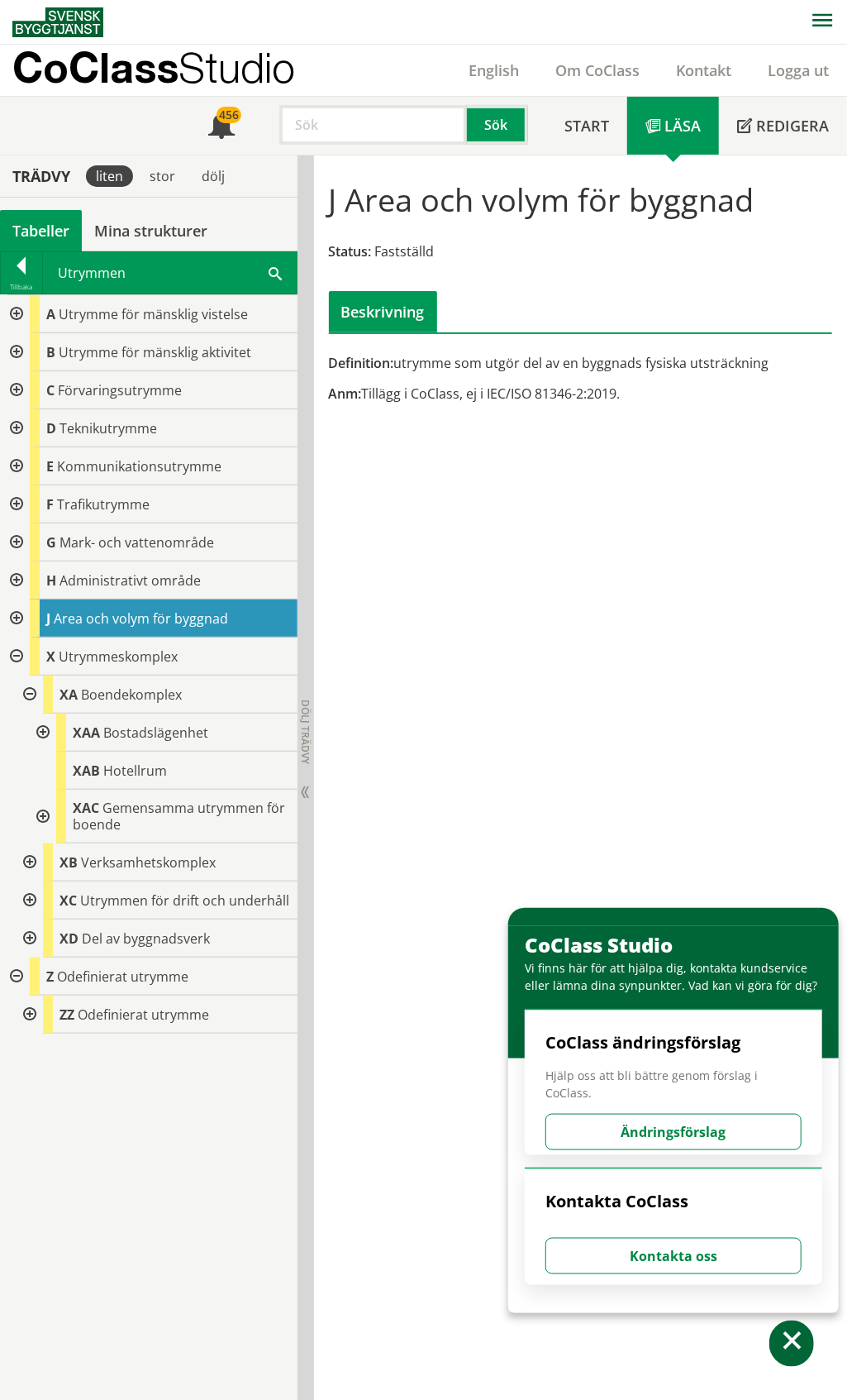
click at [26, 696] on div at bounding box center [28, 694] width 30 height 38
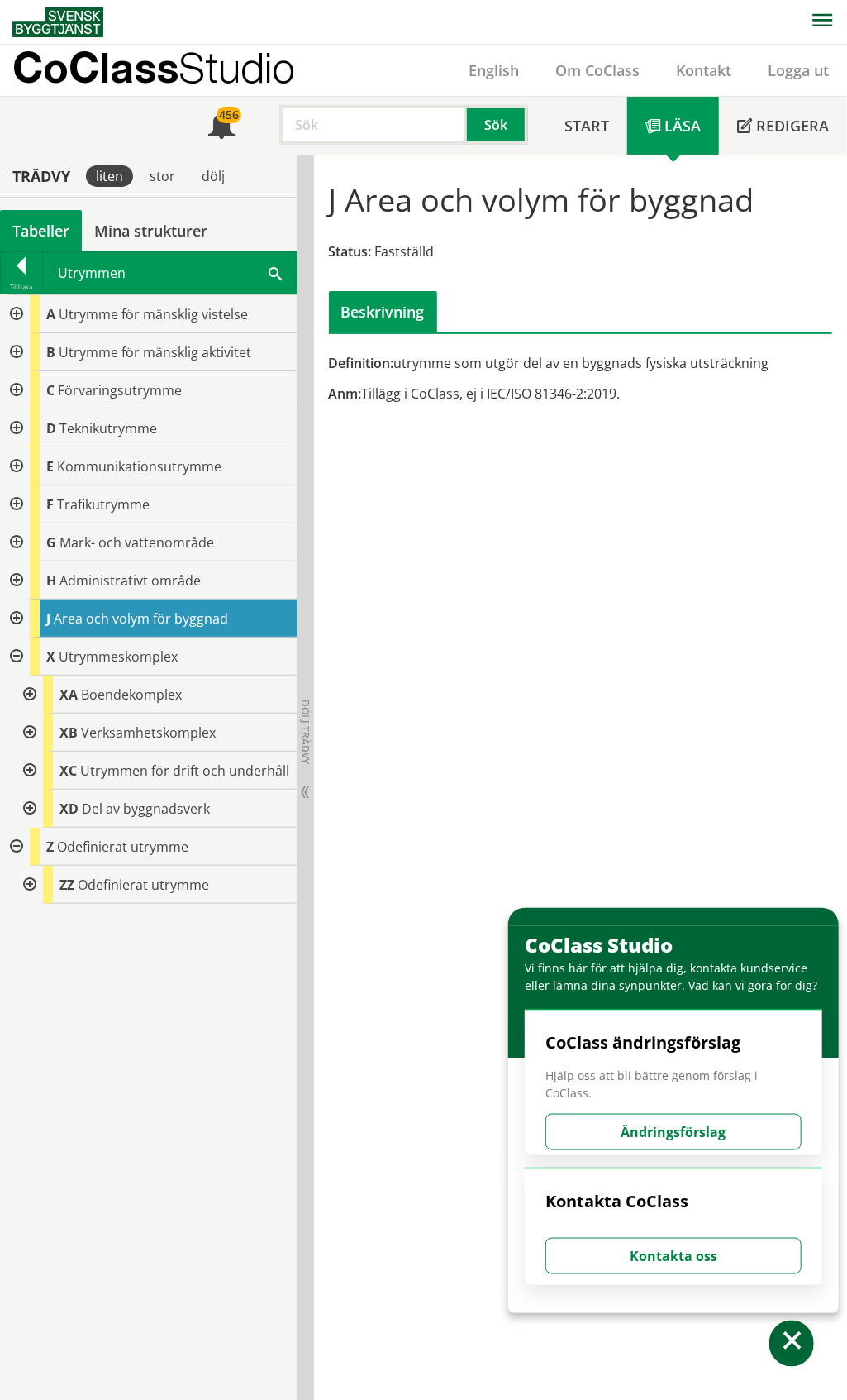
click at [31, 734] on div at bounding box center [28, 732] width 30 height 38
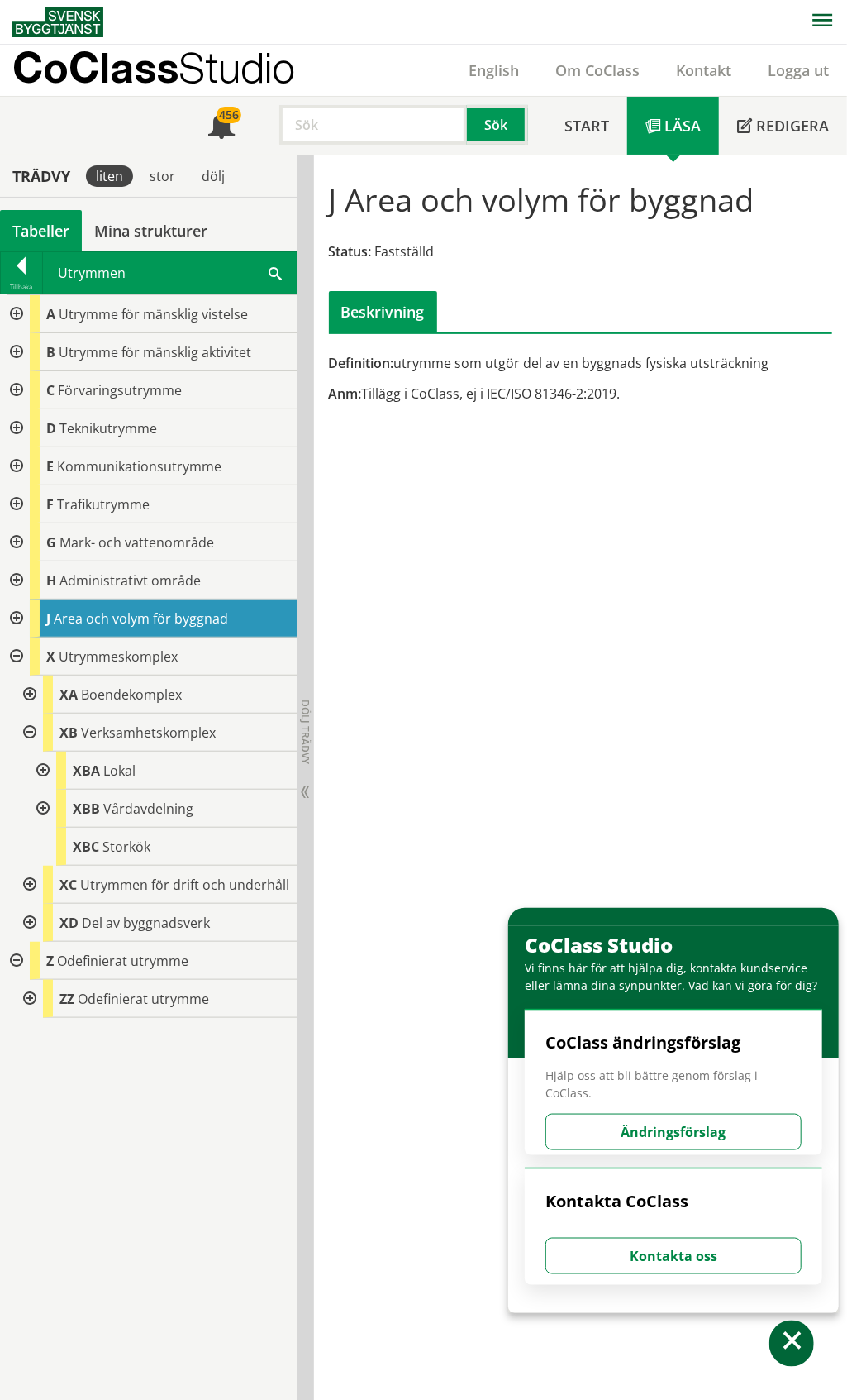
click at [31, 734] on div at bounding box center [28, 732] width 30 height 38
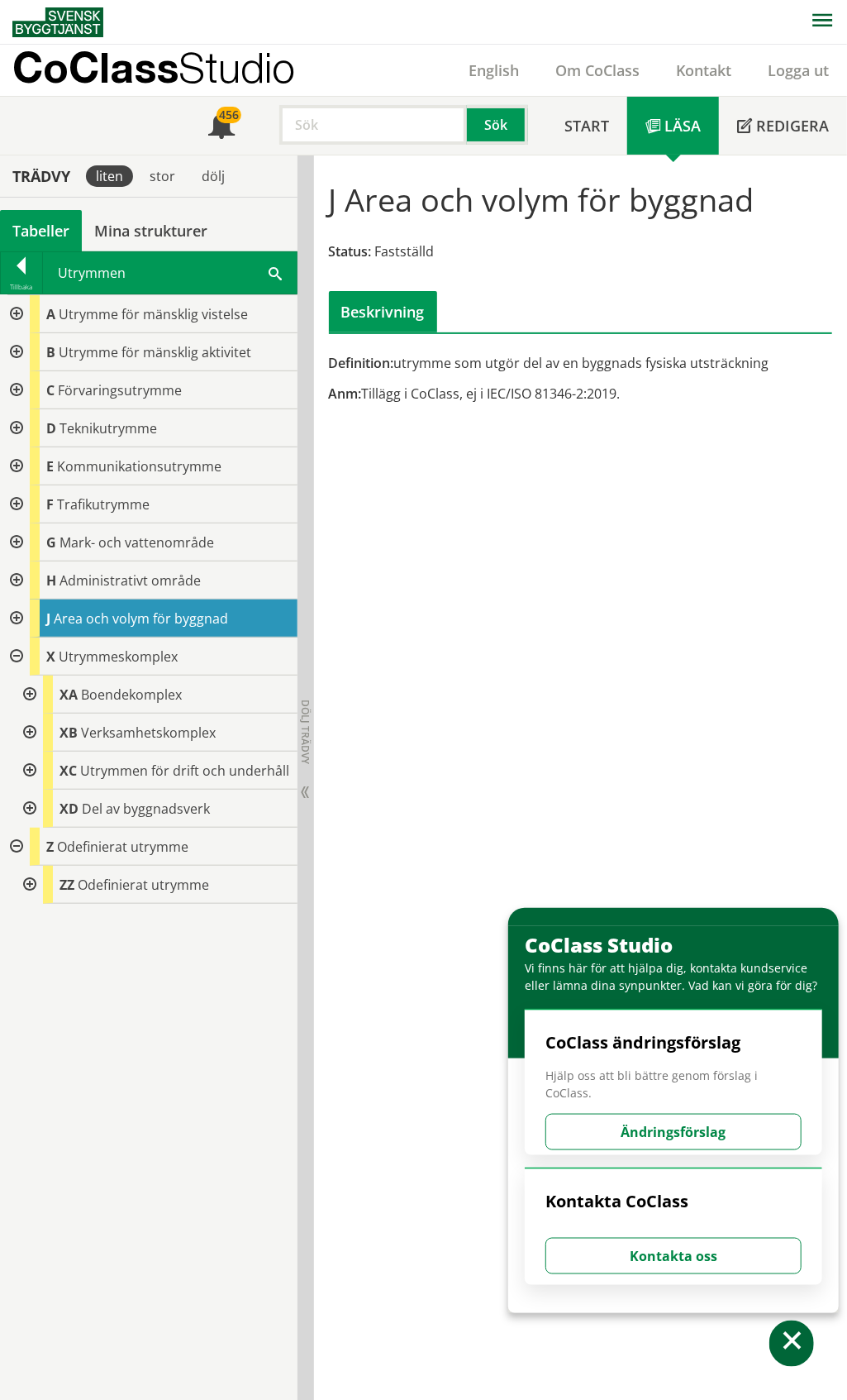
click at [28, 773] on div at bounding box center [28, 770] width 30 height 38
click at [28, 772] on div at bounding box center [28, 770] width 30 height 38
click at [30, 810] on div at bounding box center [28, 808] width 30 height 38
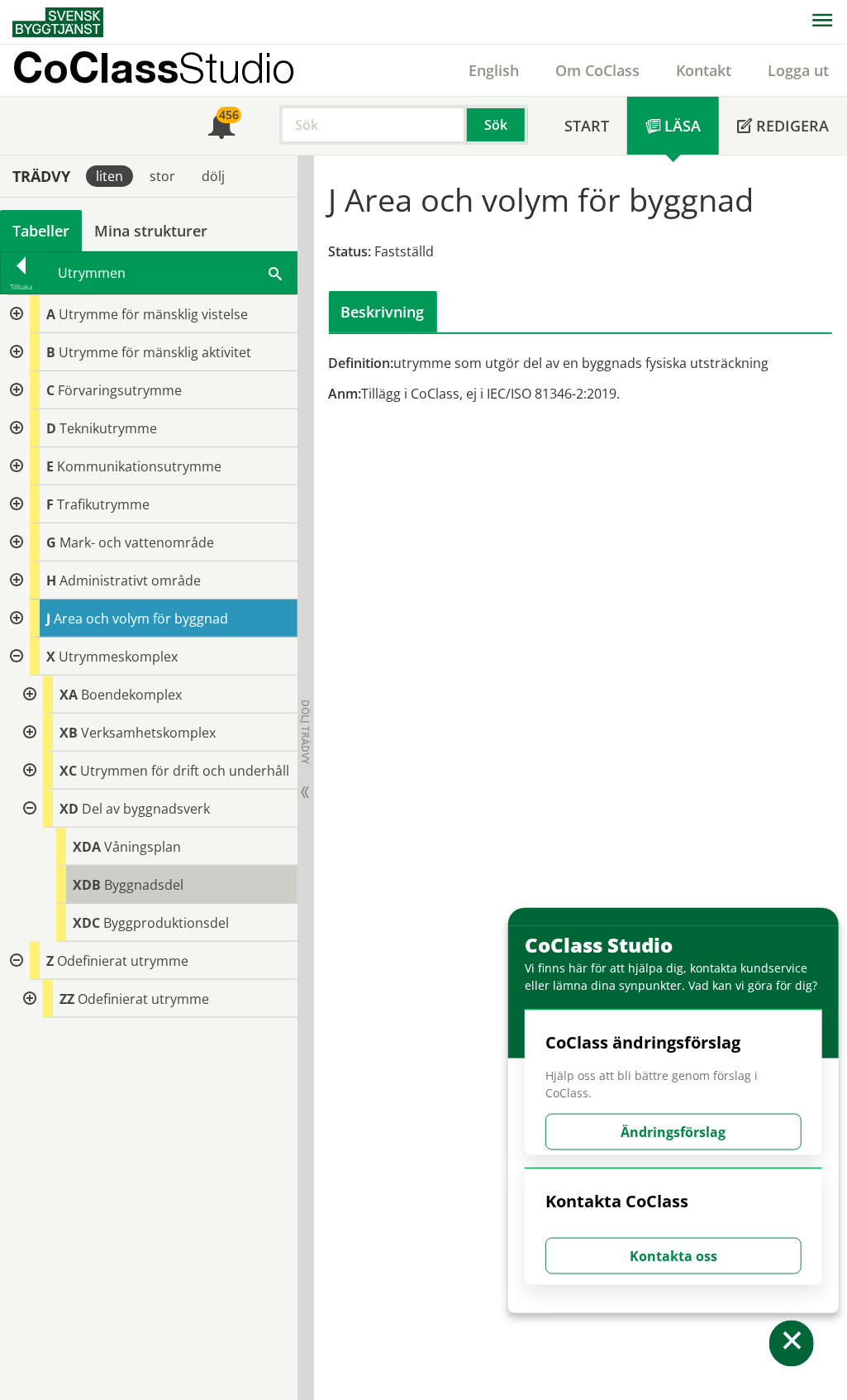
click at [120, 891] on span "Byggnadsdel" at bounding box center [143, 884] width 79 height 18
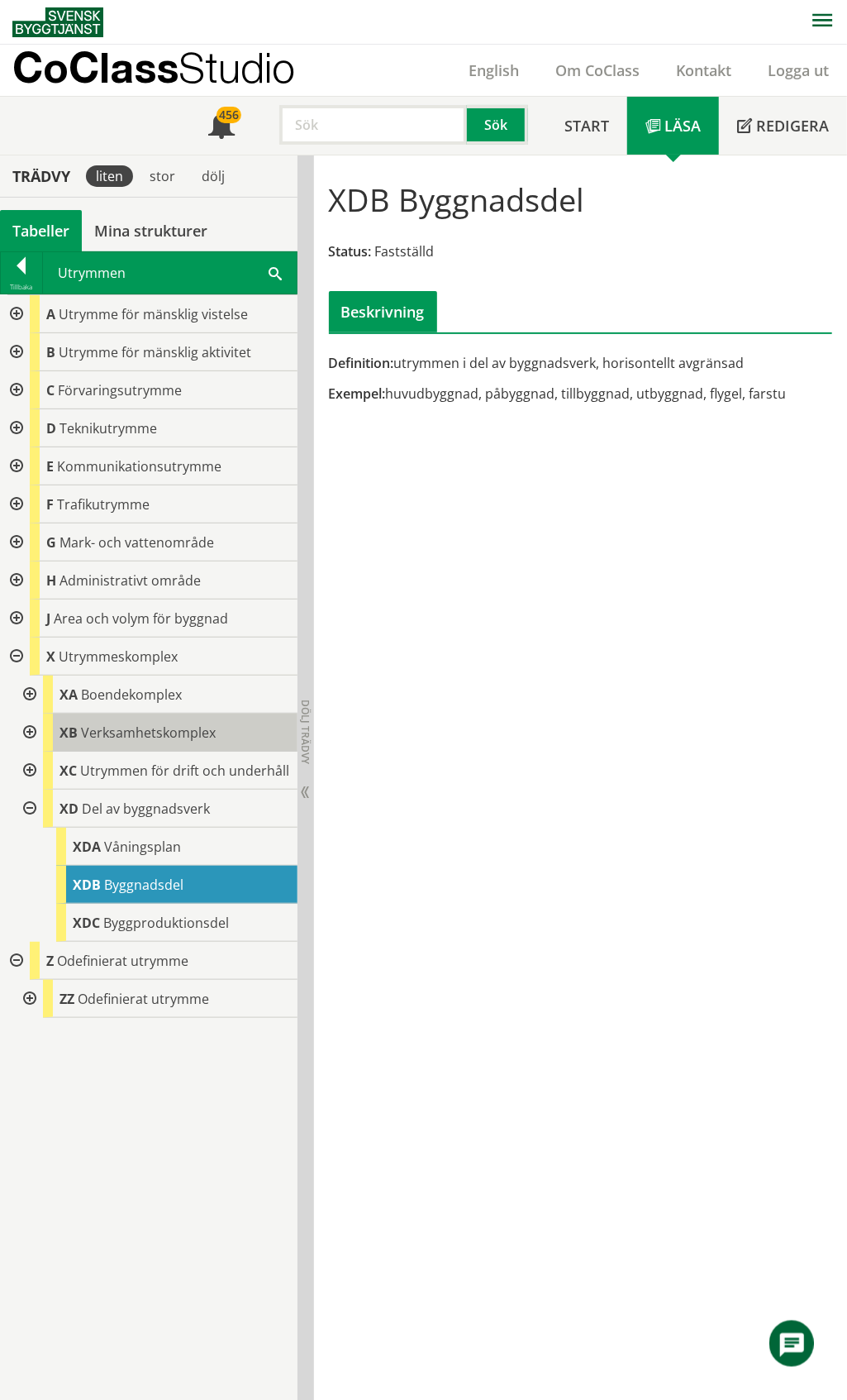
click at [197, 721] on div "XB Verksamhetskomplex" at bounding box center [170, 732] width 254 height 38
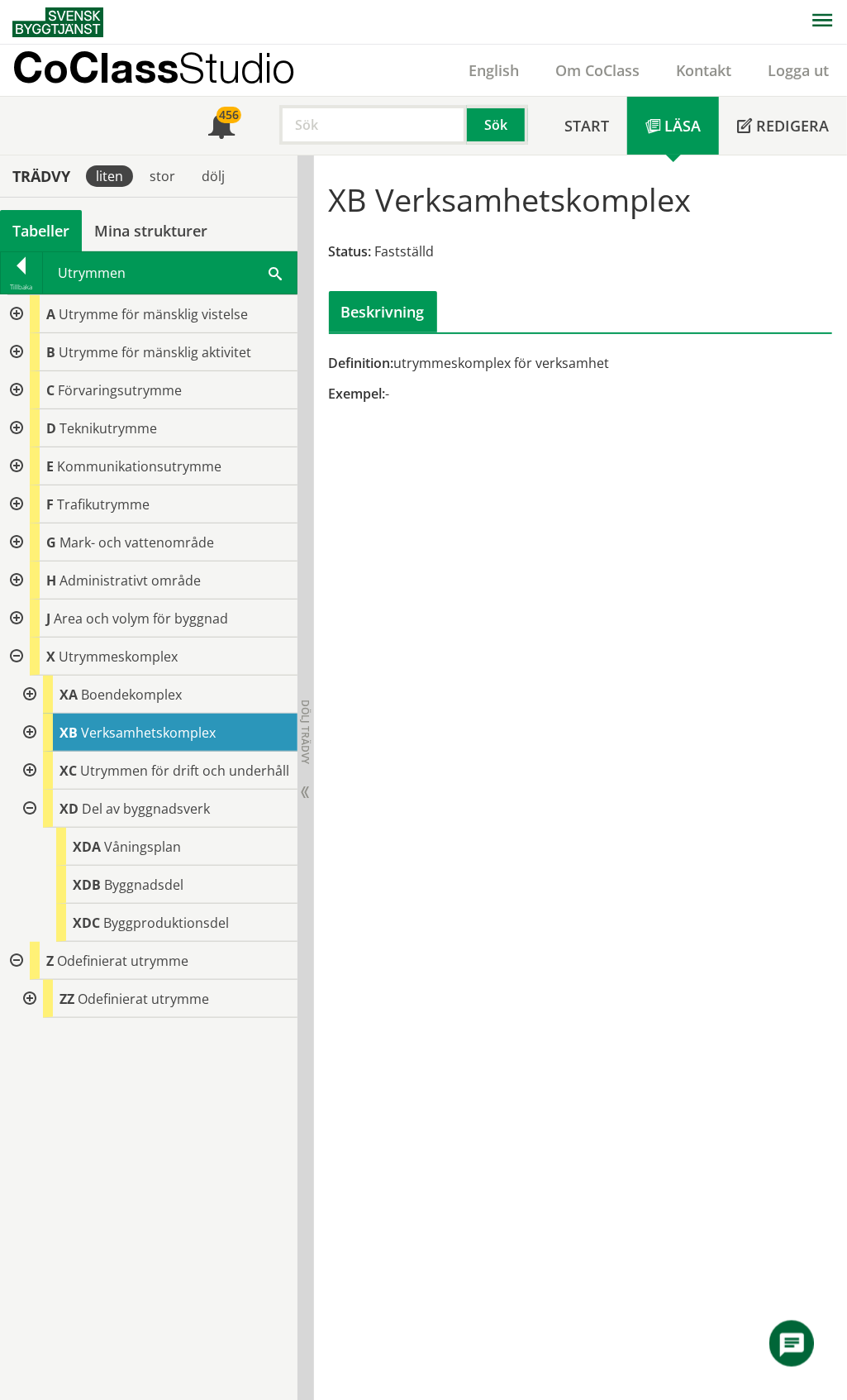
click at [20, 539] on div at bounding box center [15, 542] width 30 height 38
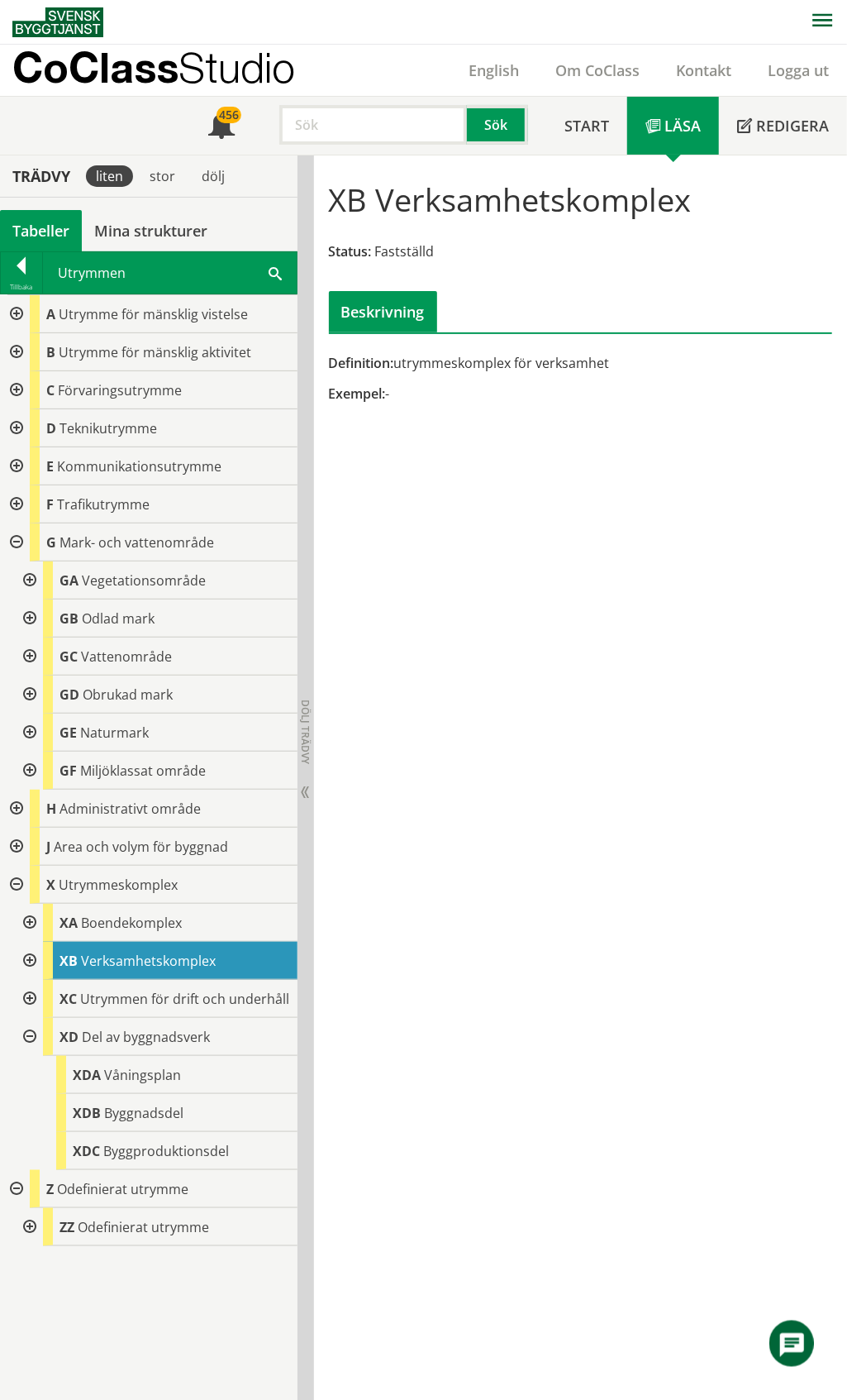
click at [24, 583] on div at bounding box center [28, 580] width 30 height 38
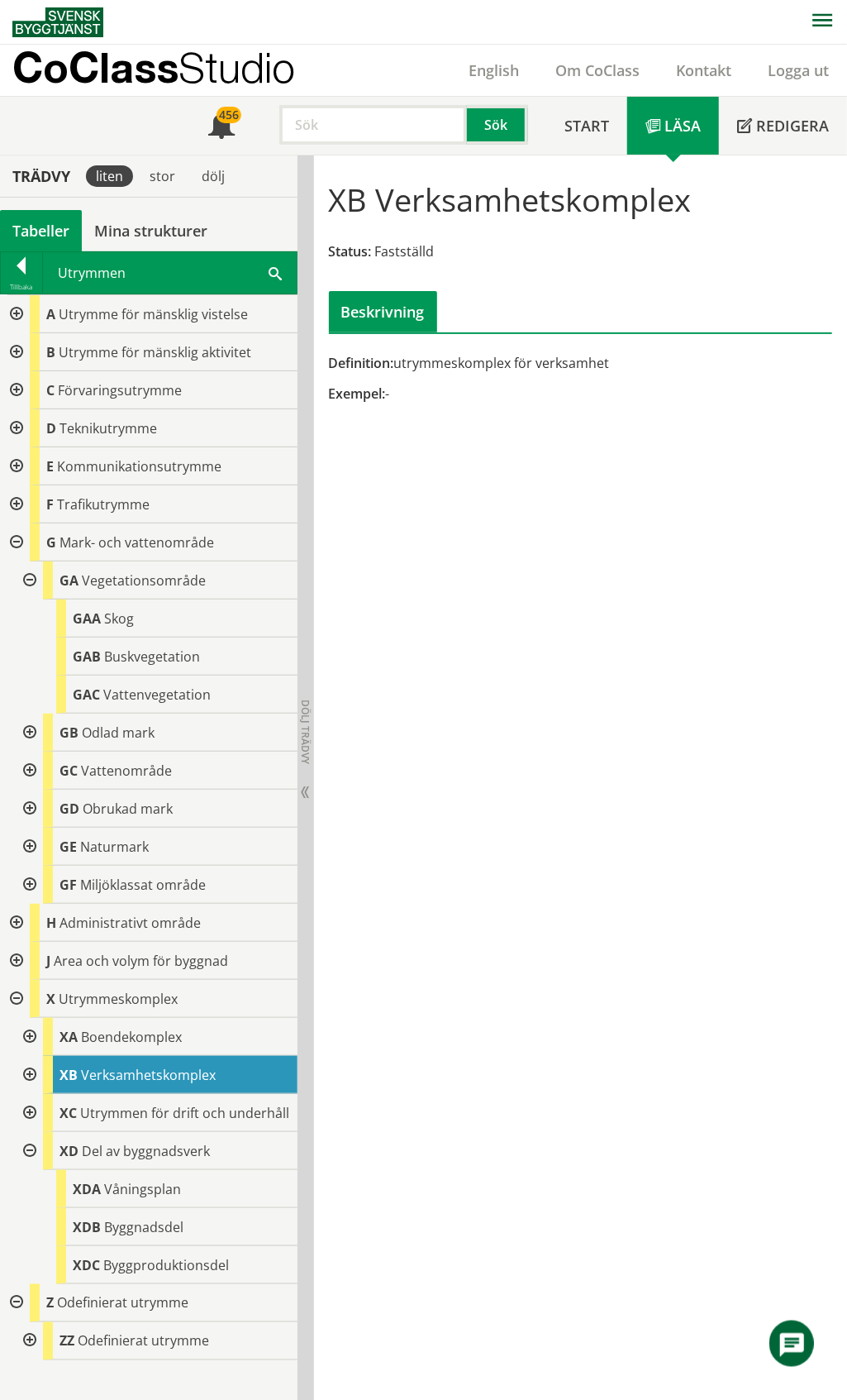
click at [24, 583] on div at bounding box center [28, 580] width 30 height 38
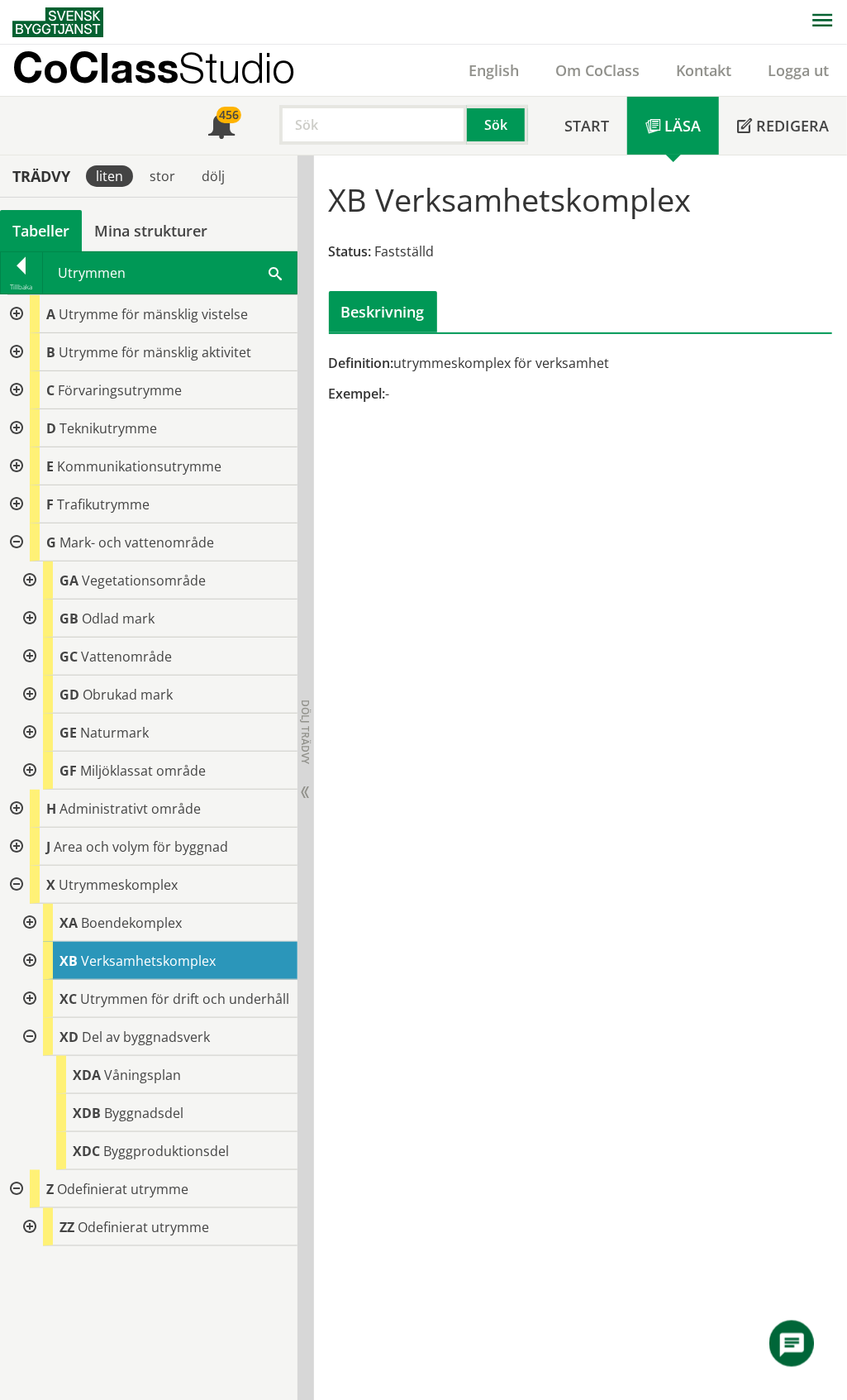
click at [33, 620] on div at bounding box center [28, 618] width 30 height 38
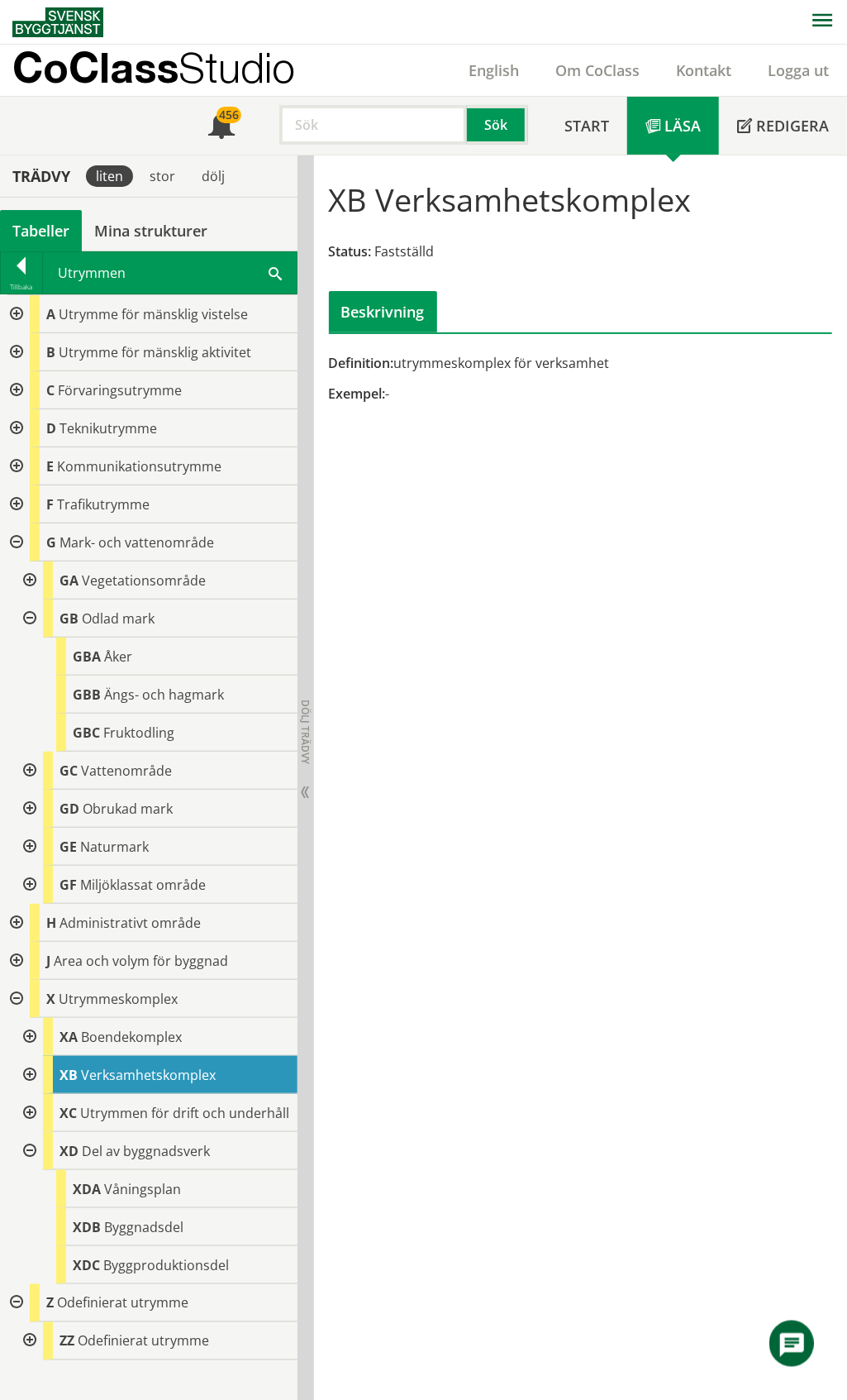
click at [32, 620] on div at bounding box center [28, 618] width 30 height 38
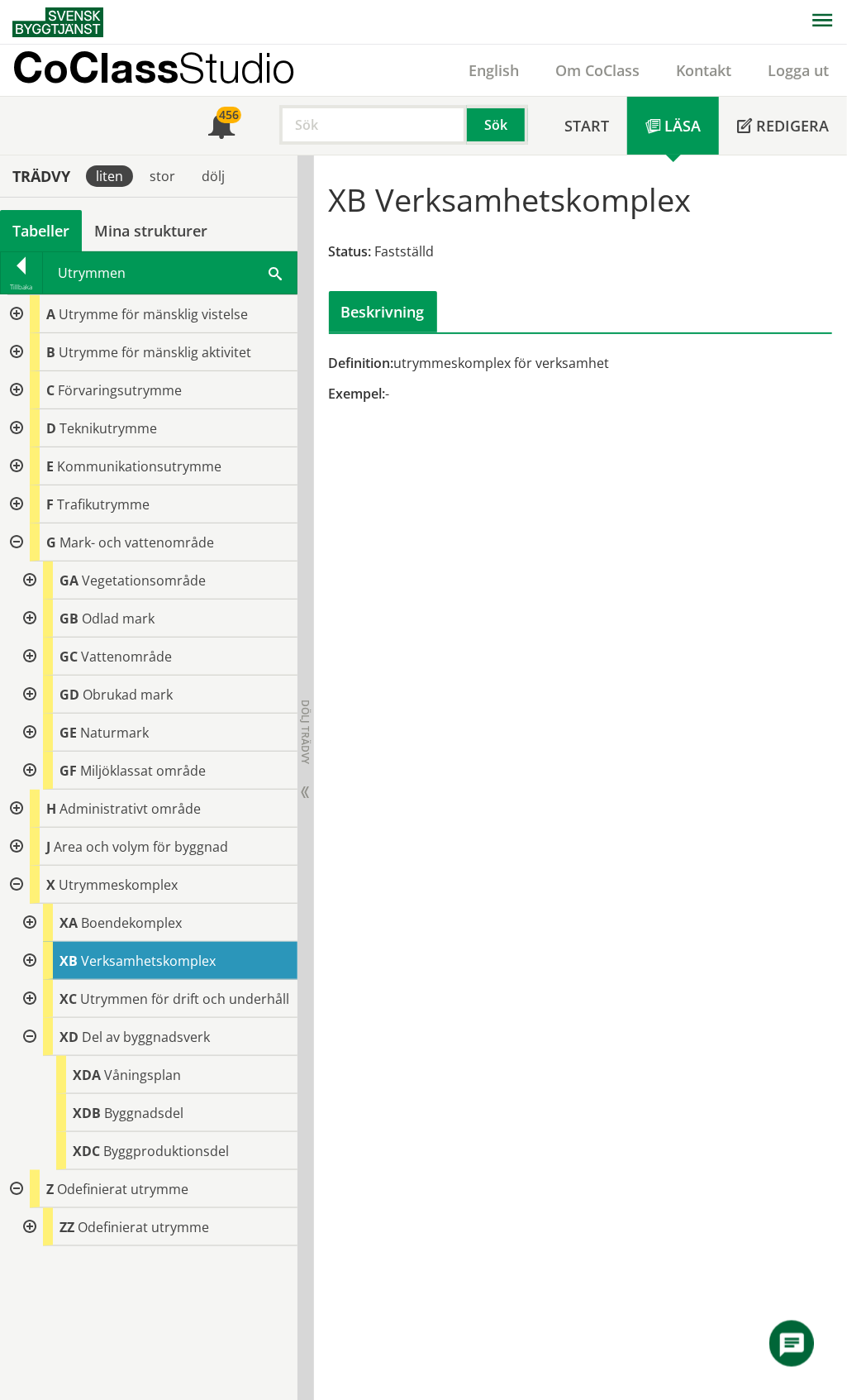
click at [11, 537] on div at bounding box center [15, 542] width 30 height 38
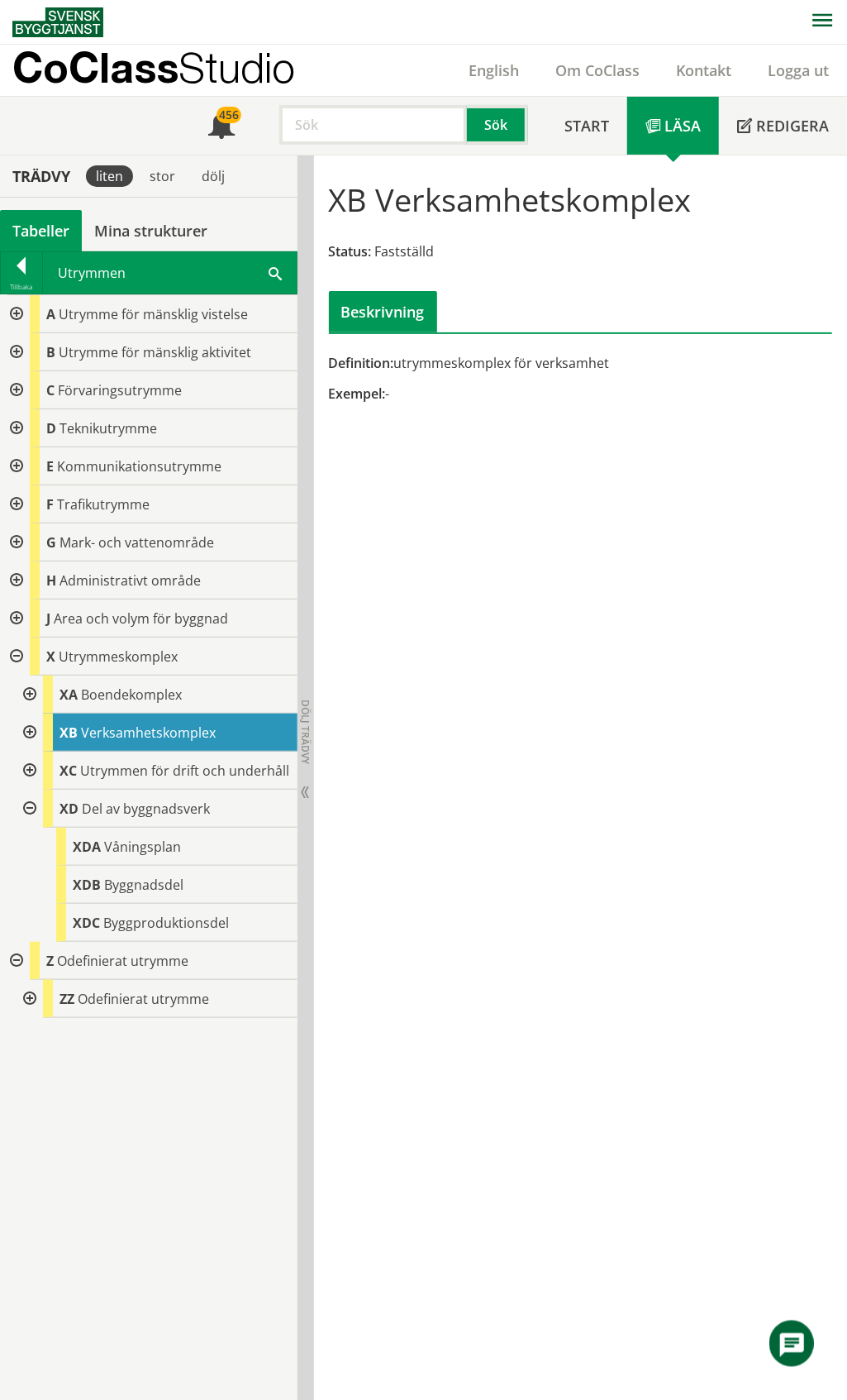
click at [17, 319] on div at bounding box center [15, 313] width 30 height 38
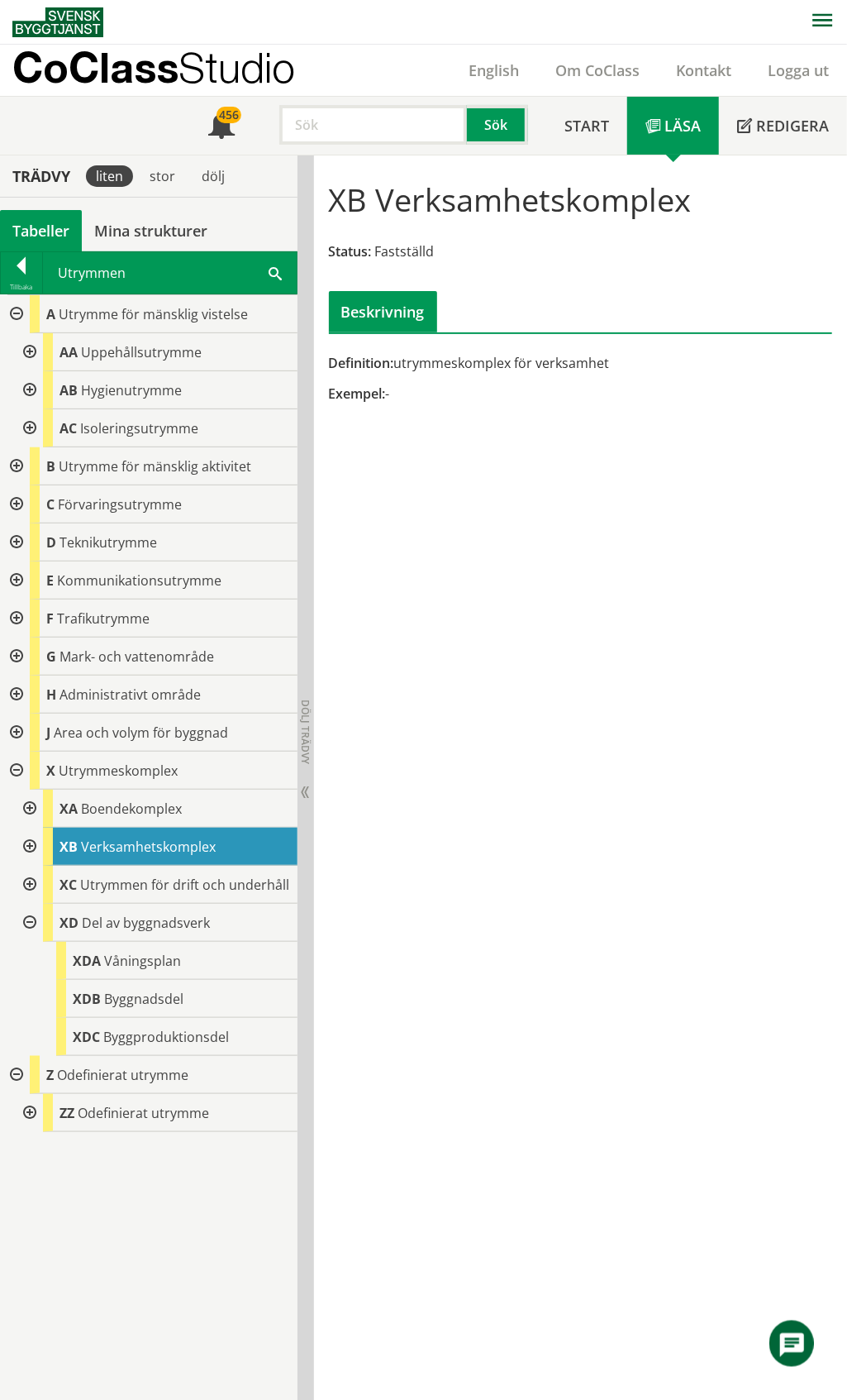
click at [27, 351] on div at bounding box center [28, 352] width 30 height 38
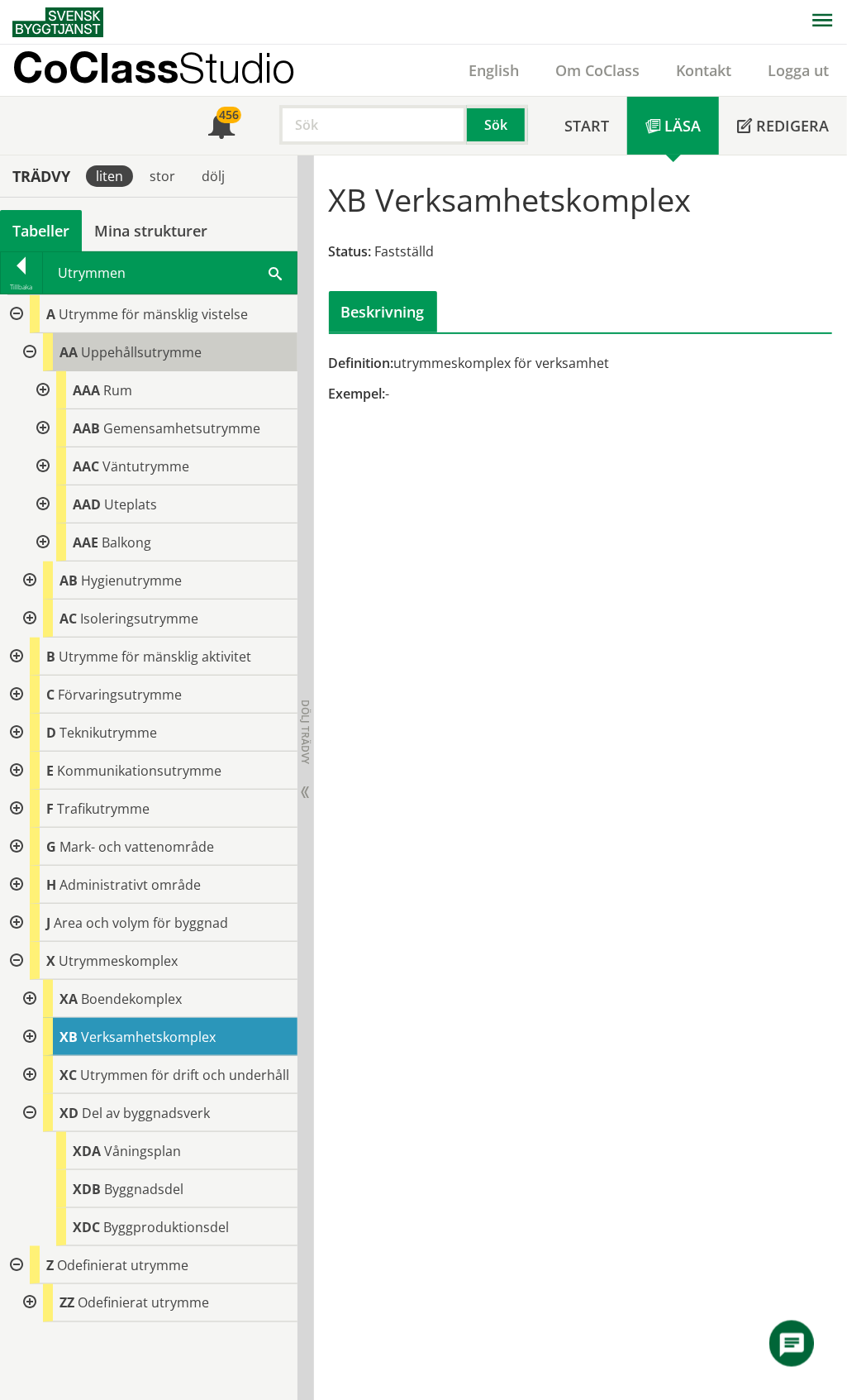
click at [192, 350] on span "Uppehållsutrymme" at bounding box center [141, 352] width 120 height 18
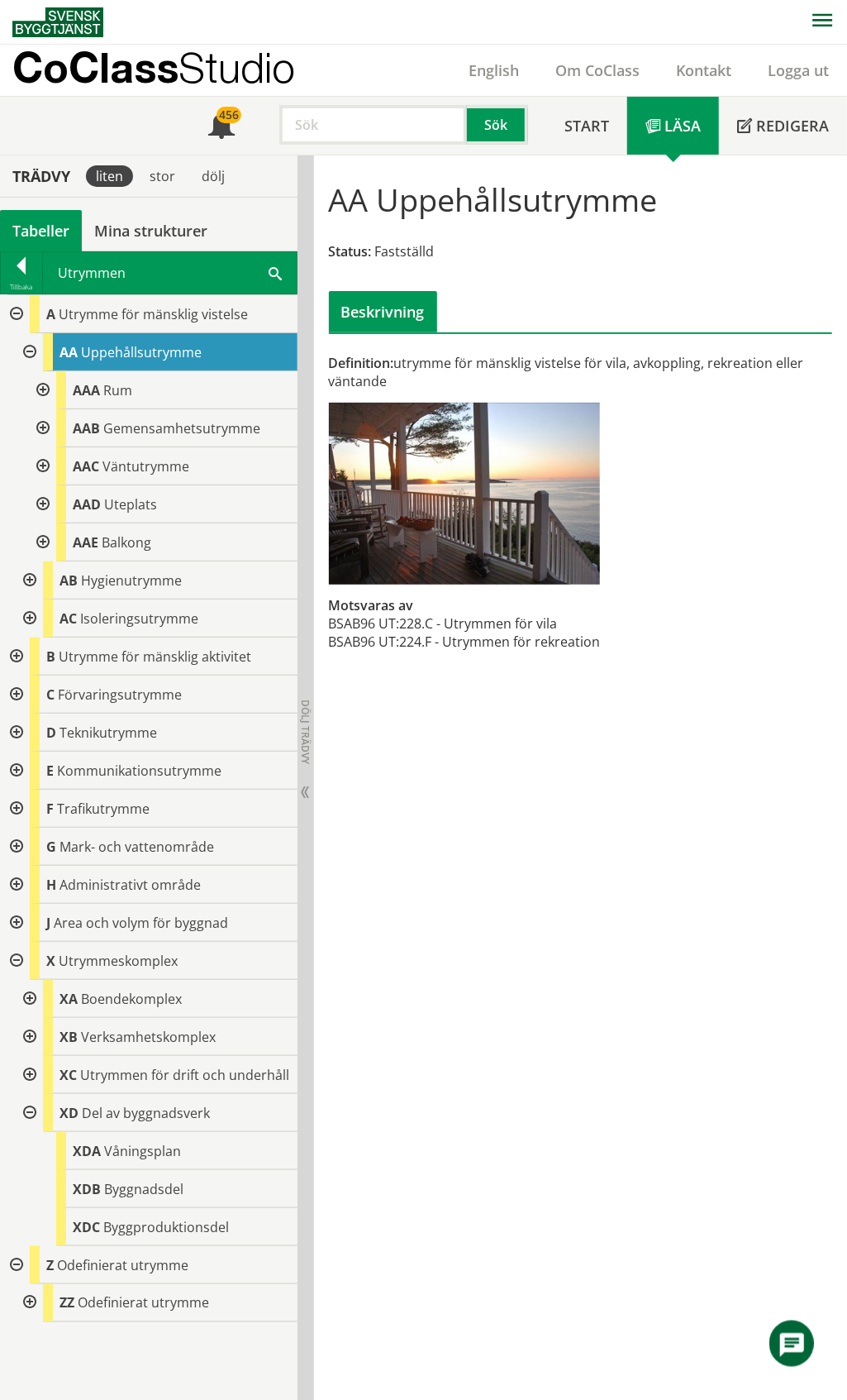
click at [45, 421] on div at bounding box center [41, 428] width 30 height 38
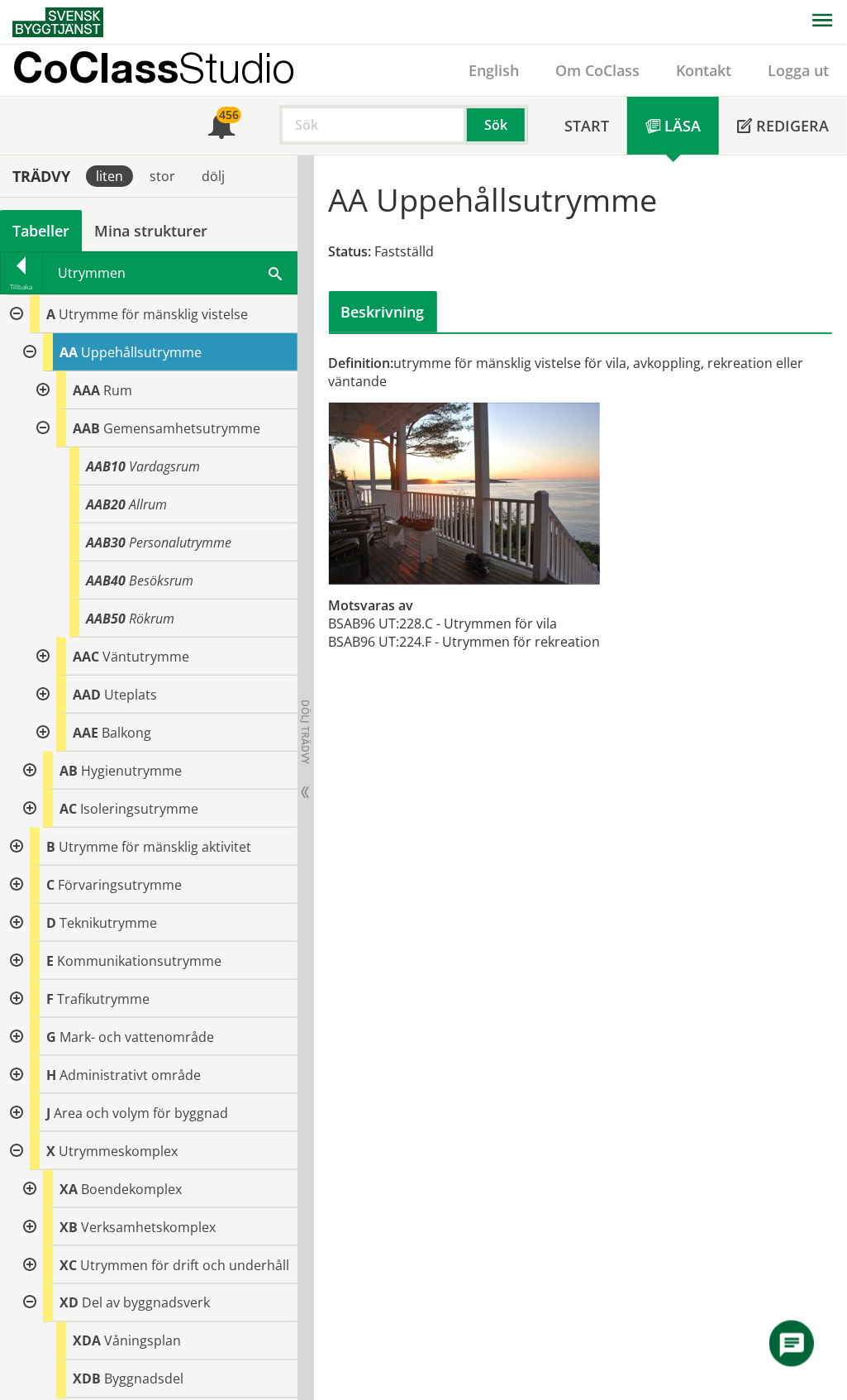
click at [41, 424] on div at bounding box center [41, 428] width 30 height 38
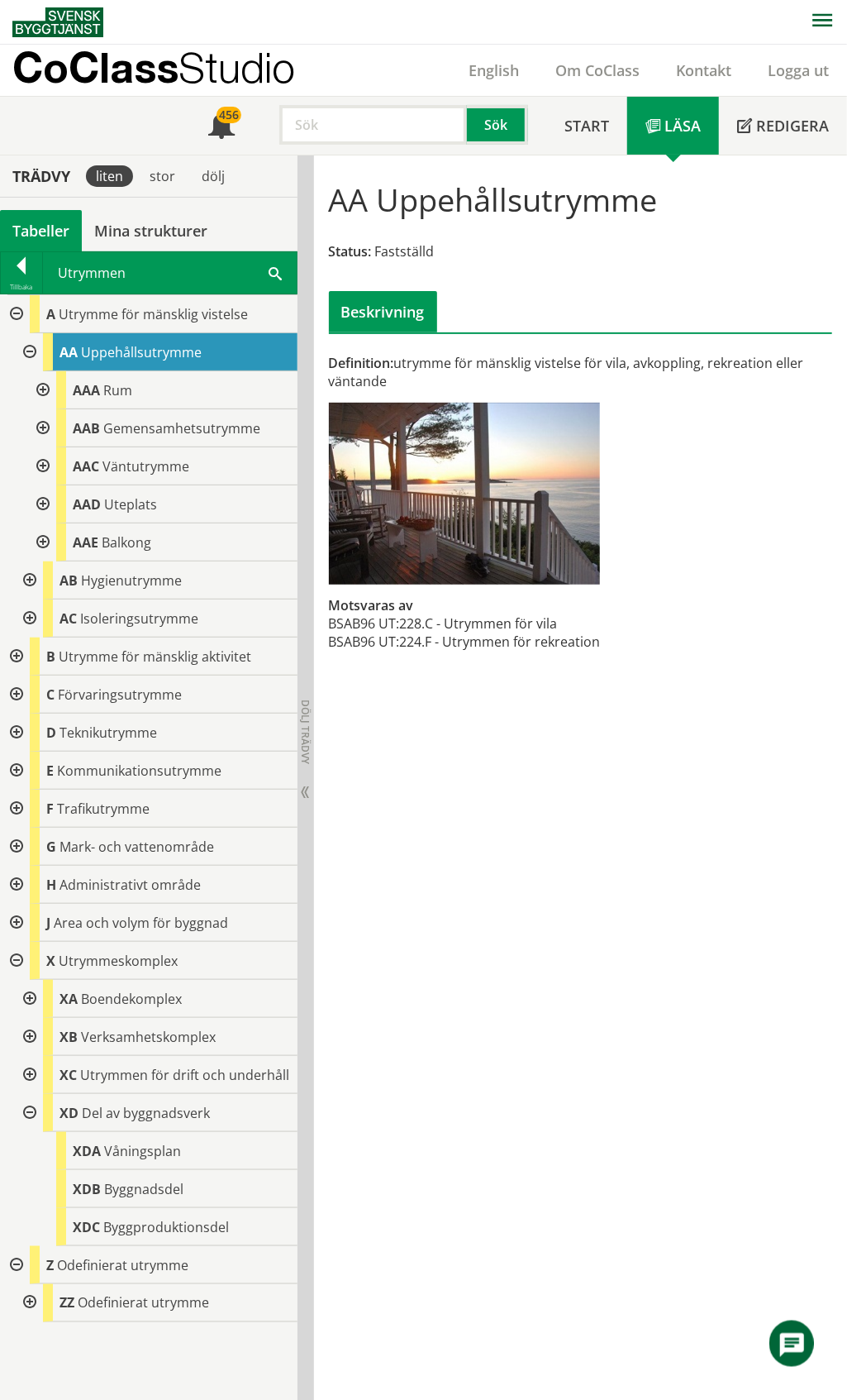
click at [36, 390] on div at bounding box center [41, 390] width 30 height 38
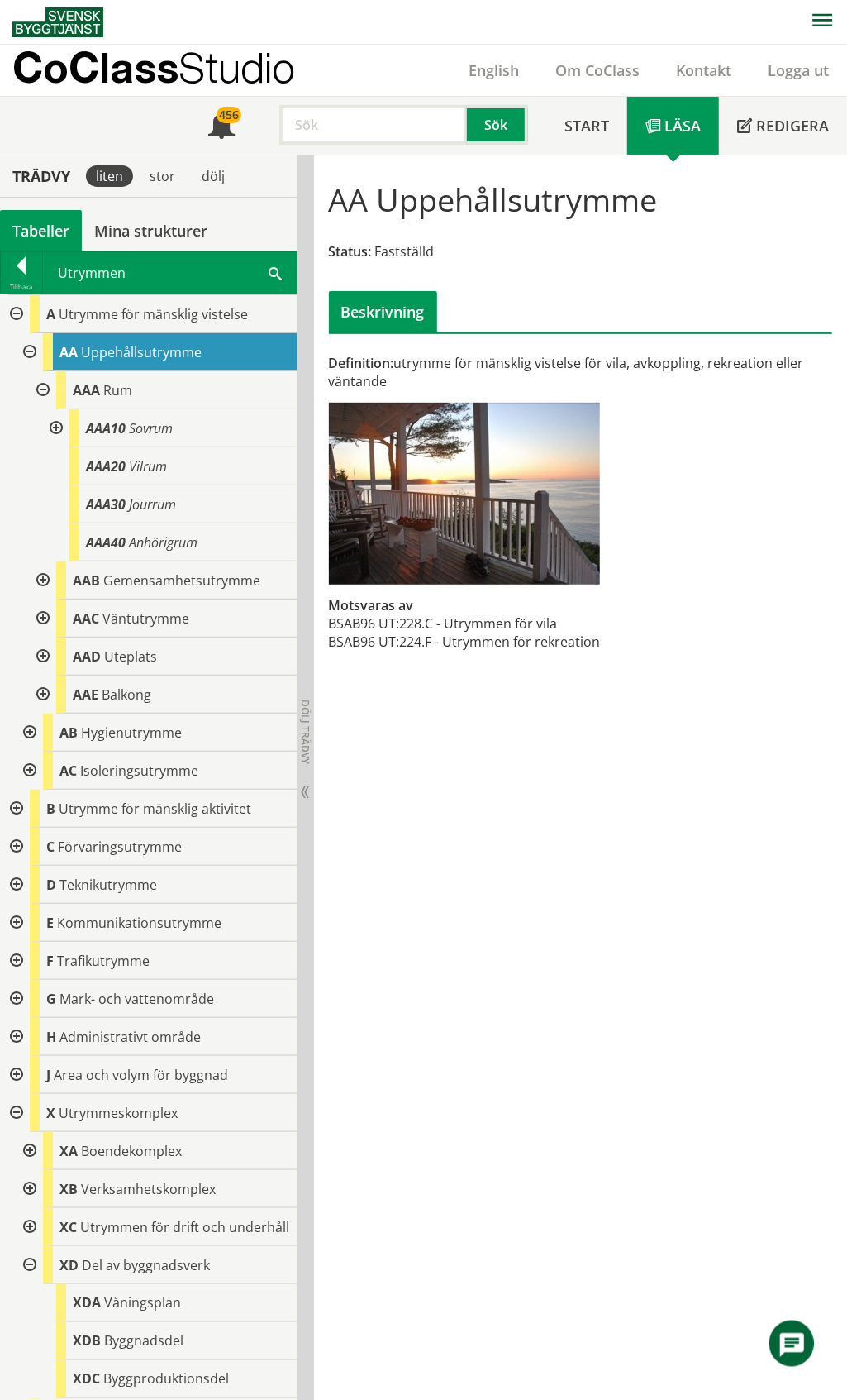
click at [44, 388] on div at bounding box center [41, 390] width 30 height 38
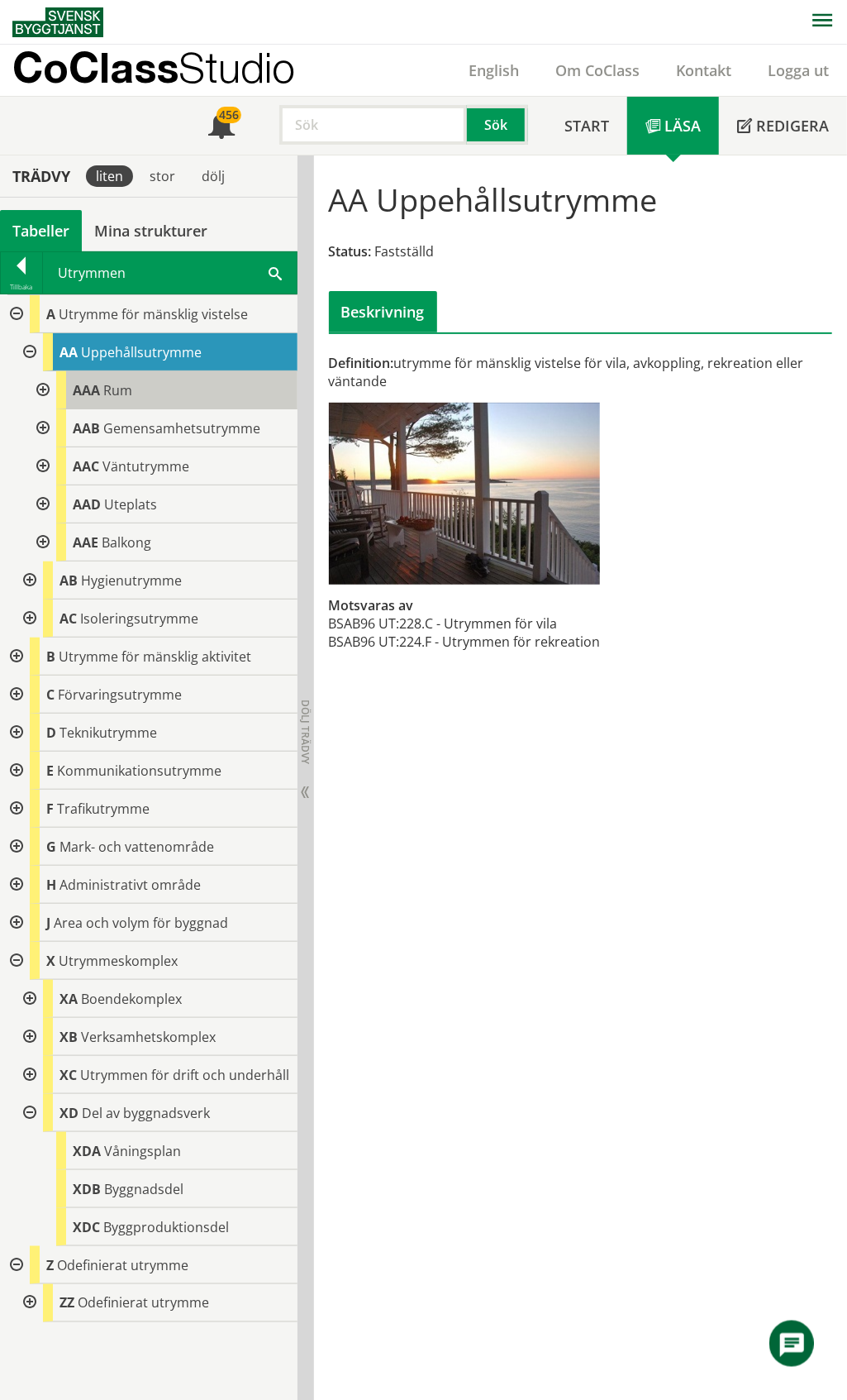
click at [139, 392] on div "AAA Rum" at bounding box center [177, 390] width 241 height 38
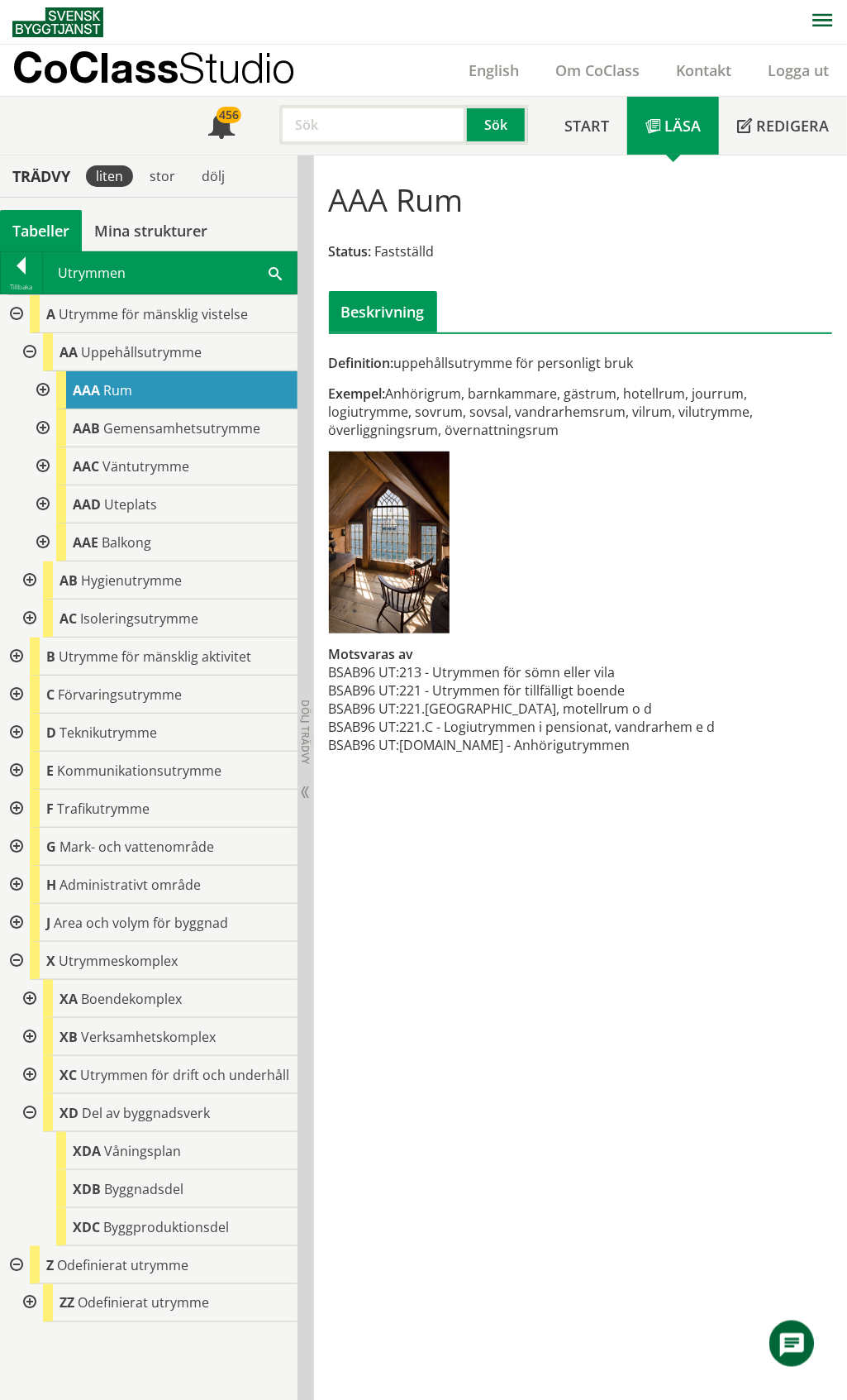
click at [18, 318] on div at bounding box center [15, 313] width 30 height 38
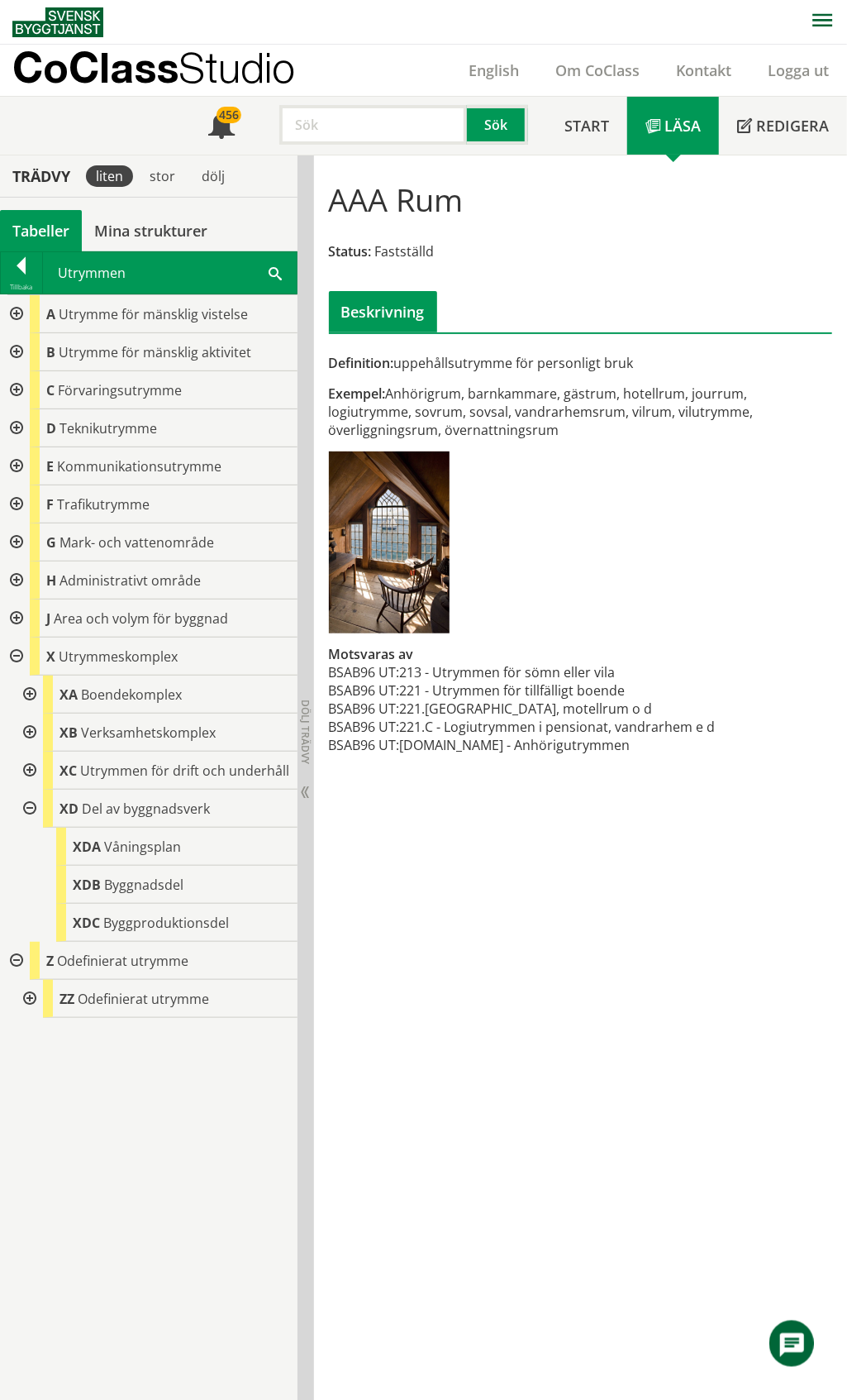
click at [11, 355] on div at bounding box center [15, 352] width 30 height 38
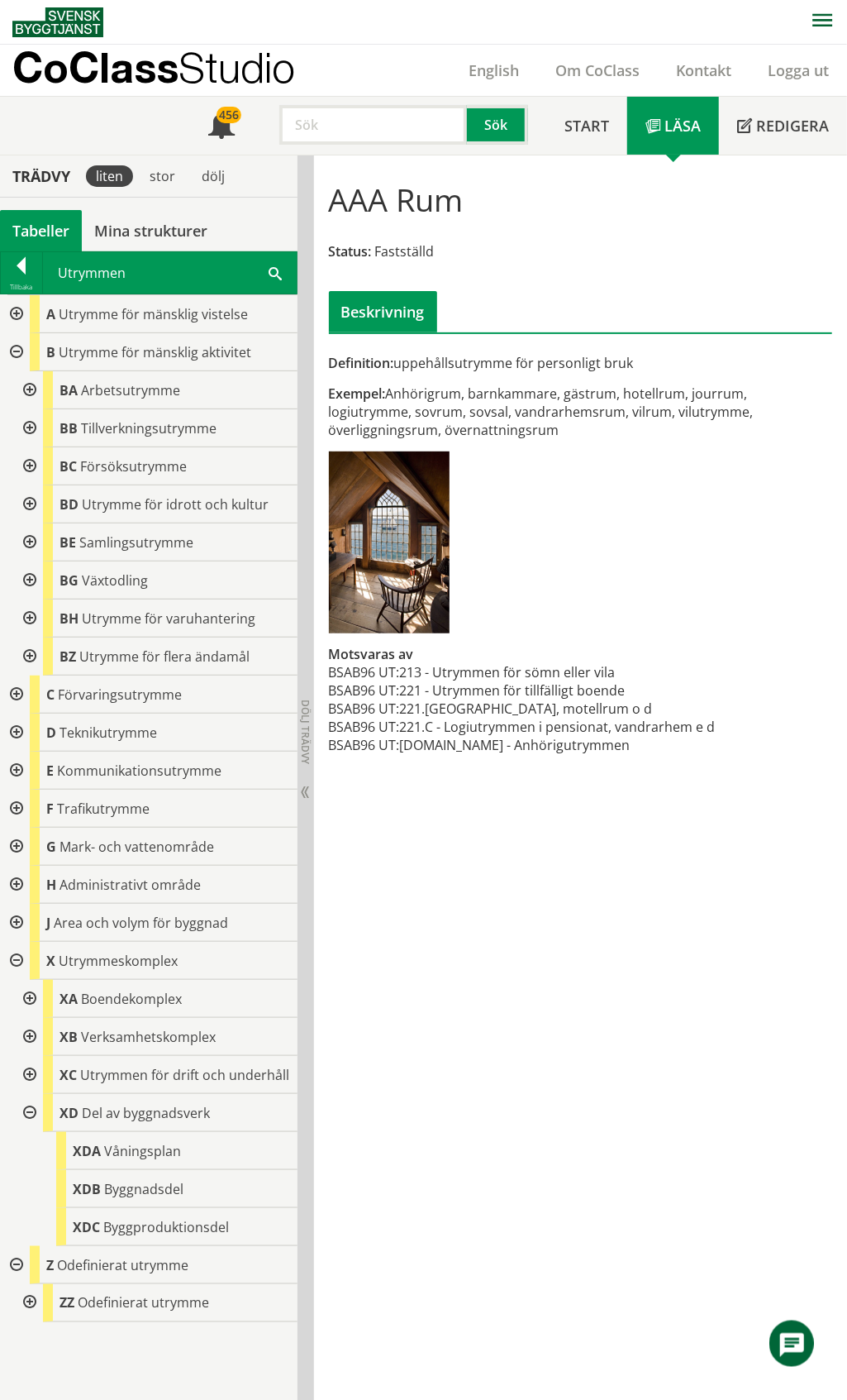
click at [33, 390] on div at bounding box center [28, 390] width 30 height 38
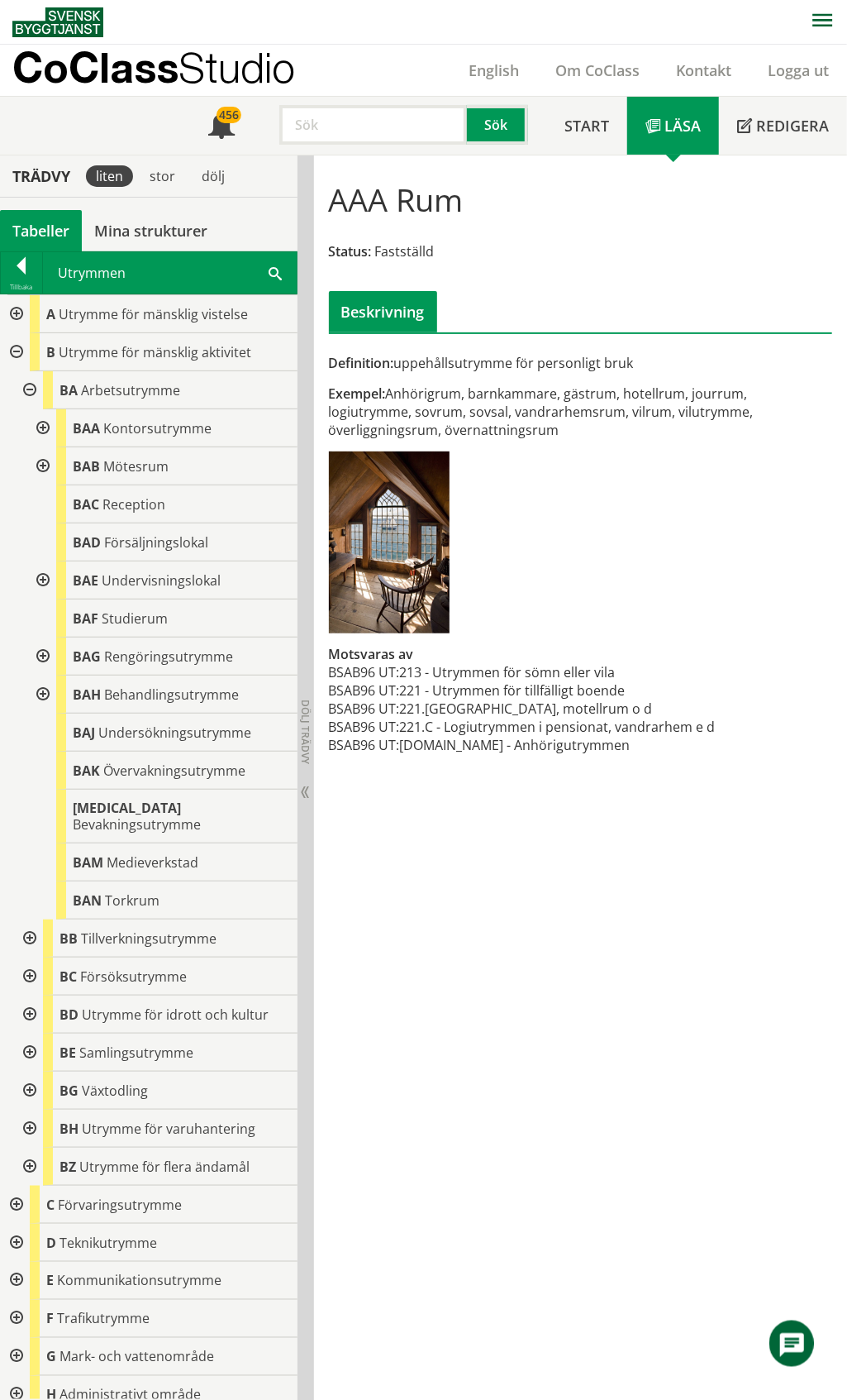
click at [44, 429] on div at bounding box center [41, 428] width 30 height 38
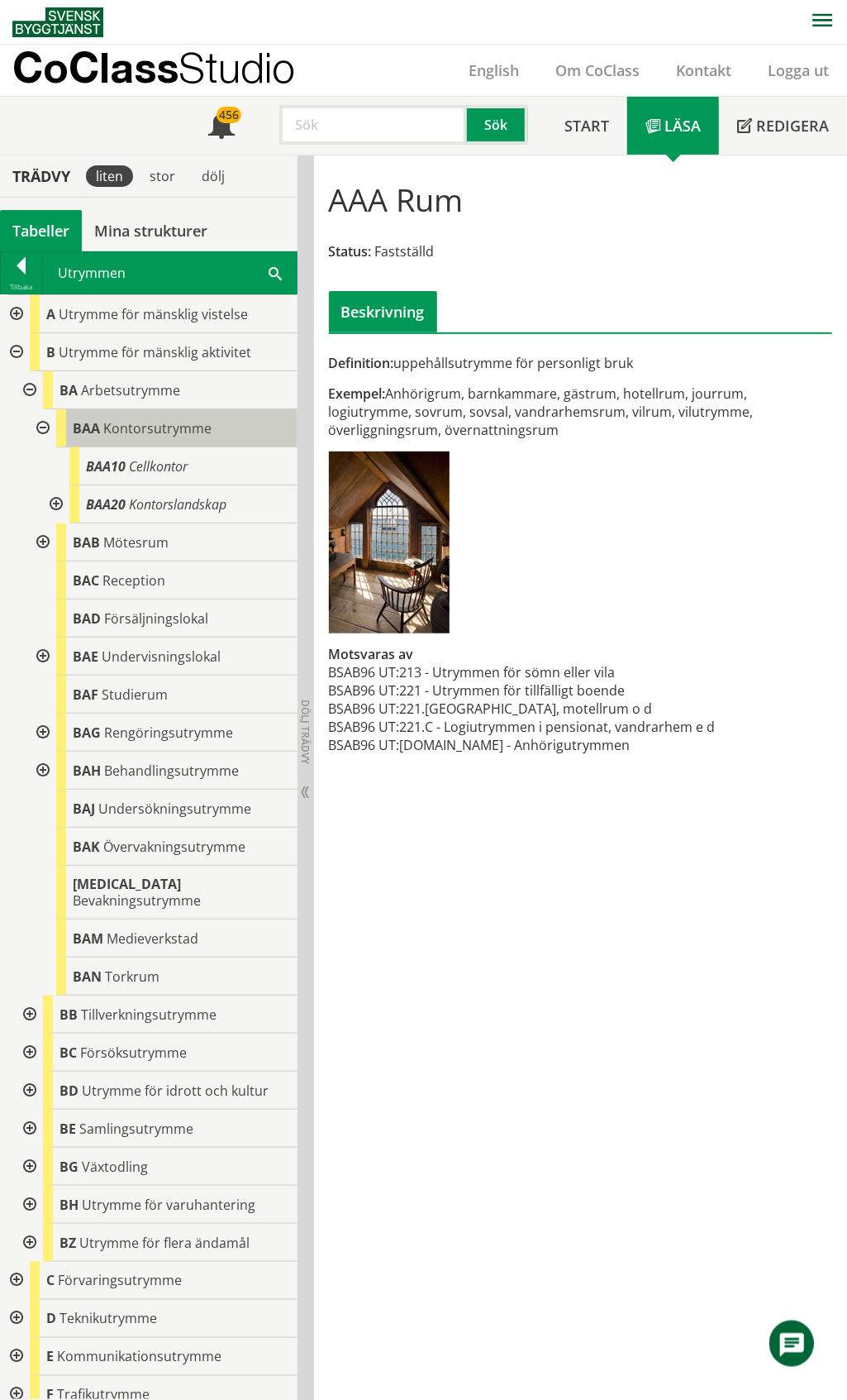
click at [147, 421] on span "Kontorsutrymme" at bounding box center [157, 428] width 108 height 18
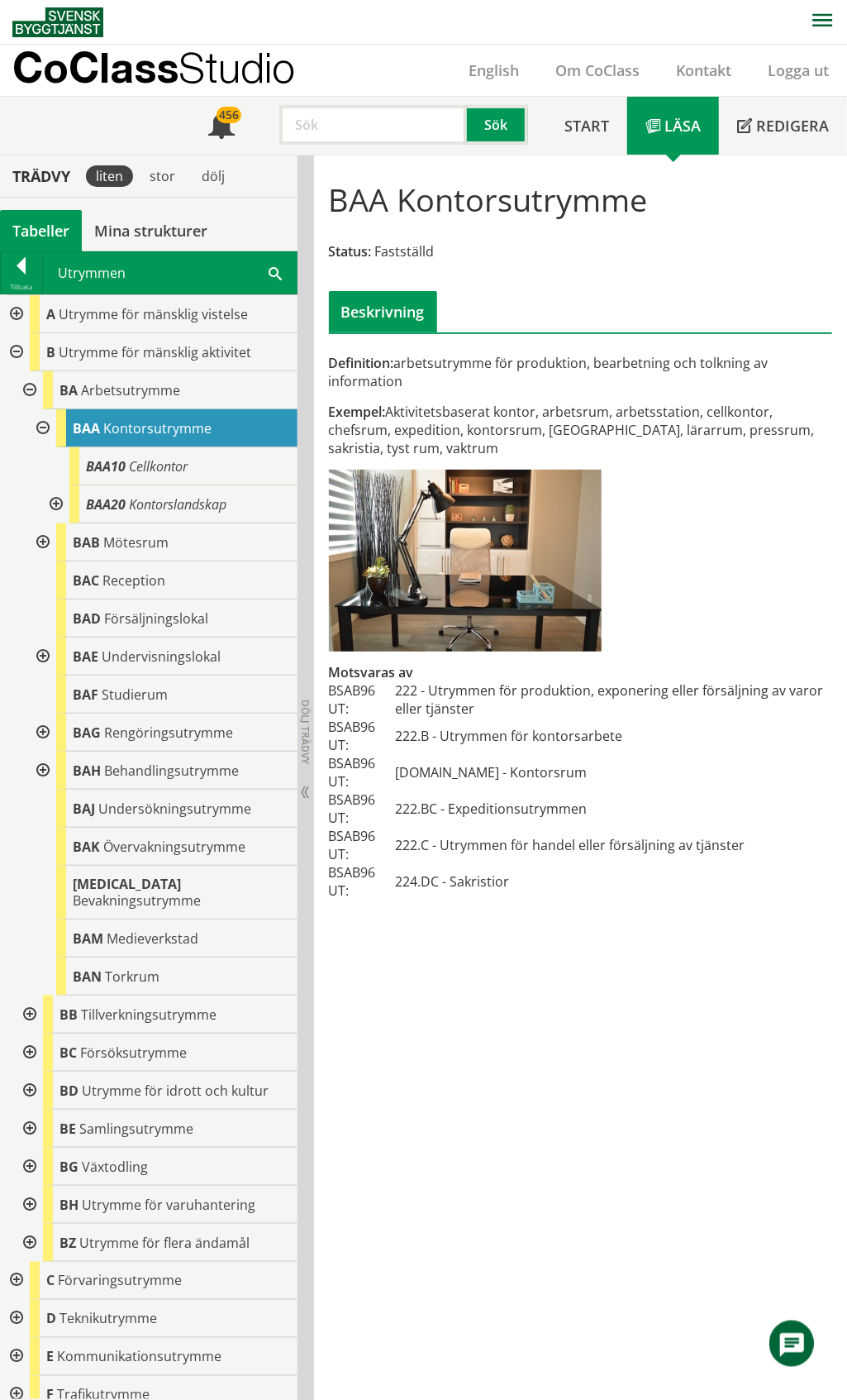
click at [45, 431] on div at bounding box center [41, 428] width 30 height 38
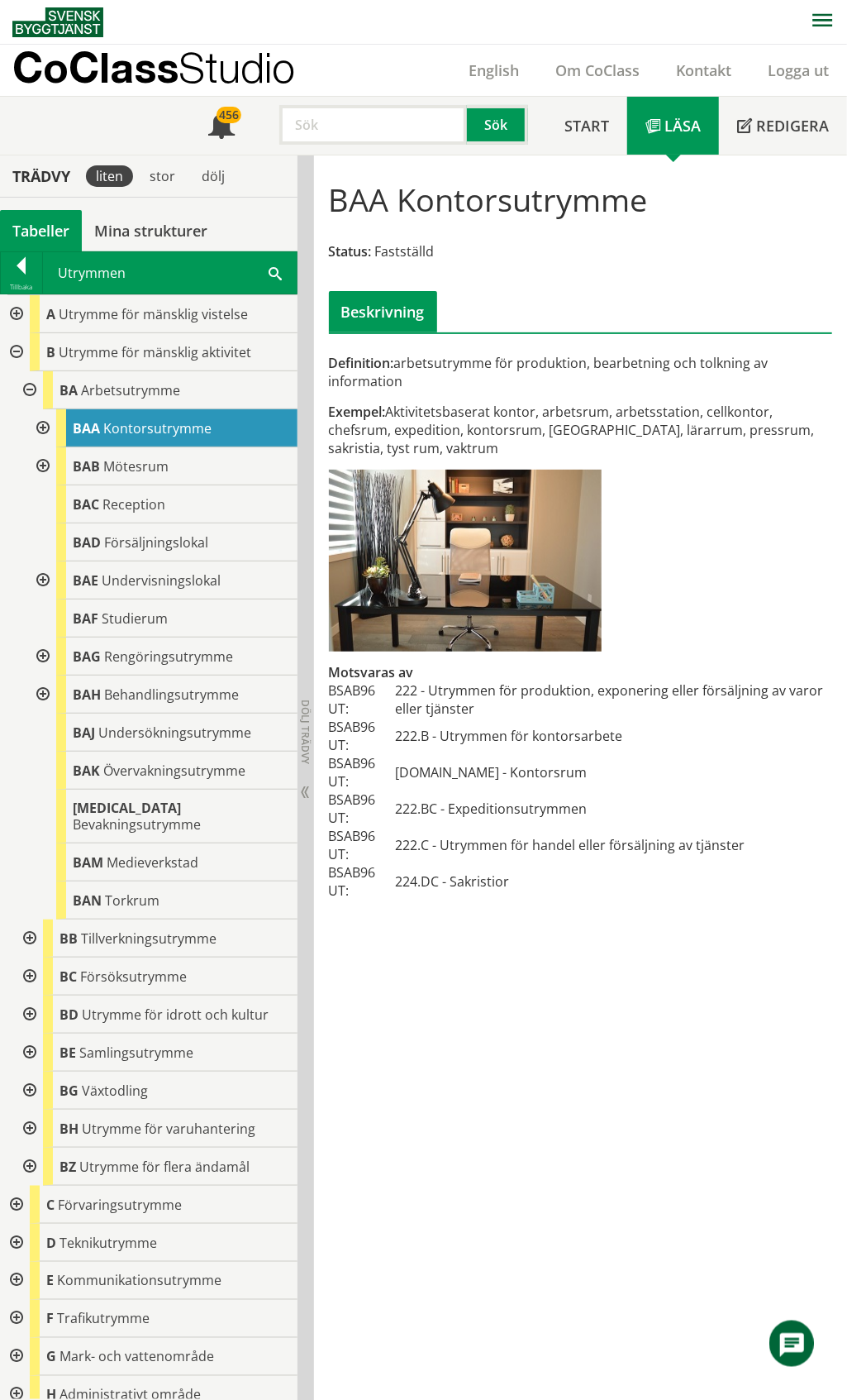
click at [43, 656] on div at bounding box center [41, 656] width 30 height 38
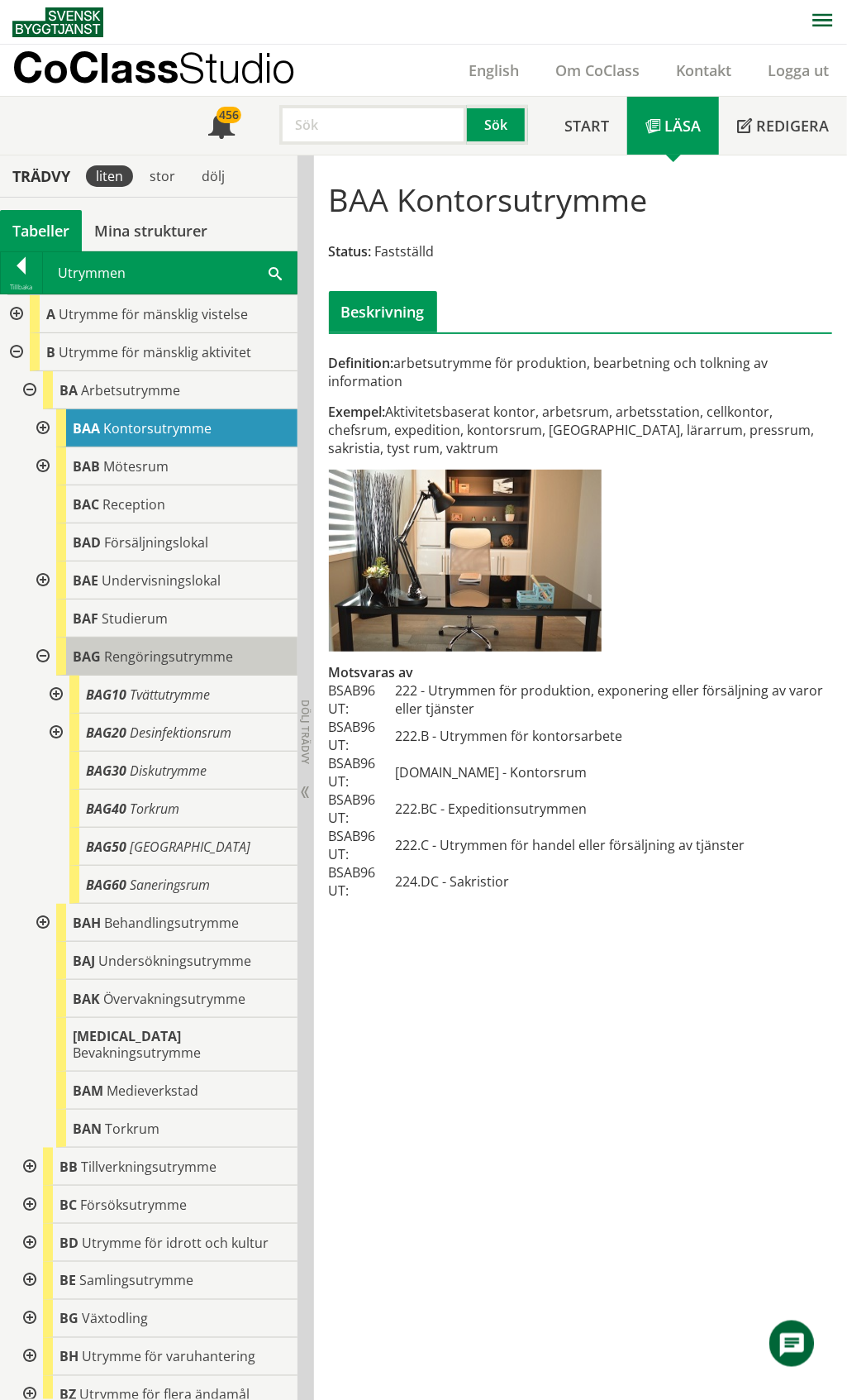
click at [111, 656] on span "Rengöringsutrymme" at bounding box center [168, 656] width 129 height 18
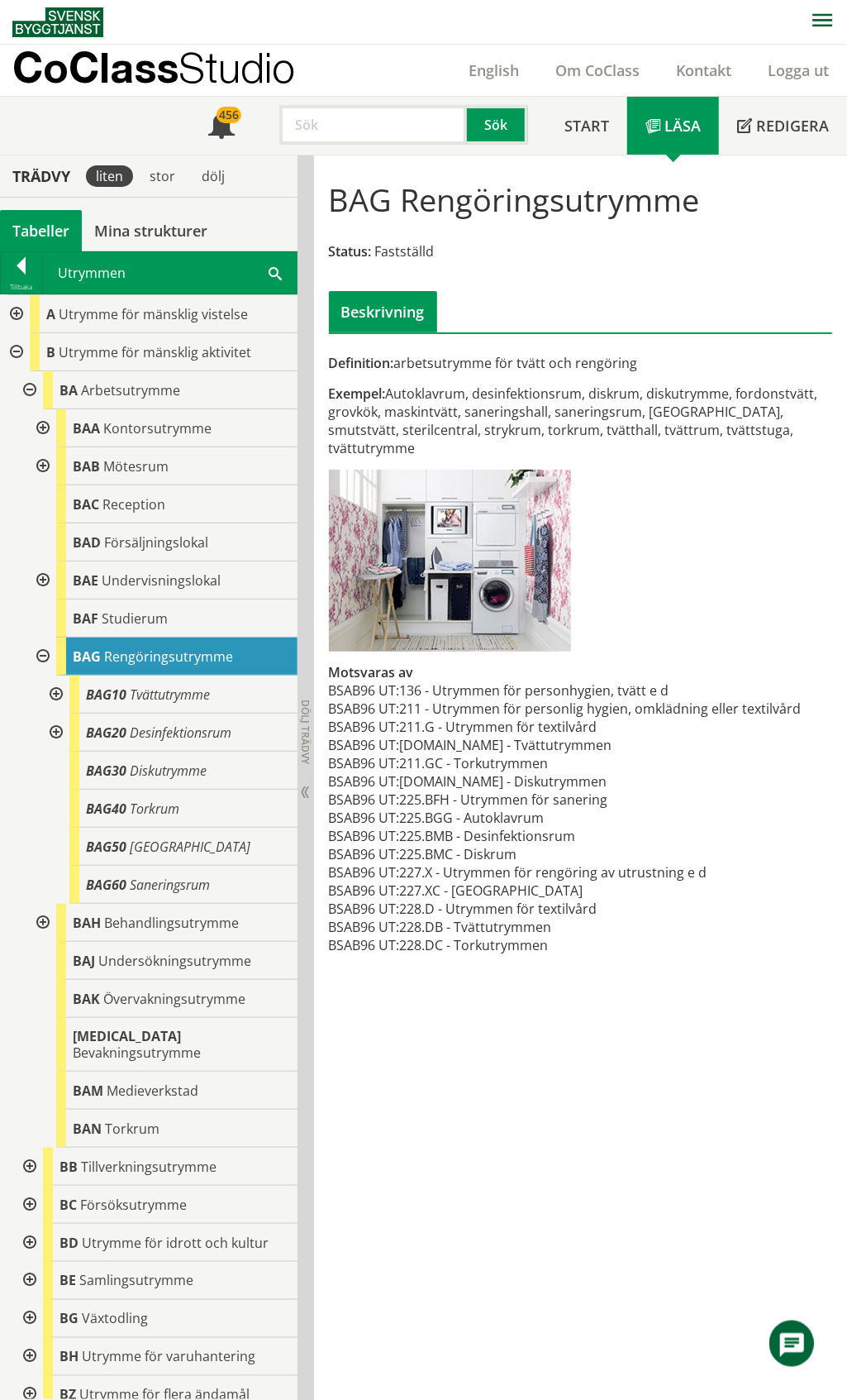
click at [40, 651] on div at bounding box center [41, 656] width 30 height 38
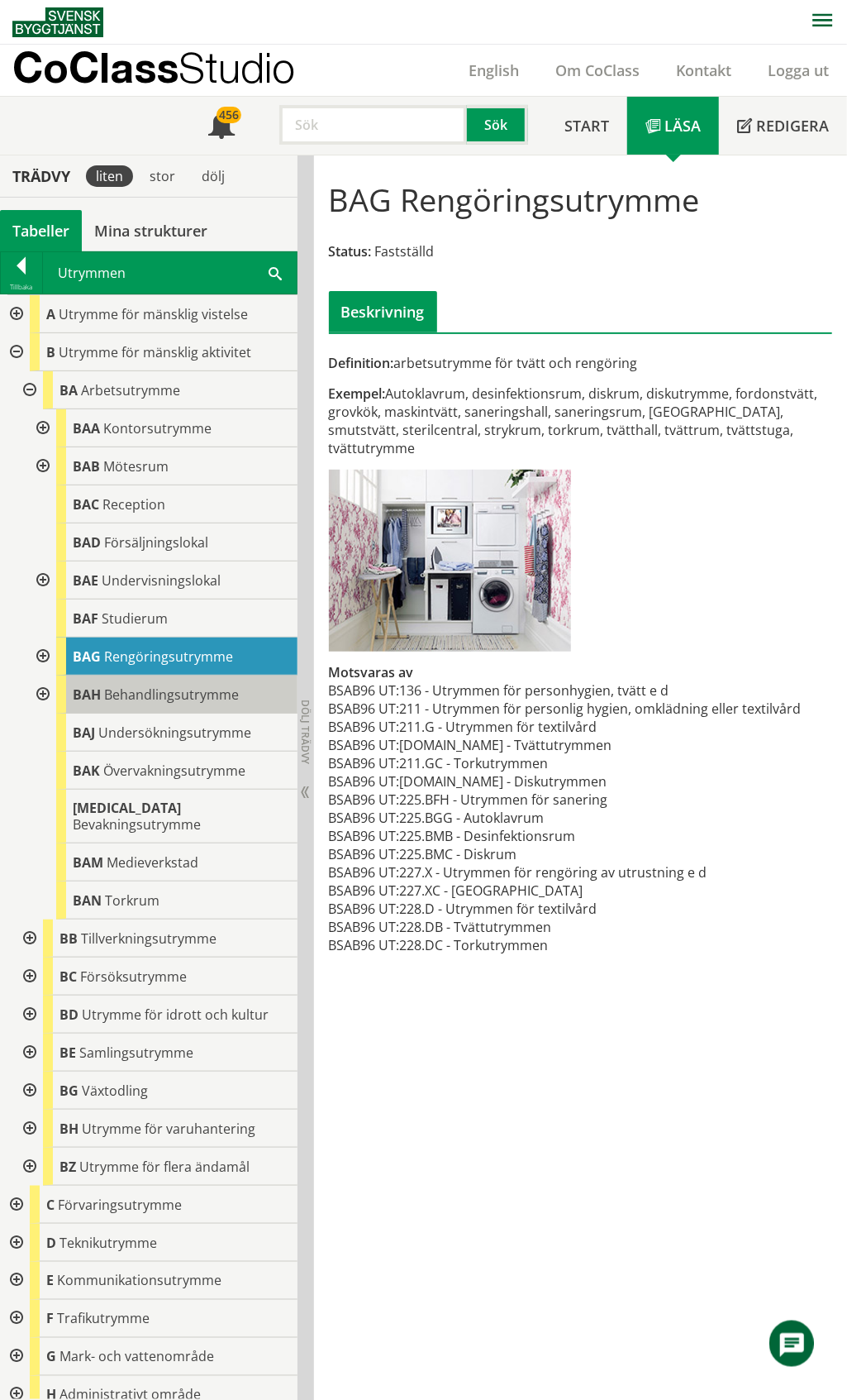
click at [147, 699] on span "Behandlingsutrymme" at bounding box center [171, 694] width 135 height 18
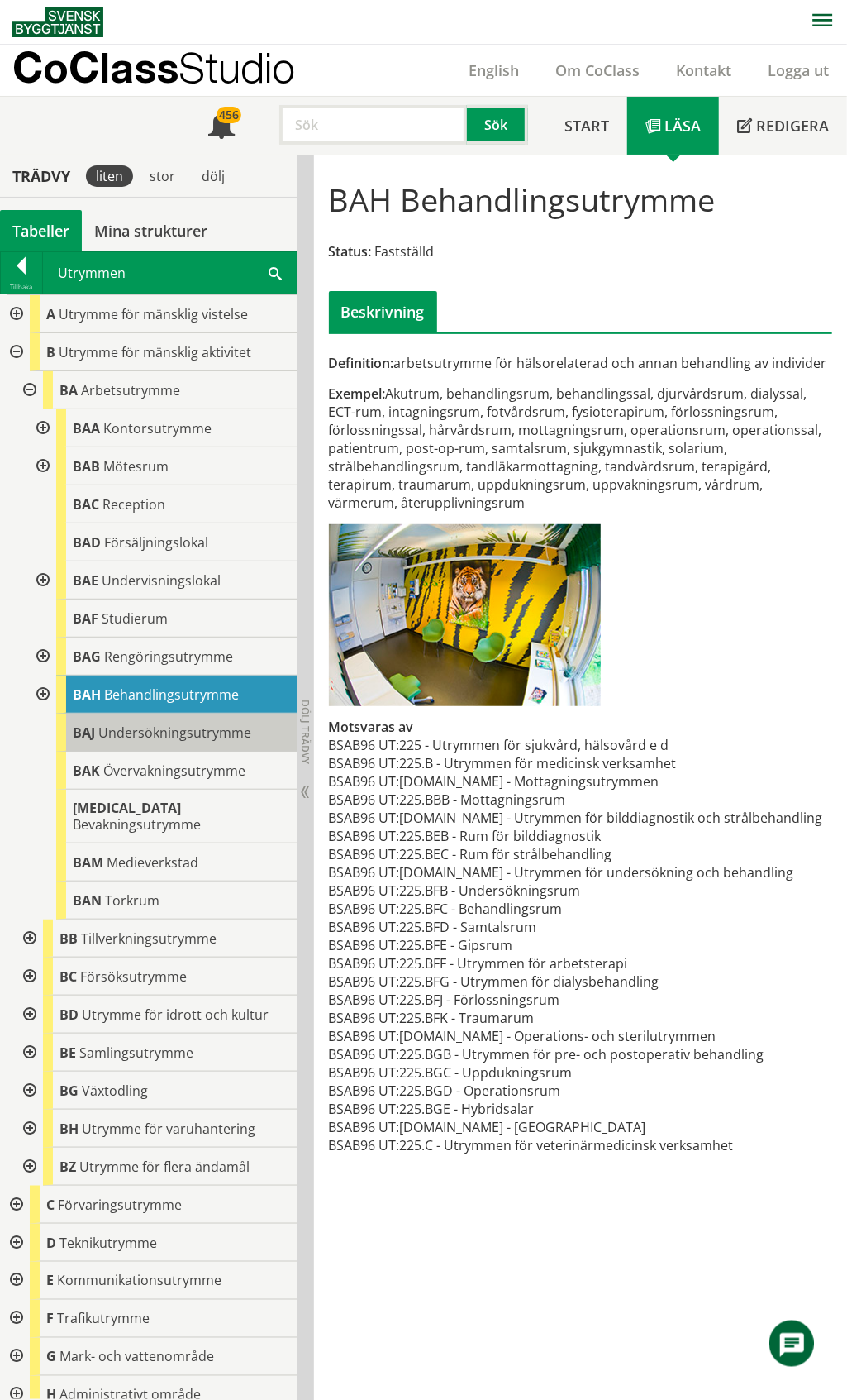
click at [143, 729] on body "AMA AMA Beskrivningsverktyg AMA Funktion BSAB Bygginfo Byggjura Byggkatalogen […" at bounding box center [423, 700] width 847 height 1400
click at [164, 729] on span "Undersökningsutrymme" at bounding box center [175, 732] width 153 height 18
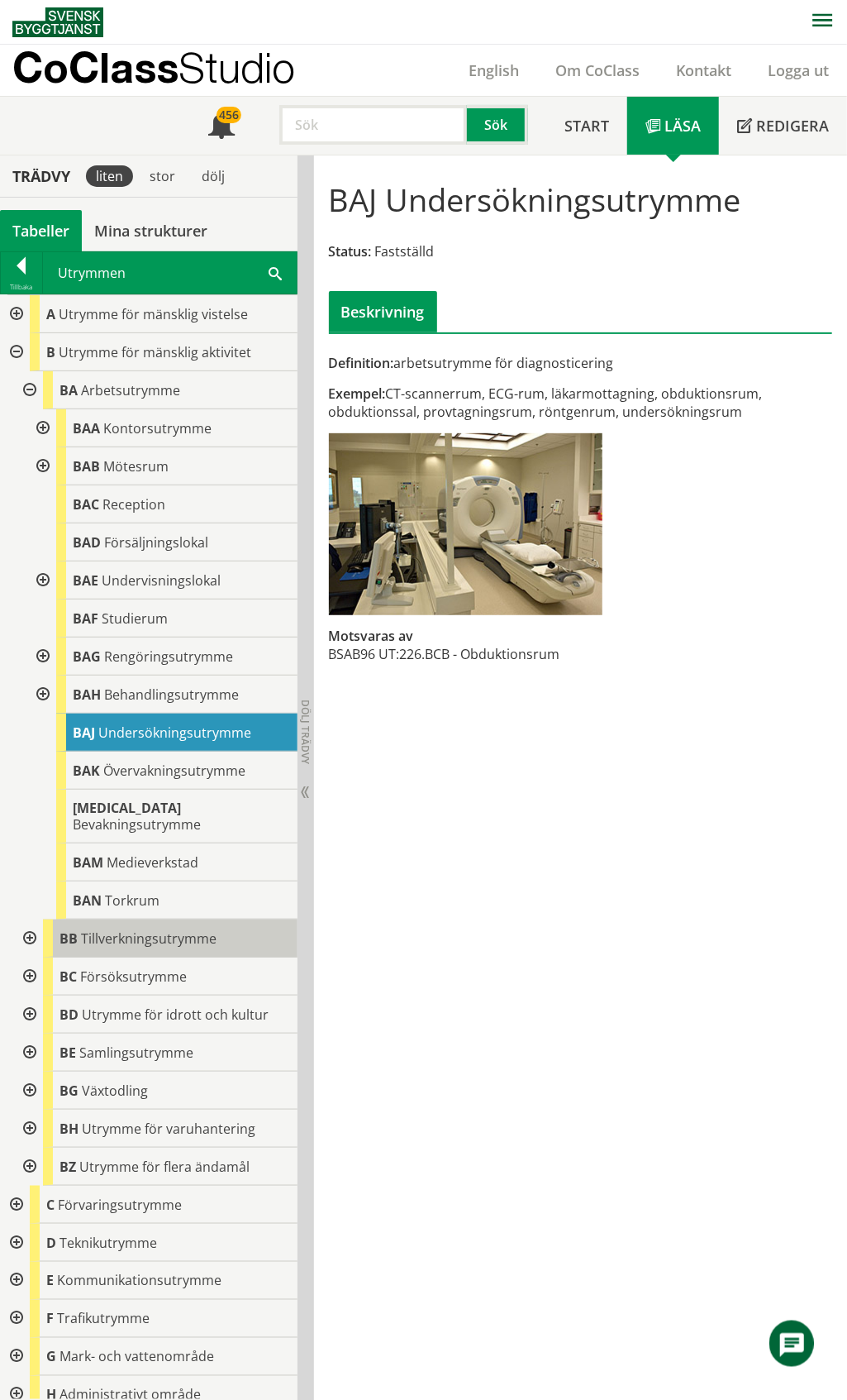
click at [129, 929] on span "Tillverkningsutrymme" at bounding box center [149, 938] width 135 height 18
click at [154, 929] on span "Tillverkningsutrymme" at bounding box center [149, 938] width 135 height 18
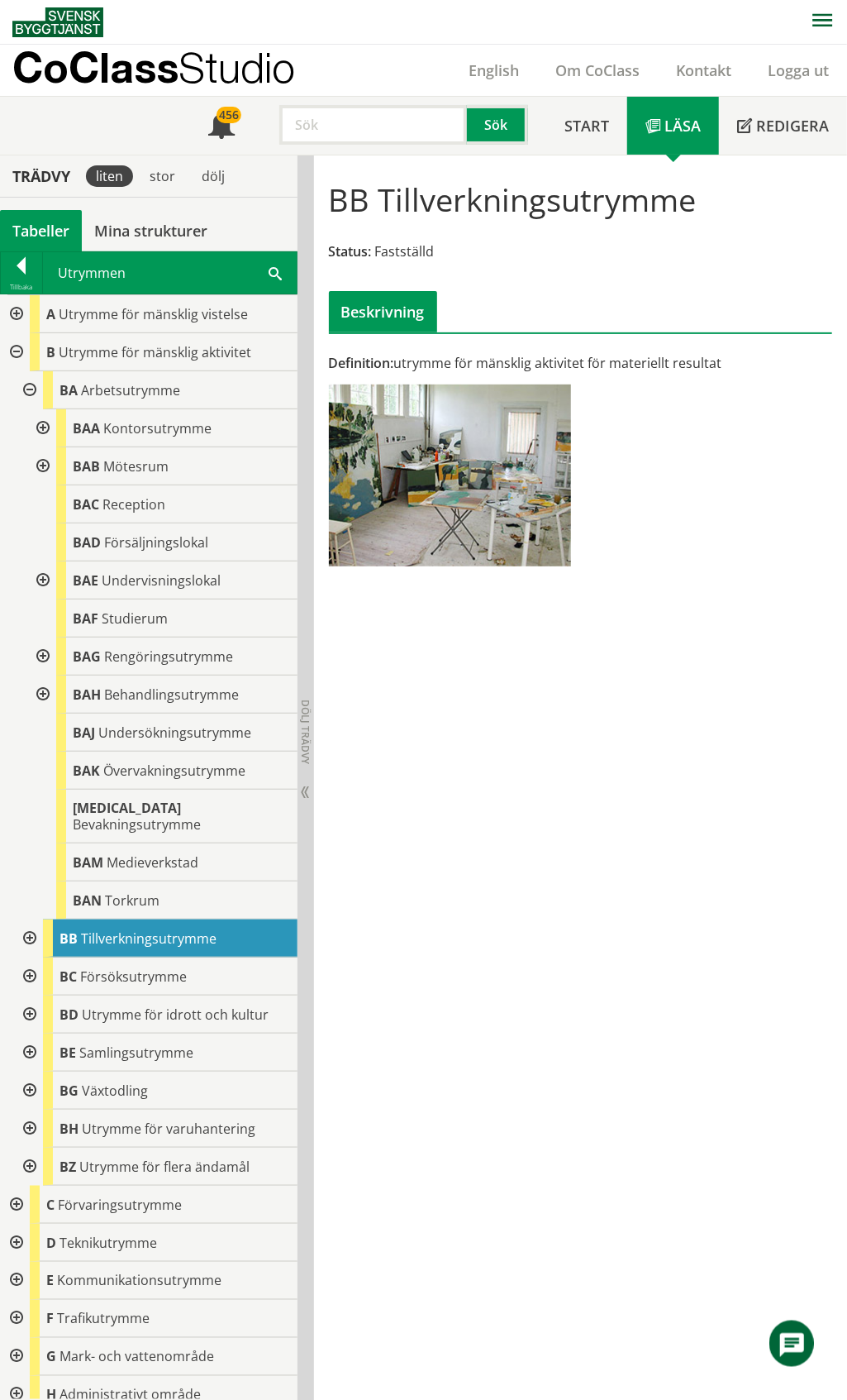
click at [30, 927] on div at bounding box center [28, 938] width 30 height 38
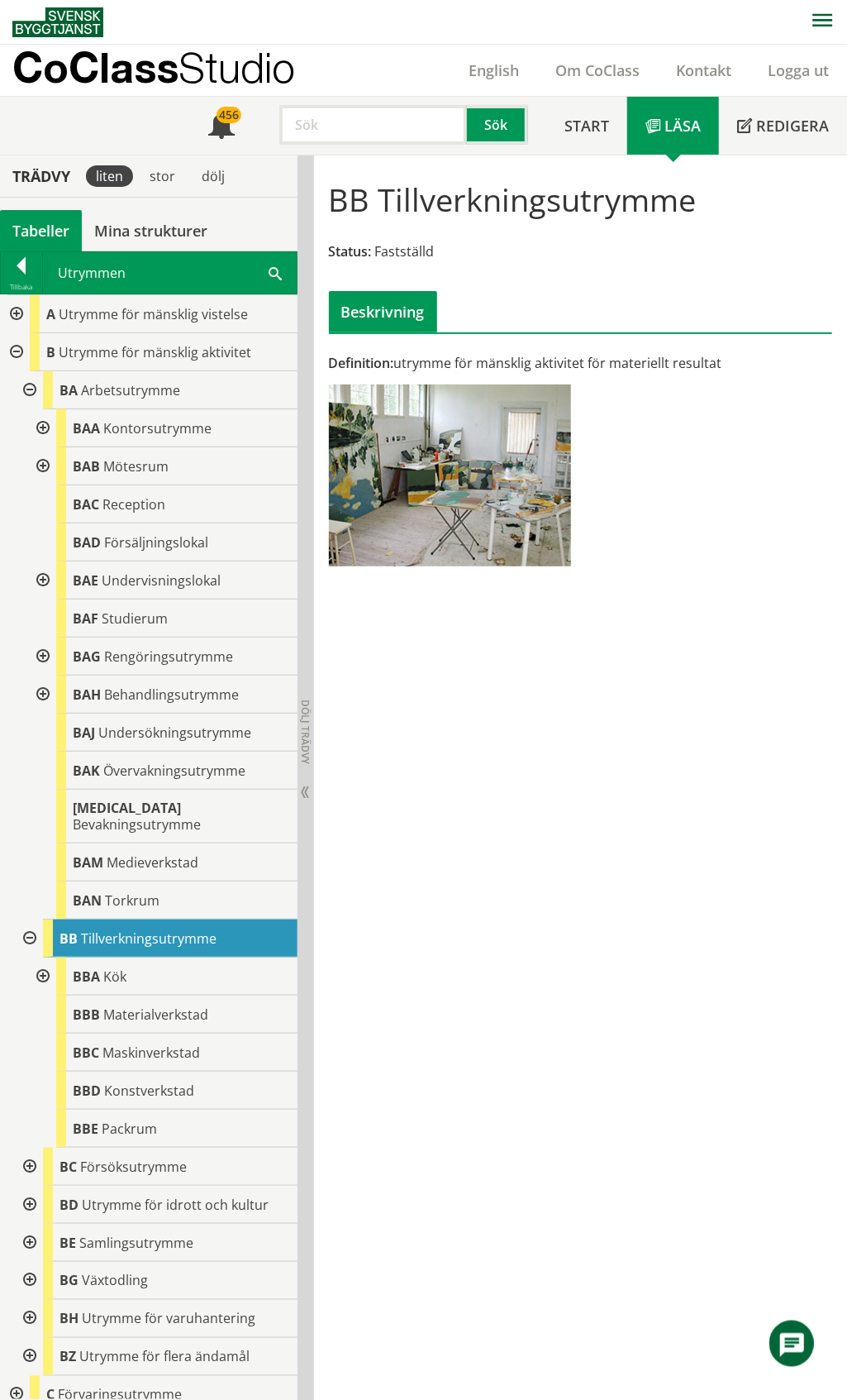
click at [30, 927] on div at bounding box center [28, 938] width 30 height 38
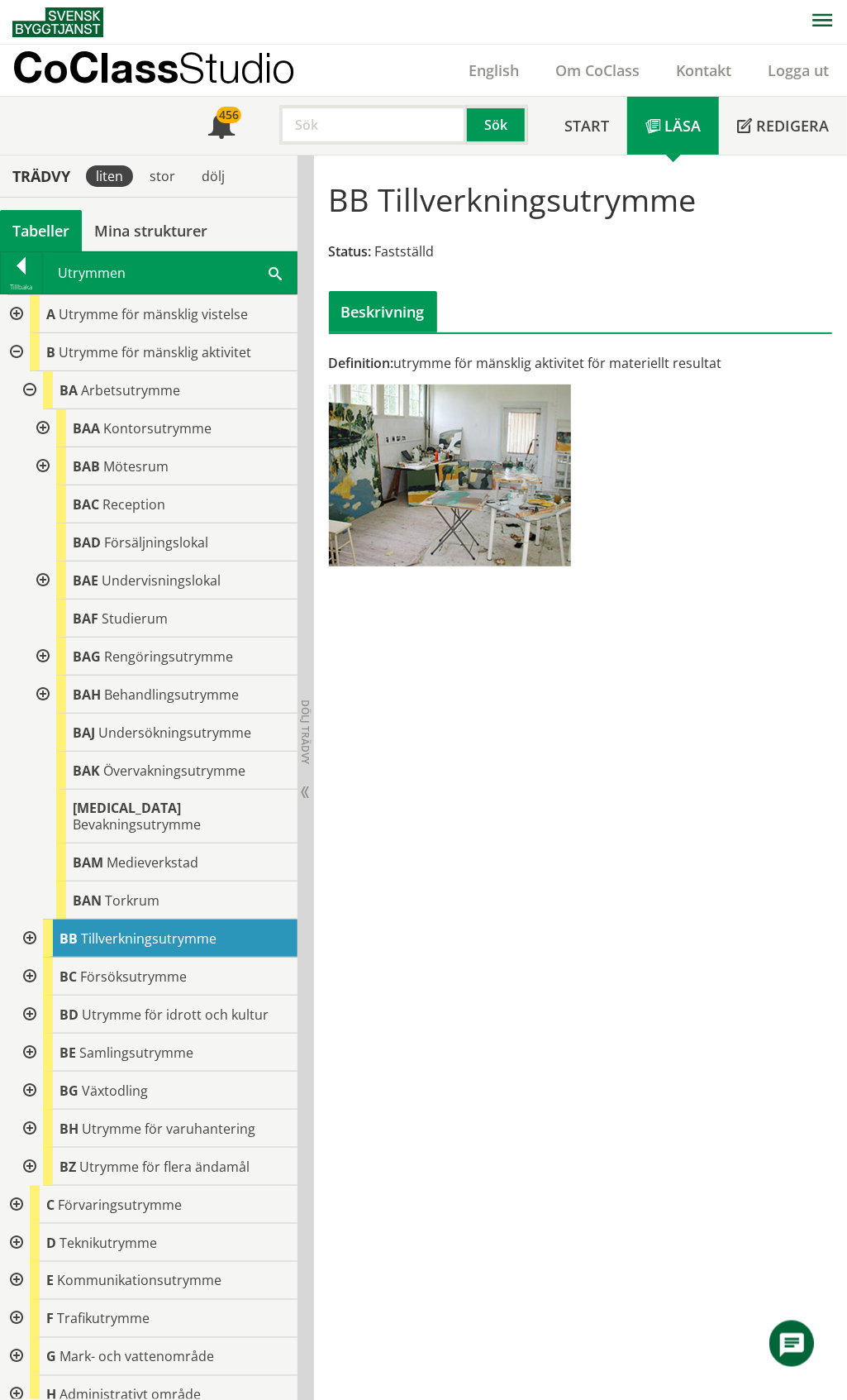
click at [14, 351] on div at bounding box center [15, 352] width 30 height 38
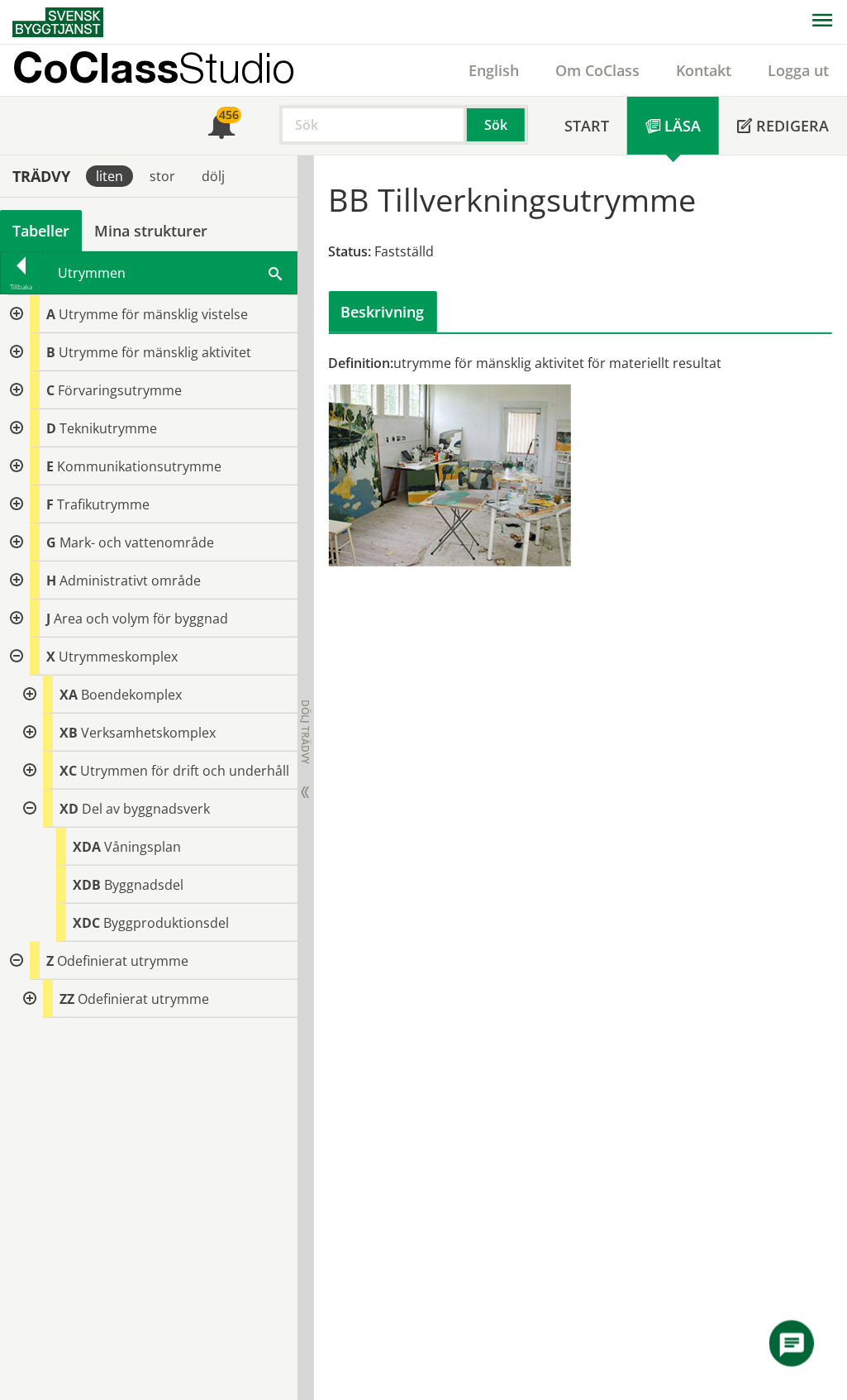
click at [17, 653] on div at bounding box center [15, 656] width 30 height 38
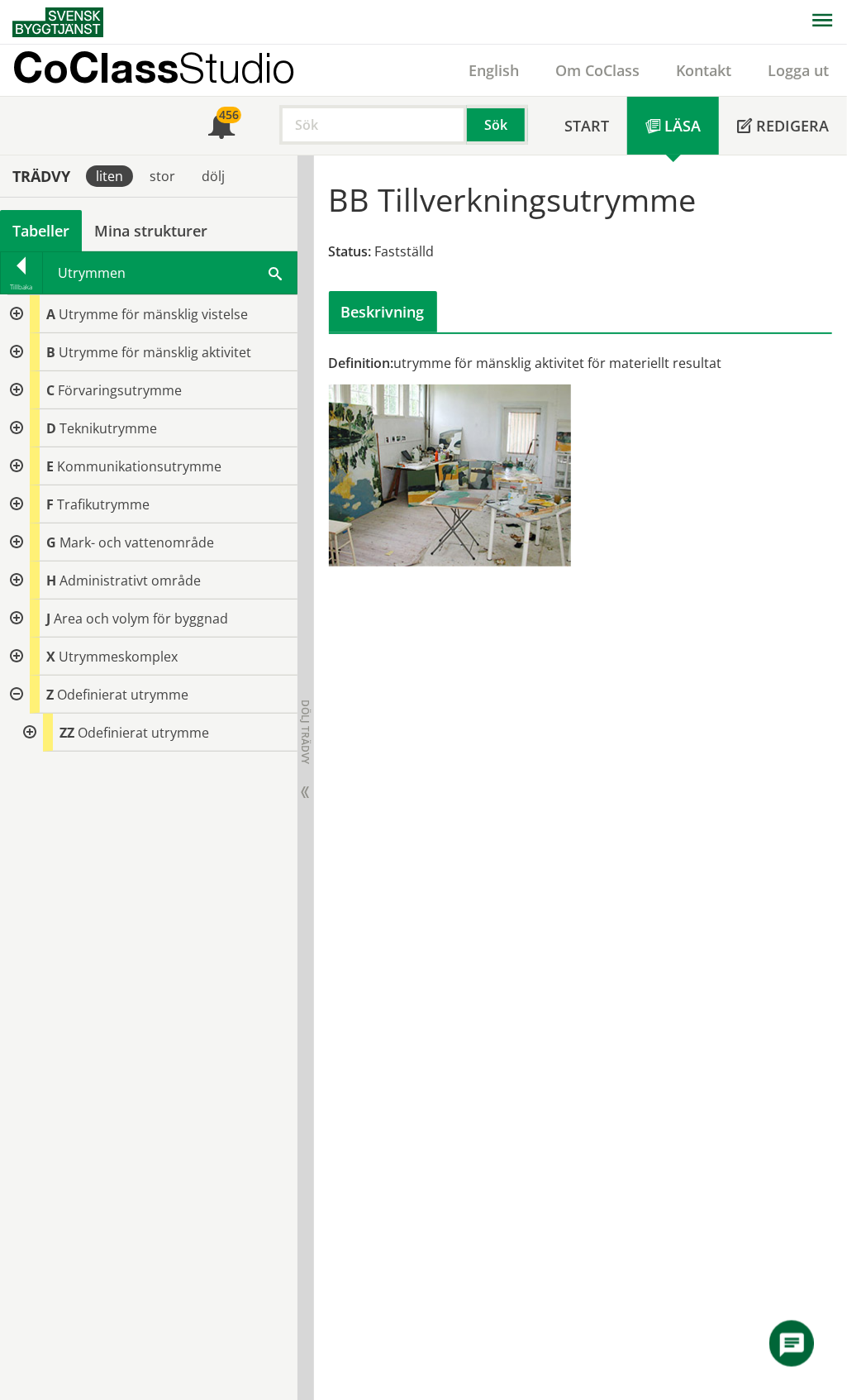
click at [14, 688] on div at bounding box center [15, 694] width 30 height 38
click at [20, 312] on div at bounding box center [15, 313] width 30 height 38
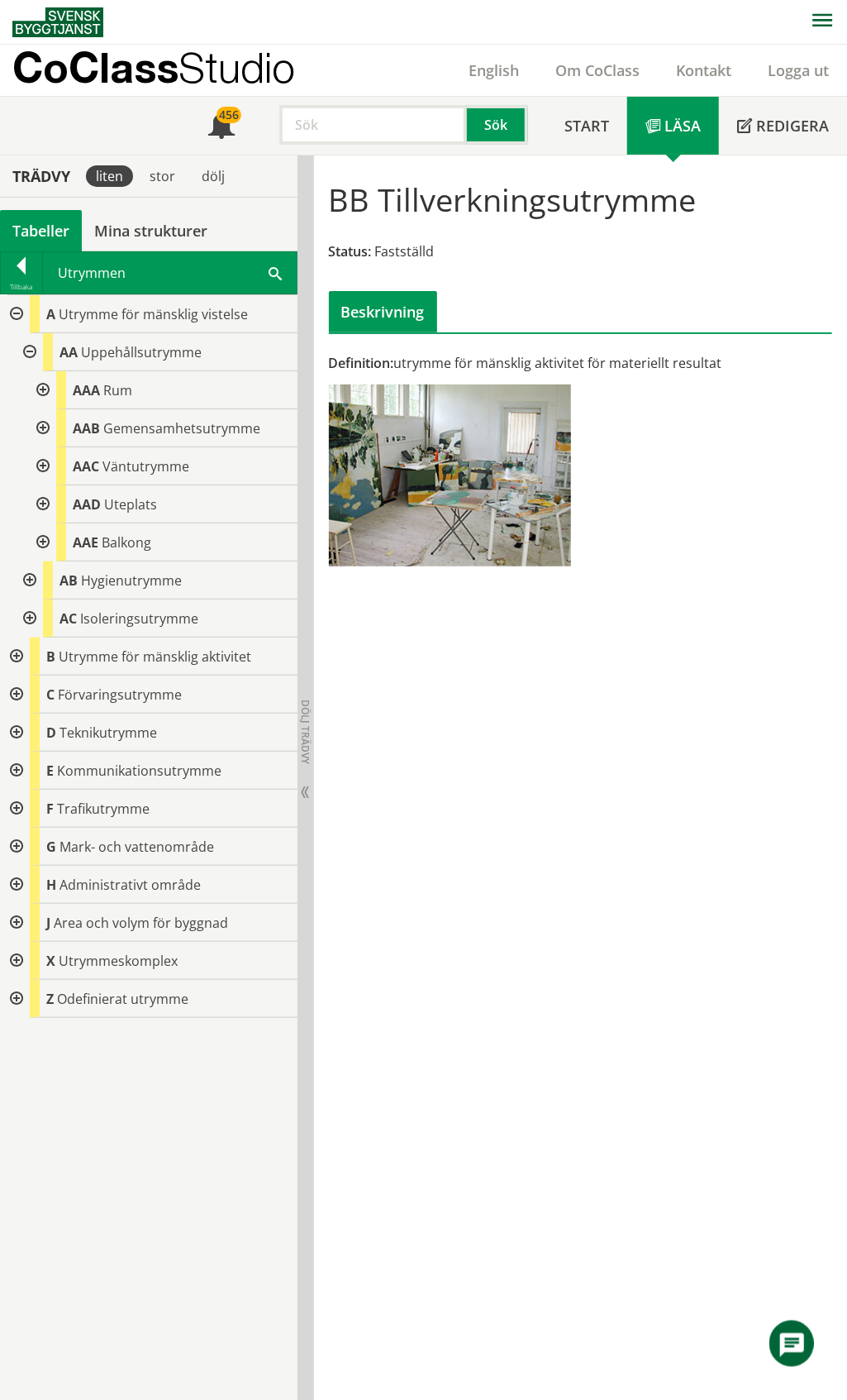
click at [45, 540] on div at bounding box center [41, 542] width 30 height 38
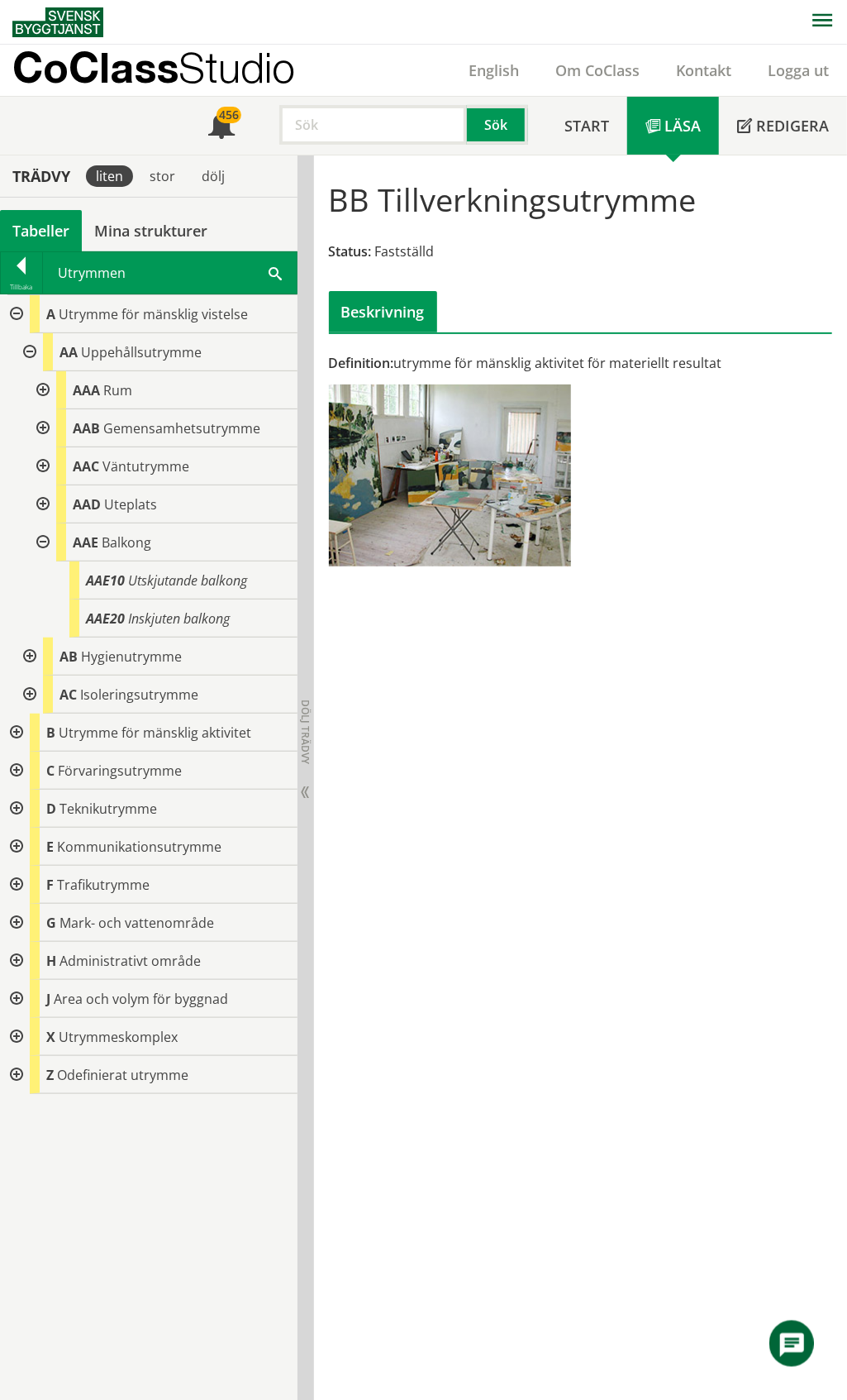
click at [45, 540] on div at bounding box center [41, 542] width 30 height 38
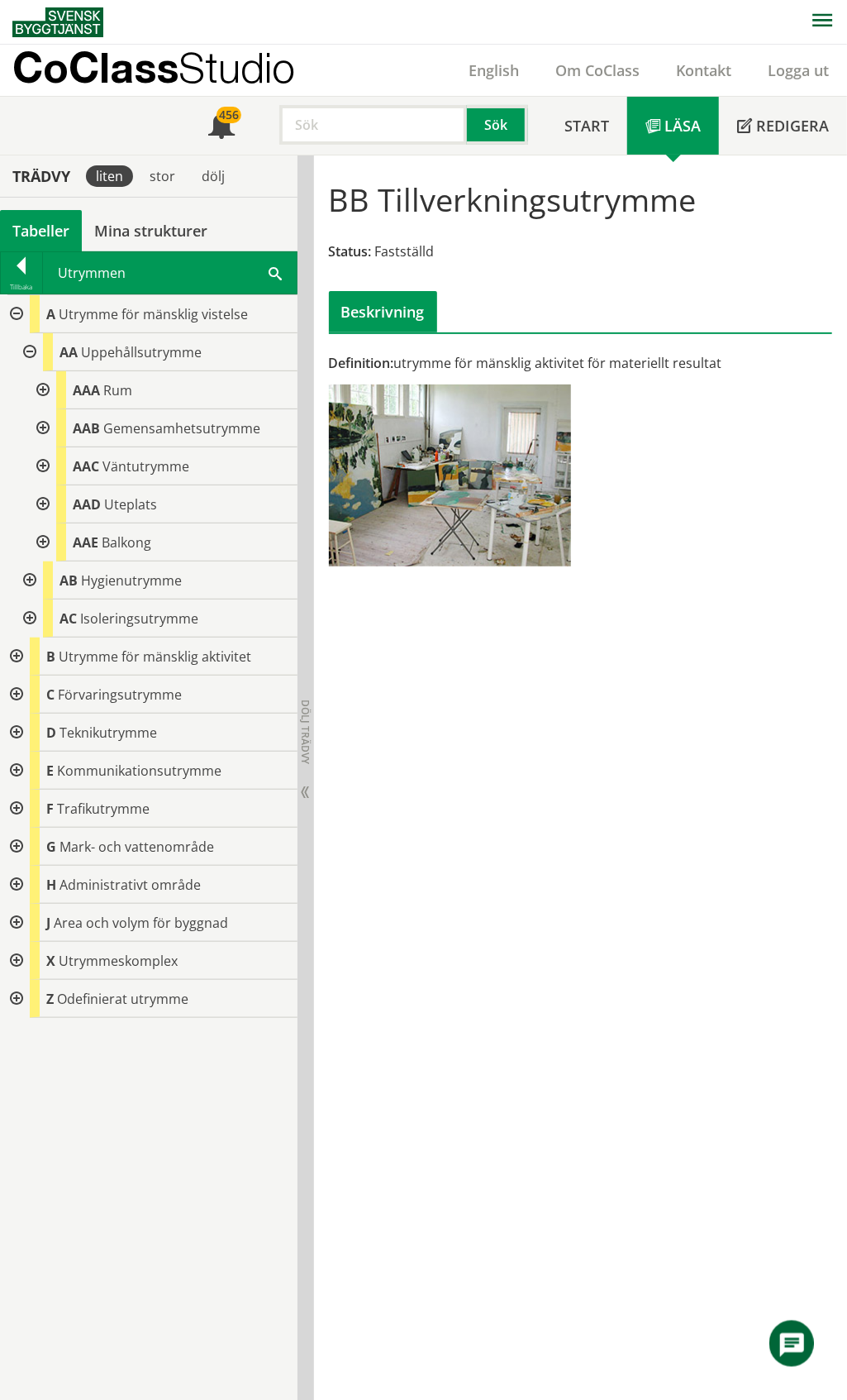
click at [43, 504] on div at bounding box center [41, 504] width 30 height 38
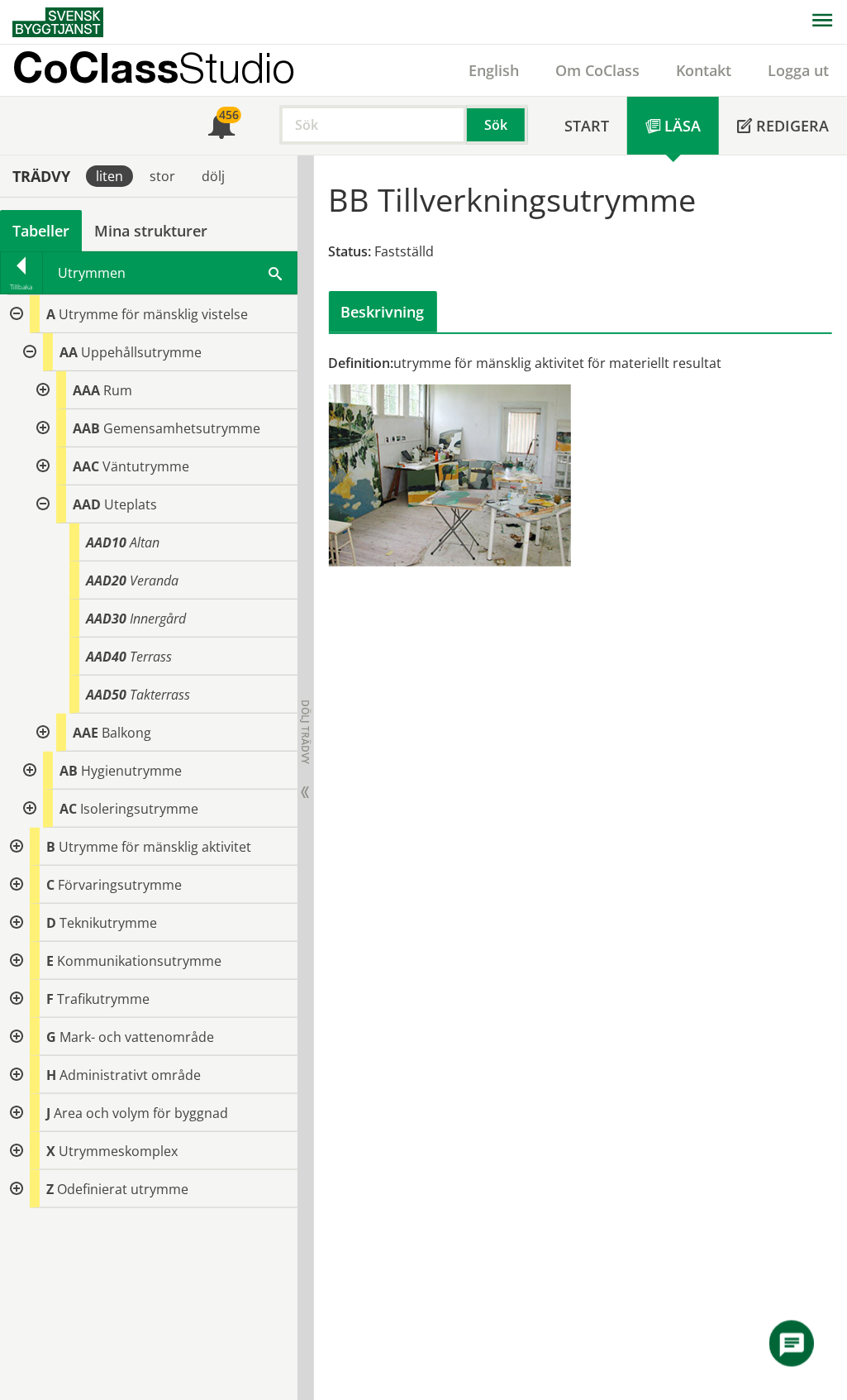
click at [43, 504] on div at bounding box center [41, 504] width 30 height 38
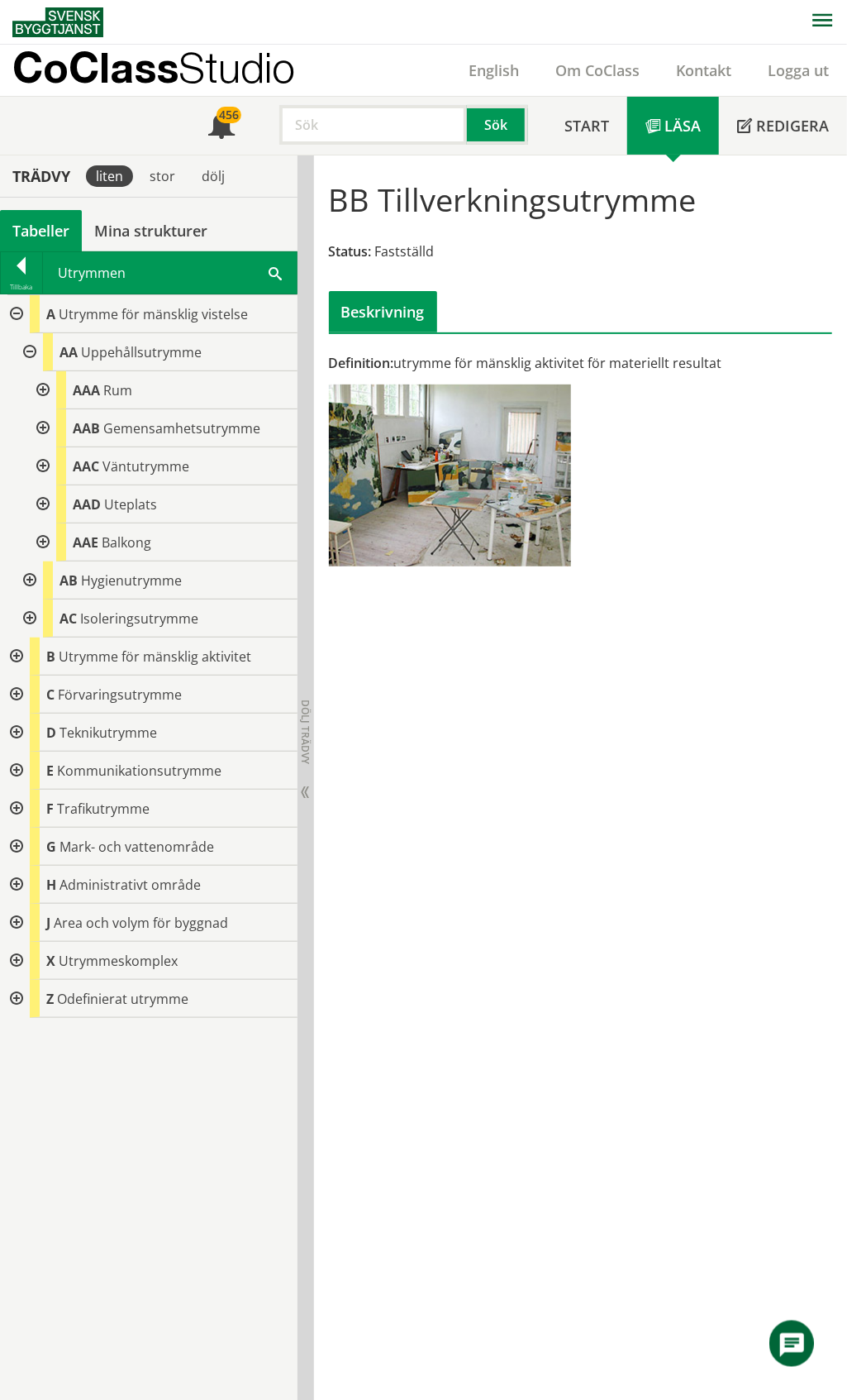
click at [44, 467] on div at bounding box center [41, 465] width 30 height 38
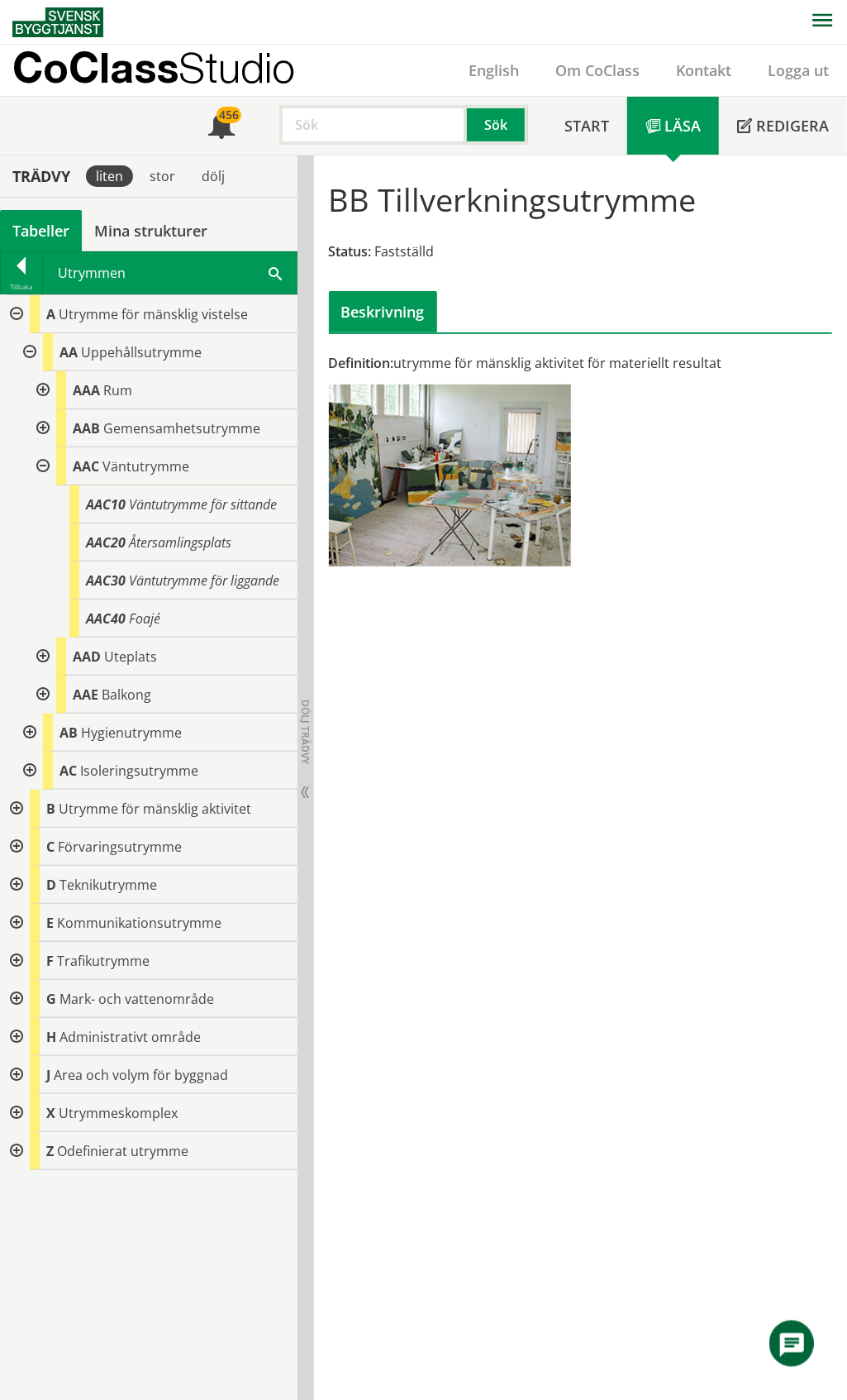
click at [44, 467] on div at bounding box center [41, 465] width 30 height 38
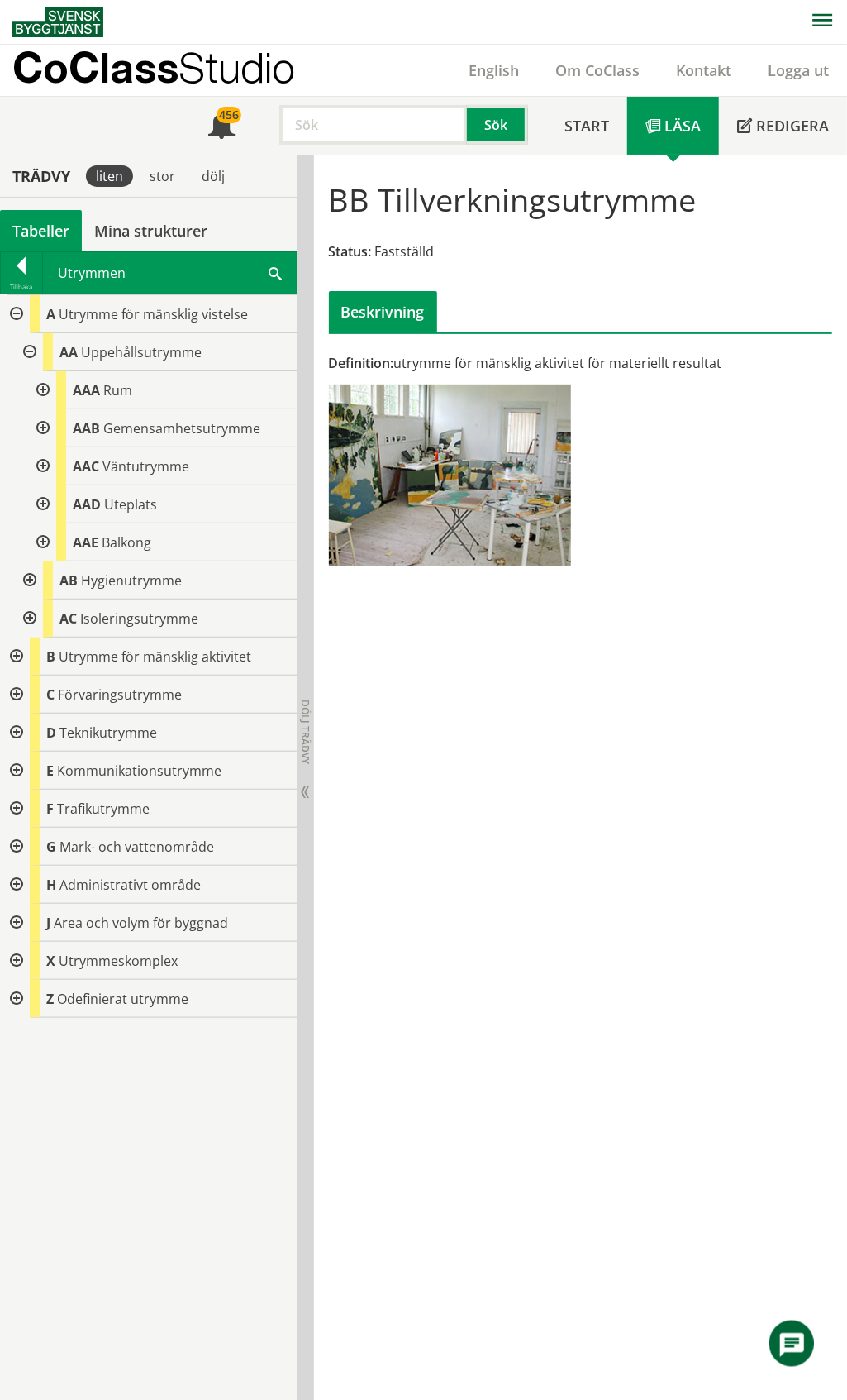
click at [44, 424] on div at bounding box center [41, 428] width 30 height 38
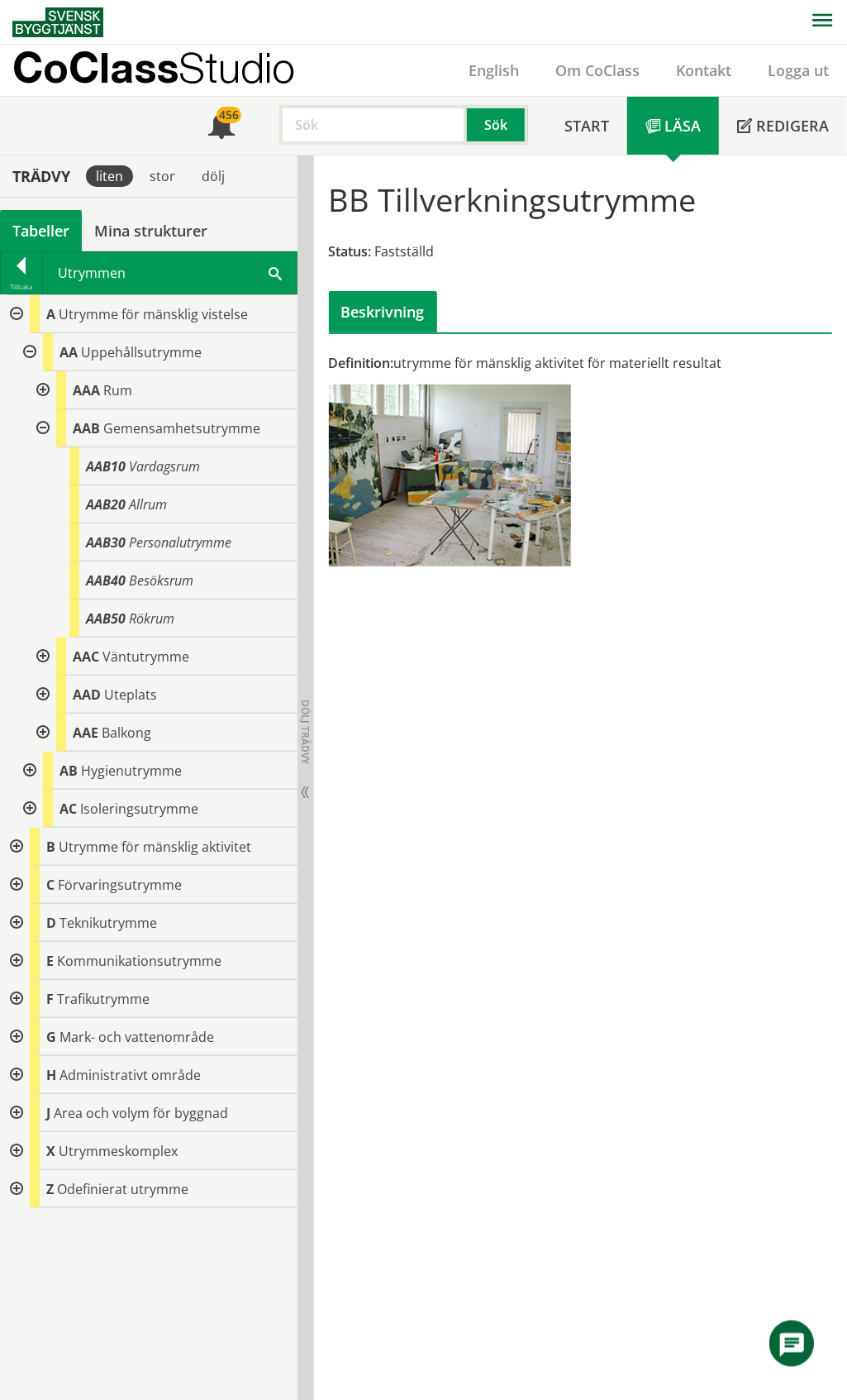
click at [44, 424] on div at bounding box center [41, 428] width 30 height 38
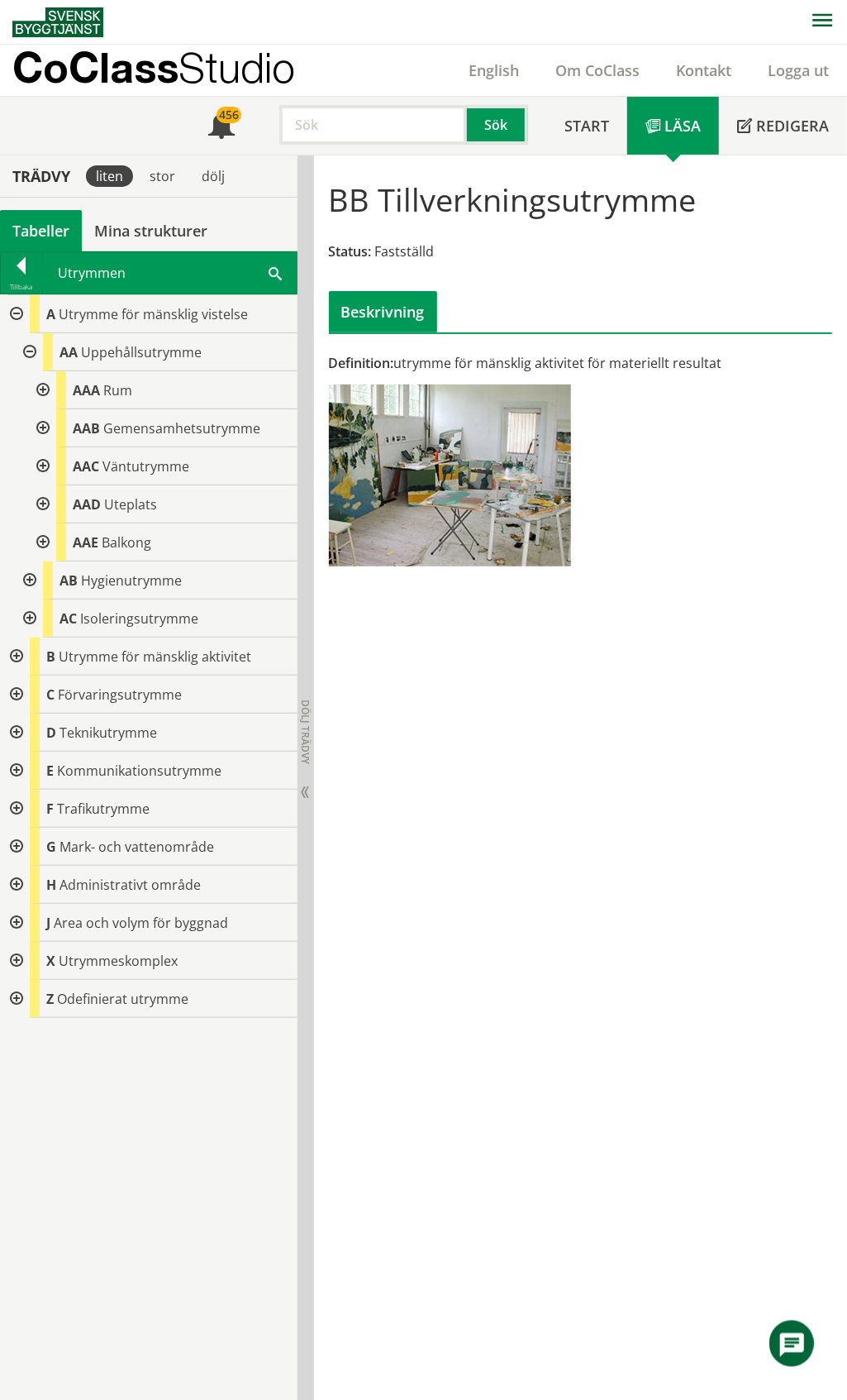
click at [43, 389] on div at bounding box center [41, 390] width 30 height 38
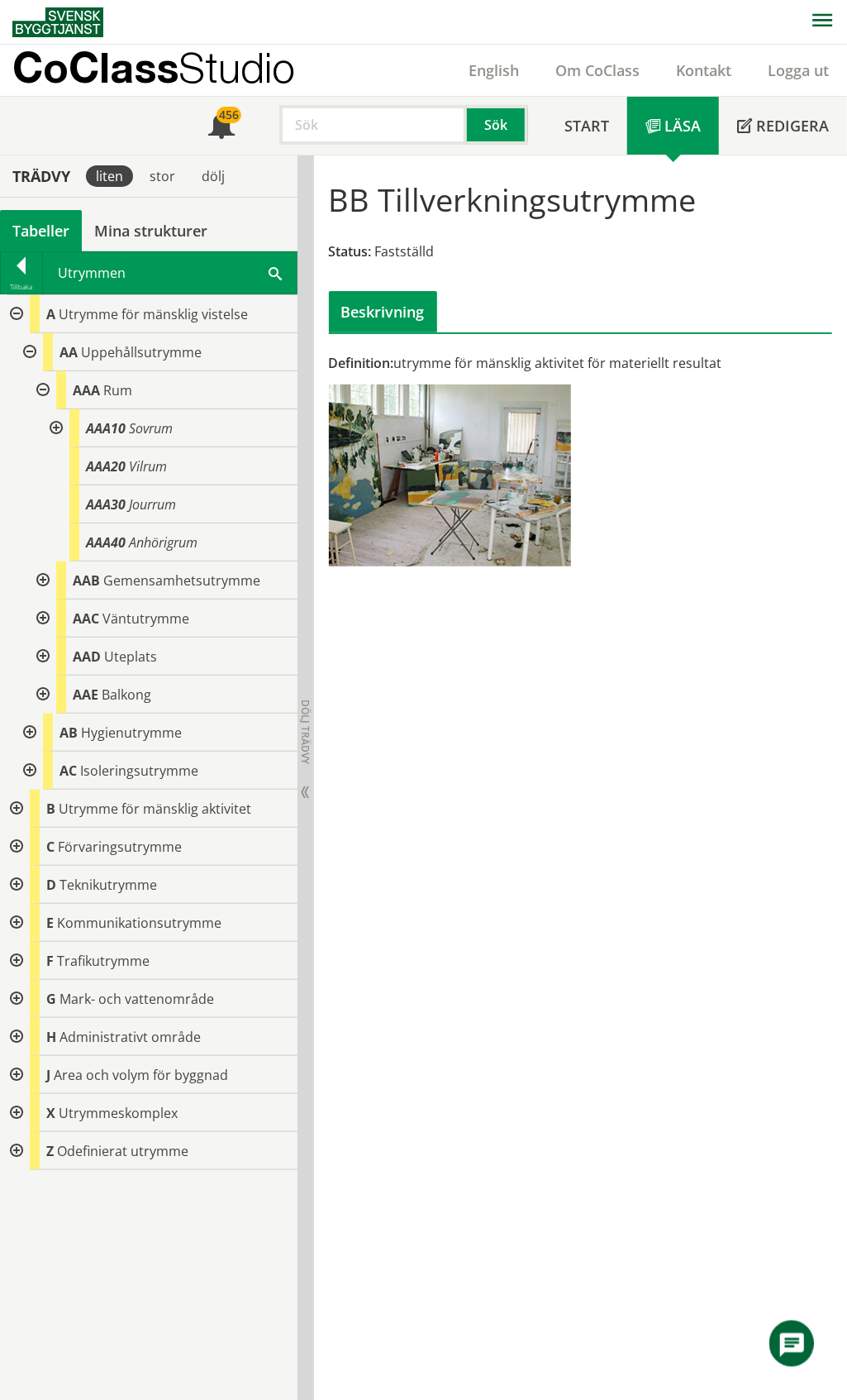
click at [43, 389] on div at bounding box center [41, 390] width 30 height 38
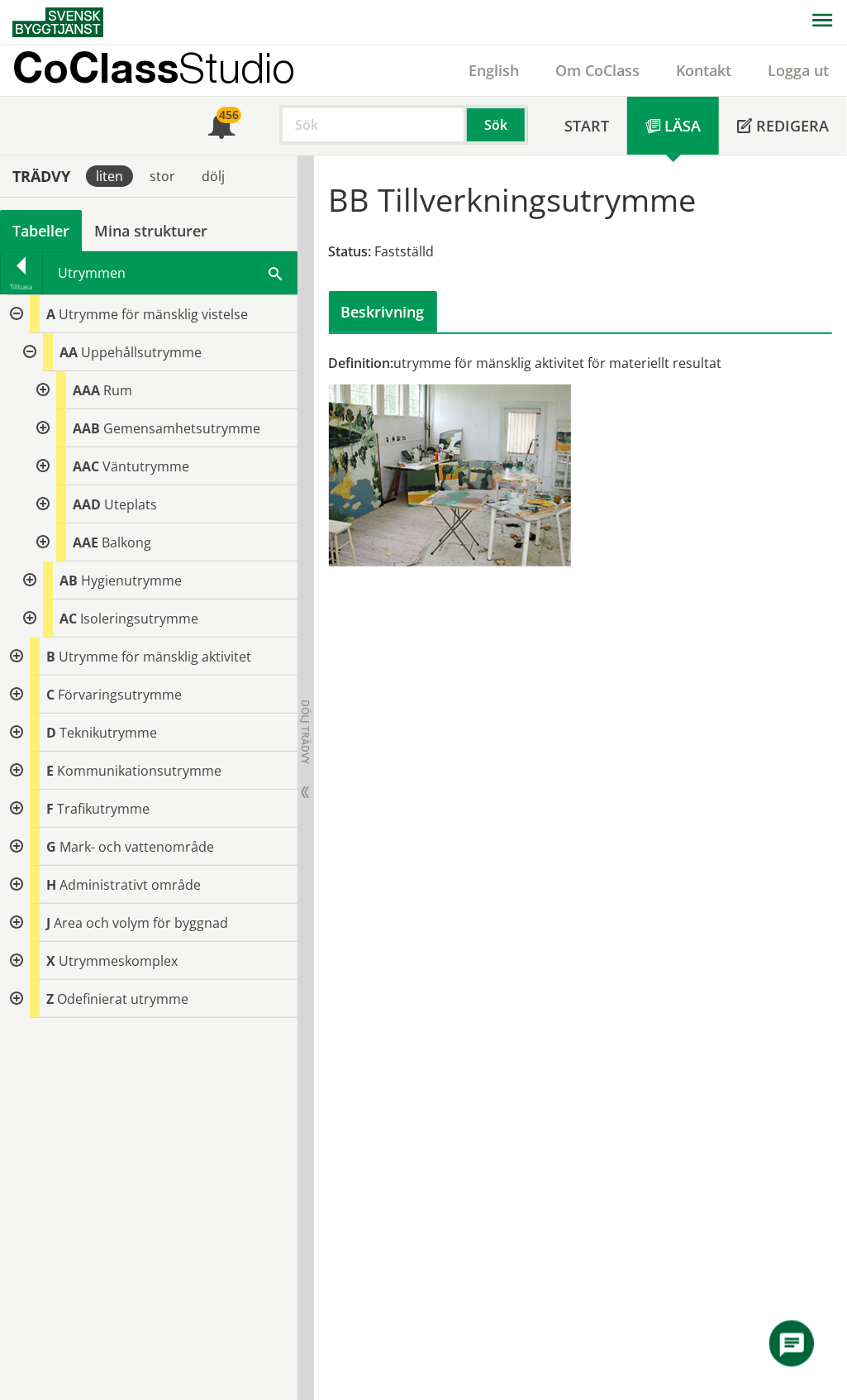
click at [14, 315] on div at bounding box center [15, 313] width 30 height 38
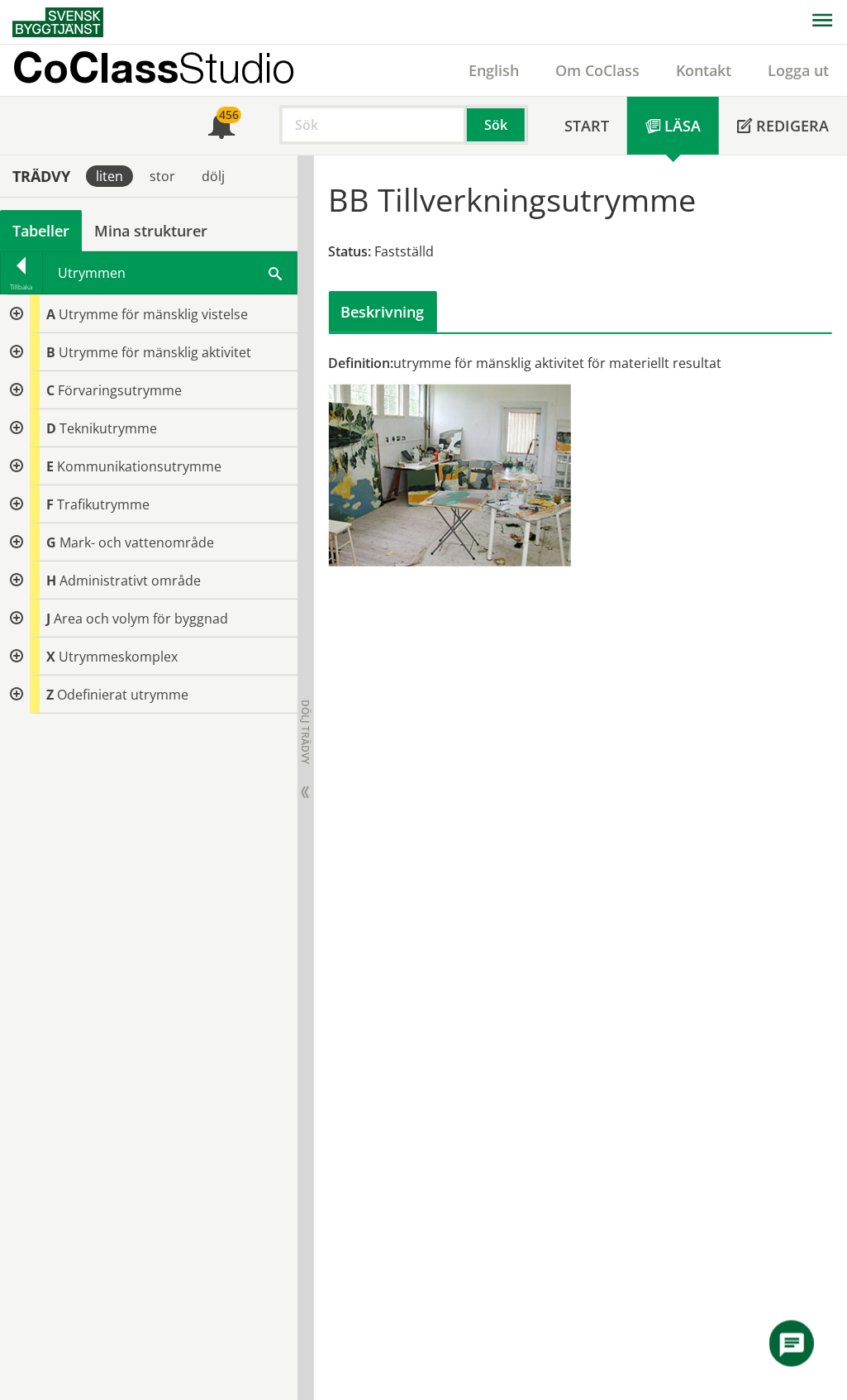
click at [13, 354] on div at bounding box center [15, 352] width 30 height 38
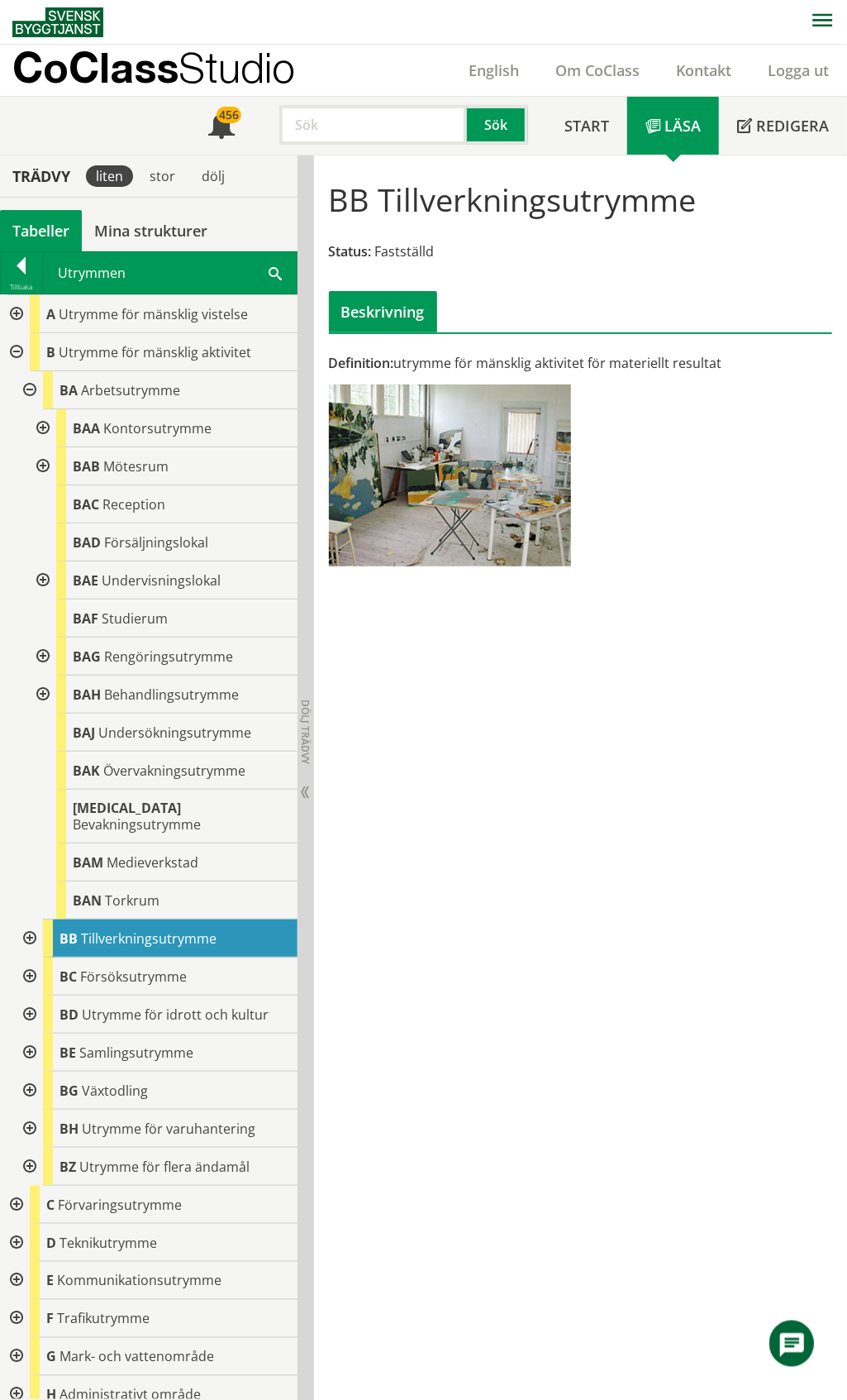
click at [45, 421] on div at bounding box center [41, 428] width 30 height 38
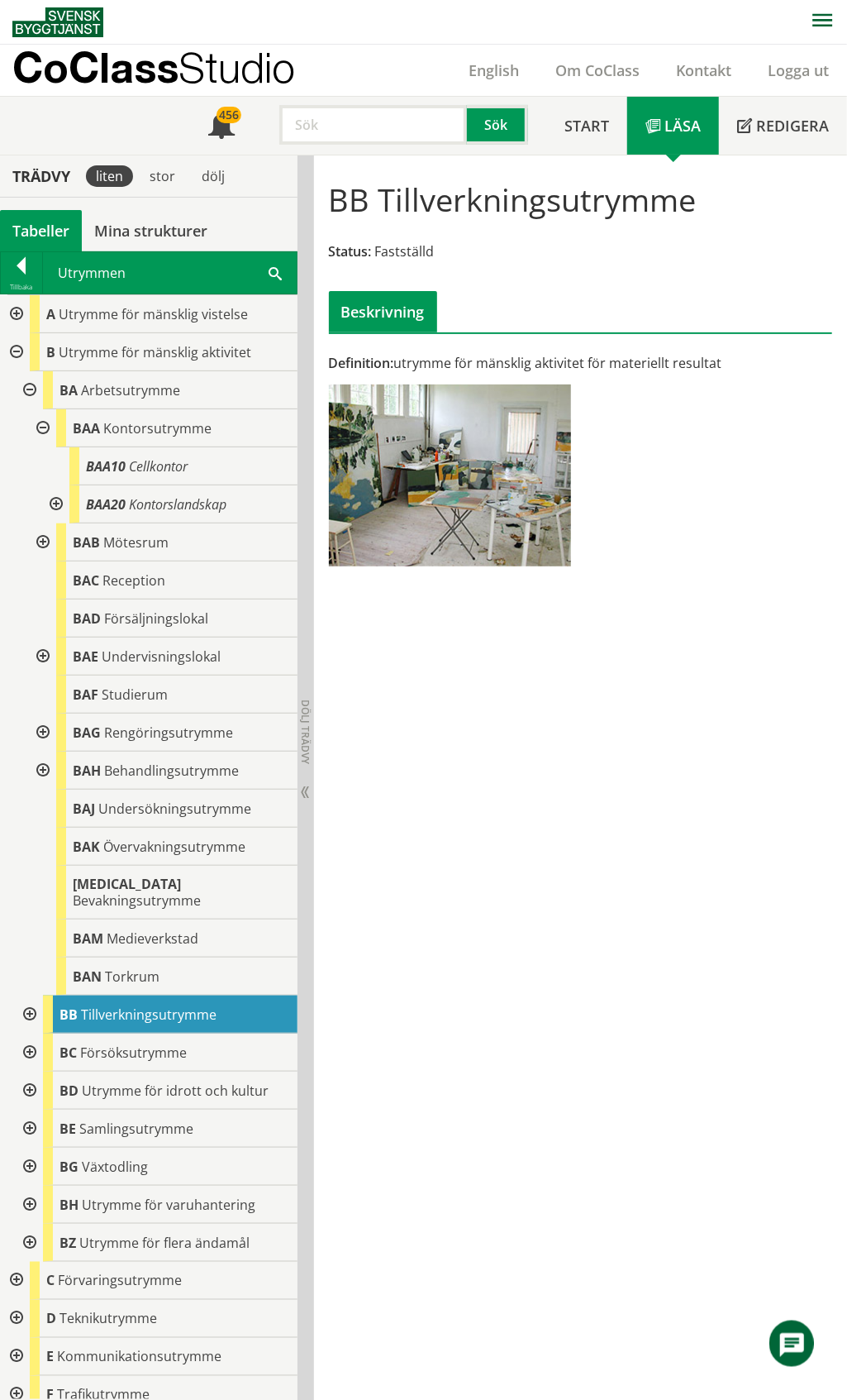
click at [45, 421] on div at bounding box center [41, 428] width 30 height 38
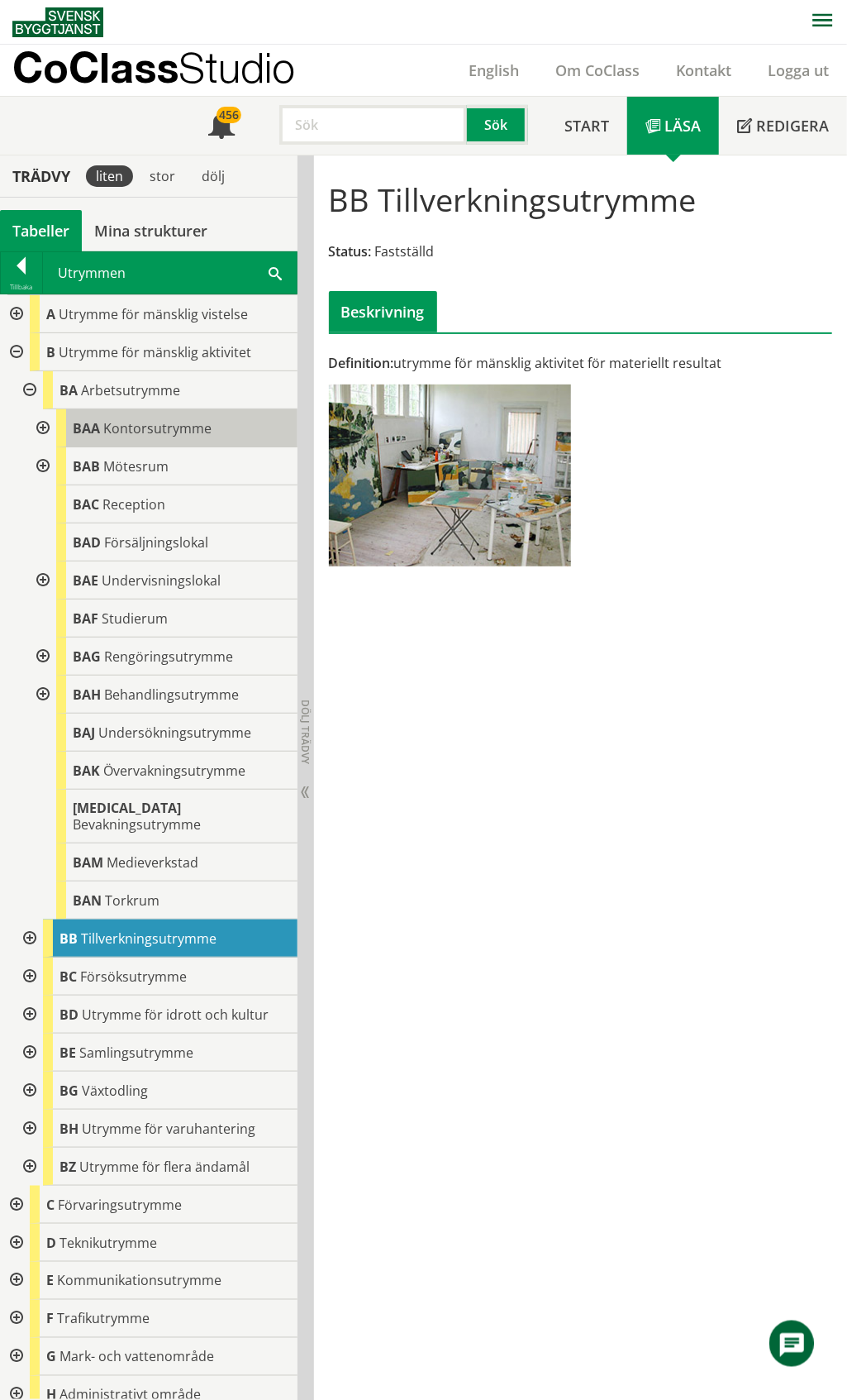
click at [149, 428] on span "Kontorsutrymme" at bounding box center [157, 428] width 108 height 18
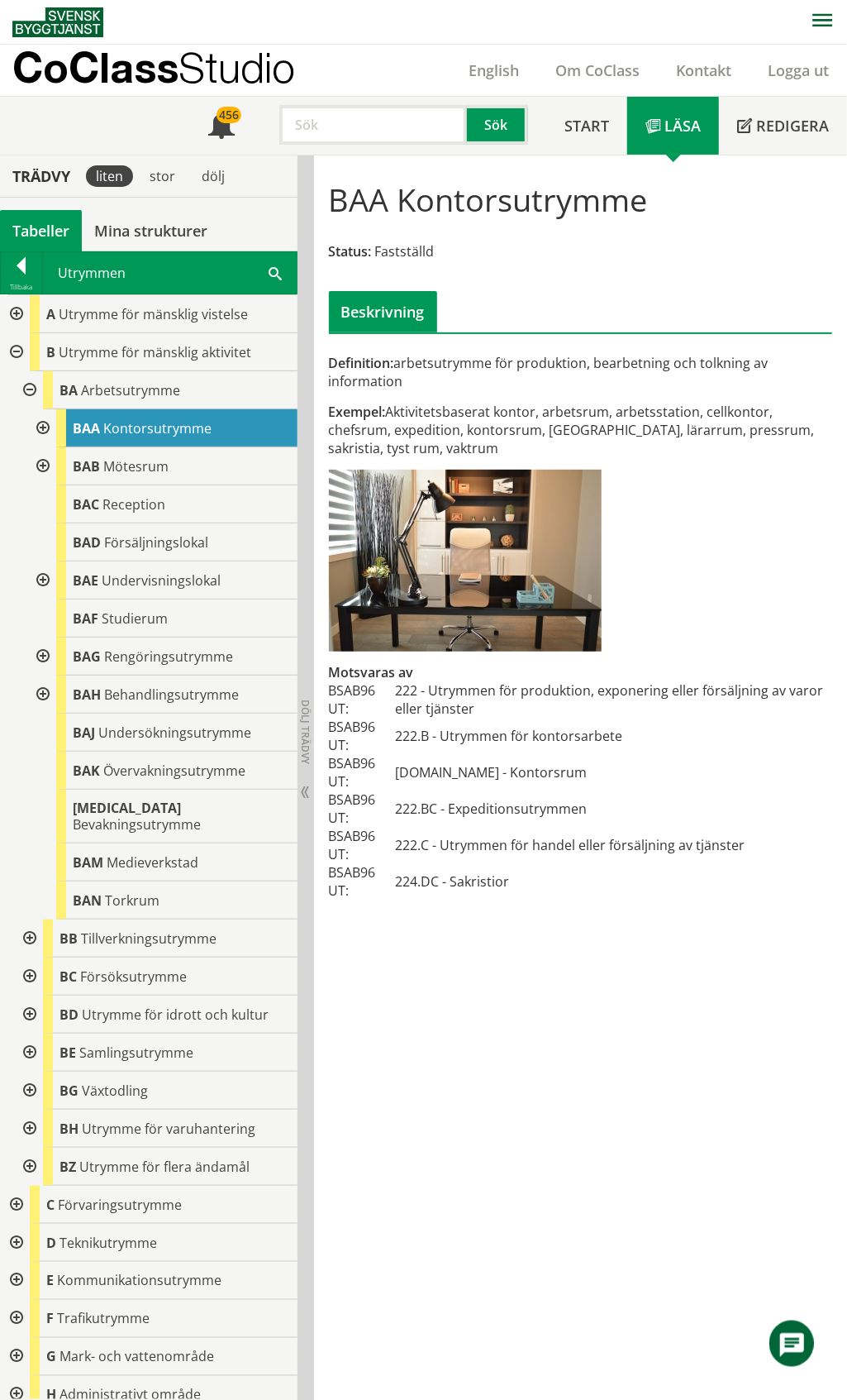
click at [32, 924] on div at bounding box center [28, 938] width 30 height 38
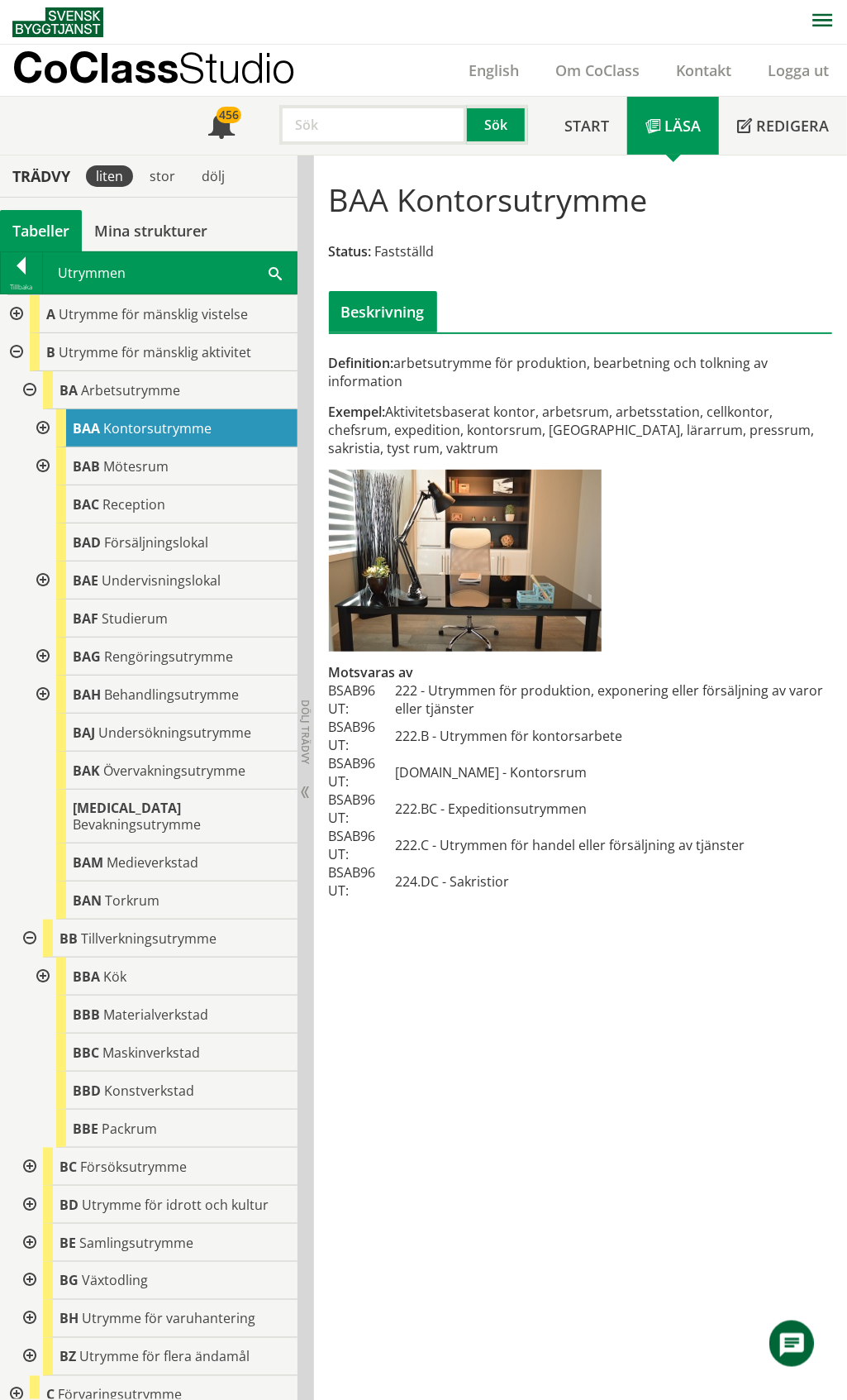
click at [30, 924] on div at bounding box center [28, 938] width 30 height 38
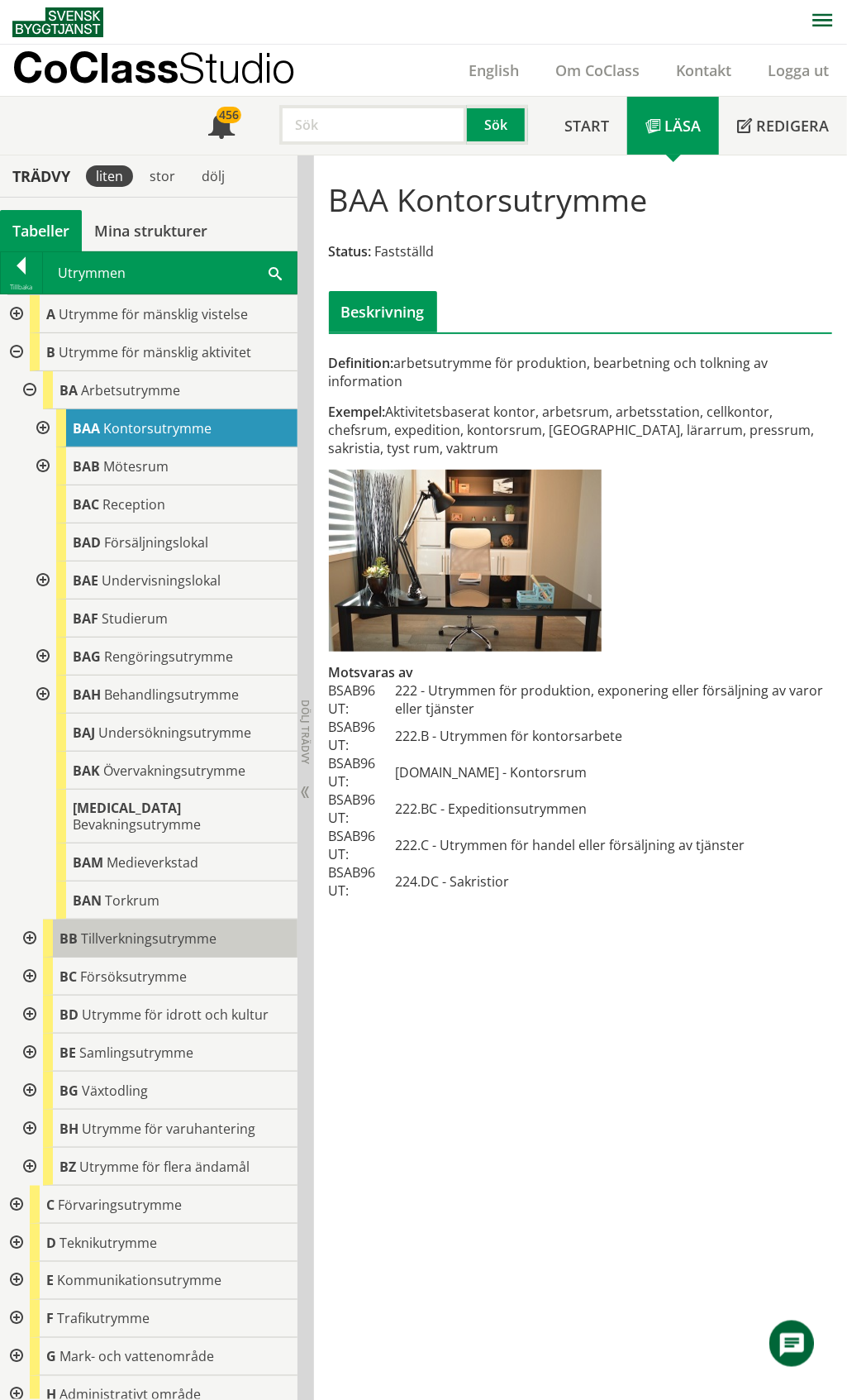
click at [154, 929] on span "Tillverkningsutrymme" at bounding box center [149, 938] width 135 height 18
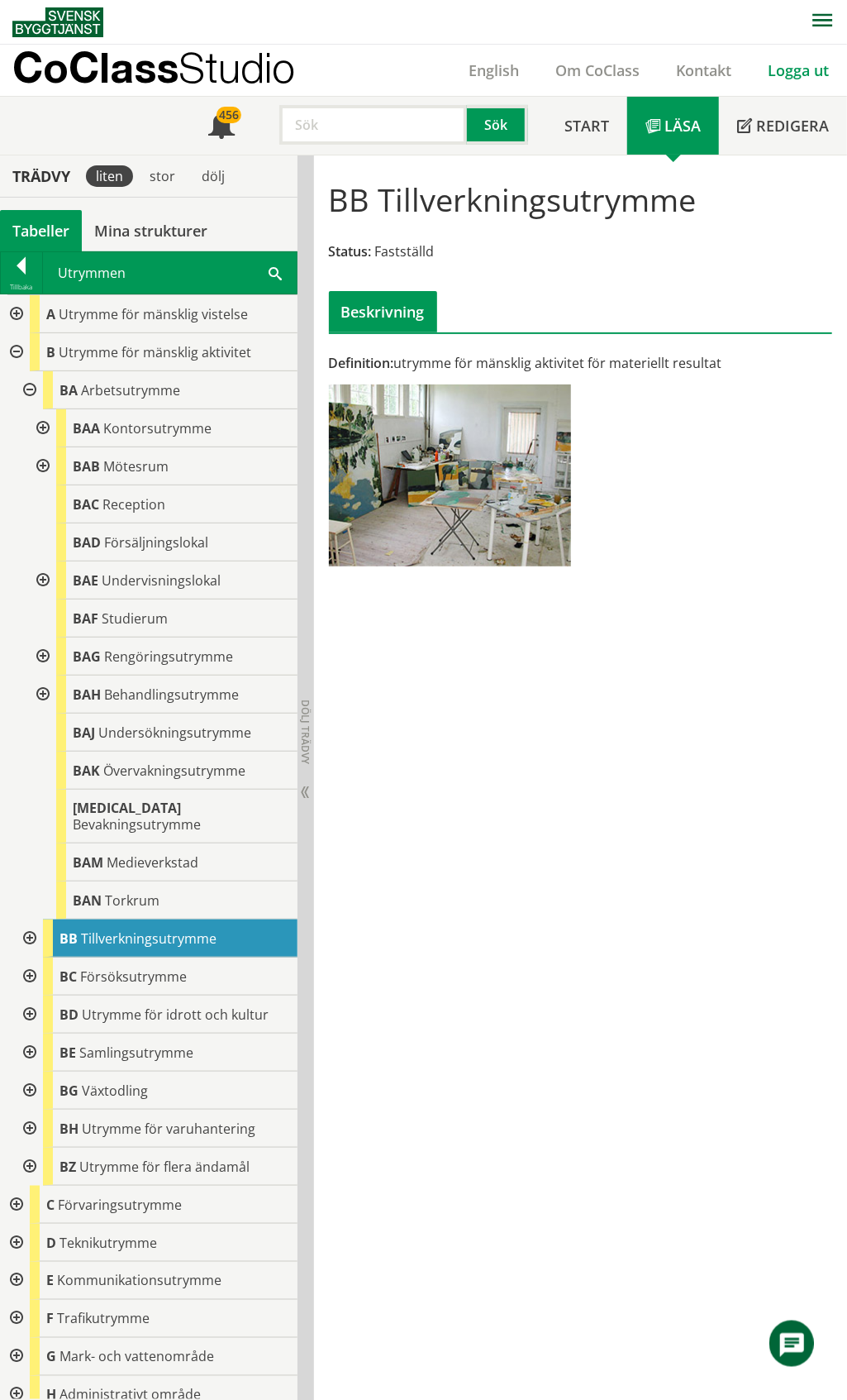
click at [792, 70] on link "Logga ut" at bounding box center [798, 70] width 98 height 20
